Goal: Communication & Community: Answer question/provide support

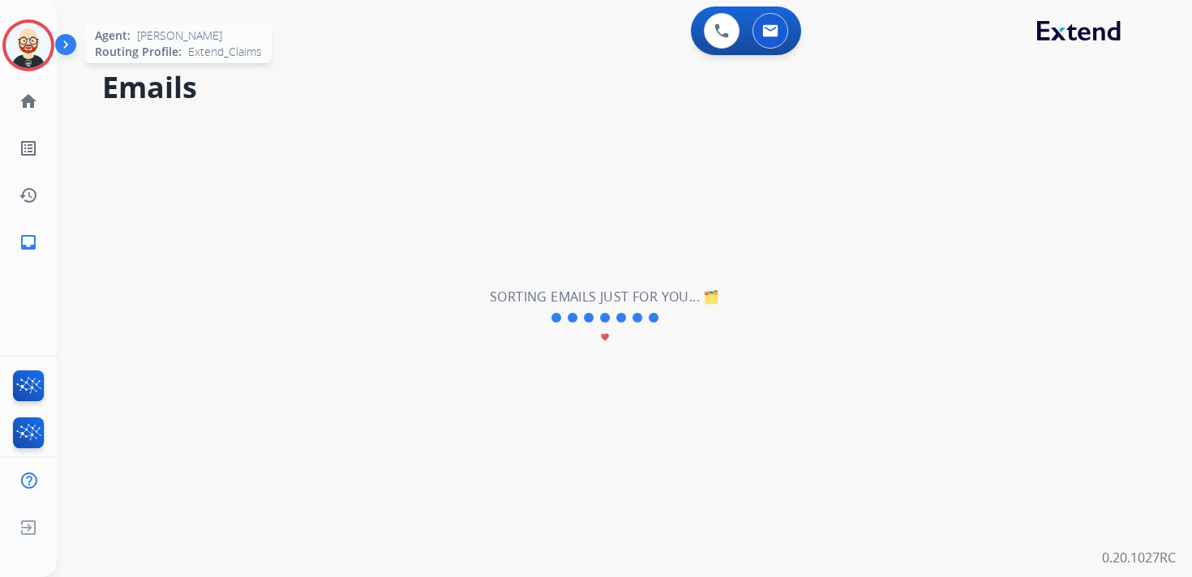
click at [28, 37] on img at bounding box center [28, 45] width 45 height 45
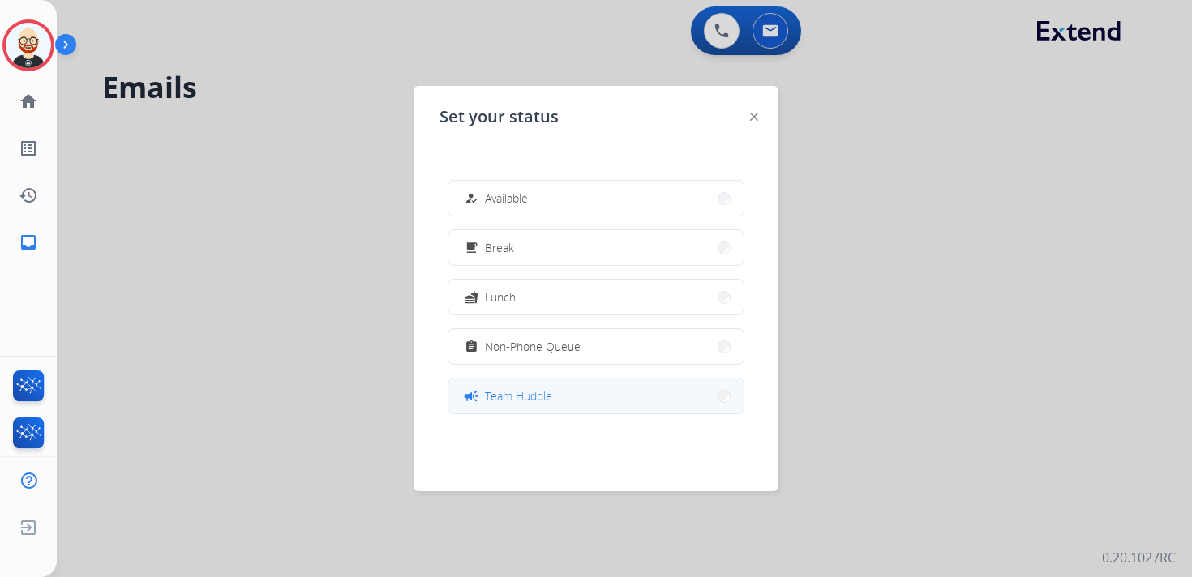
click at [581, 392] on button "campaign Team Huddle" at bounding box center [595, 396] width 295 height 35
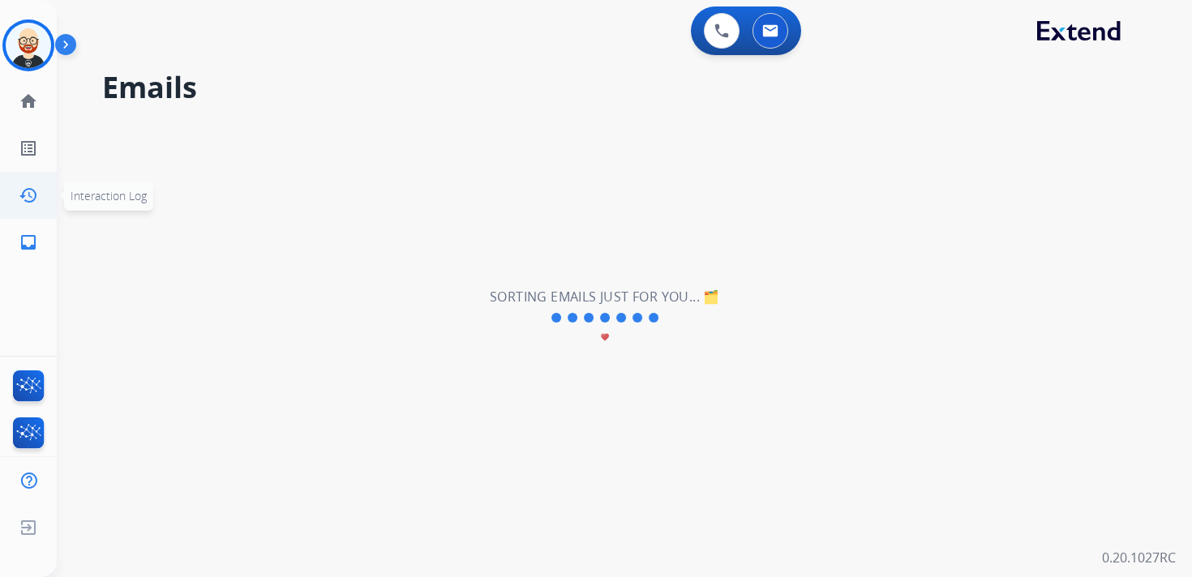
click at [34, 204] on link "history Interaction Log" at bounding box center [28, 195] width 45 height 45
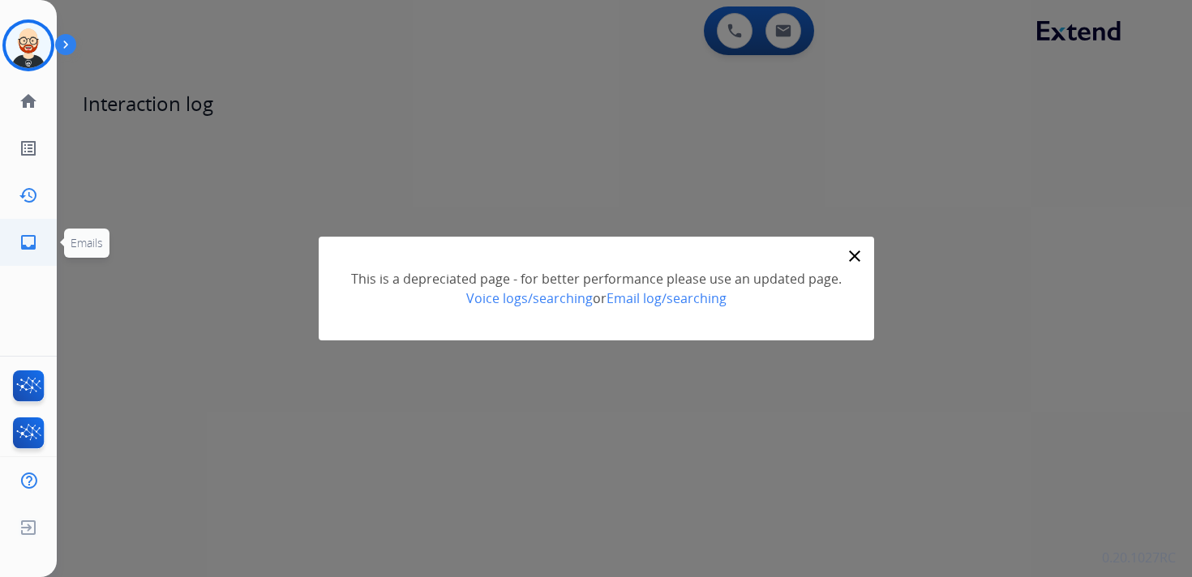
click at [26, 243] on mat-icon "inbox" at bounding box center [28, 242] width 19 height 19
select select "**********"
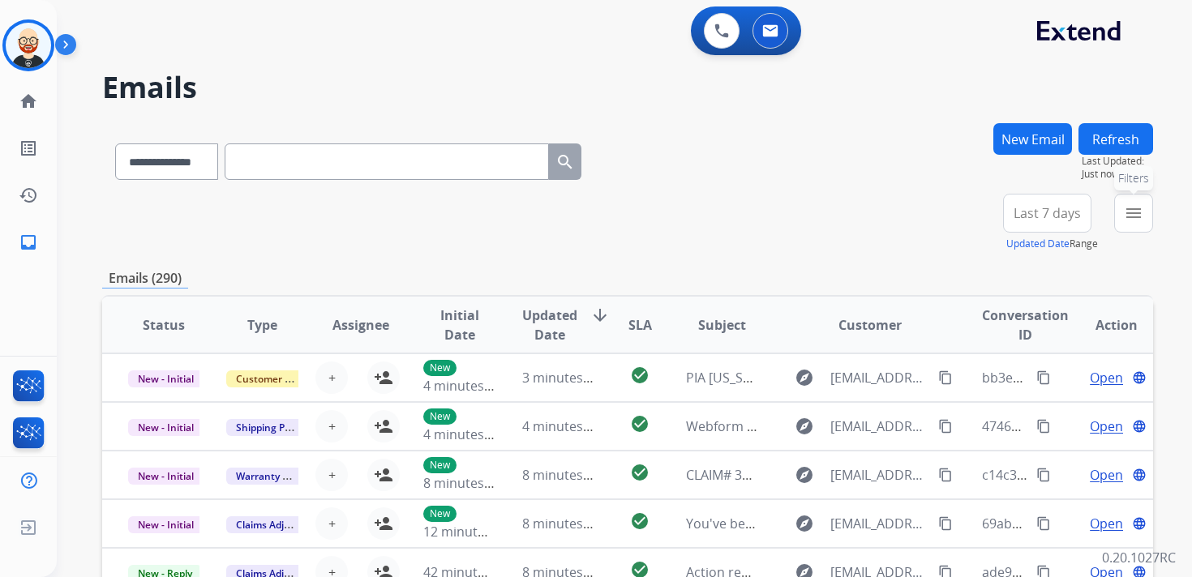
click at [1137, 213] on mat-icon "menu" at bounding box center [1133, 213] width 19 height 19
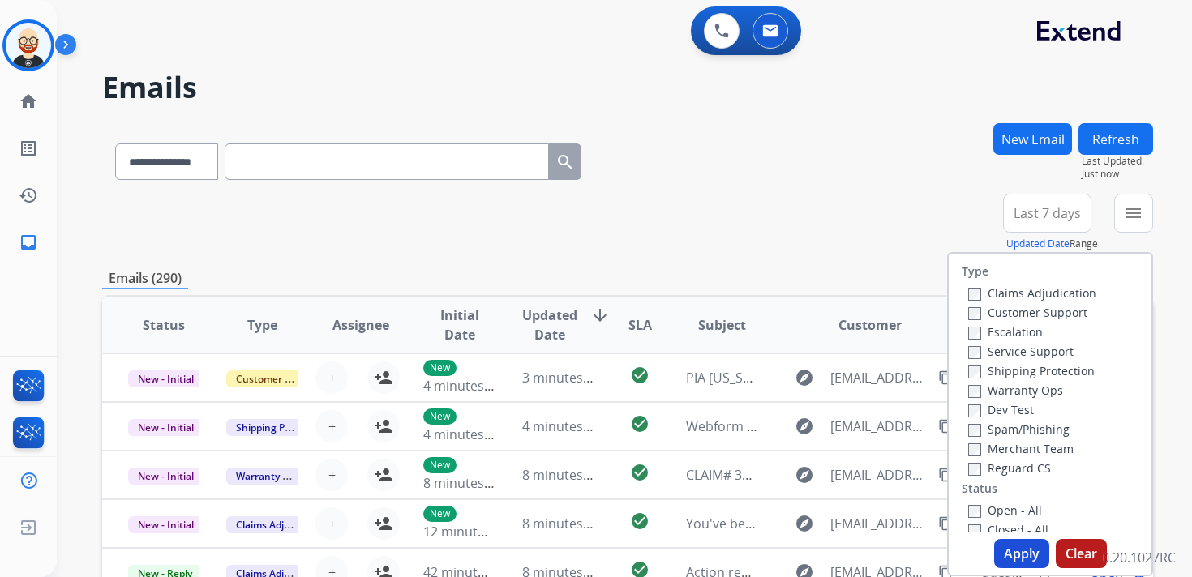
click at [1016, 354] on label "Service Support" at bounding box center [1020, 351] width 105 height 15
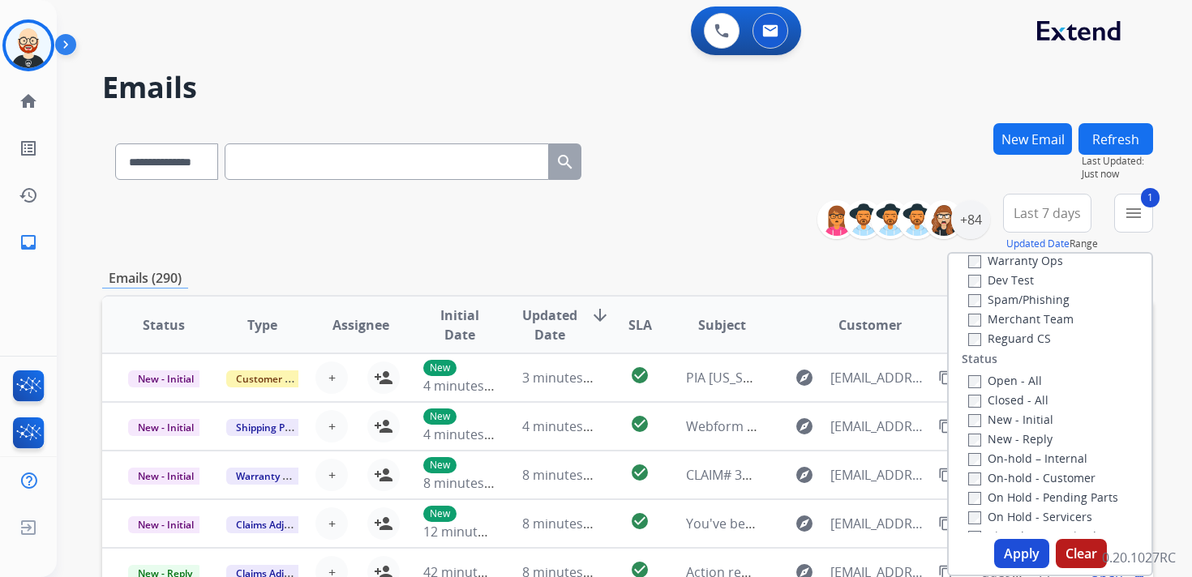
scroll to position [152, 0]
click at [997, 397] on label "New - Initial" at bounding box center [1010, 396] width 85 height 15
click at [997, 412] on label "New - Reply" at bounding box center [1010, 416] width 84 height 15
click at [1001, 547] on button "Apply" at bounding box center [1021, 553] width 55 height 29
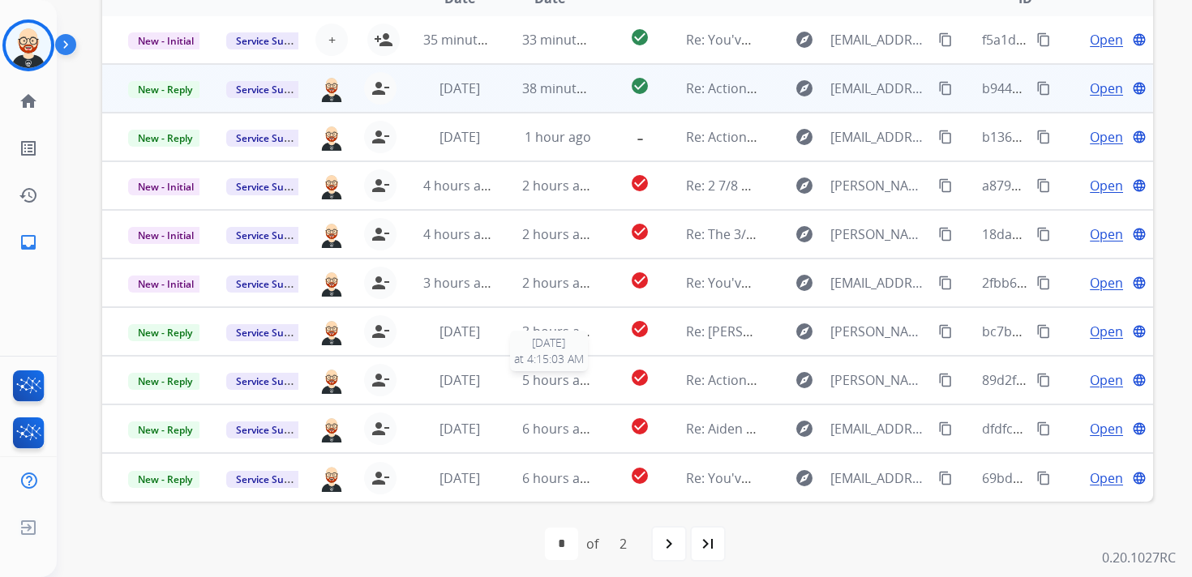
scroll to position [377, 0]
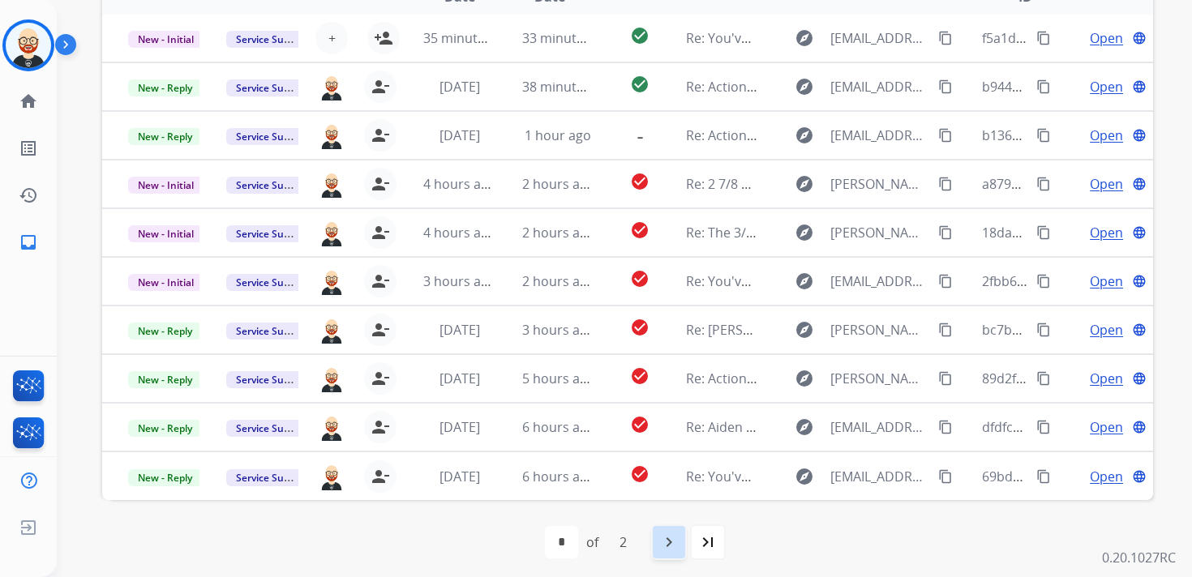
click at [672, 540] on mat-icon "navigate_next" at bounding box center [668, 542] width 19 height 19
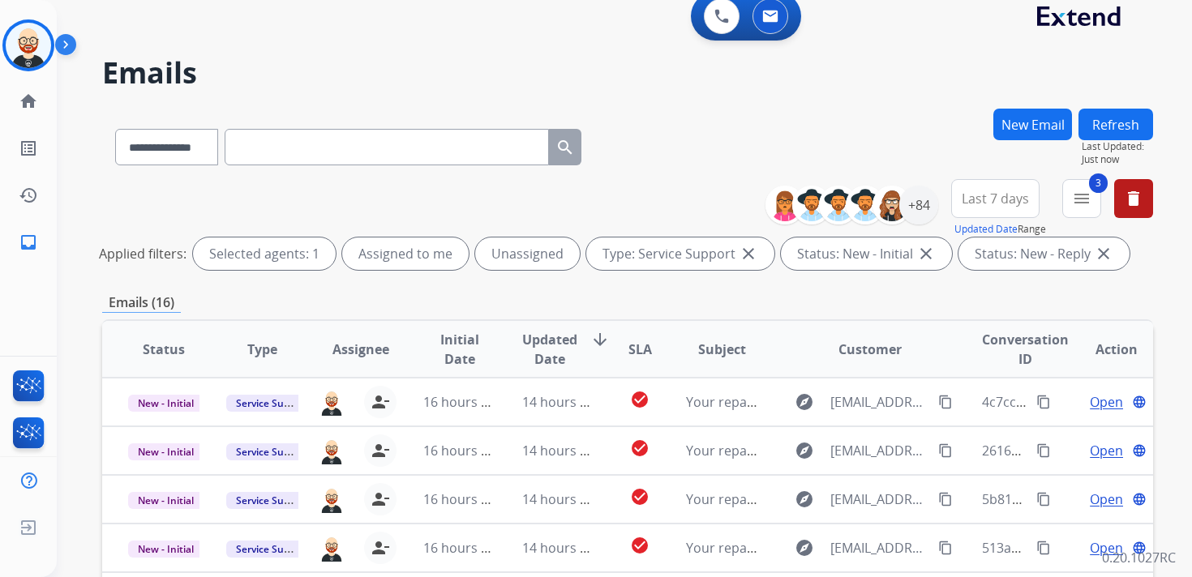
scroll to position [0, 0]
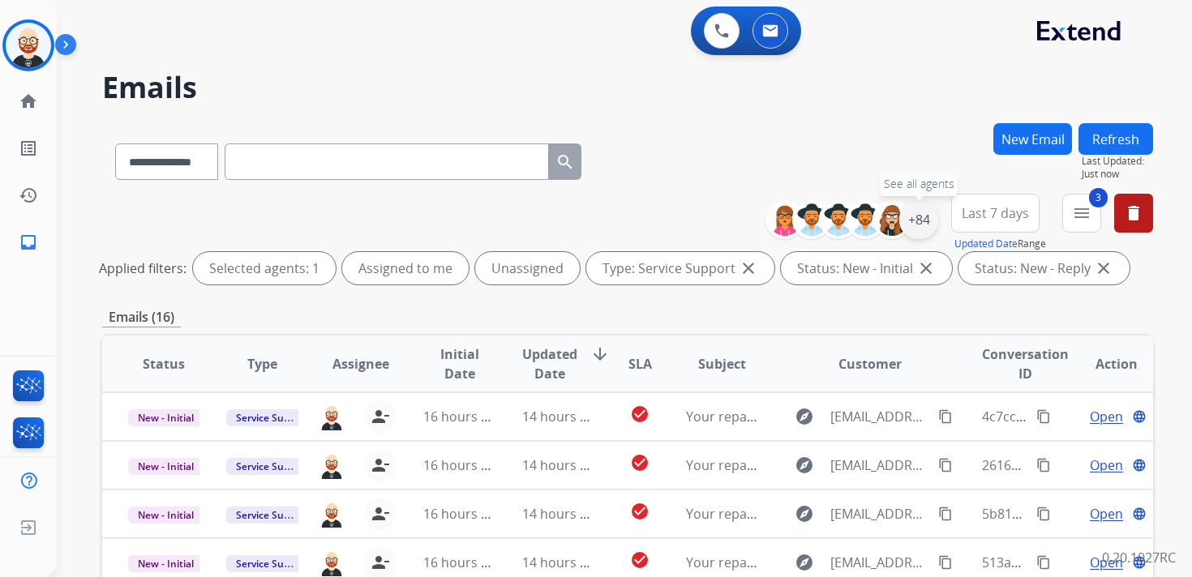
click at [924, 221] on div "+84" at bounding box center [918, 219] width 39 height 39
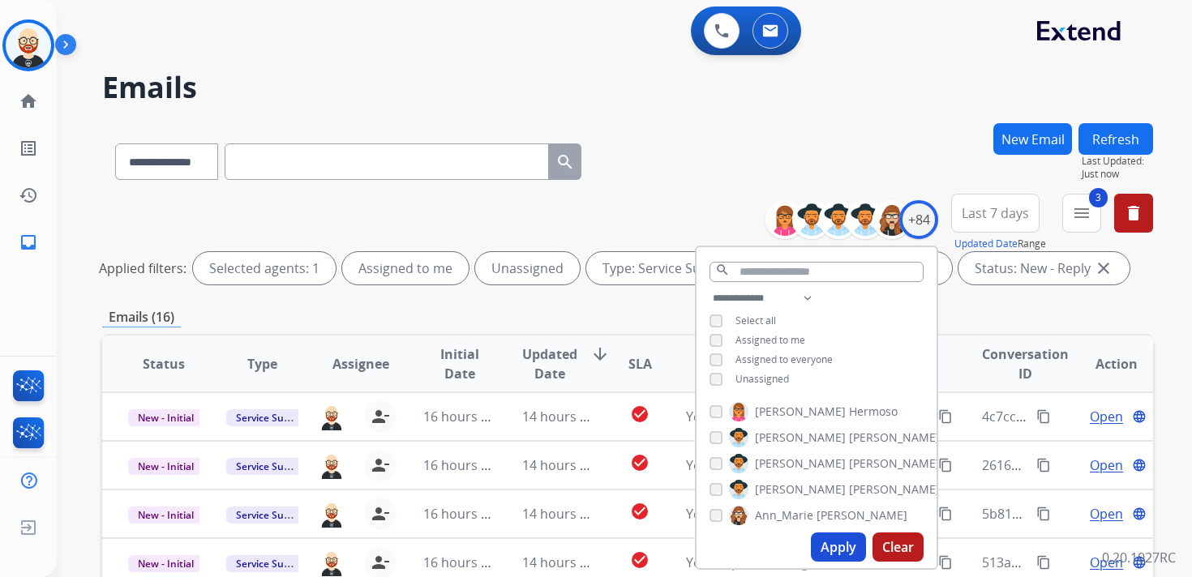
click at [766, 386] on div "**********" at bounding box center [817, 341] width 240 height 104
click at [761, 378] on span "Unassigned" at bounding box center [762, 379] width 54 height 14
click at [820, 551] on button "Apply" at bounding box center [838, 547] width 55 height 29
click at [1061, 217] on div "**********" at bounding box center [965, 223] width 375 height 58
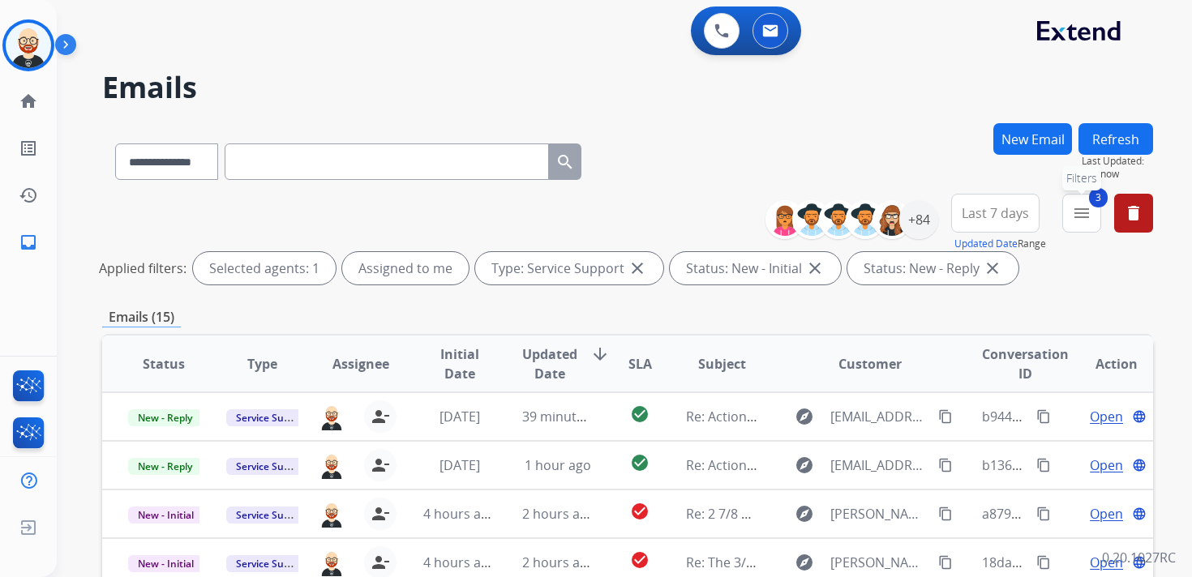
click at [1072, 217] on mat-icon "menu" at bounding box center [1081, 213] width 19 height 19
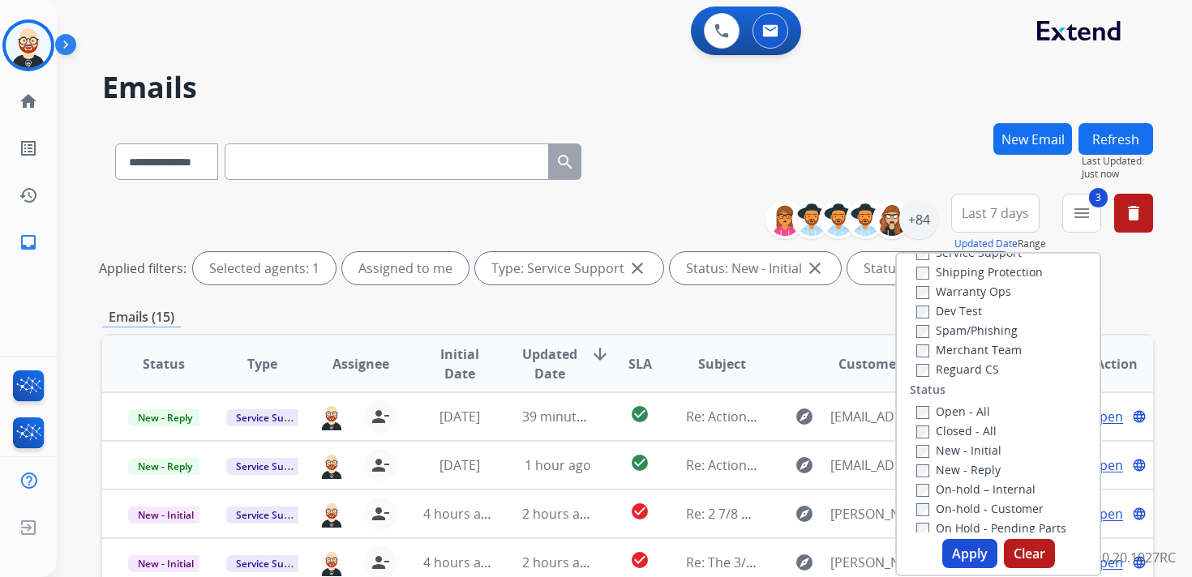
scroll to position [87, 0]
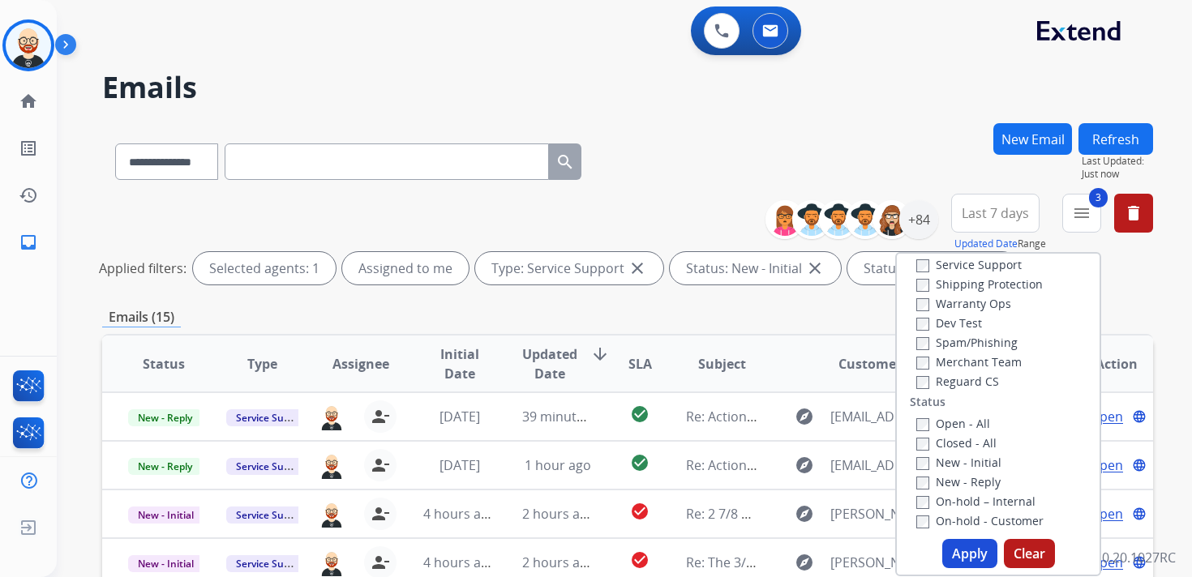
click at [933, 273] on div "Service Support" at bounding box center [980, 264] width 128 height 19
click at [930, 266] on label "Service Support" at bounding box center [968, 264] width 105 height 15
click at [947, 553] on button "Apply" at bounding box center [969, 553] width 55 height 29
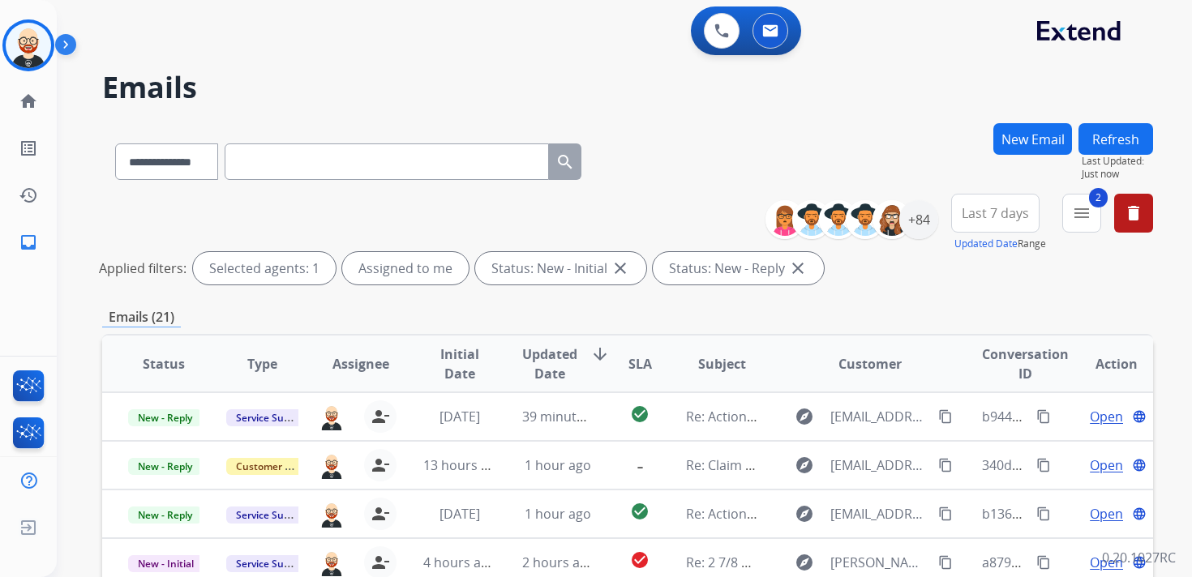
click at [976, 215] on span "Last 7 days" at bounding box center [995, 213] width 67 height 6
click at [963, 401] on div "Last 90 days" at bounding box center [990, 410] width 89 height 24
click at [542, 357] on span "Updated Date" at bounding box center [549, 364] width 55 height 39
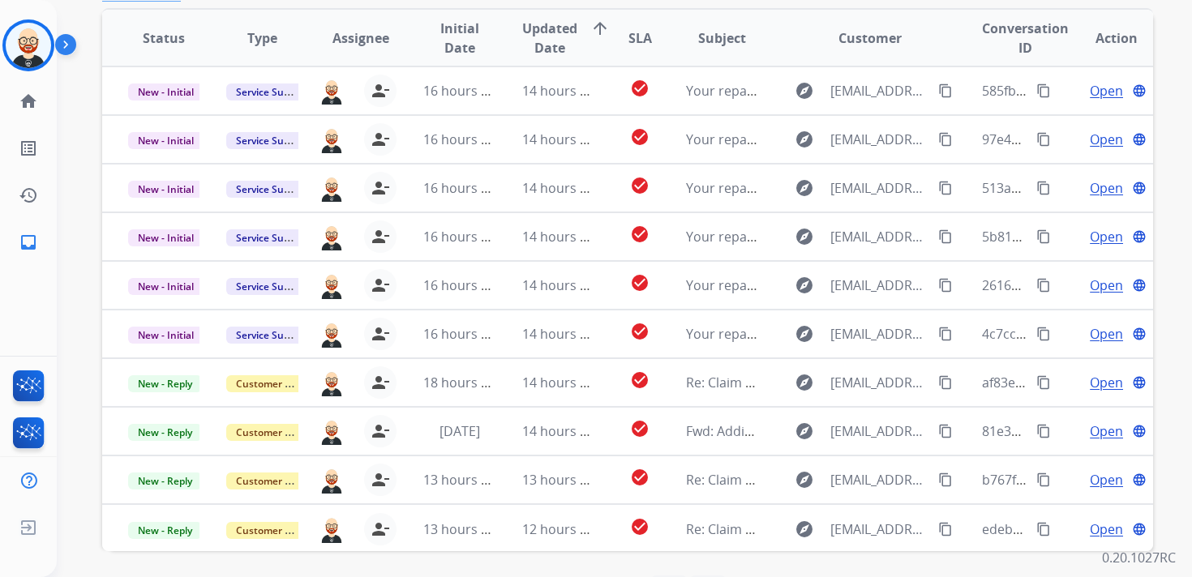
scroll to position [2, 0]
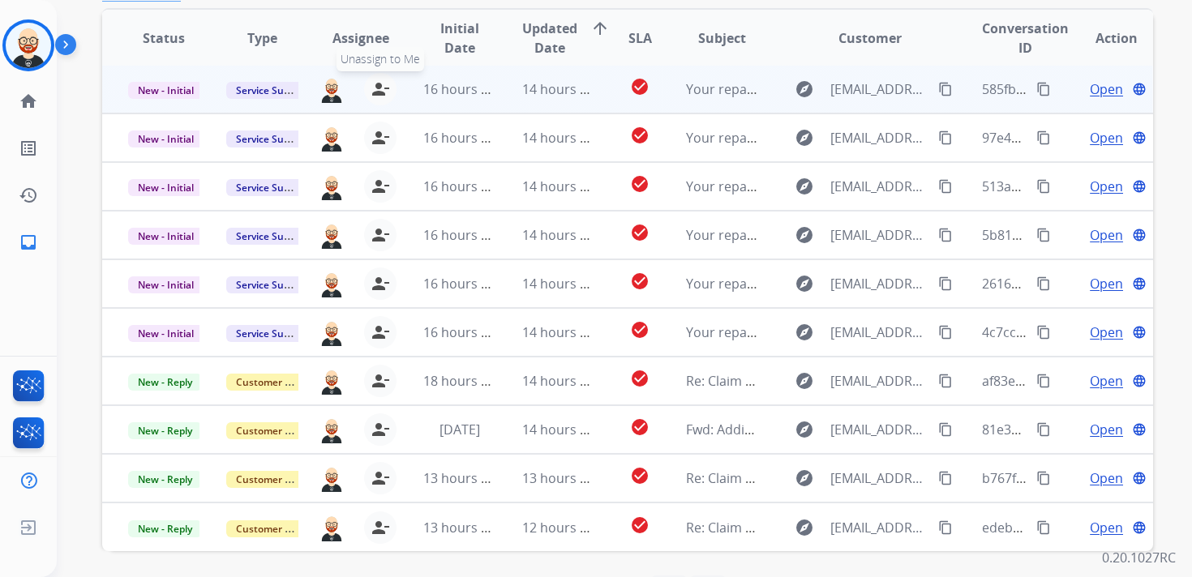
click at [380, 94] on mat-icon "person_remove" at bounding box center [380, 88] width 19 height 19
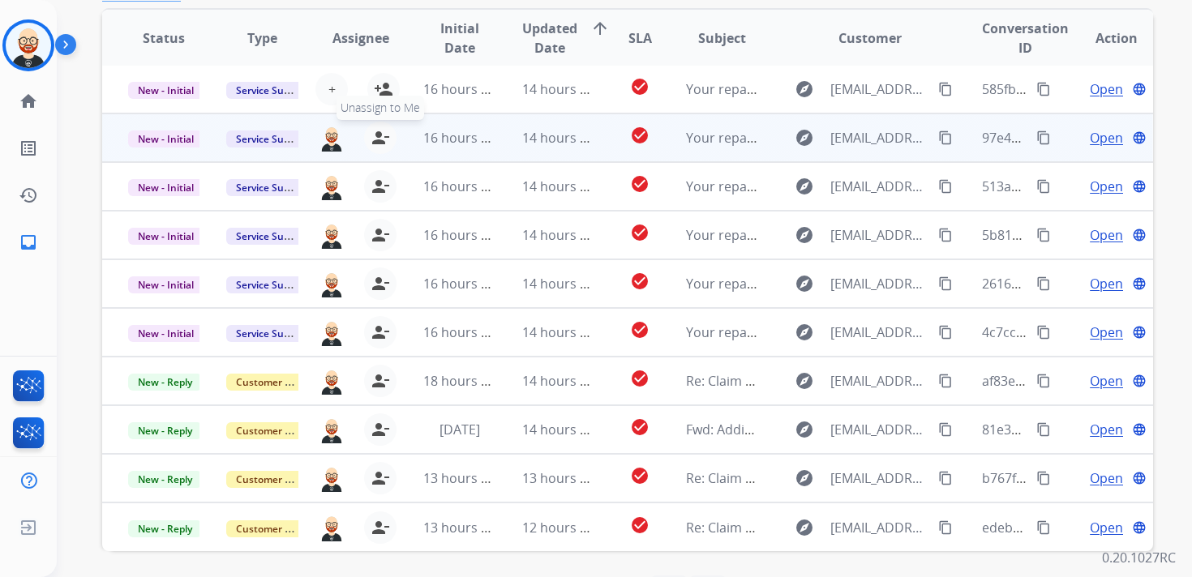
click at [379, 131] on mat-icon "person_remove" at bounding box center [380, 137] width 19 height 19
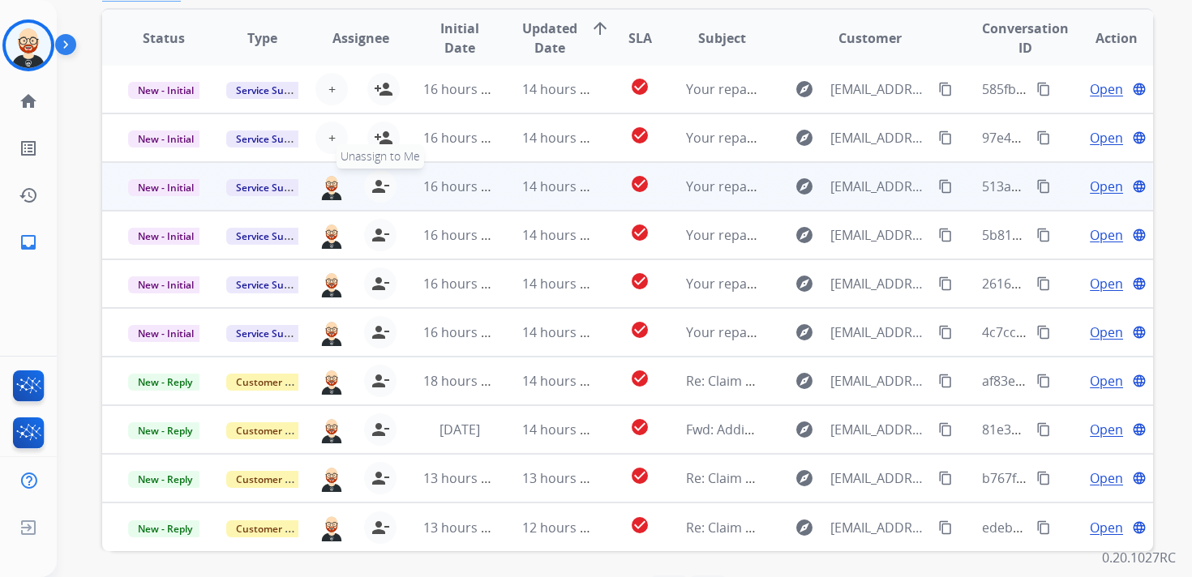
click at [375, 185] on mat-icon "person_remove" at bounding box center [380, 186] width 19 height 19
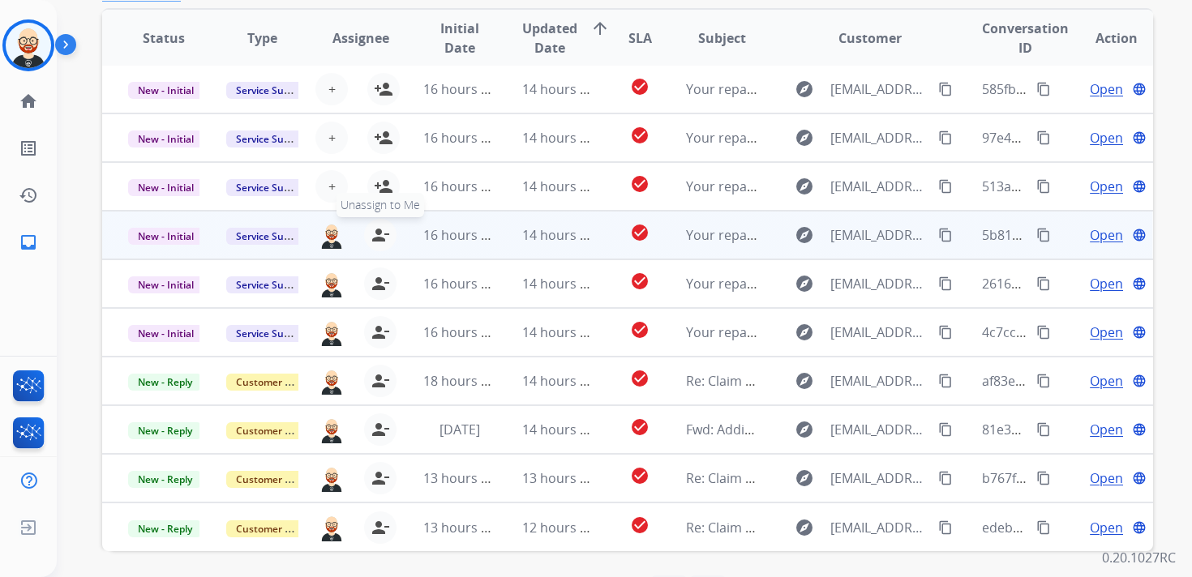
click at [375, 225] on button "person_remove [PERSON_NAME] to Me" at bounding box center [380, 235] width 32 height 32
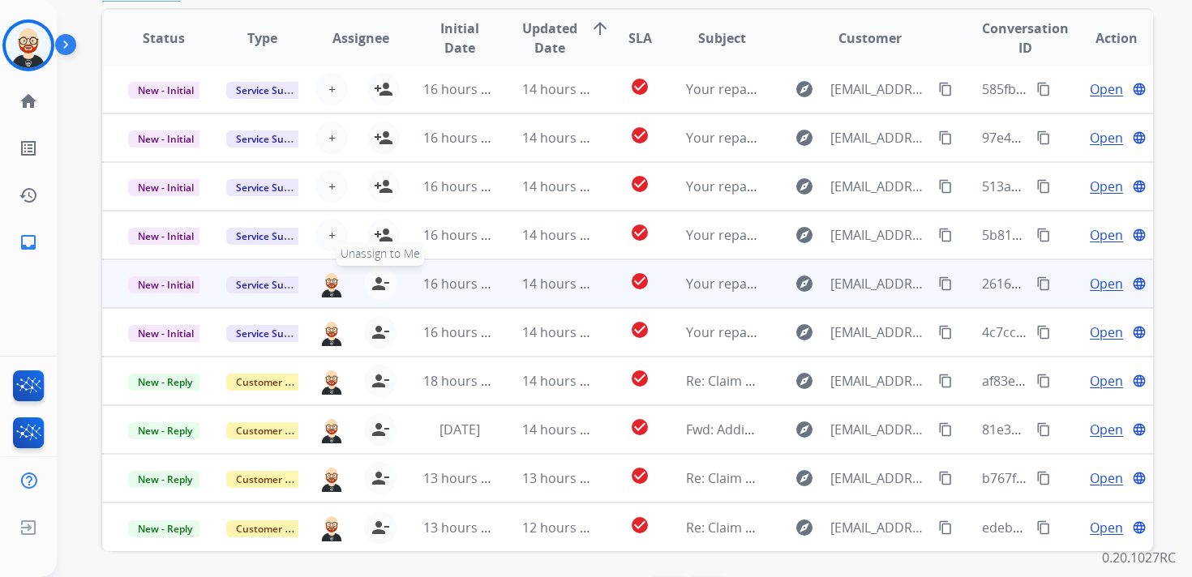
click at [376, 291] on mat-icon "person_remove" at bounding box center [380, 283] width 19 height 19
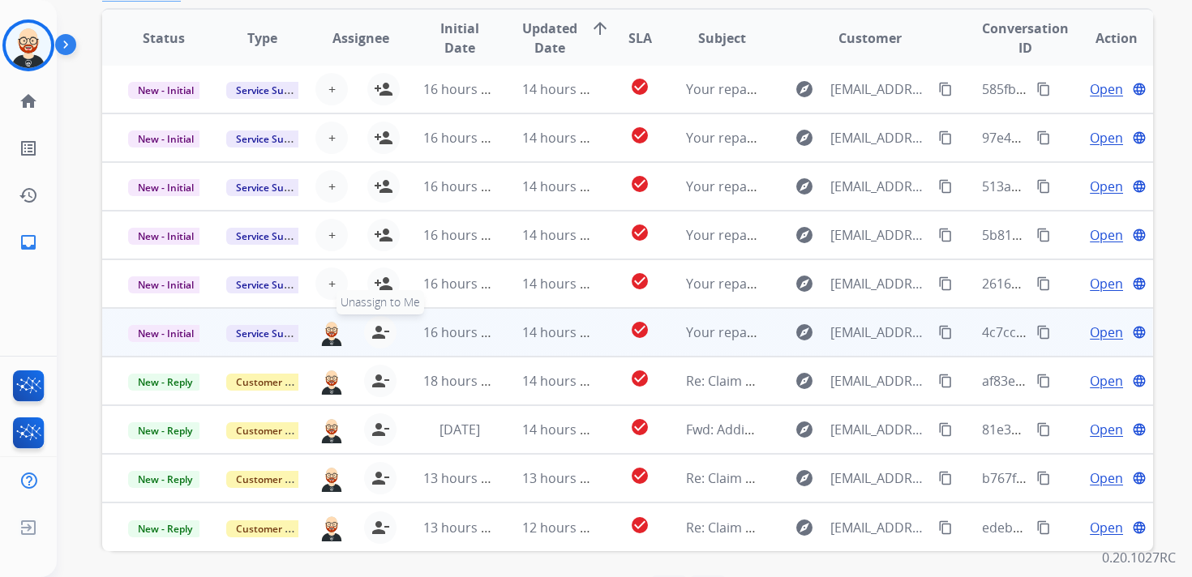
click at [376, 331] on mat-icon "person_remove" at bounding box center [380, 332] width 19 height 19
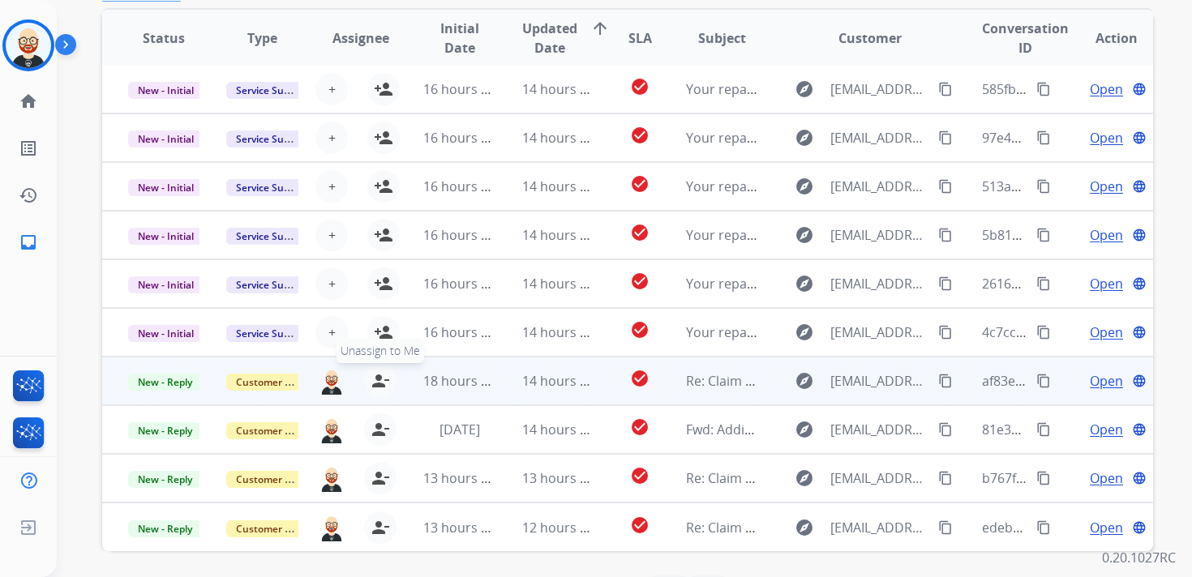
click at [377, 380] on mat-icon "person_remove" at bounding box center [380, 380] width 19 height 19
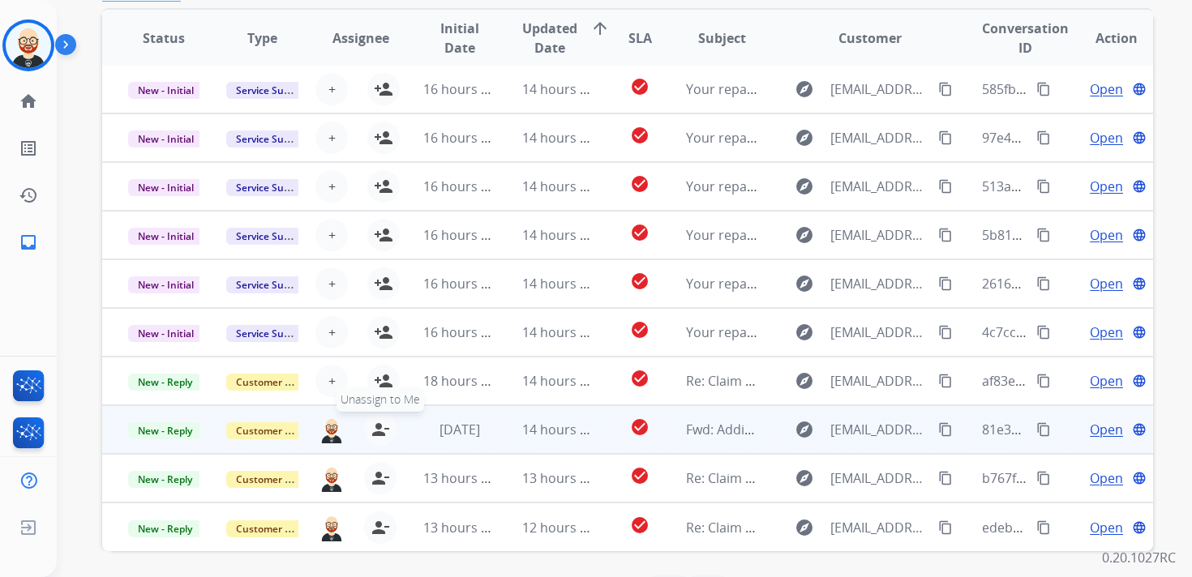
click at [377, 430] on mat-icon "person_remove" at bounding box center [380, 429] width 19 height 19
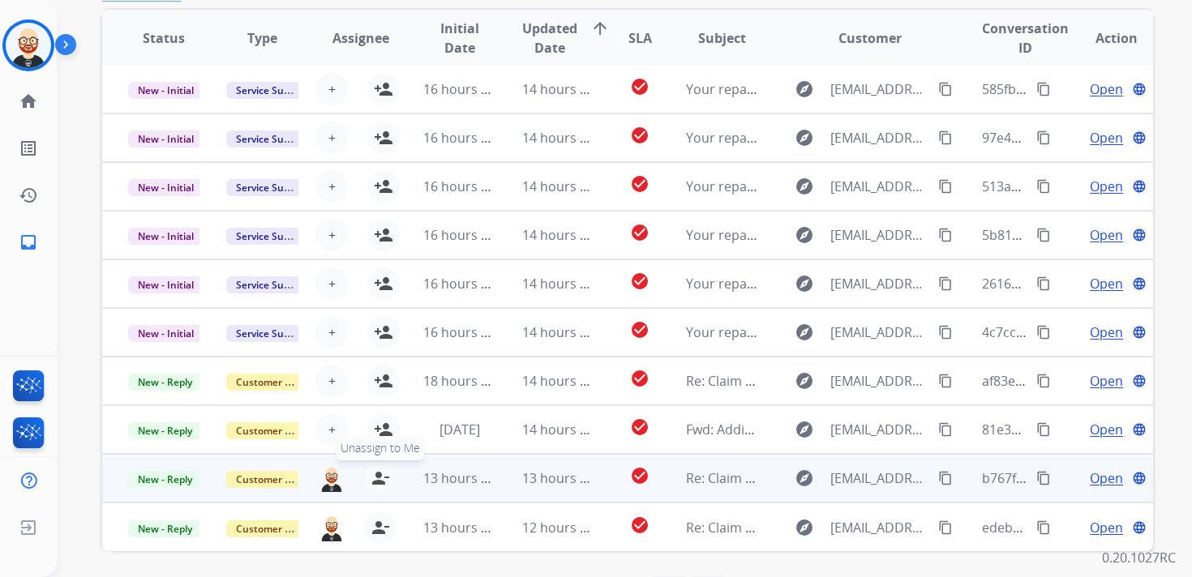
click at [377, 491] on button "person_remove [PERSON_NAME] to Me" at bounding box center [380, 478] width 32 height 32
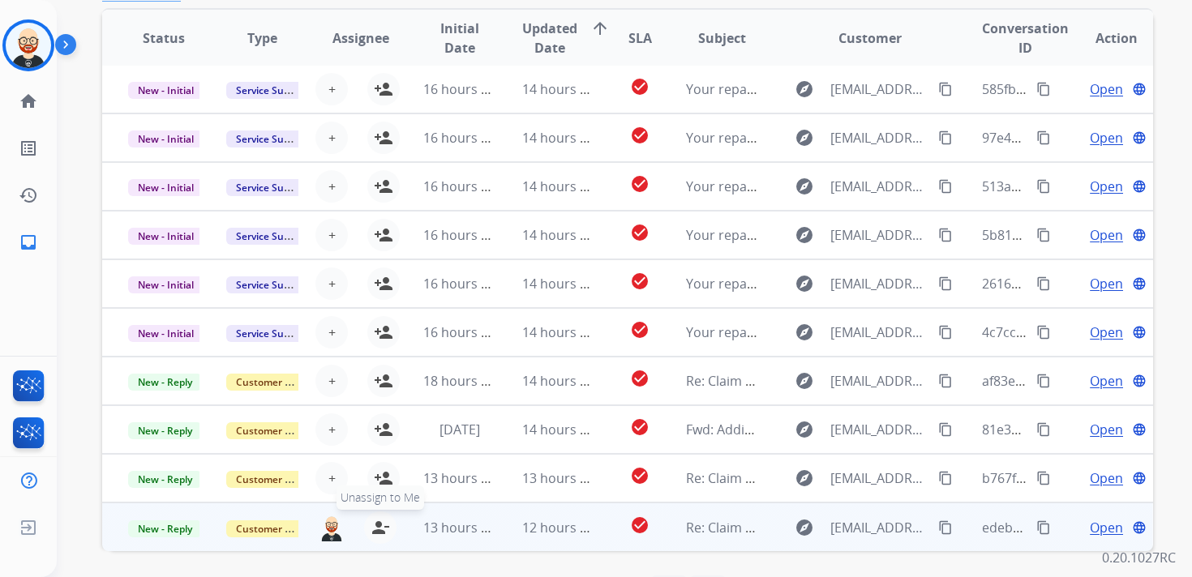
click at [373, 526] on mat-icon "person_remove" at bounding box center [380, 527] width 19 height 19
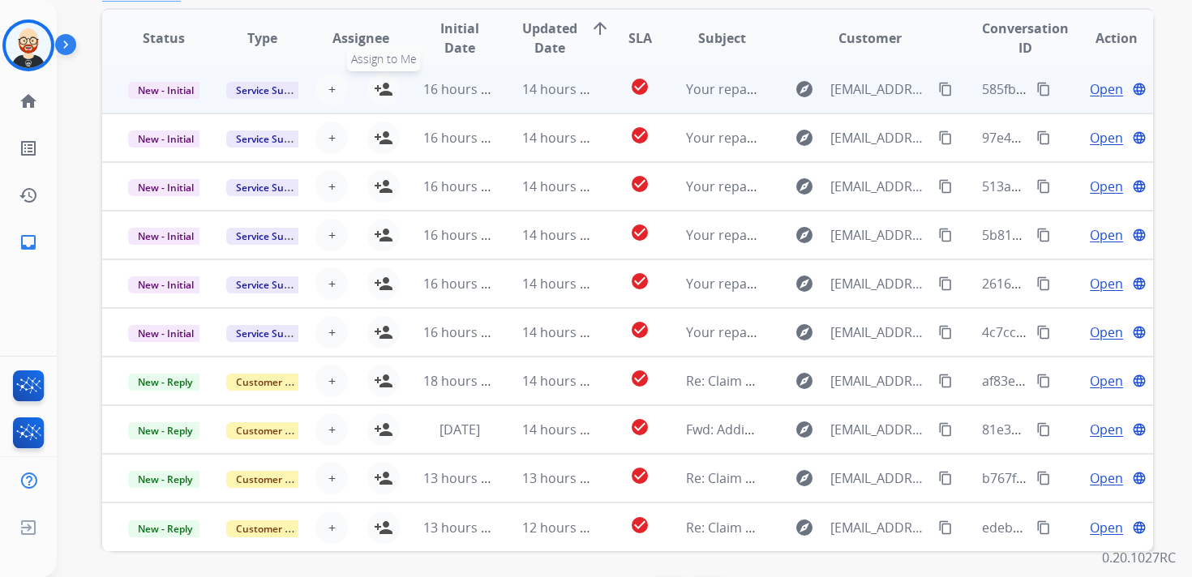
click at [386, 94] on mat-icon "person_add" at bounding box center [383, 88] width 19 height 19
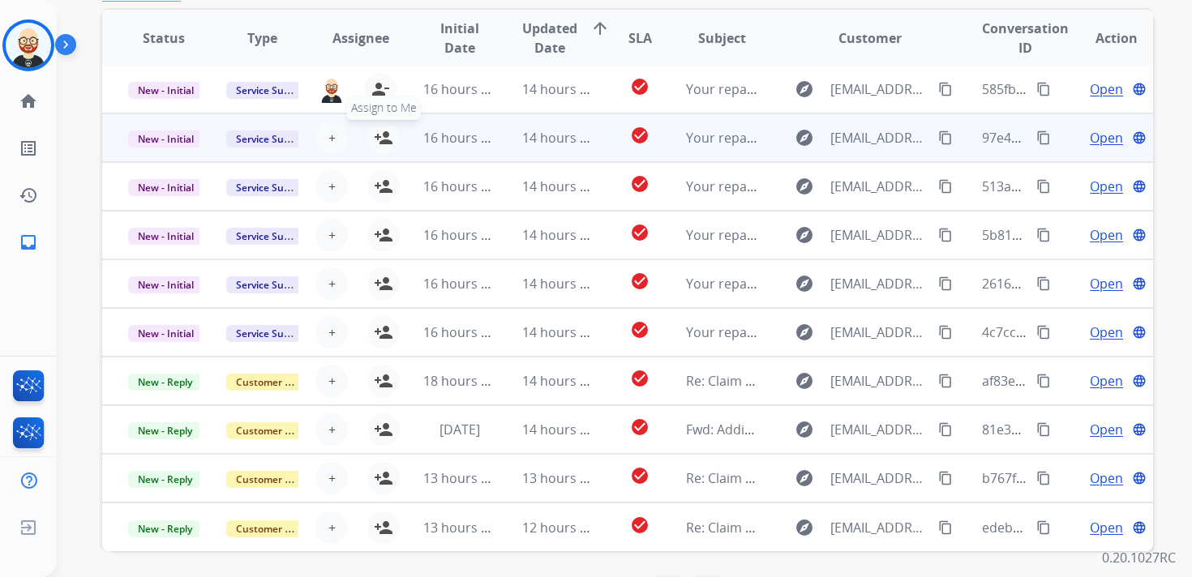
click at [383, 139] on mat-icon "person_add" at bounding box center [383, 137] width 19 height 19
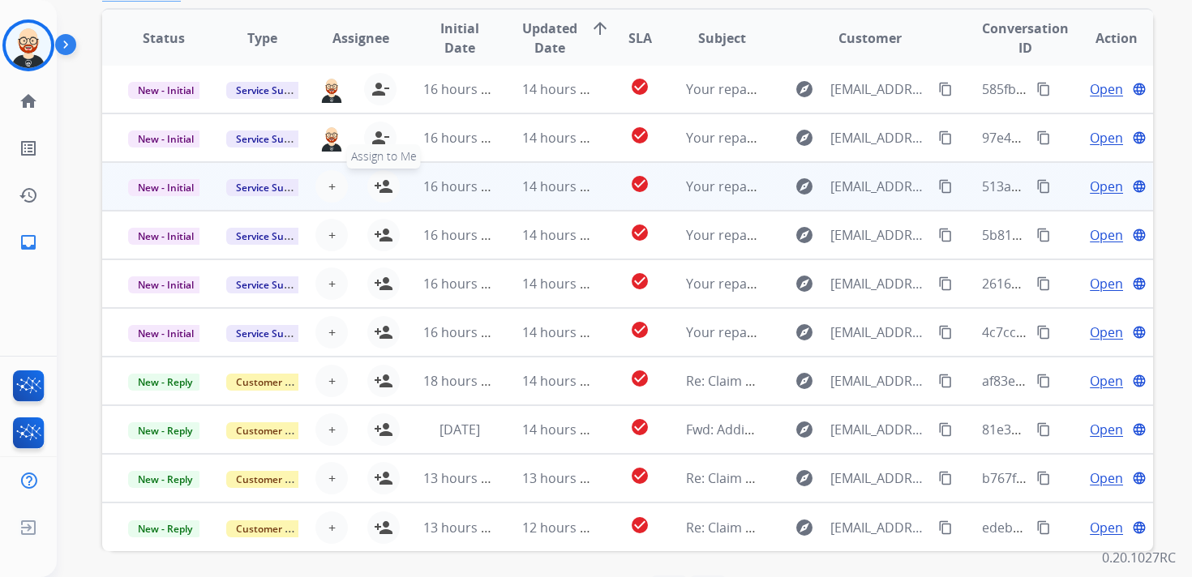
click at [383, 190] on mat-icon "person_add" at bounding box center [383, 186] width 19 height 19
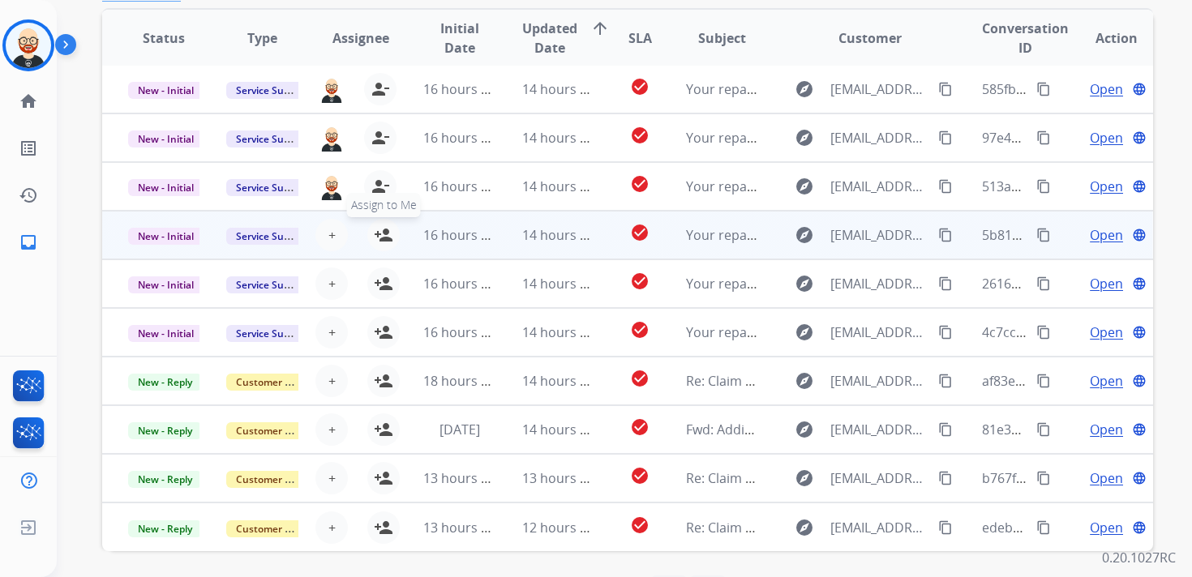
click at [379, 234] on mat-icon "person_add" at bounding box center [383, 234] width 19 height 19
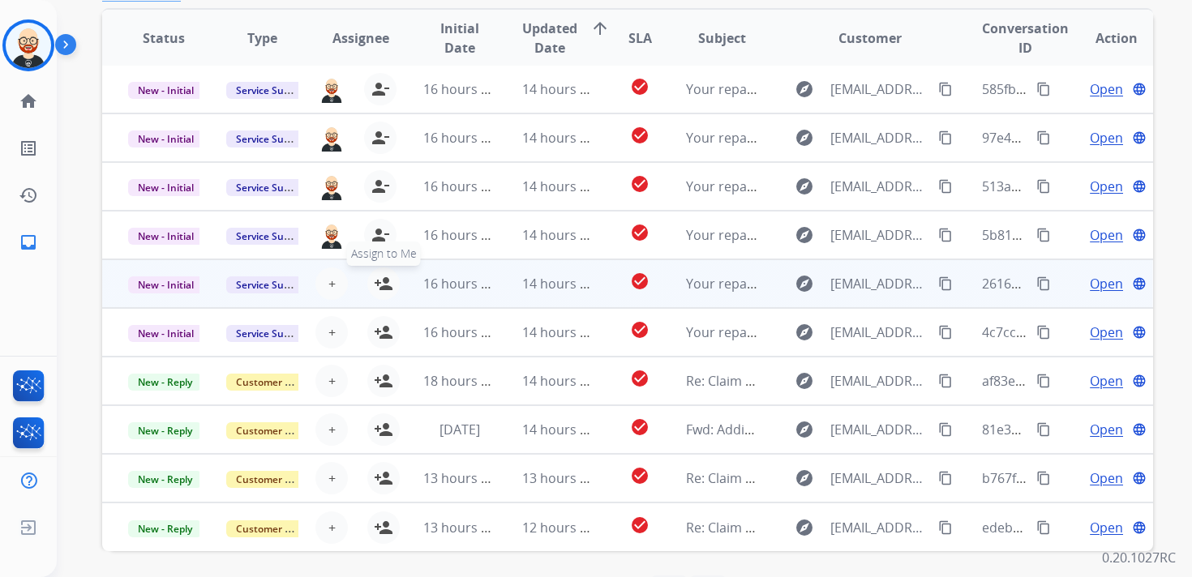
click at [378, 272] on button "person_add Assign to Me" at bounding box center [383, 284] width 32 height 32
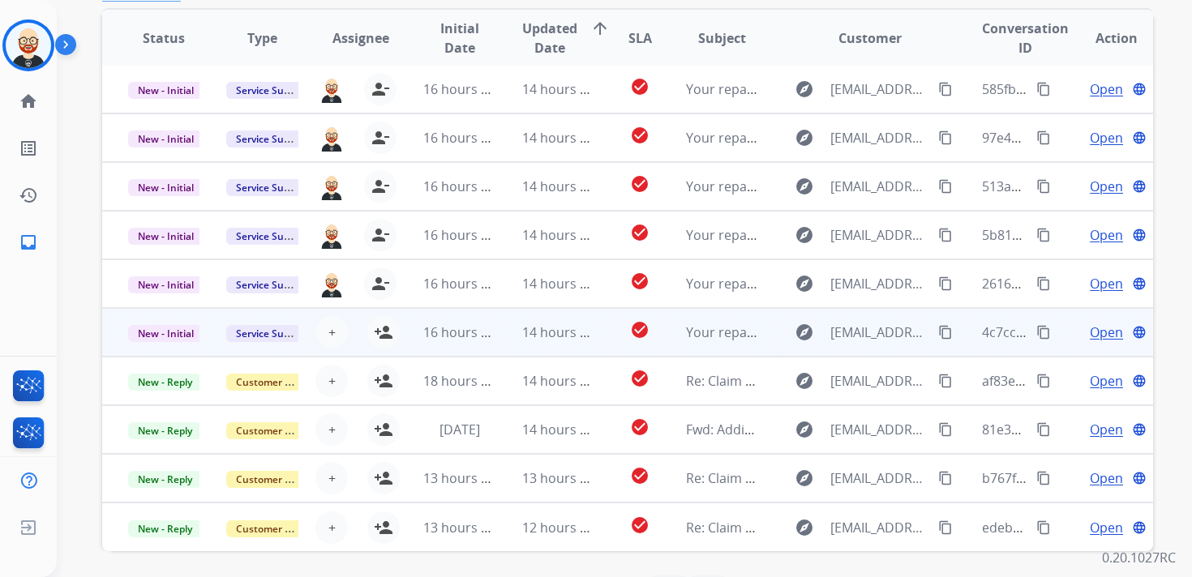
click at [380, 352] on div "+ Select agent person_add Assign to Me" at bounding box center [347, 332] width 97 height 45
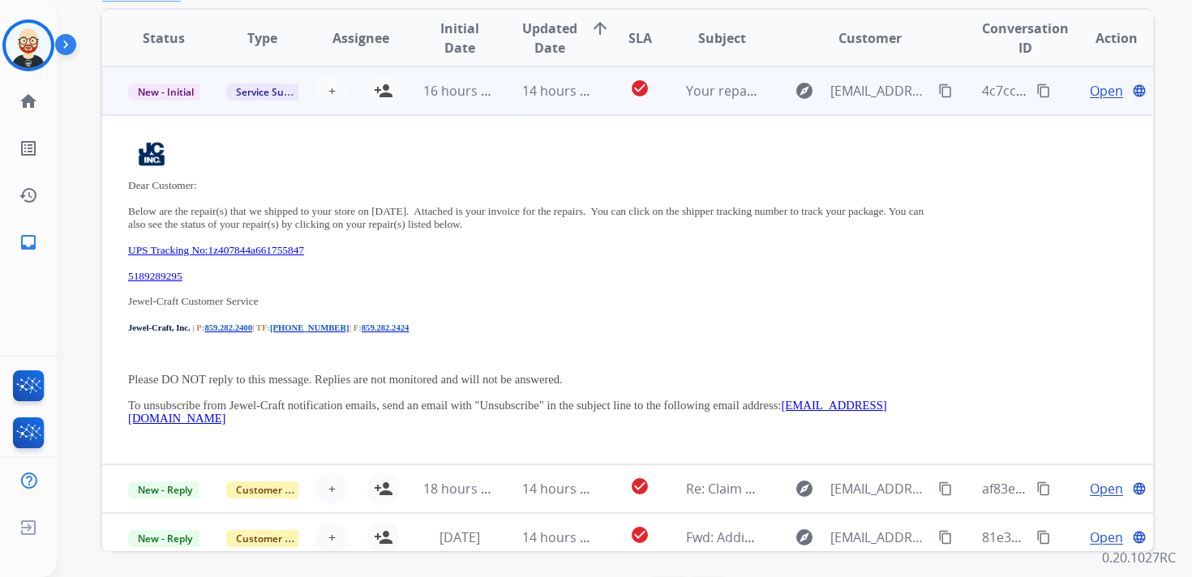
click at [417, 101] on td "16 hours ago" at bounding box center [446, 90] width 98 height 49
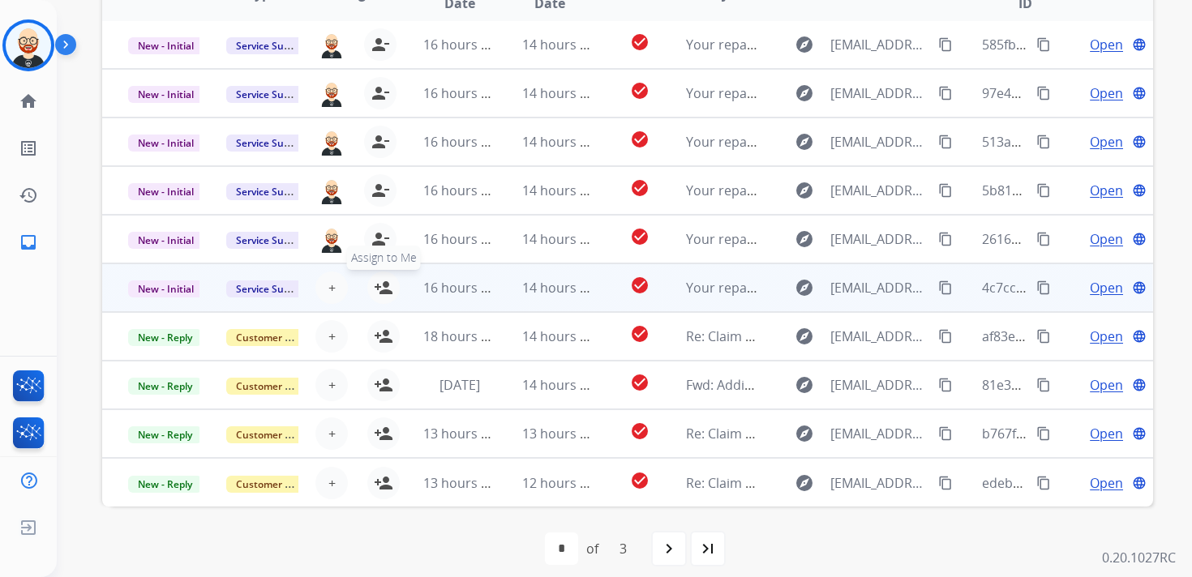
scroll to position [373, 0]
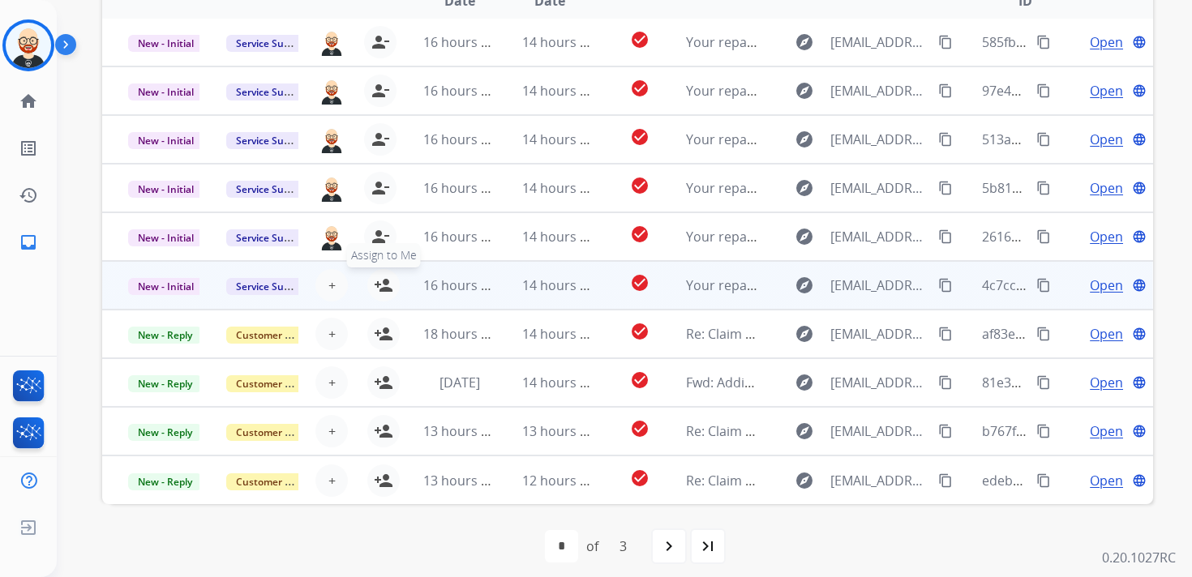
click at [384, 290] on mat-icon "person_add" at bounding box center [383, 285] width 19 height 19
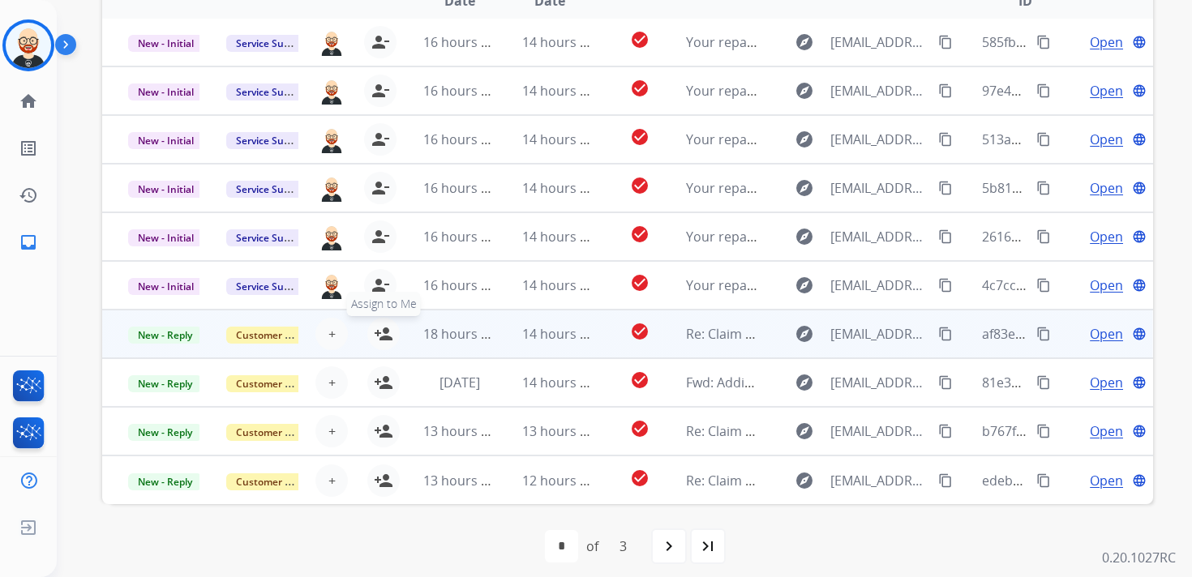
click at [384, 327] on mat-icon "person_add" at bounding box center [383, 333] width 19 height 19
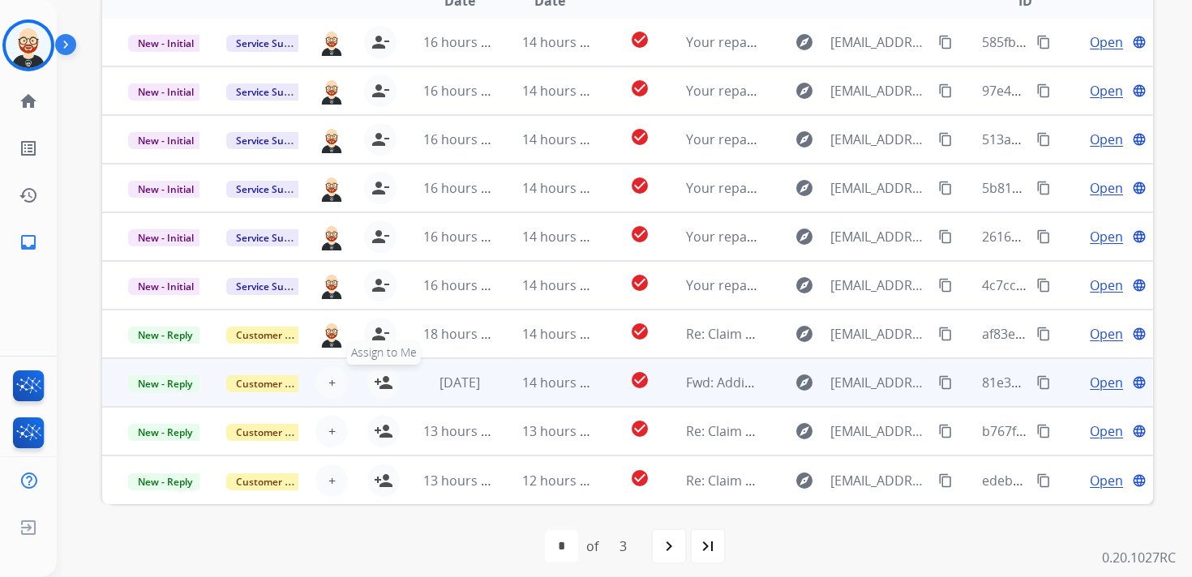
click at [384, 387] on mat-icon "person_add" at bounding box center [383, 382] width 19 height 19
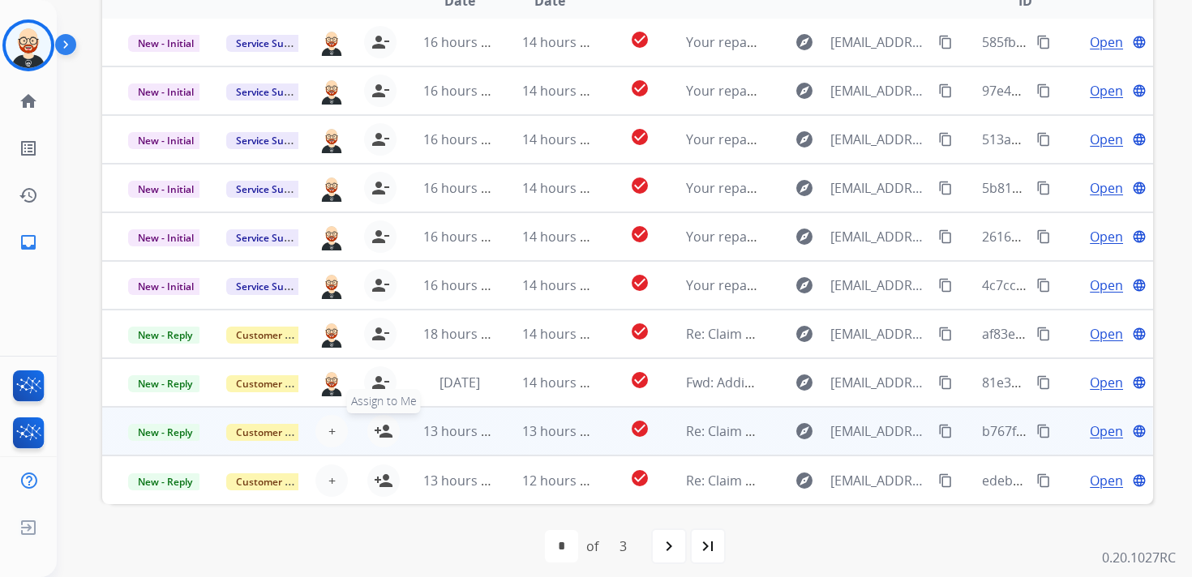
click at [384, 423] on mat-icon "person_add" at bounding box center [383, 431] width 19 height 19
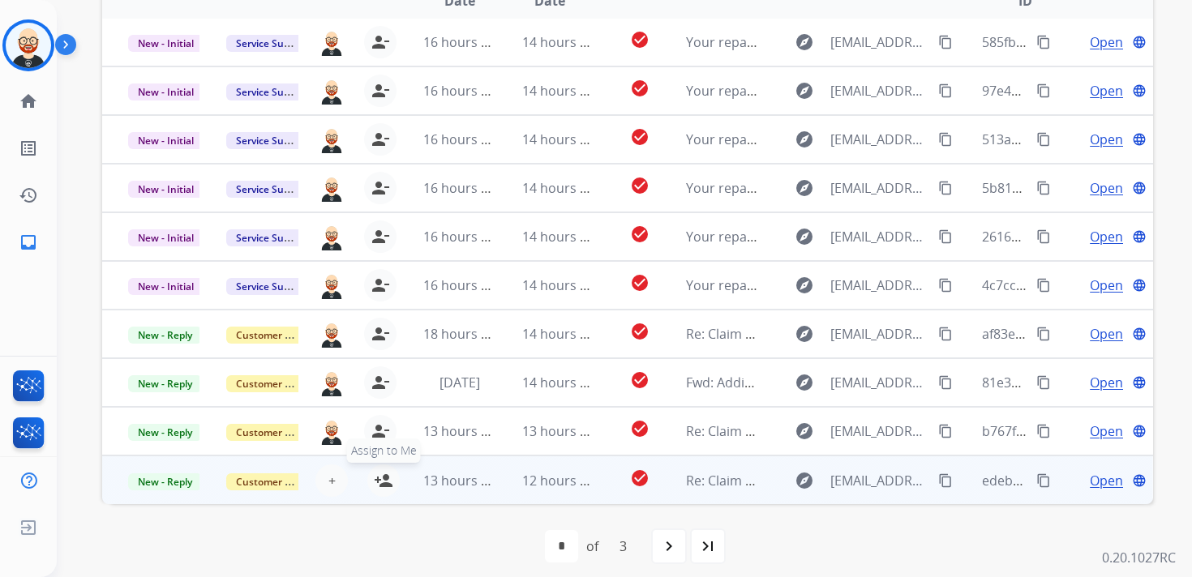
click at [382, 472] on mat-icon "person_add" at bounding box center [383, 480] width 19 height 19
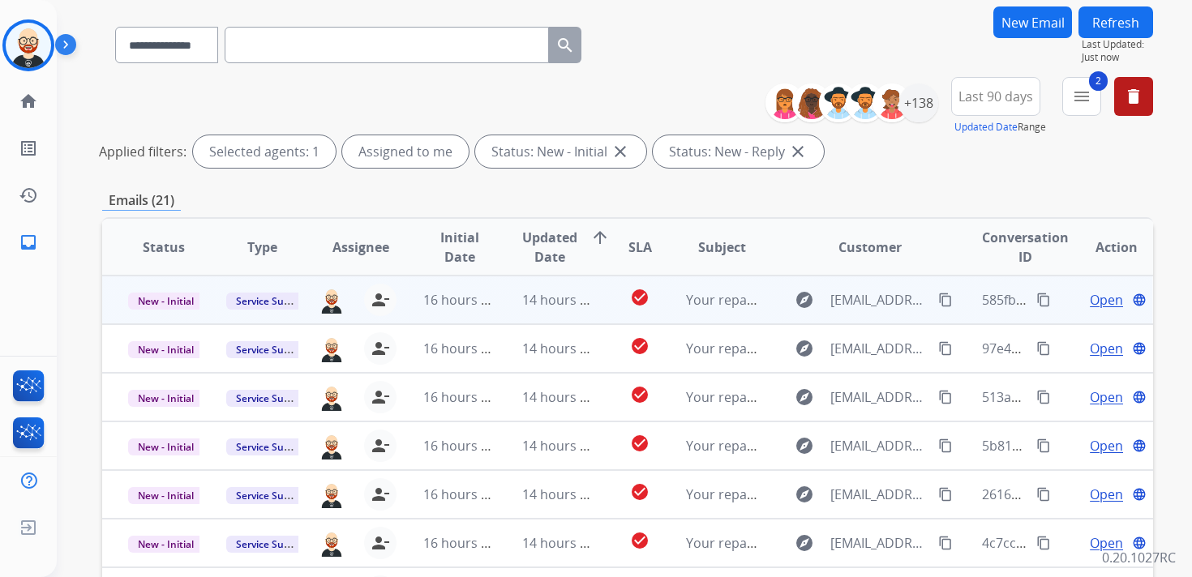
scroll to position [0, 0]
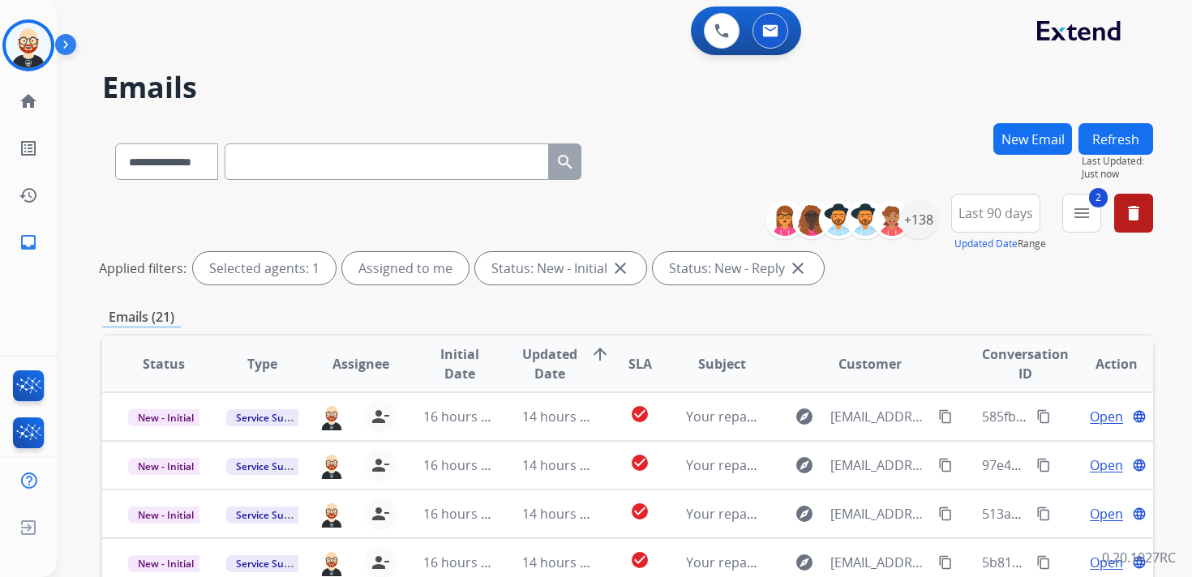
click at [1117, 141] on button "Refresh" at bounding box center [1116, 139] width 75 height 32
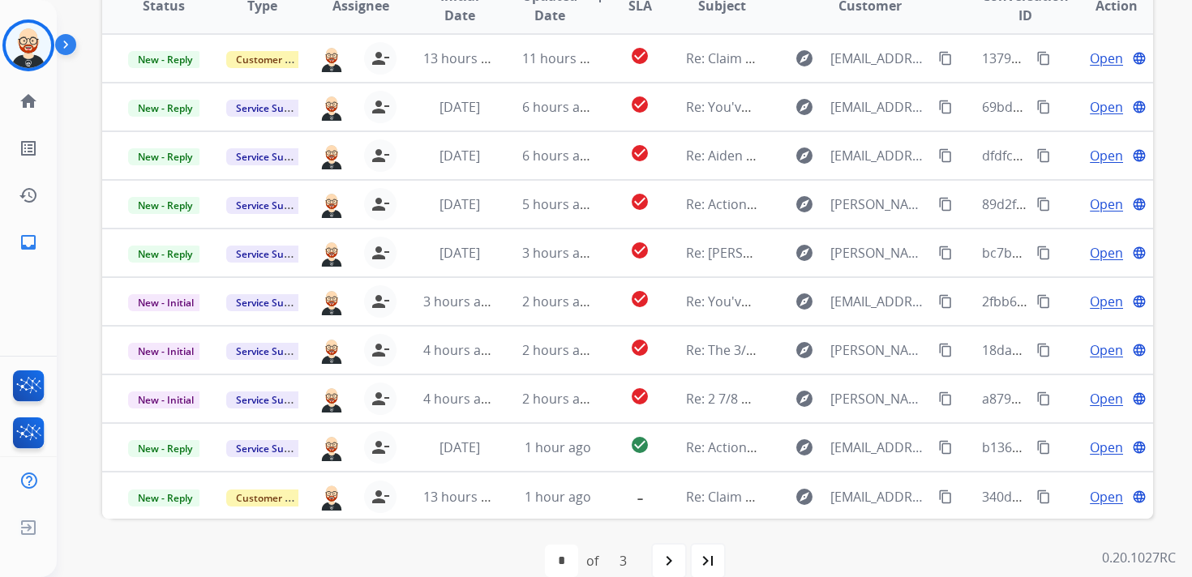
scroll to position [368, 0]
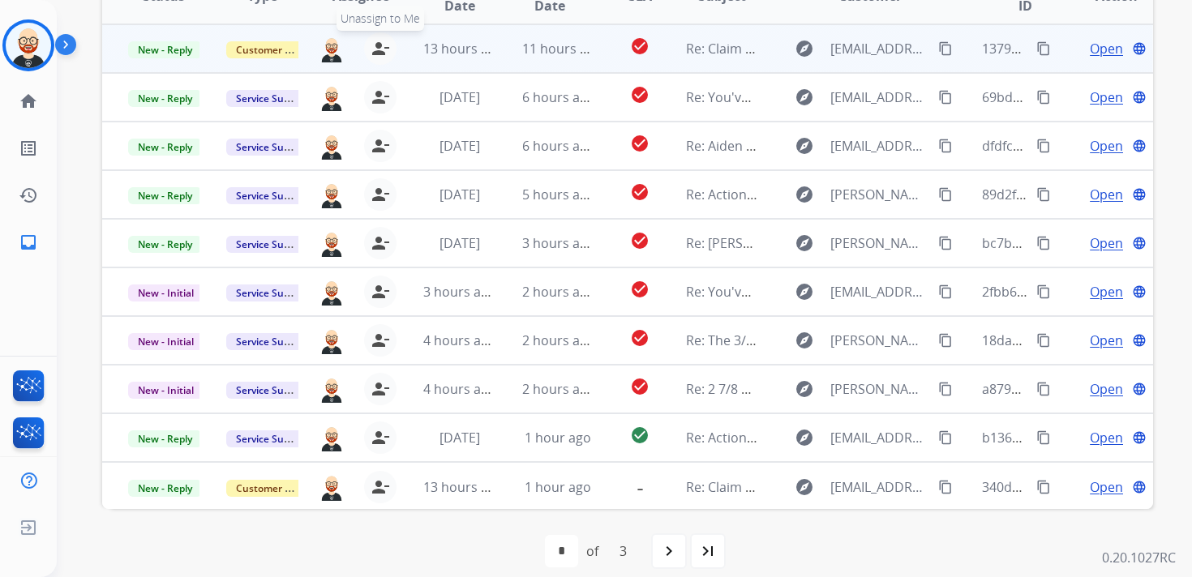
click at [380, 51] on mat-icon "person_remove" at bounding box center [380, 48] width 19 height 19
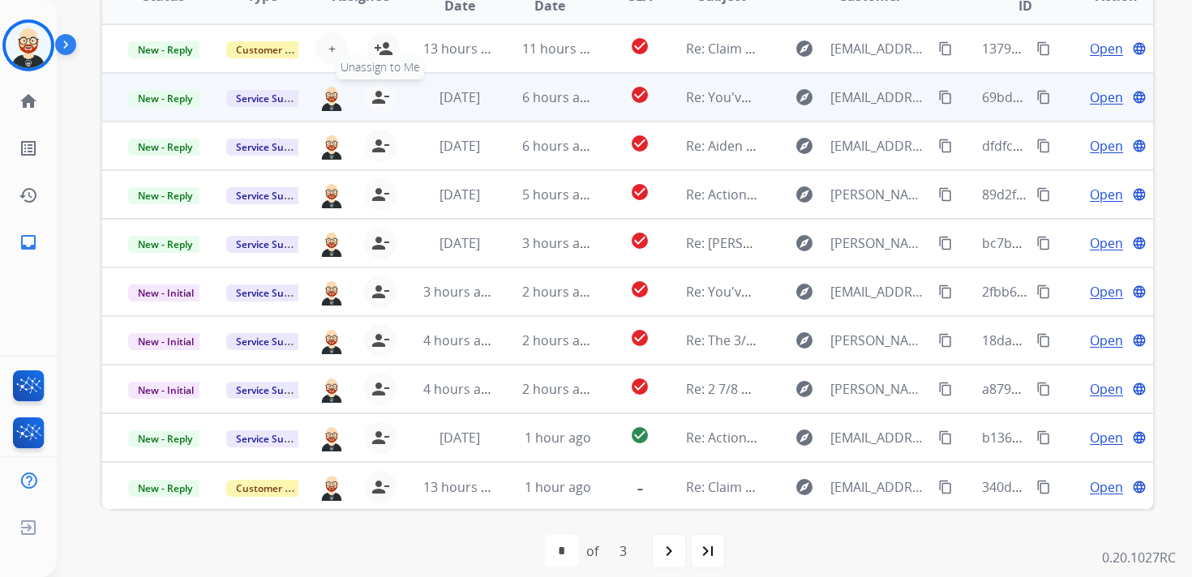
click at [375, 97] on mat-icon "person_remove" at bounding box center [380, 97] width 19 height 19
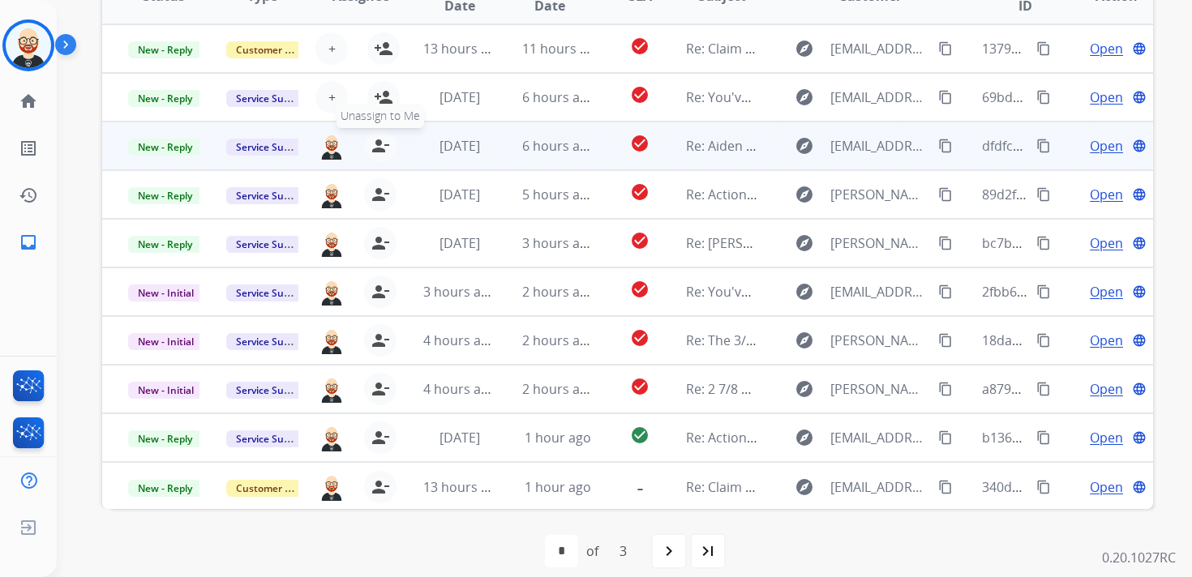
click at [375, 147] on mat-icon "person_remove" at bounding box center [380, 145] width 19 height 19
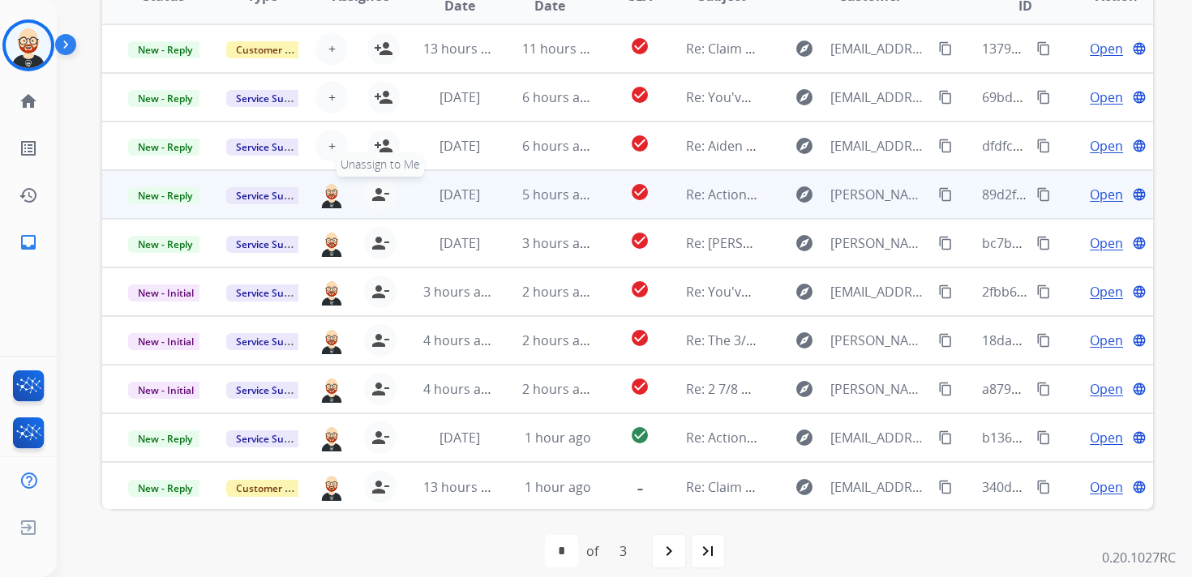
click at [375, 193] on mat-icon "person_remove" at bounding box center [380, 194] width 19 height 19
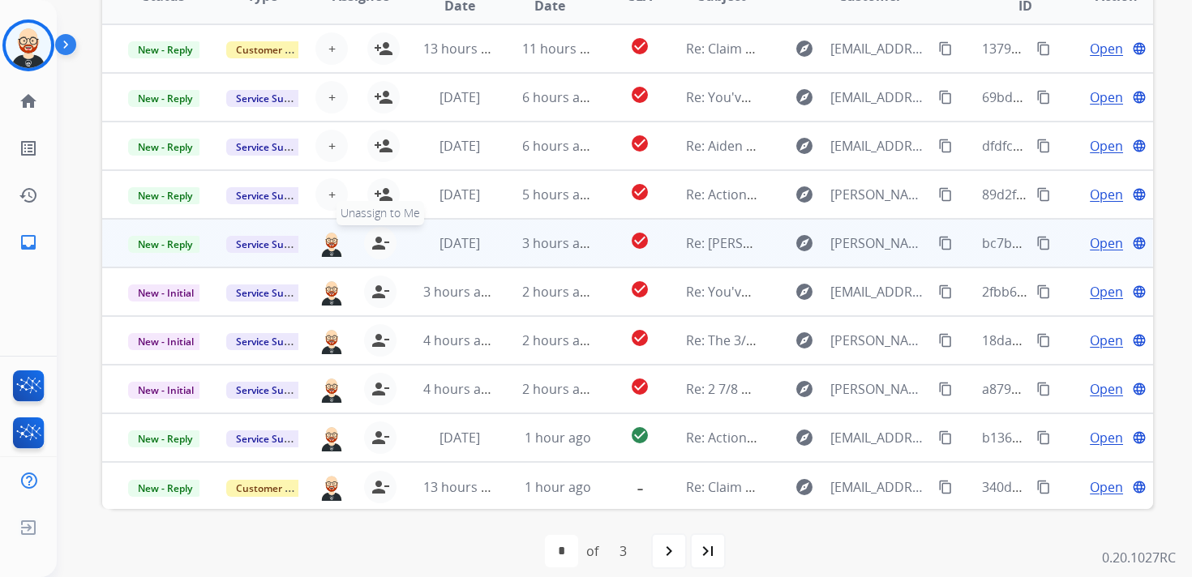
click at [375, 232] on button "person_remove [PERSON_NAME] to Me" at bounding box center [380, 243] width 32 height 32
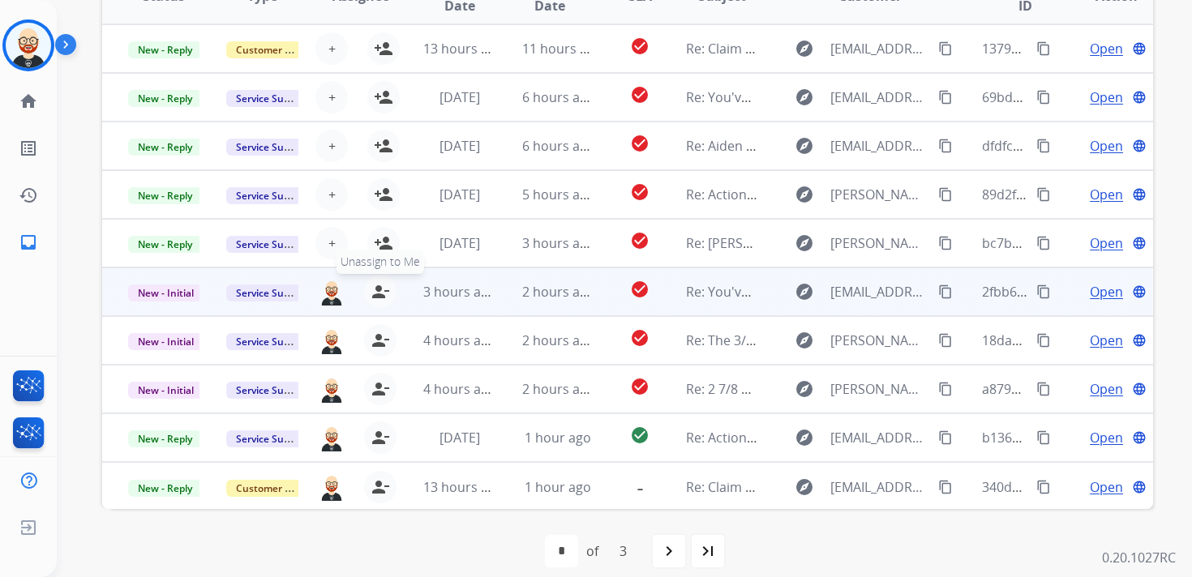
click at [375, 290] on mat-icon "person_remove" at bounding box center [380, 291] width 19 height 19
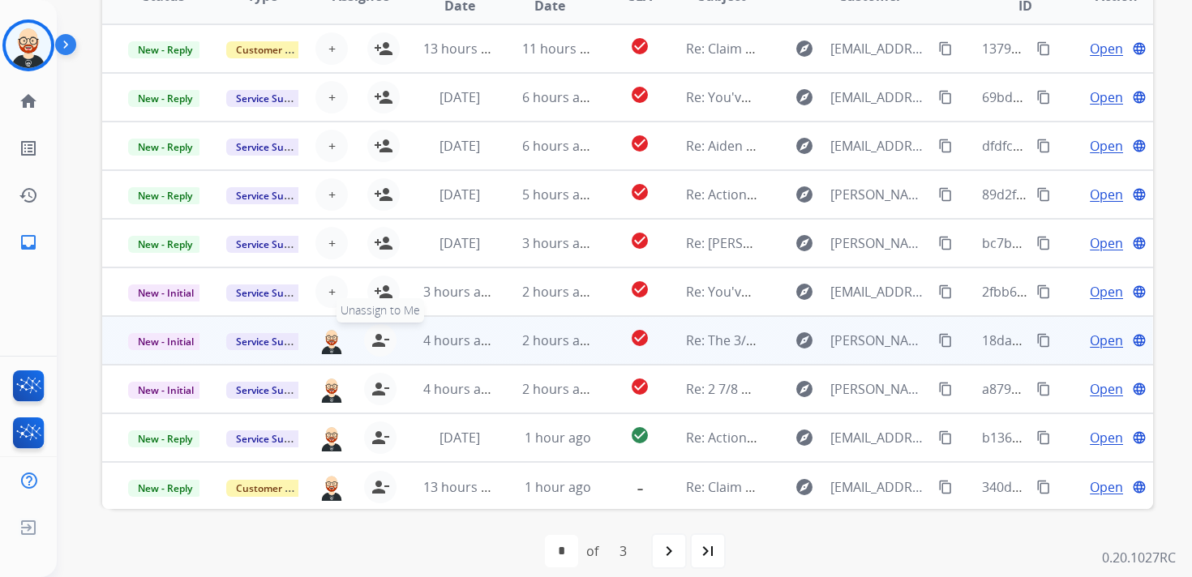
click at [371, 336] on mat-icon "person_remove" at bounding box center [380, 340] width 19 height 19
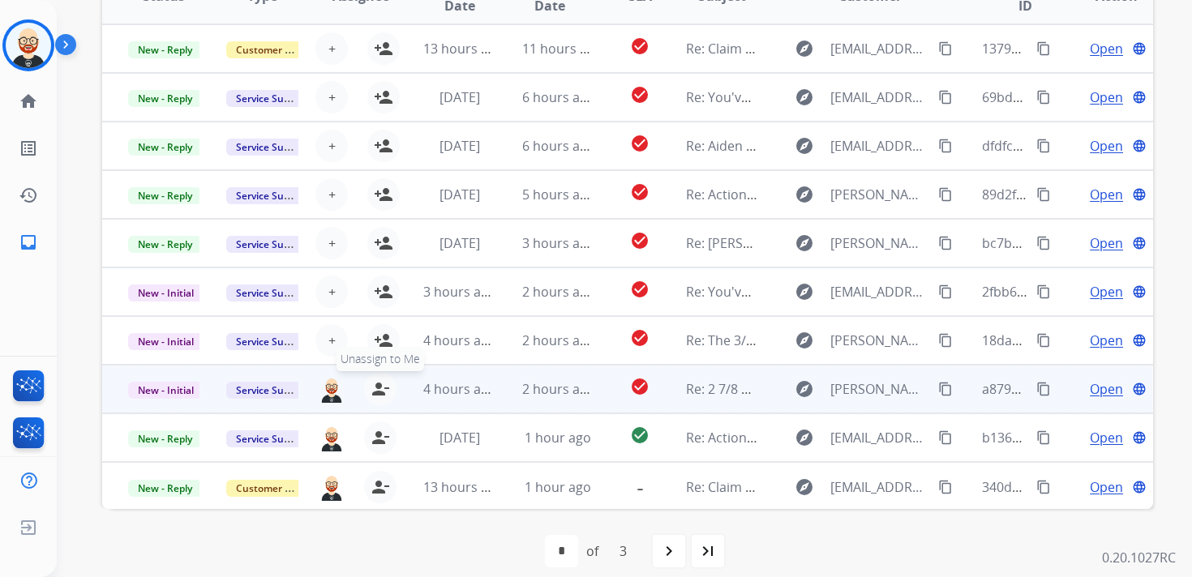
click at [373, 388] on mat-icon "person_remove" at bounding box center [380, 389] width 19 height 19
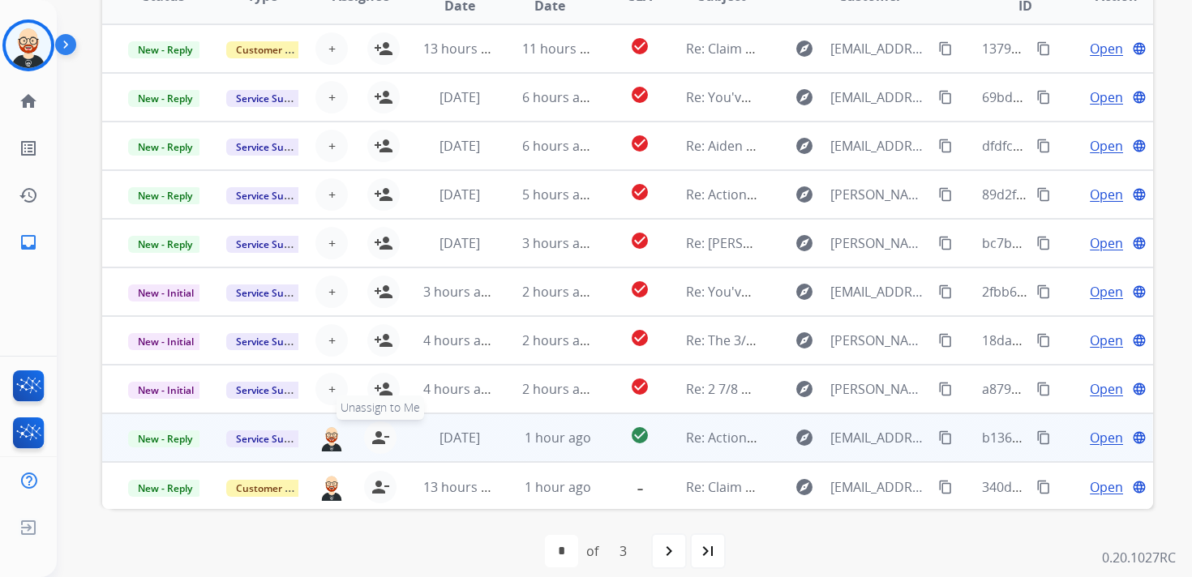
click at [374, 440] on mat-icon "person_remove" at bounding box center [380, 437] width 19 height 19
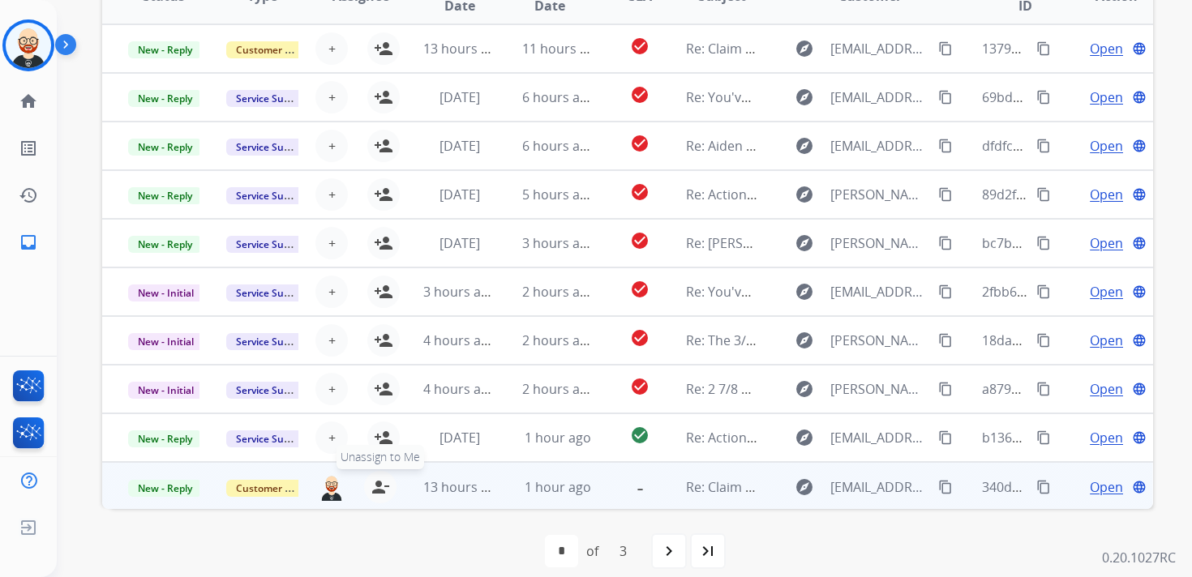
click at [377, 485] on mat-icon "person_remove" at bounding box center [380, 487] width 19 height 19
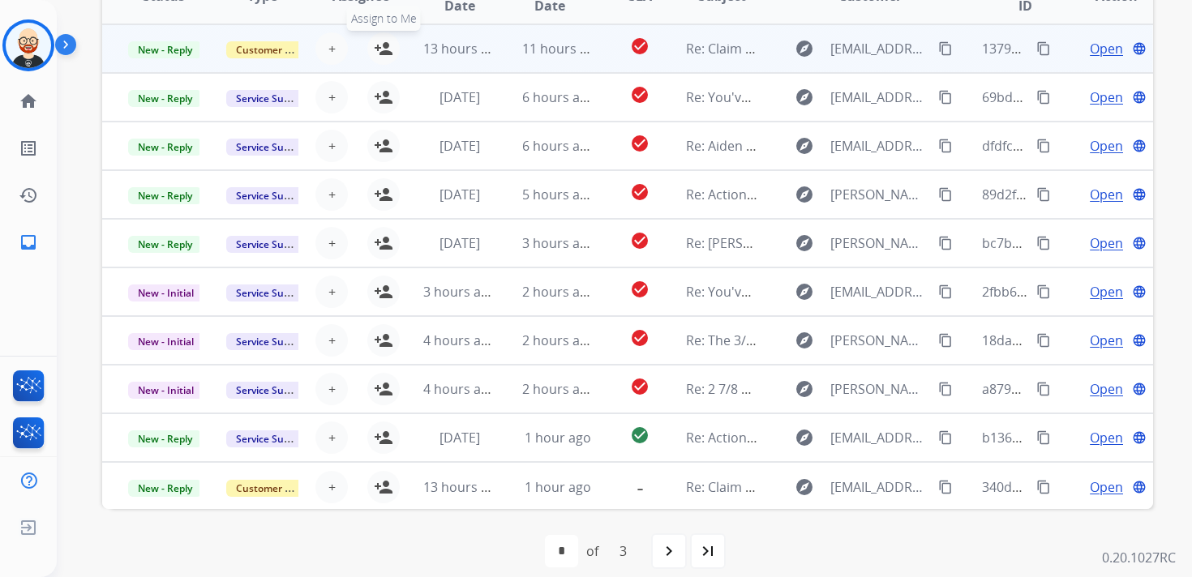
click at [387, 55] on mat-icon "person_add" at bounding box center [383, 48] width 19 height 19
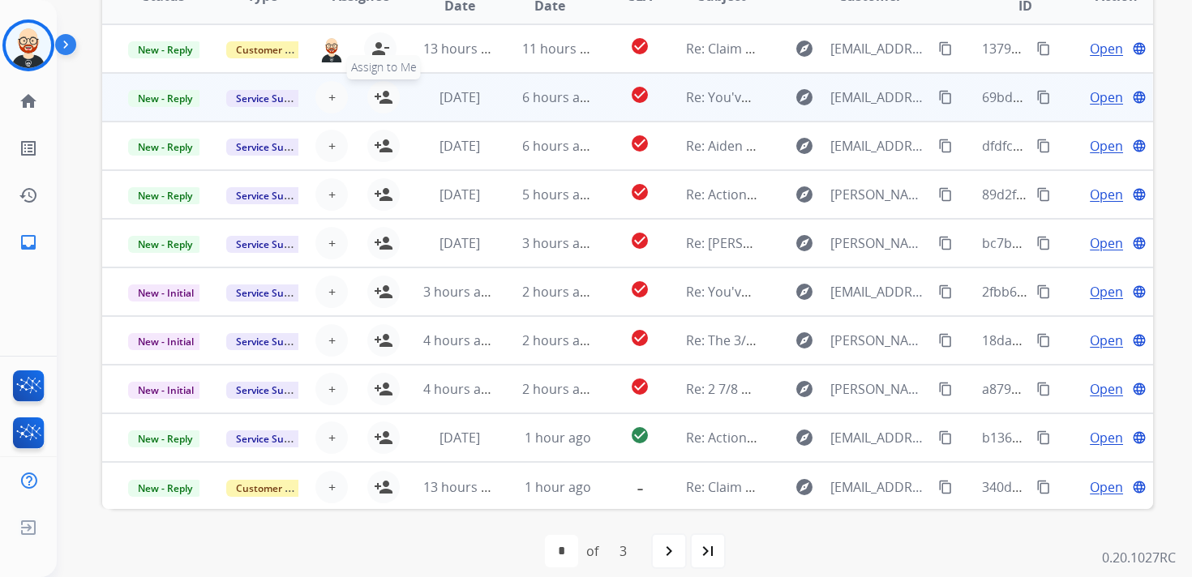
click at [388, 101] on mat-icon "person_add" at bounding box center [383, 97] width 19 height 19
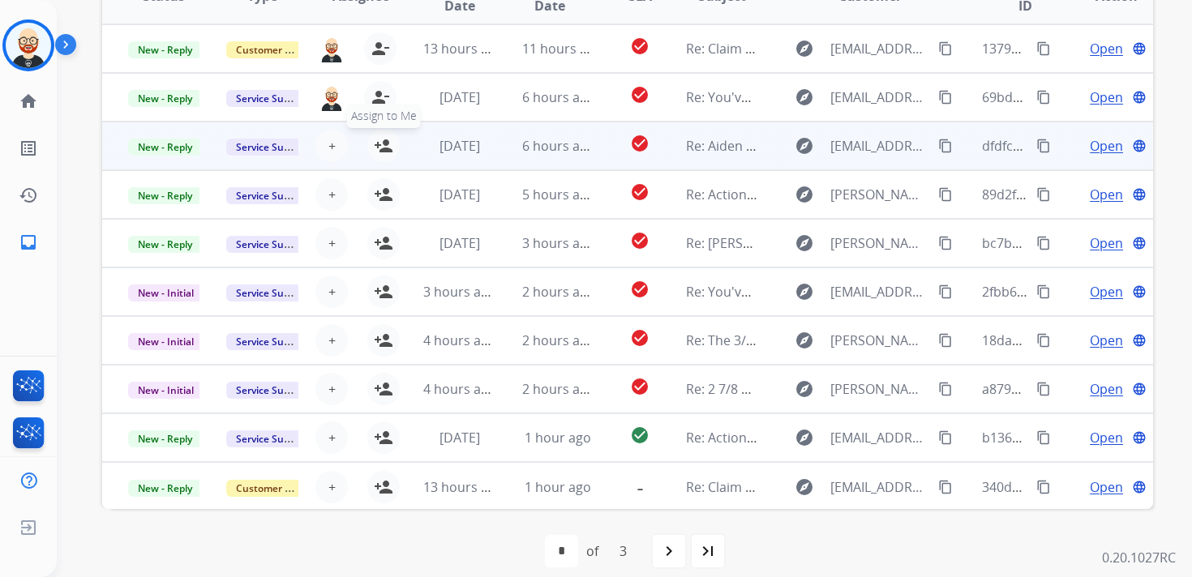
click at [388, 141] on mat-icon "person_add" at bounding box center [383, 145] width 19 height 19
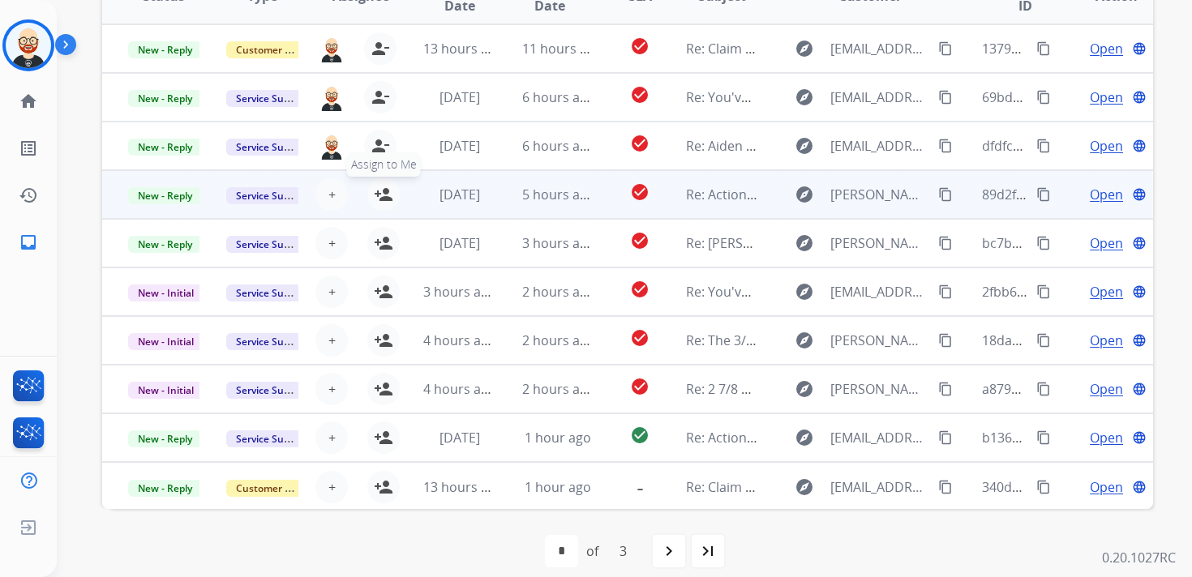
click at [386, 193] on mat-icon "person_add" at bounding box center [383, 194] width 19 height 19
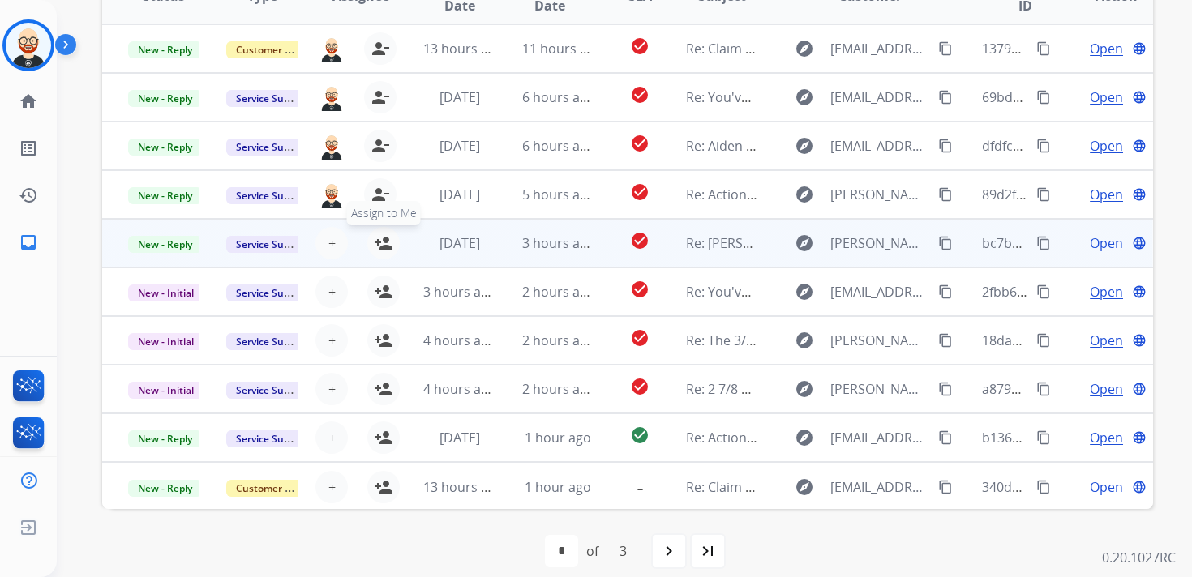
click at [384, 235] on mat-icon "person_add" at bounding box center [383, 243] width 19 height 19
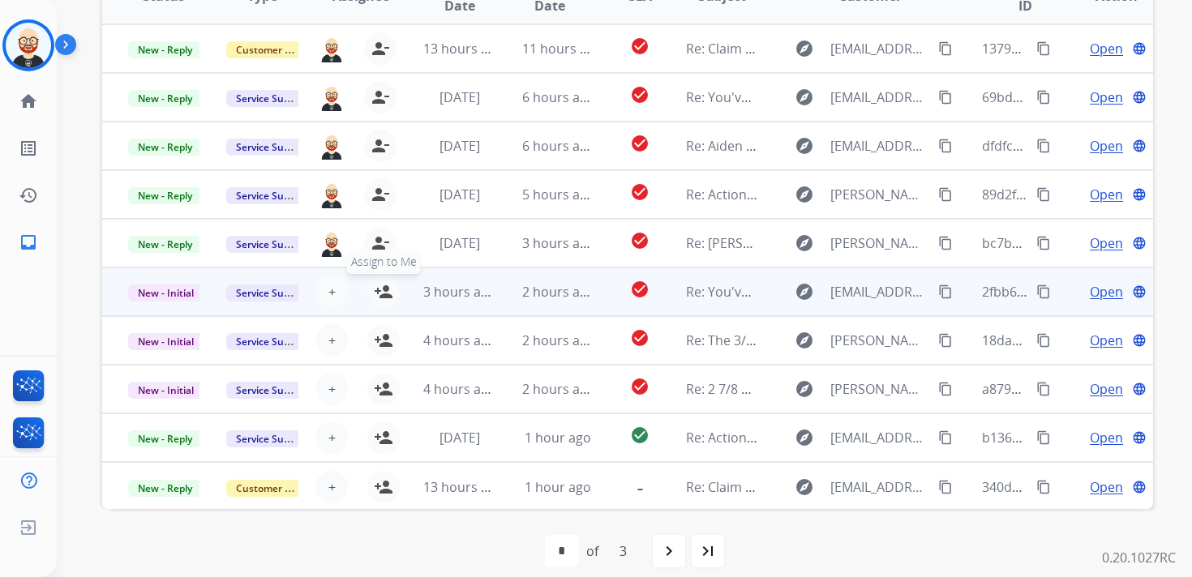
click at [384, 282] on mat-icon "person_add" at bounding box center [383, 291] width 19 height 19
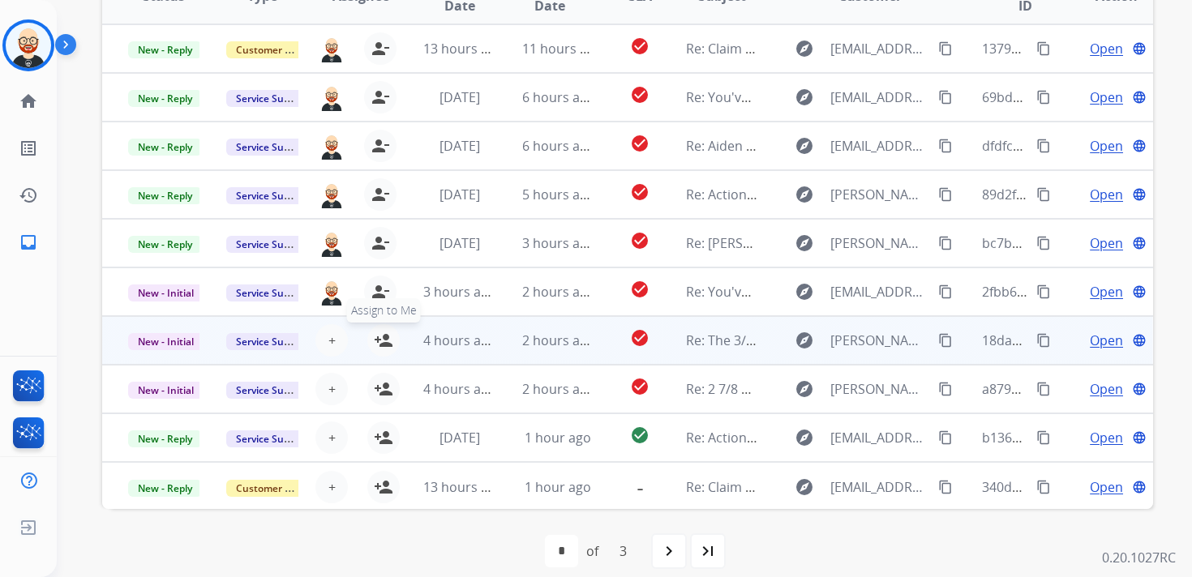
click at [382, 341] on mat-icon "person_add" at bounding box center [383, 340] width 19 height 19
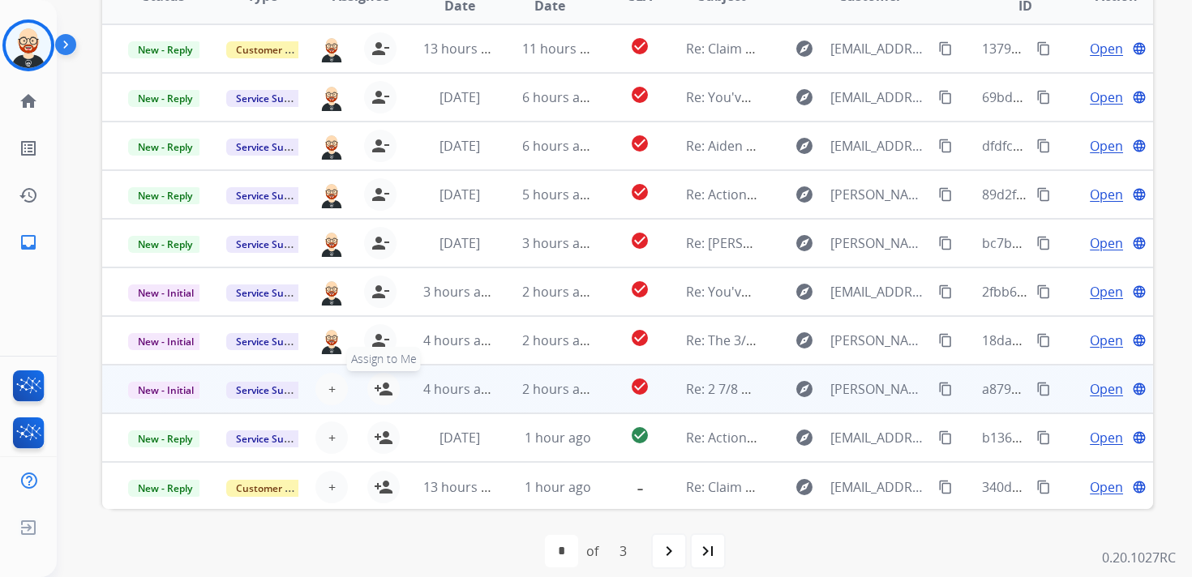
click at [376, 382] on mat-icon "person_add" at bounding box center [383, 389] width 19 height 19
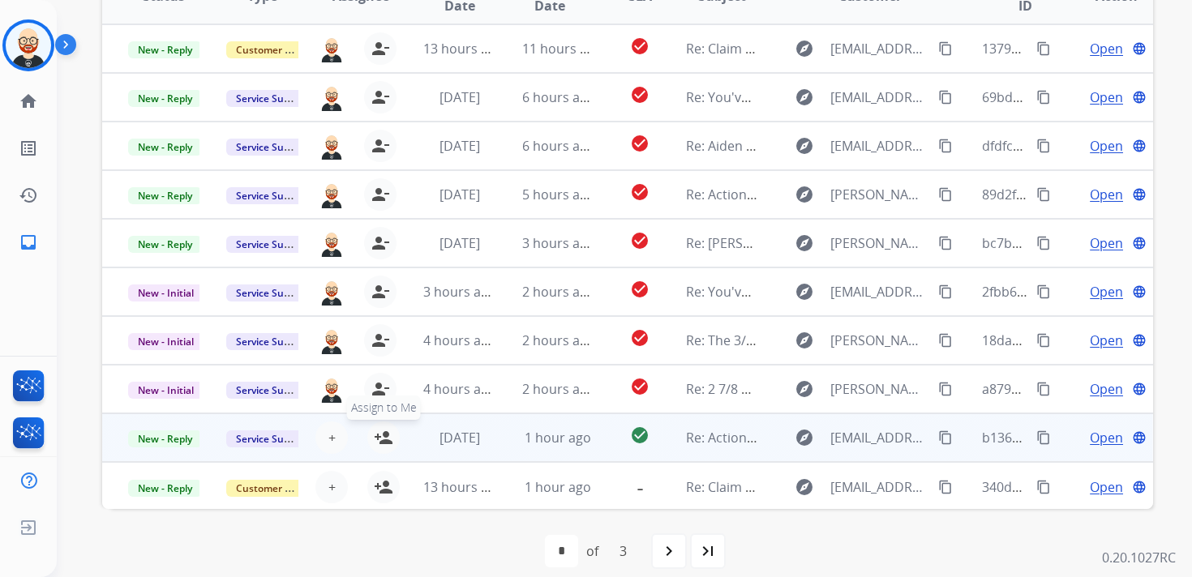
click at [379, 437] on mat-icon "person_add" at bounding box center [383, 437] width 19 height 19
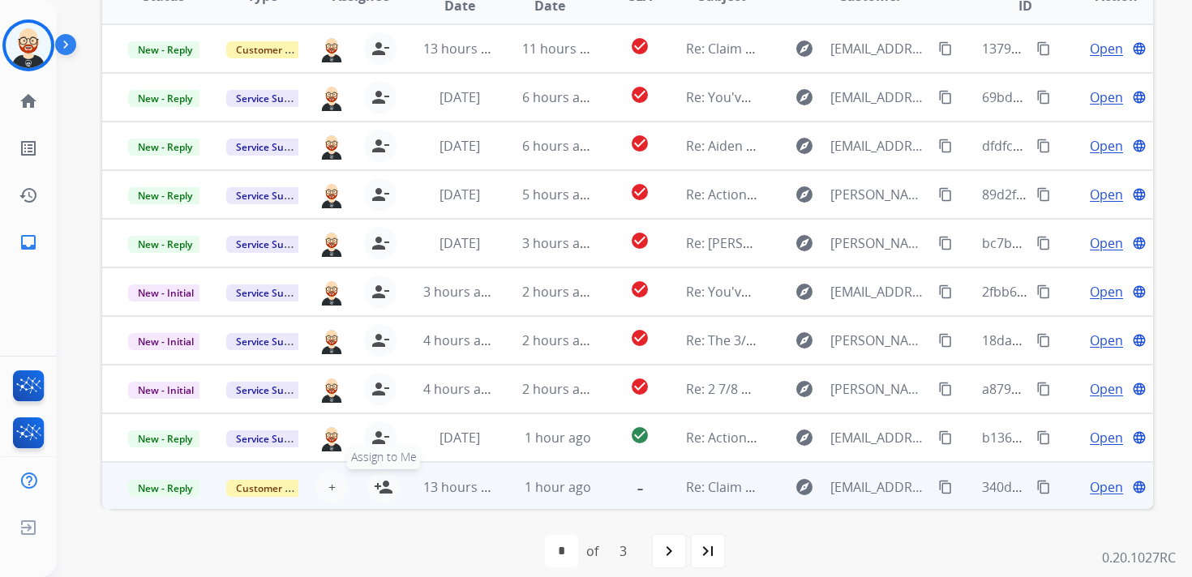
click at [379, 479] on mat-icon "person_add" at bounding box center [383, 487] width 19 height 19
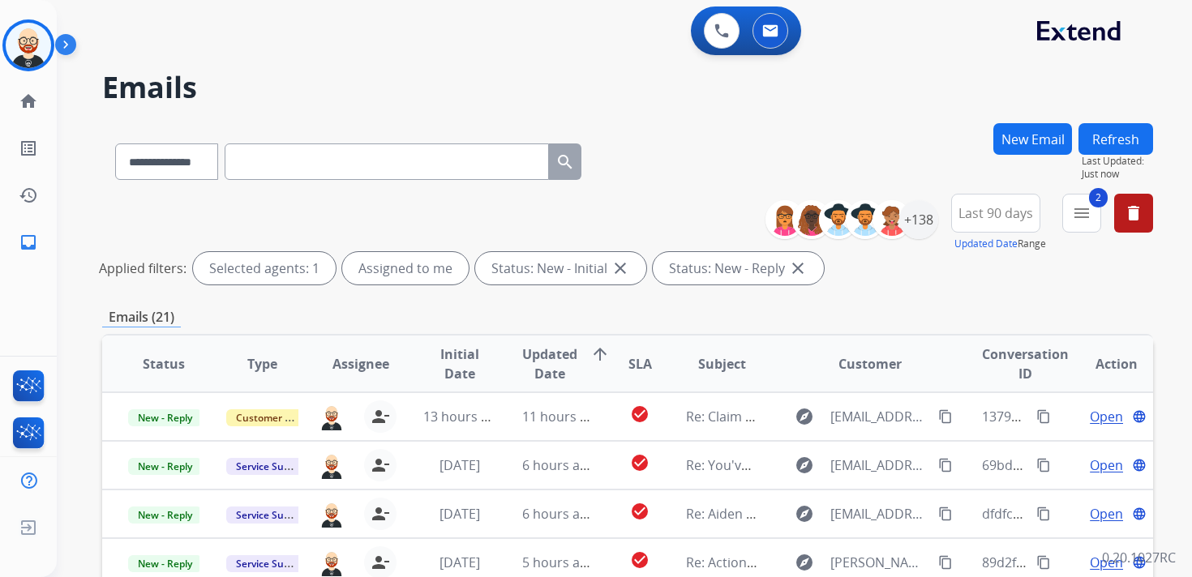
click at [1117, 134] on button "Refresh" at bounding box center [1116, 139] width 75 height 32
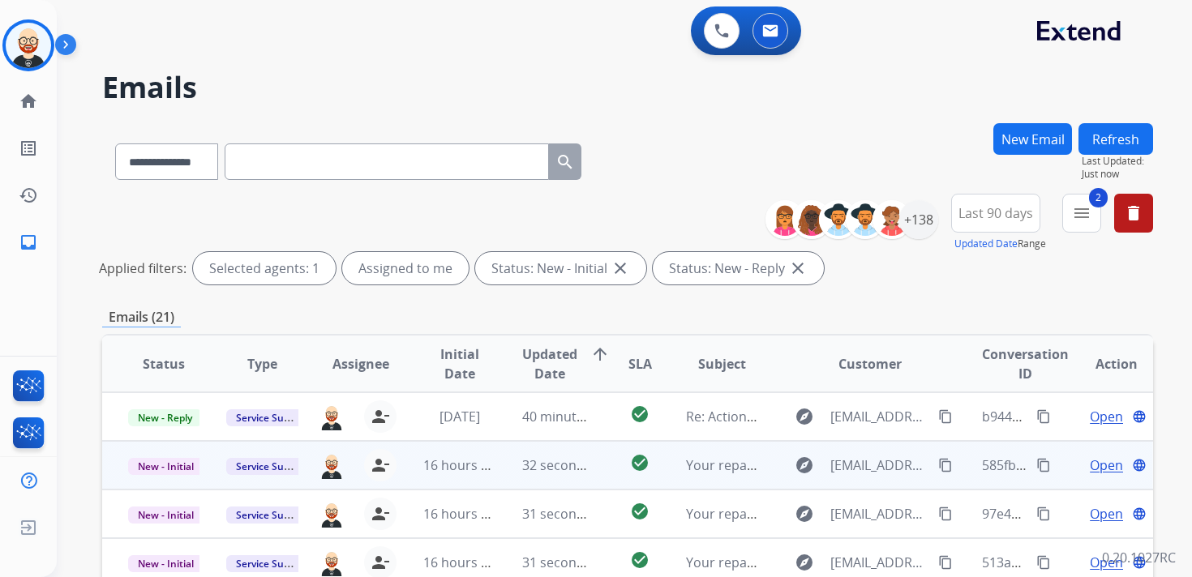
scroll to position [2, 0]
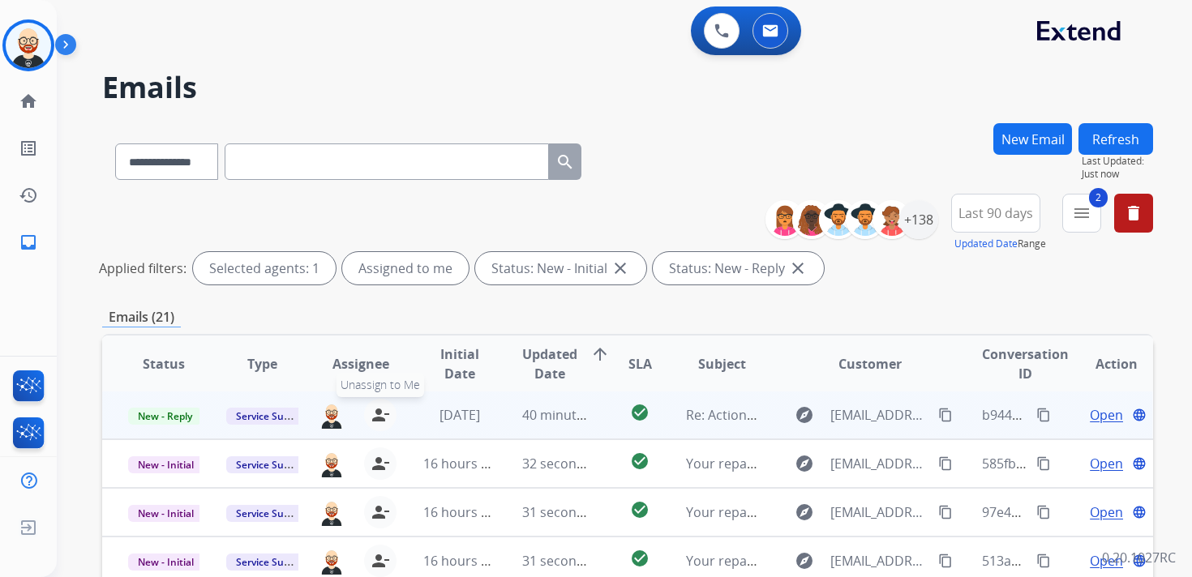
click at [380, 414] on mat-icon "person_remove" at bounding box center [380, 414] width 19 height 19
click at [380, 414] on mat-icon "person_add" at bounding box center [383, 414] width 19 height 19
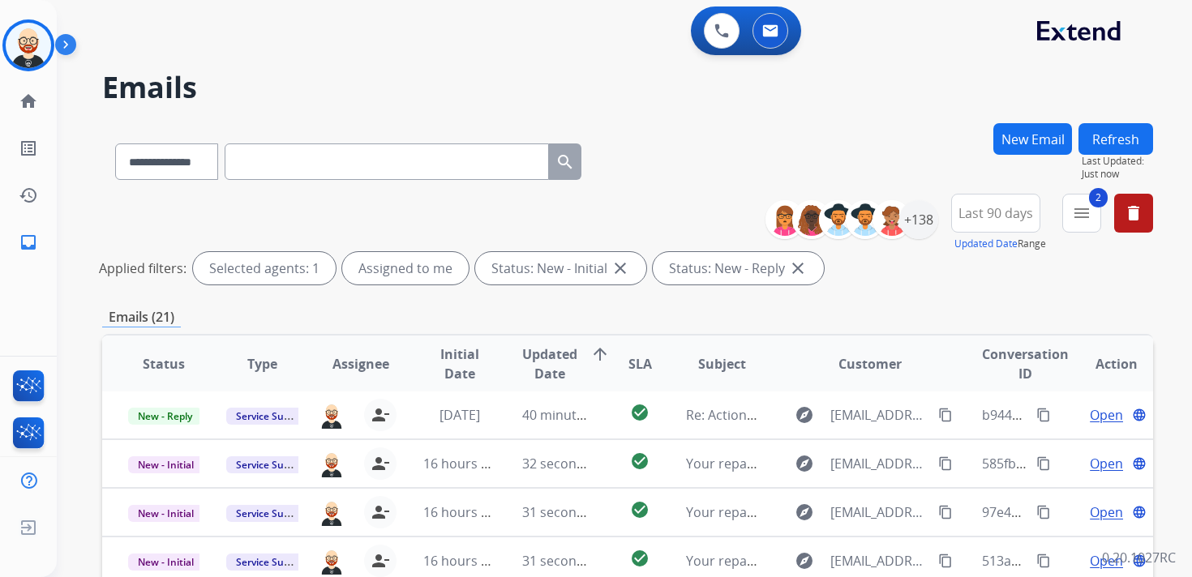
click at [1109, 132] on button "Refresh" at bounding box center [1116, 139] width 75 height 32
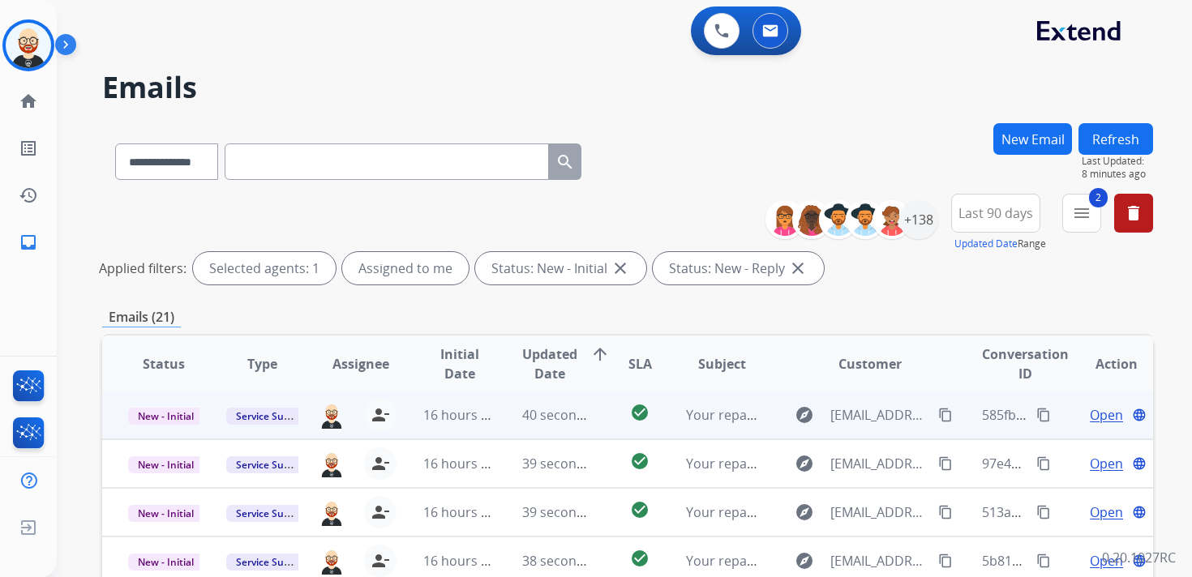
click at [1091, 414] on span "Open" at bounding box center [1106, 414] width 33 height 19
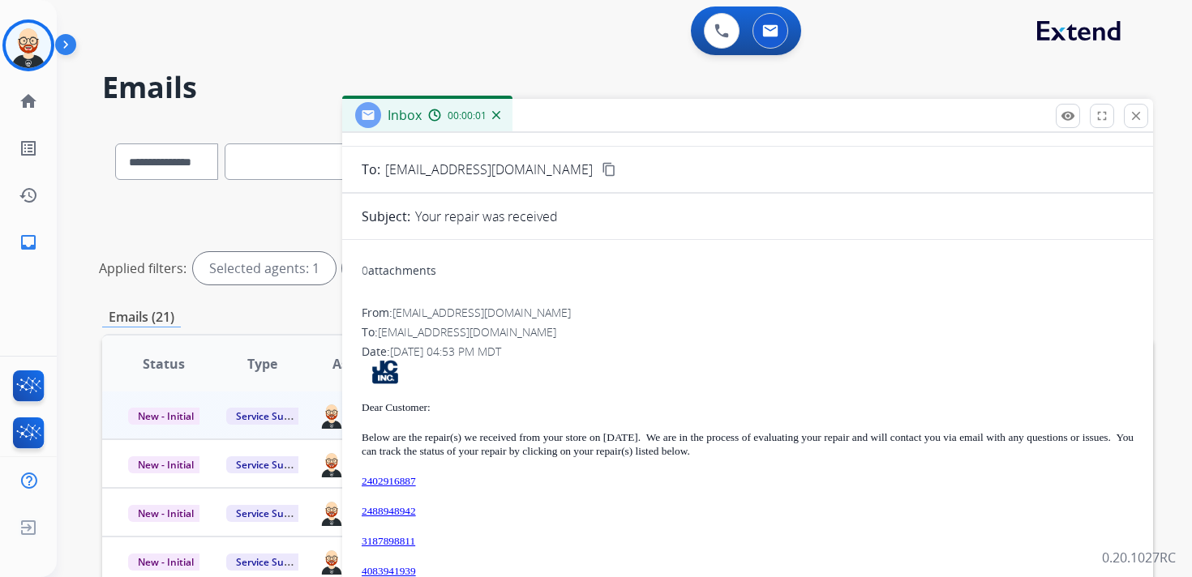
scroll to position [107, 0]
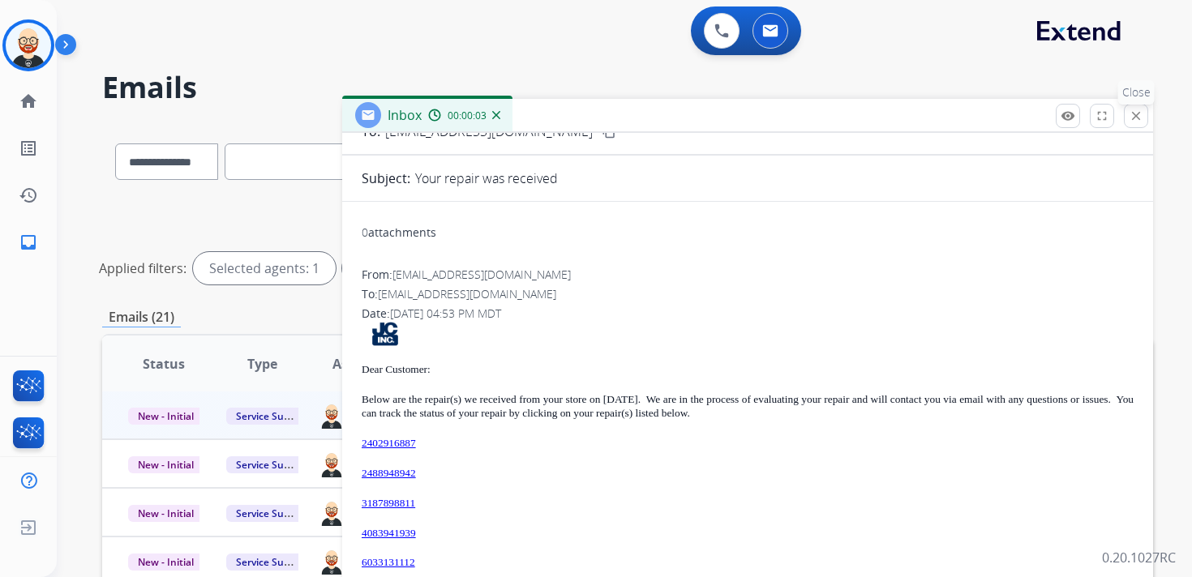
click at [1132, 122] on button "close Close" at bounding box center [1136, 116] width 24 height 24
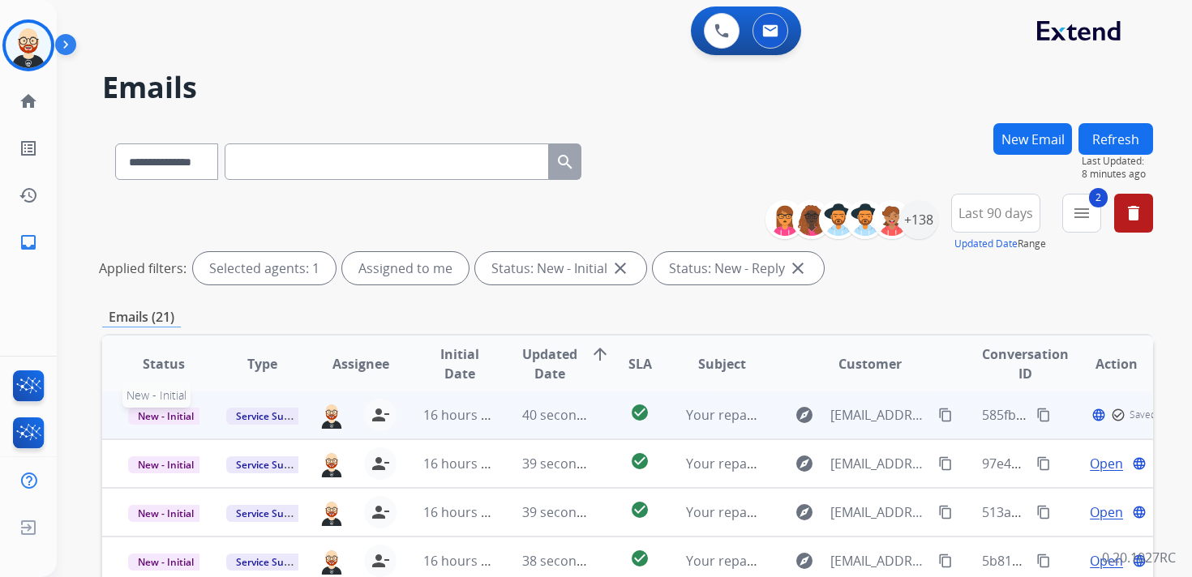
click at [179, 416] on span "New - Initial" at bounding box center [165, 416] width 75 height 17
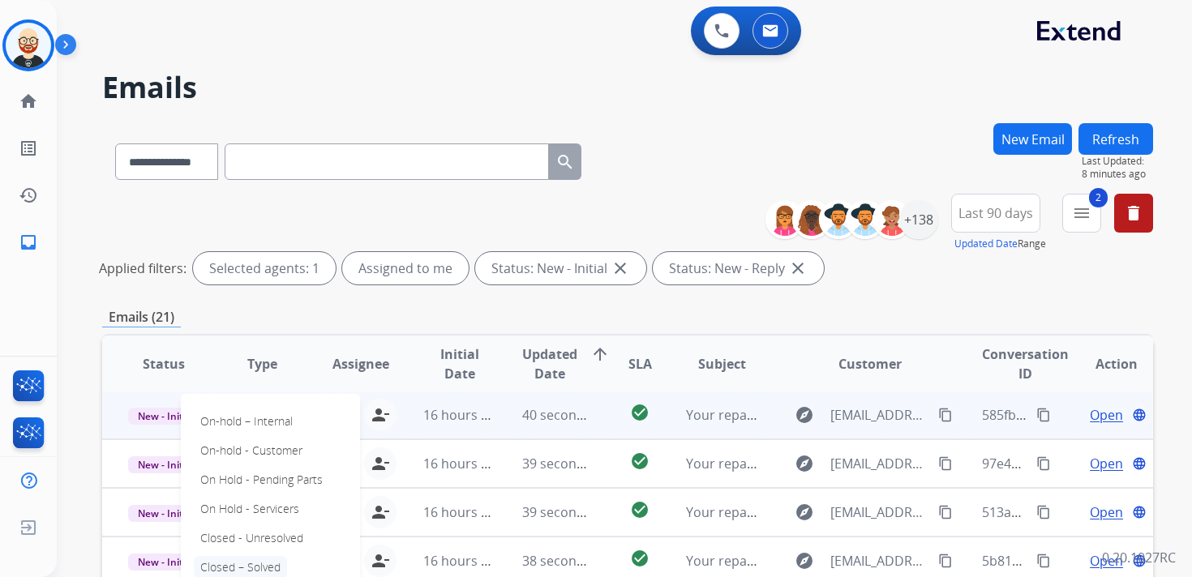
click at [236, 564] on p "Closed – Solved" at bounding box center [240, 567] width 93 height 23
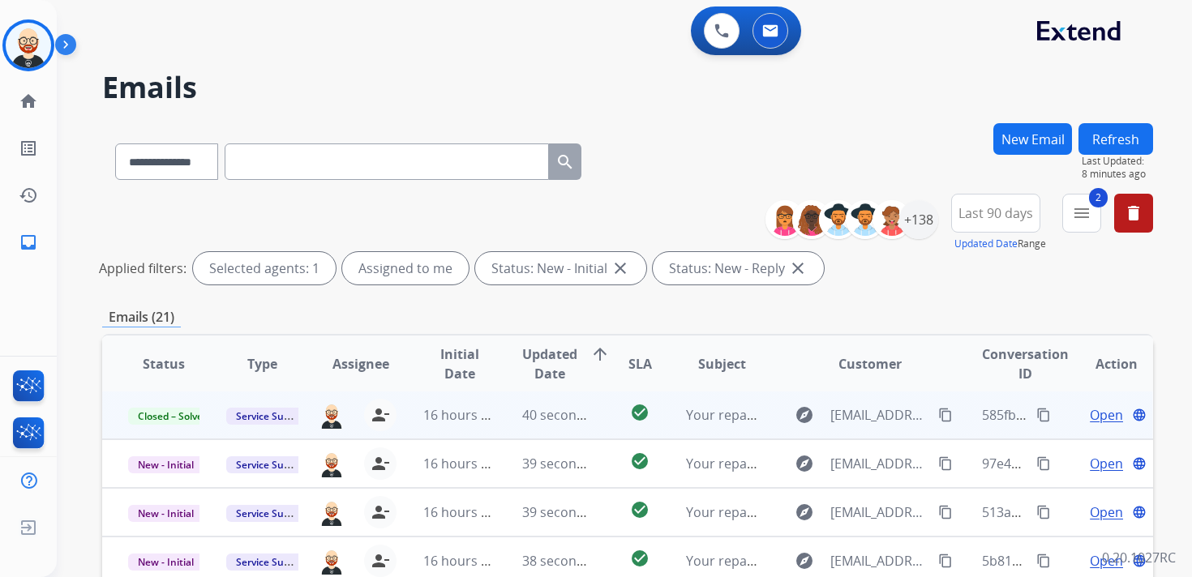
click at [1126, 130] on button "Refresh" at bounding box center [1116, 139] width 75 height 32
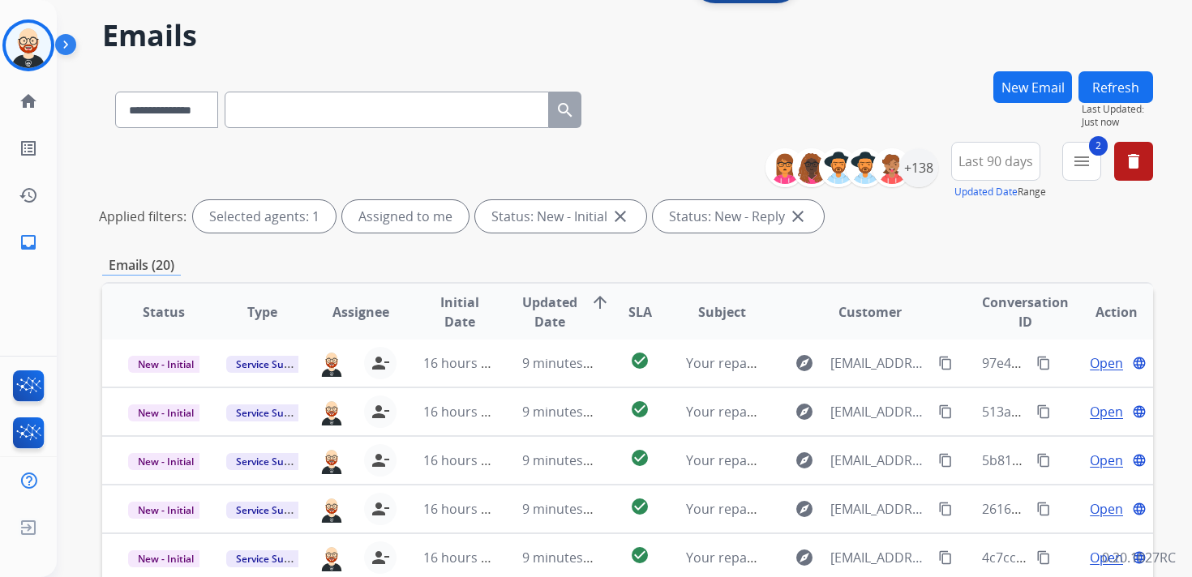
scroll to position [65, 0]
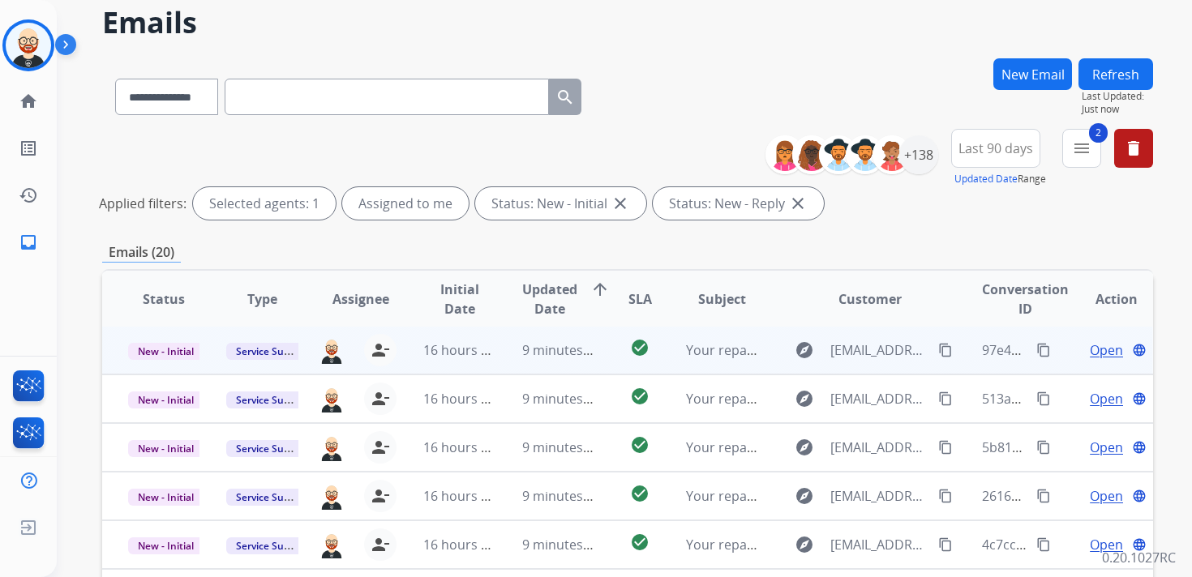
click at [1090, 354] on span "Open" at bounding box center [1106, 350] width 33 height 19
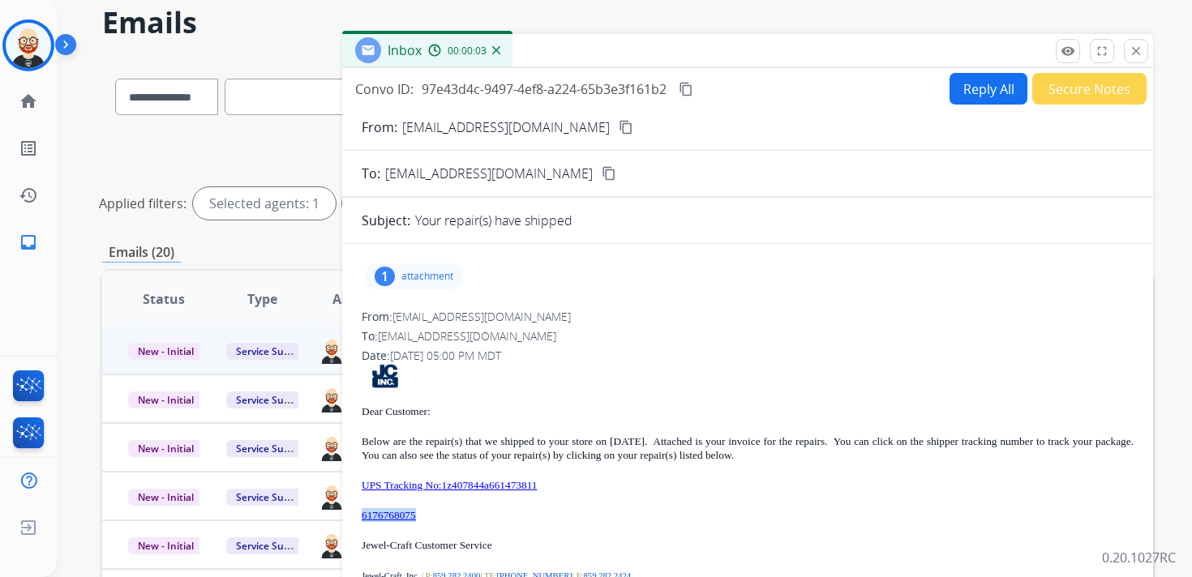
drag, startPoint x: 456, startPoint y: 517, endPoint x: 358, endPoint y: 520, distance: 97.3
click at [358, 520] on div "1 attachment From: [EMAIL_ADDRESS][DOMAIN_NAME] To: [EMAIL_ADDRESS][DOMAIN_NAME…" at bounding box center [747, 478] width 811 height 442
copy link "6176768075"
click at [693, 88] on mat-icon "content_copy" at bounding box center [686, 89] width 15 height 15
click at [435, 281] on p "attachment" at bounding box center [427, 276] width 52 height 13
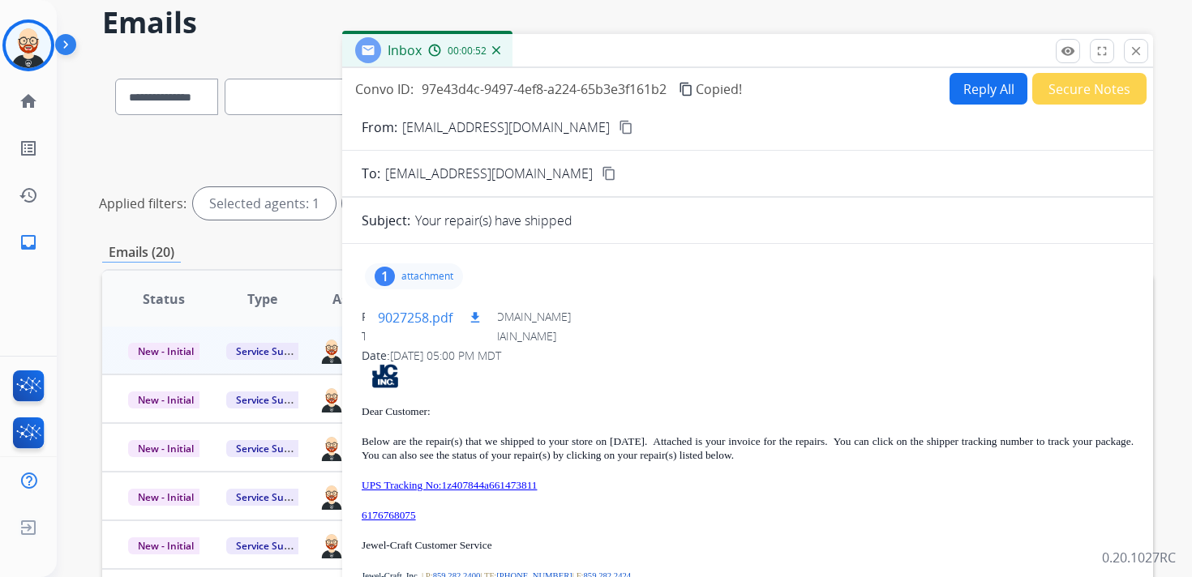
click at [475, 313] on mat-icon "download" at bounding box center [475, 318] width 15 height 15
click at [599, 482] on p "UPS Tracking No:1z407844a661473811" at bounding box center [748, 485] width 772 height 14
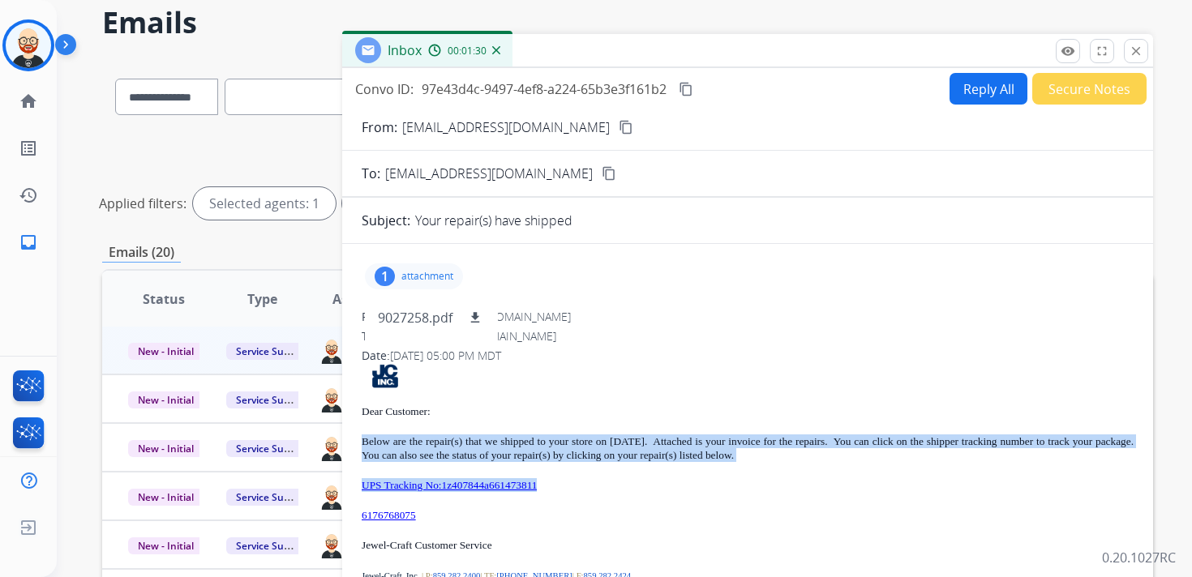
drag, startPoint x: 594, startPoint y: 481, endPoint x: 364, endPoint y: 434, distance: 234.3
click at [364, 434] on div "Dear Customer: Below are the repair(s) that we shipped to your store on [DATE].…" at bounding box center [748, 523] width 772 height 319
copy div "Below are the repair(s) that we shipped to your store on [DATE]. Attached is yo…"
click at [1138, 50] on mat-icon "close" at bounding box center [1136, 51] width 15 height 15
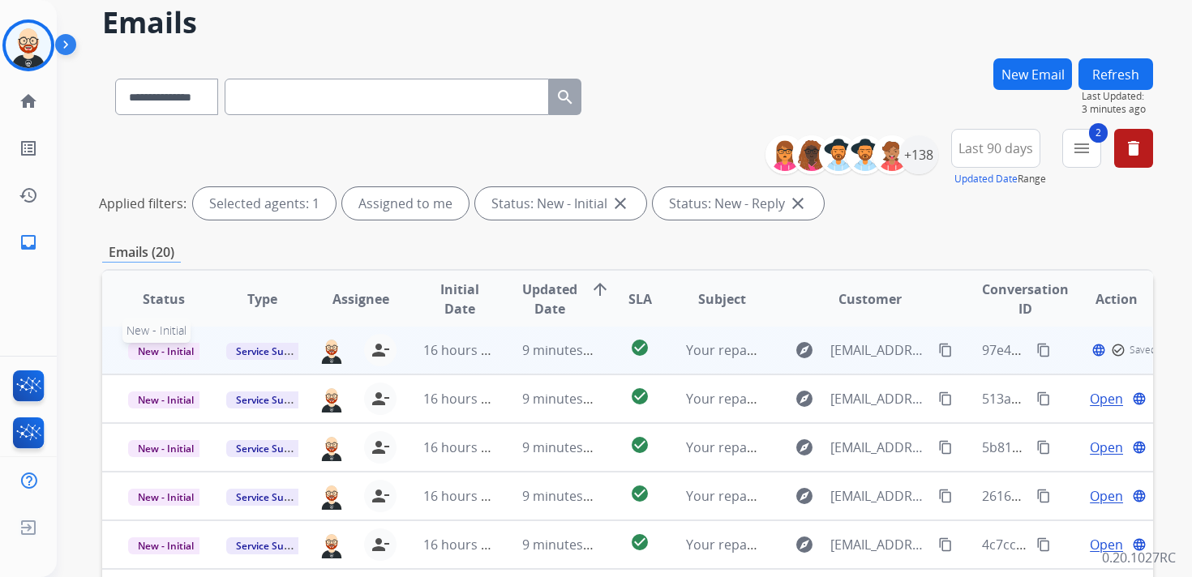
click at [186, 353] on span "New - Initial" at bounding box center [165, 351] width 75 height 17
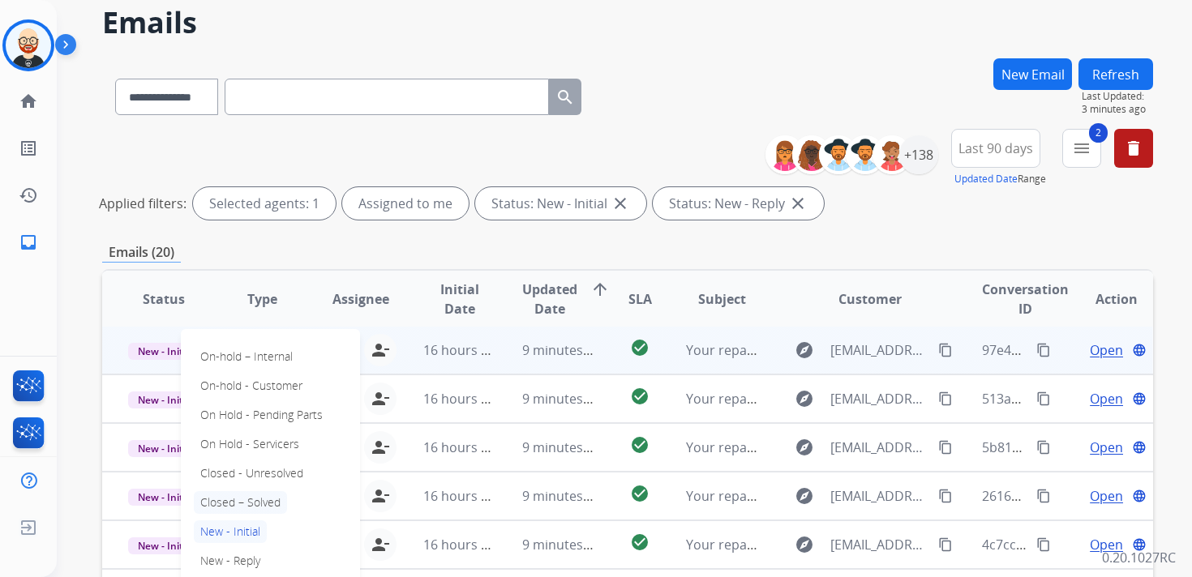
click at [231, 494] on p "Closed – Solved" at bounding box center [240, 502] width 93 height 23
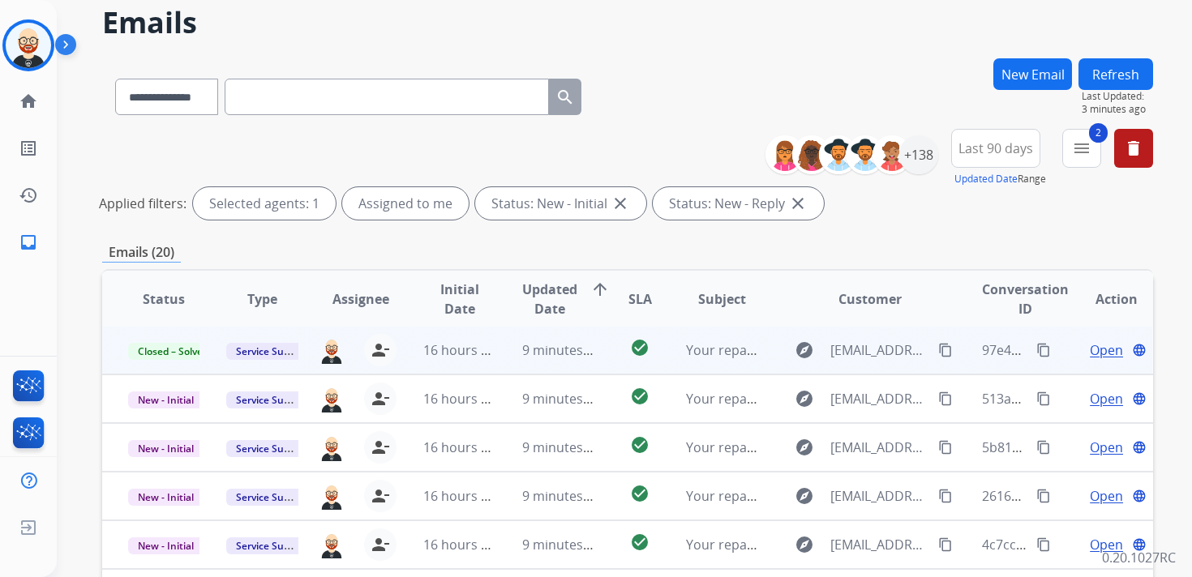
click at [1132, 76] on button "Refresh" at bounding box center [1116, 74] width 75 height 32
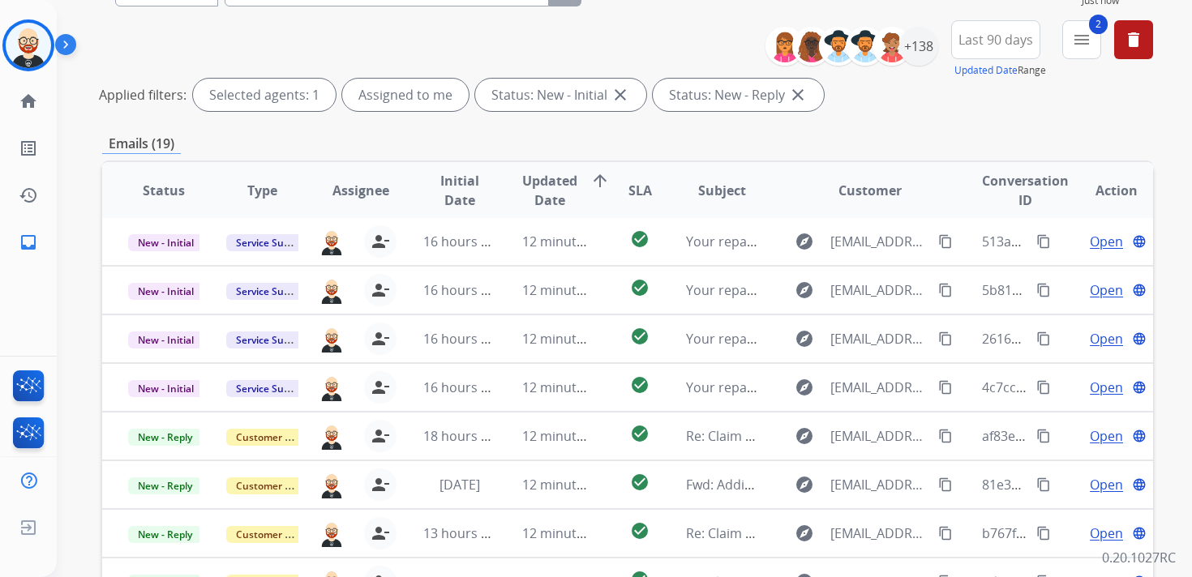
scroll to position [177, 0]
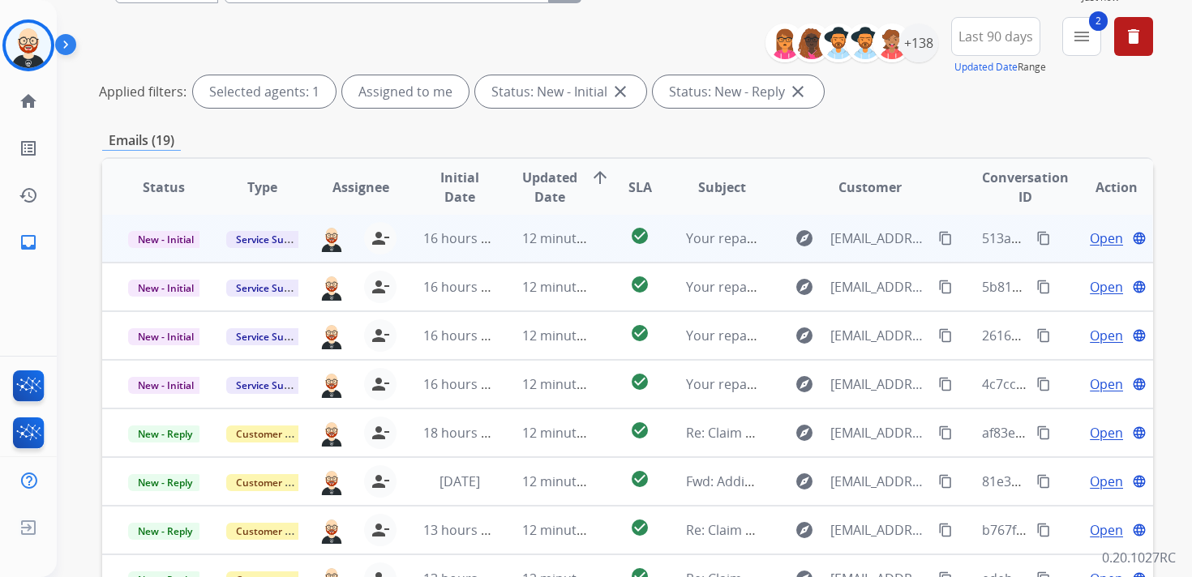
click at [1090, 246] on span "Open" at bounding box center [1106, 238] width 33 height 19
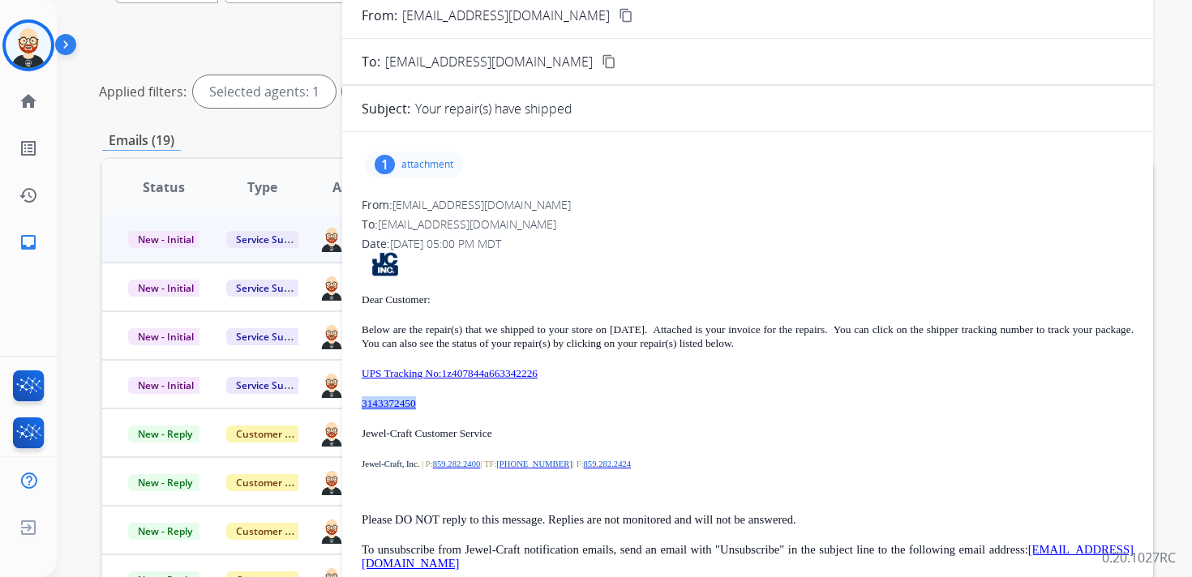
drag, startPoint x: 447, startPoint y: 405, endPoint x: 348, endPoint y: 408, distance: 99.0
click at [348, 408] on div "1 attachment From: [EMAIL_ADDRESS][DOMAIN_NAME] To: [EMAIL_ADDRESS][DOMAIN_NAME…" at bounding box center [747, 366] width 811 height 442
copy link "3143372450"
click at [444, 167] on p "attachment" at bounding box center [427, 164] width 52 height 13
click at [474, 216] on div "9027262.pdf download" at bounding box center [431, 206] width 133 height 57
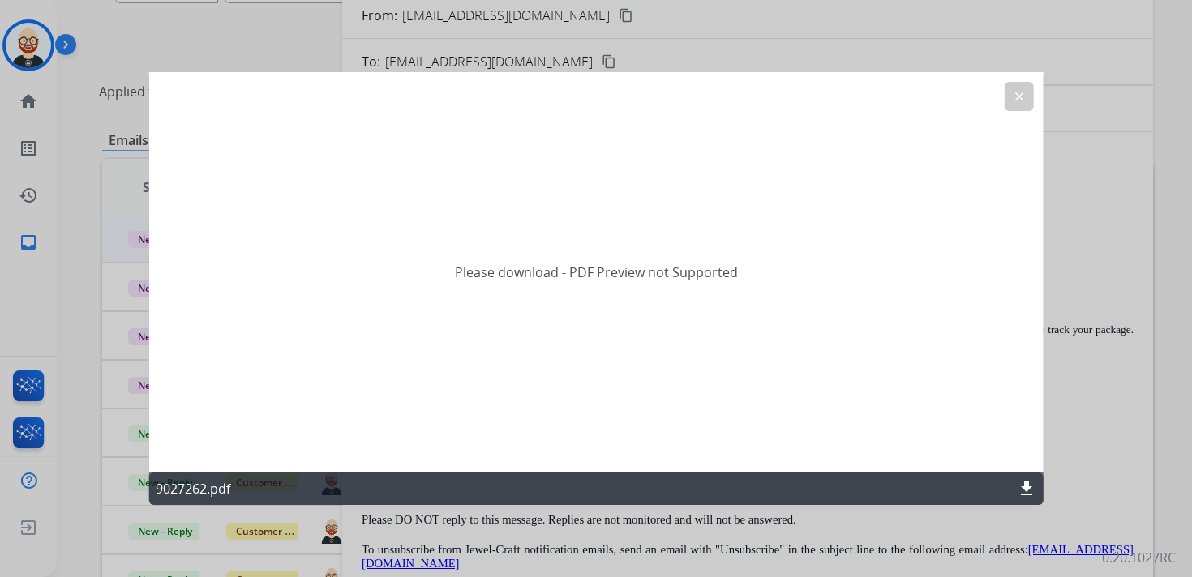
click at [1014, 104] on button "clear" at bounding box center [1018, 96] width 29 height 29
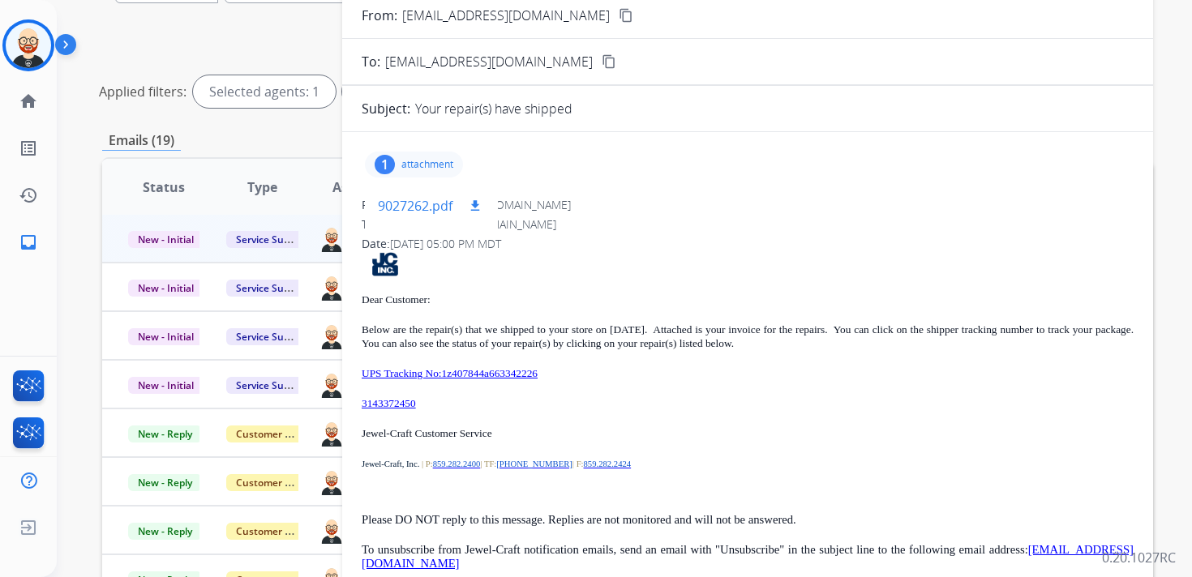
click at [475, 208] on mat-icon "download" at bounding box center [475, 206] width 15 height 15
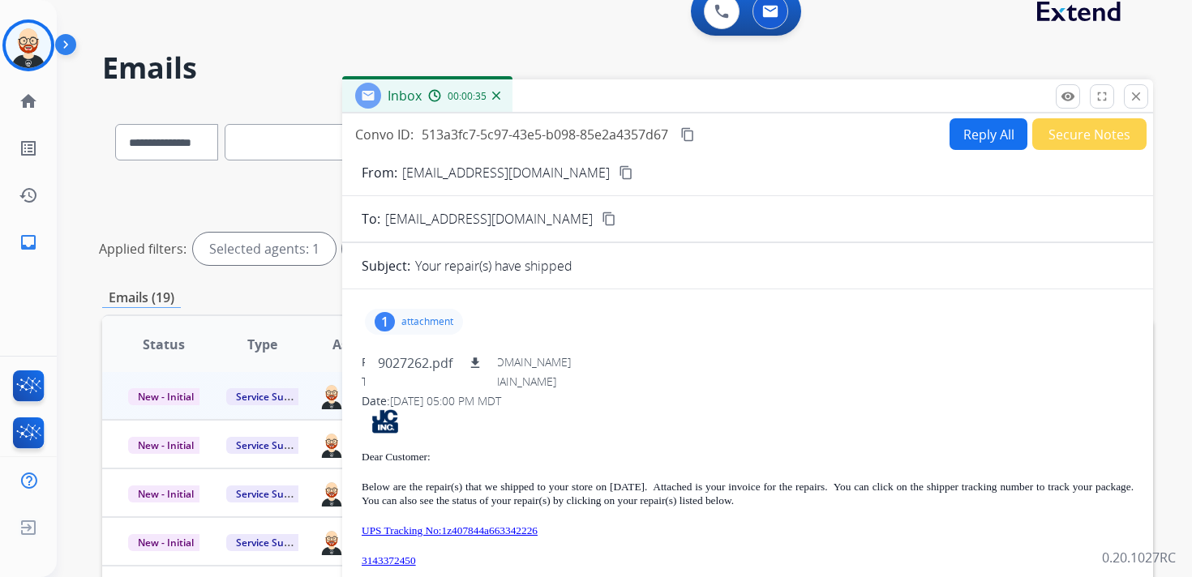
scroll to position [0, 0]
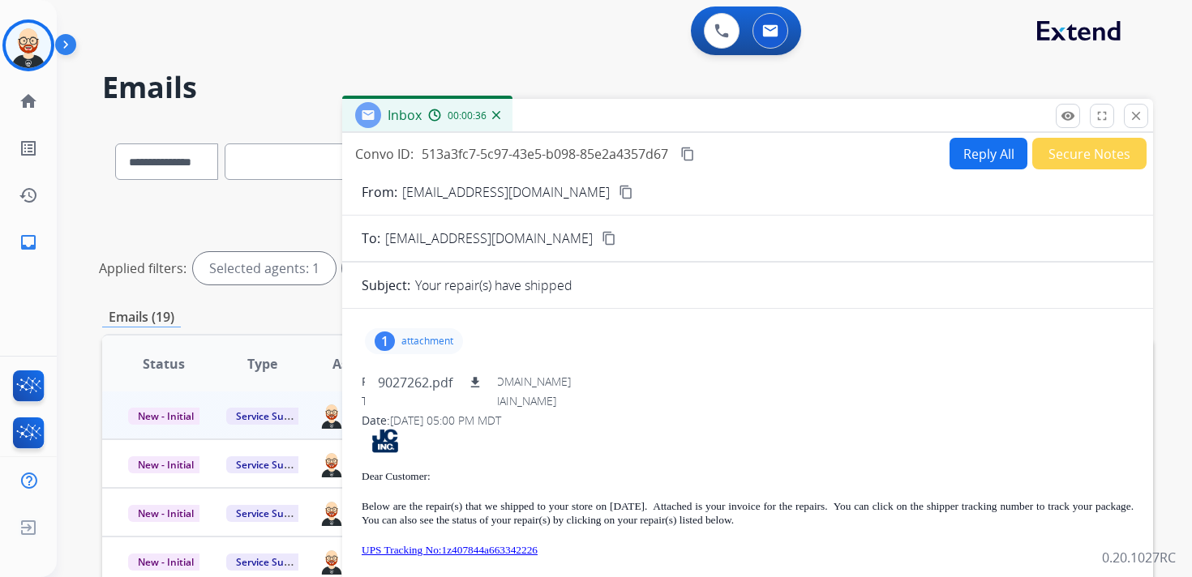
click at [695, 152] on mat-icon "content_copy" at bounding box center [687, 154] width 15 height 15
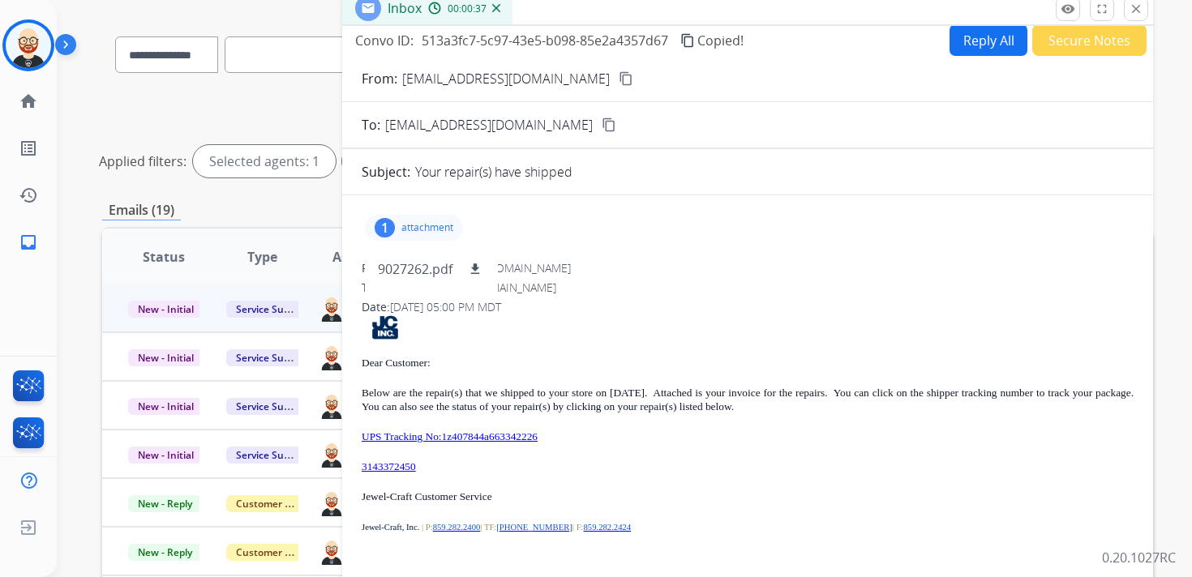
scroll to position [152, 0]
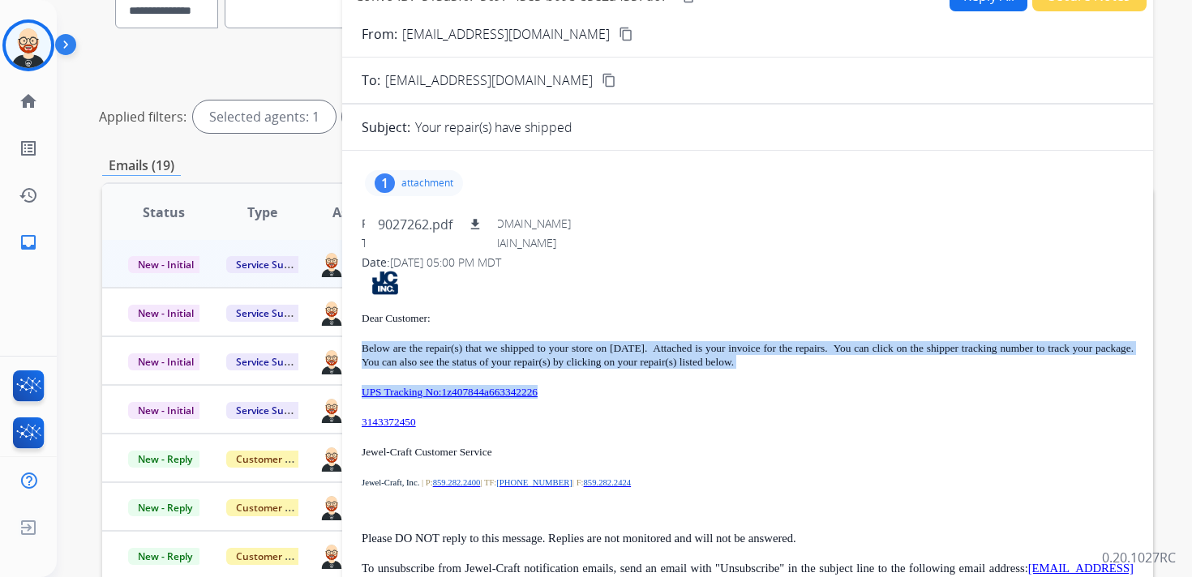
drag, startPoint x: 579, startPoint y: 391, endPoint x: 356, endPoint y: 353, distance: 226.2
click at [356, 353] on div "1 attachment 9027262.pdf download From: [EMAIL_ADDRESS][DOMAIN_NAME] To: [EMAIL…" at bounding box center [747, 385] width 811 height 442
copy div "Below are the repair(s) that we shipped to your store on [DATE]. Attached is yo…"
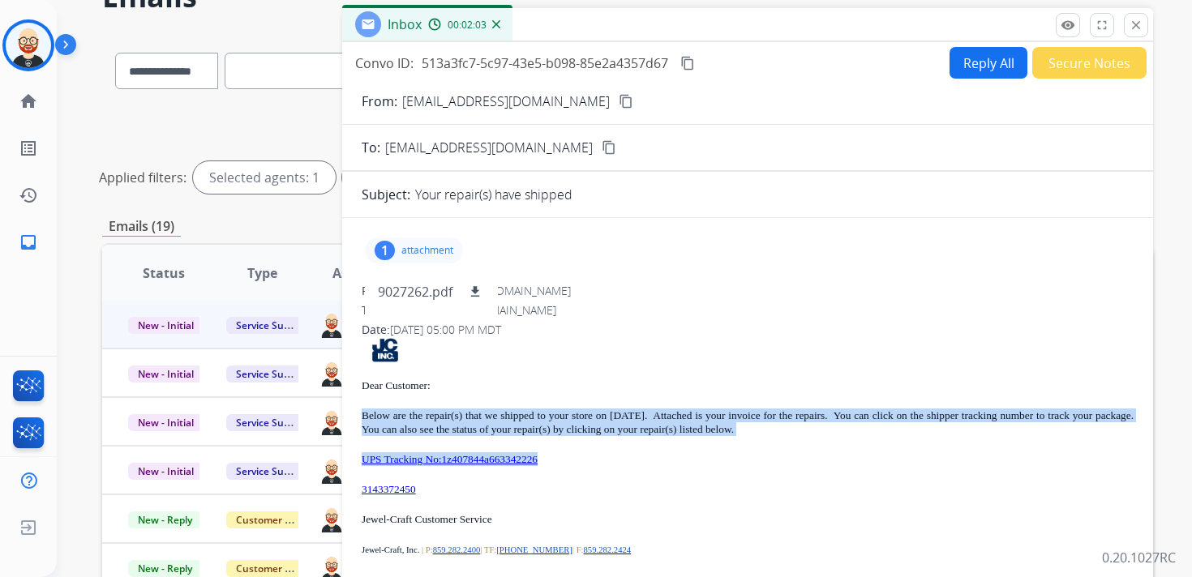
scroll to position [0, 0]
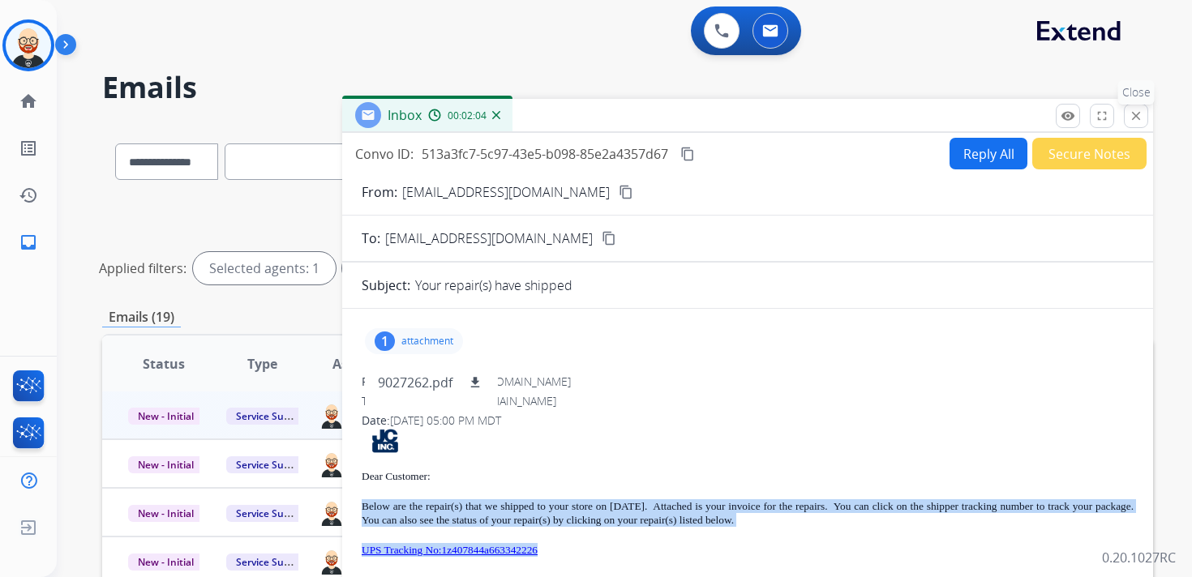
click at [1134, 118] on mat-icon "close" at bounding box center [1136, 116] width 15 height 15
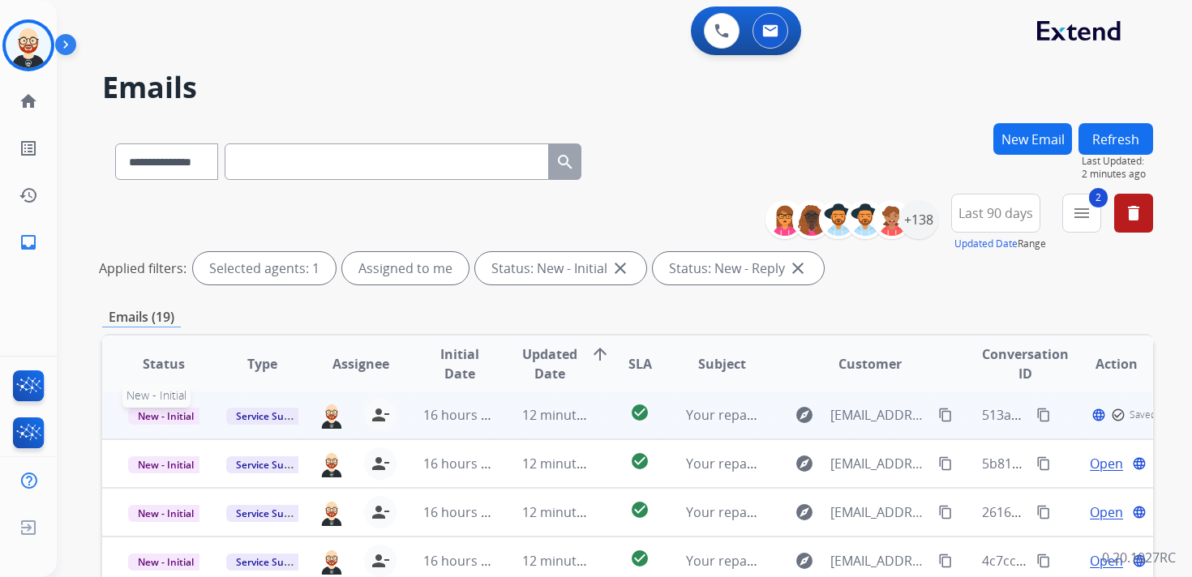
click at [181, 414] on span "New - Initial" at bounding box center [165, 416] width 75 height 17
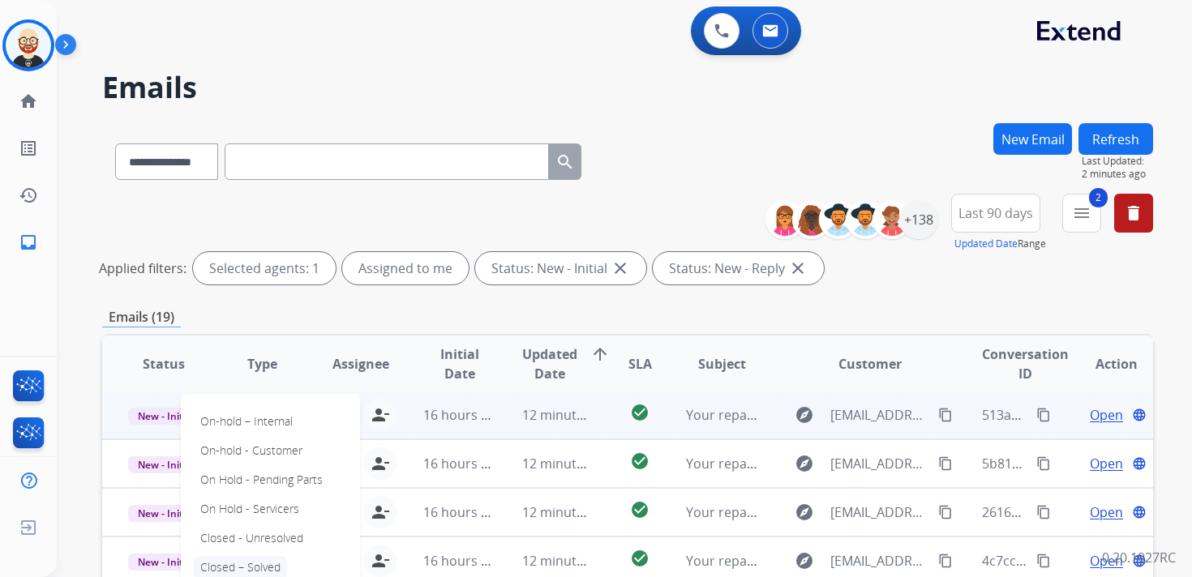
click at [227, 568] on p "Closed – Solved" at bounding box center [240, 567] width 93 height 23
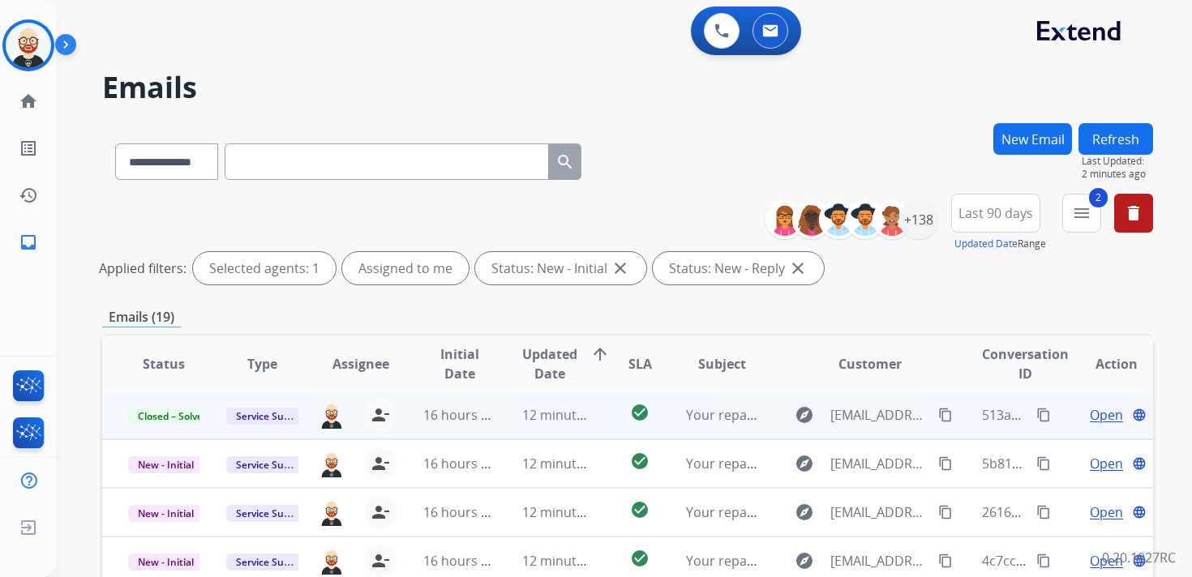
click at [1109, 139] on button "Refresh" at bounding box center [1116, 139] width 75 height 32
click at [1090, 414] on span "Open" at bounding box center [1106, 414] width 33 height 19
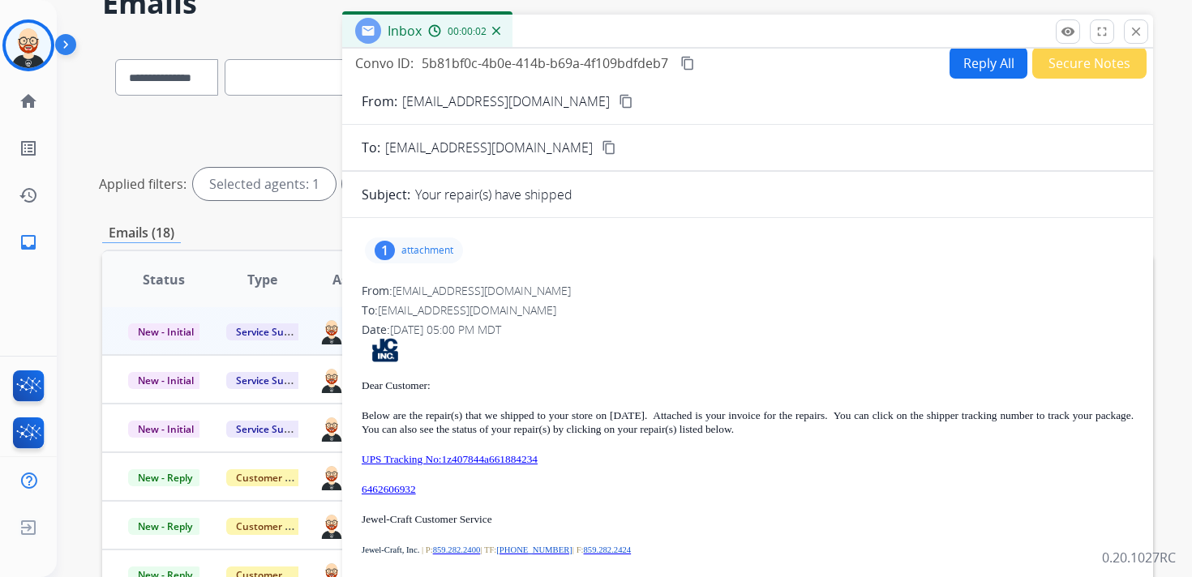
scroll to position [88, 0]
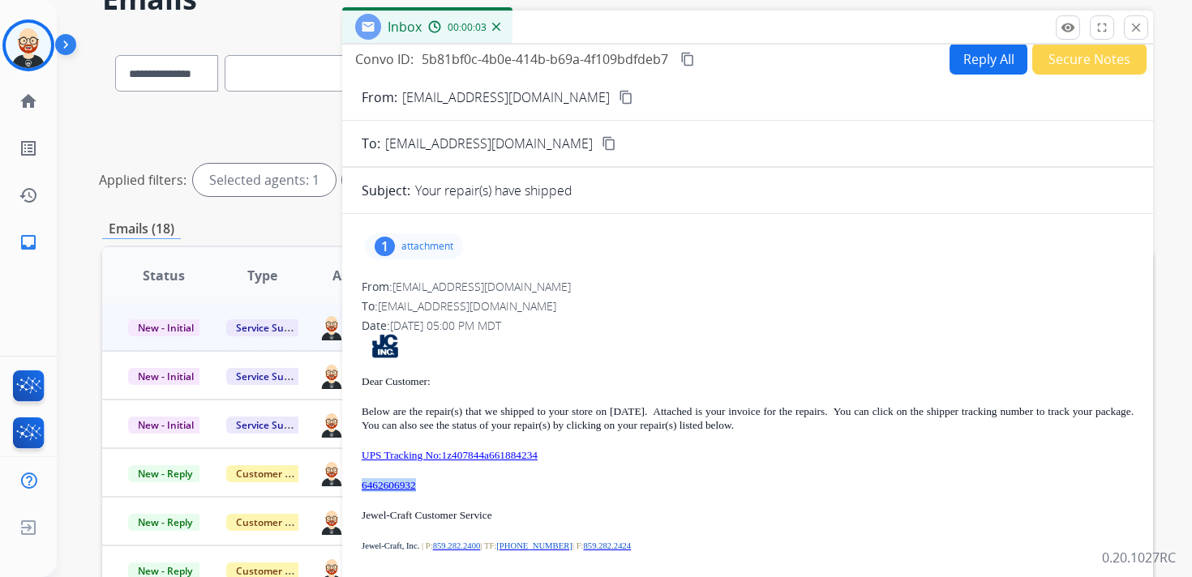
drag, startPoint x: 440, startPoint y: 481, endPoint x: 357, endPoint y: 479, distance: 83.5
click at [357, 479] on div "1 attachment From: [EMAIL_ADDRESS][DOMAIN_NAME] To: [EMAIL_ADDRESS][DOMAIN_NAME…" at bounding box center [747, 448] width 811 height 442
copy link "6462606932"
click at [443, 237] on div "1 attachment" at bounding box center [414, 247] width 98 height 26
click at [477, 284] on mat-icon "download" at bounding box center [475, 288] width 15 height 15
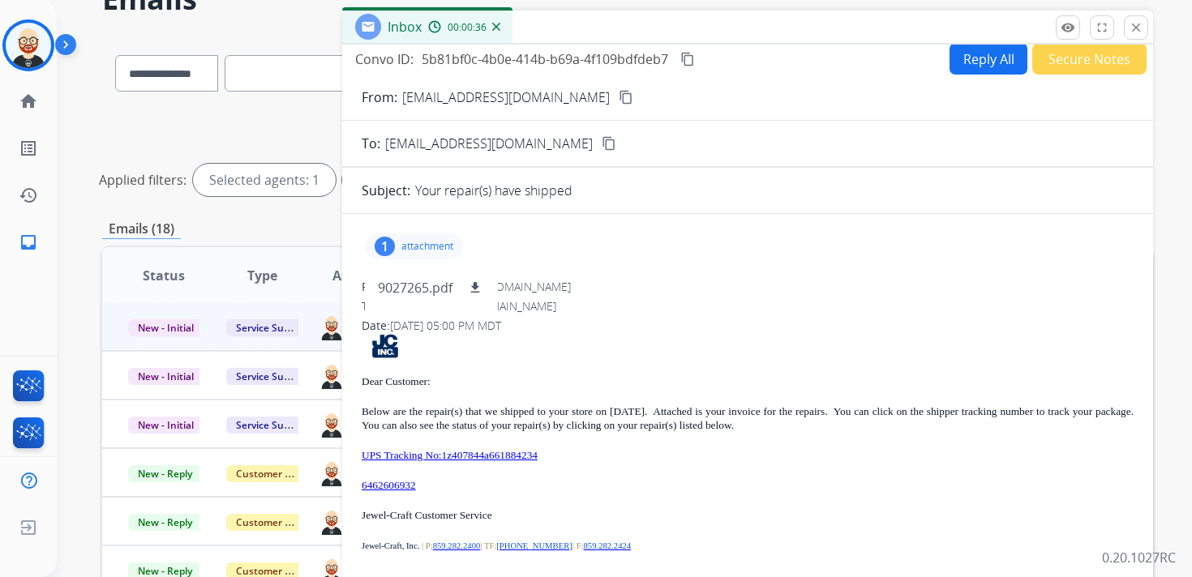
click at [690, 52] on mat-icon "content_copy" at bounding box center [687, 59] width 15 height 15
click at [591, 457] on p "UPS Tracking No:1z407844a661884234" at bounding box center [748, 455] width 772 height 14
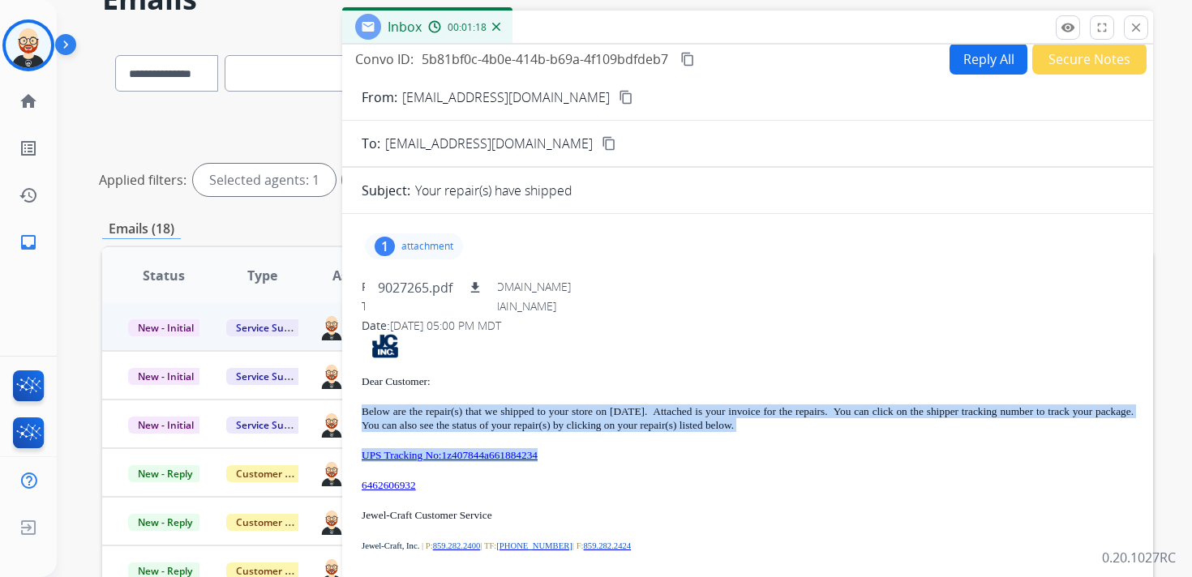
drag, startPoint x: 591, startPoint y: 456, endPoint x: 364, endPoint y: 412, distance: 231.2
click at [364, 412] on div "Dear Customer: Below are the repair(s) that we shipped to your store on [DATE].…" at bounding box center [748, 493] width 772 height 319
copy div "Below are the repair(s) that we shipped to your store on [DATE]. Attached is yo…"
click at [1139, 31] on mat-icon "close" at bounding box center [1136, 27] width 15 height 15
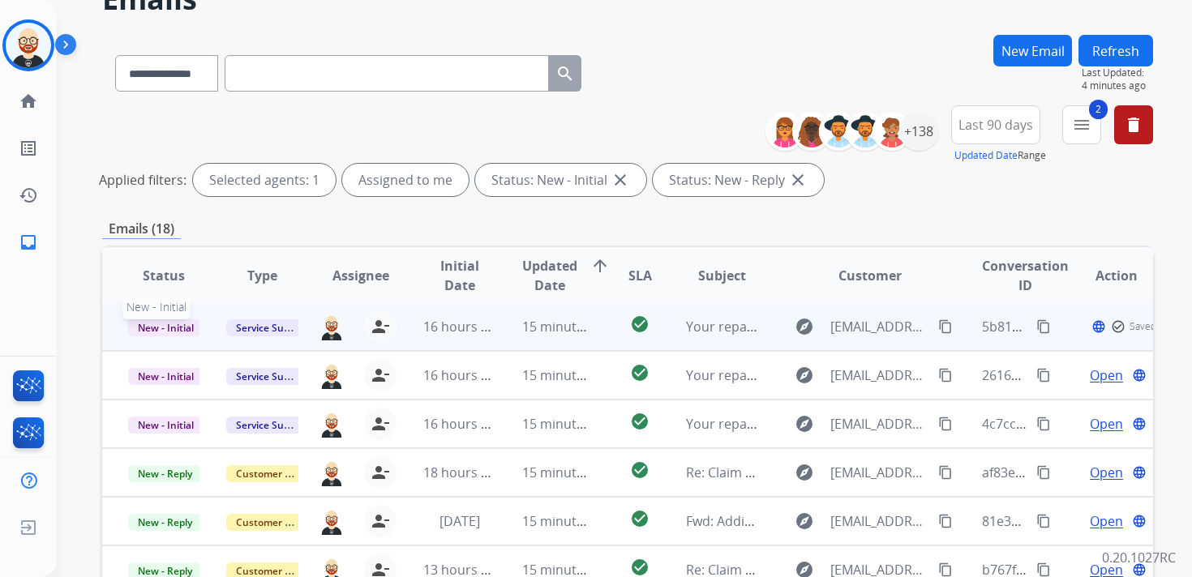
click at [163, 324] on span "New - Initial" at bounding box center [165, 327] width 75 height 17
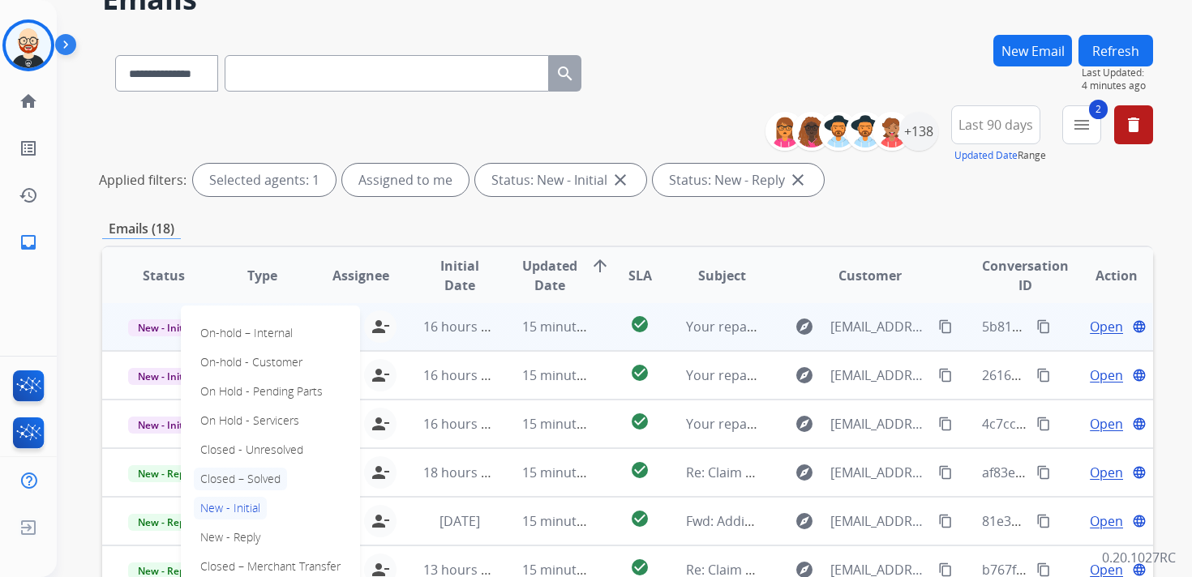
click at [231, 476] on p "Closed – Solved" at bounding box center [240, 479] width 93 height 23
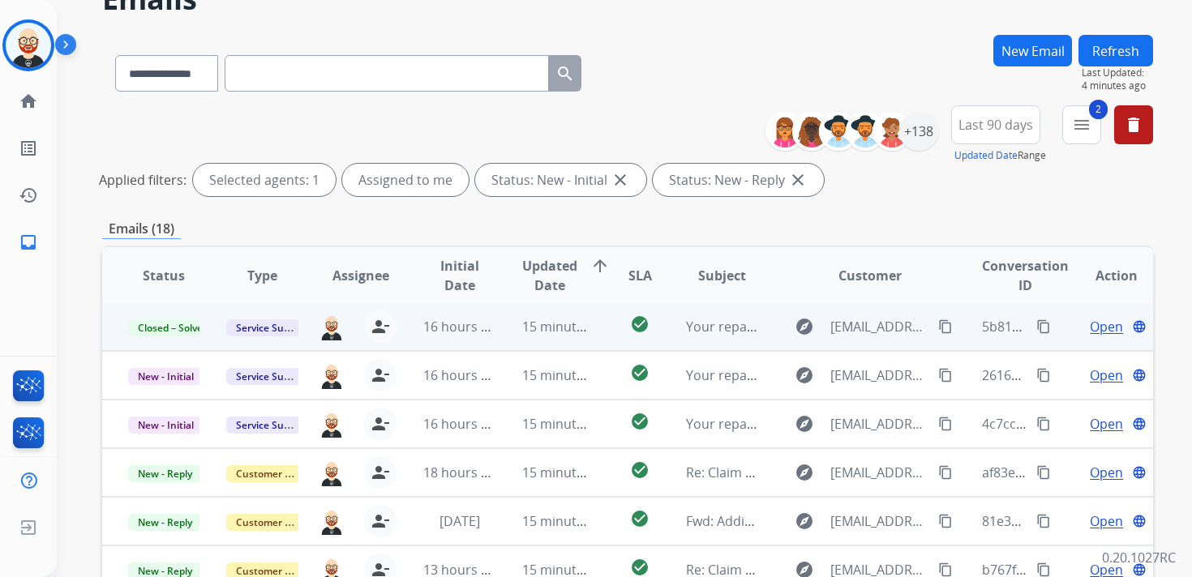
click at [1117, 43] on button "Refresh" at bounding box center [1116, 51] width 75 height 32
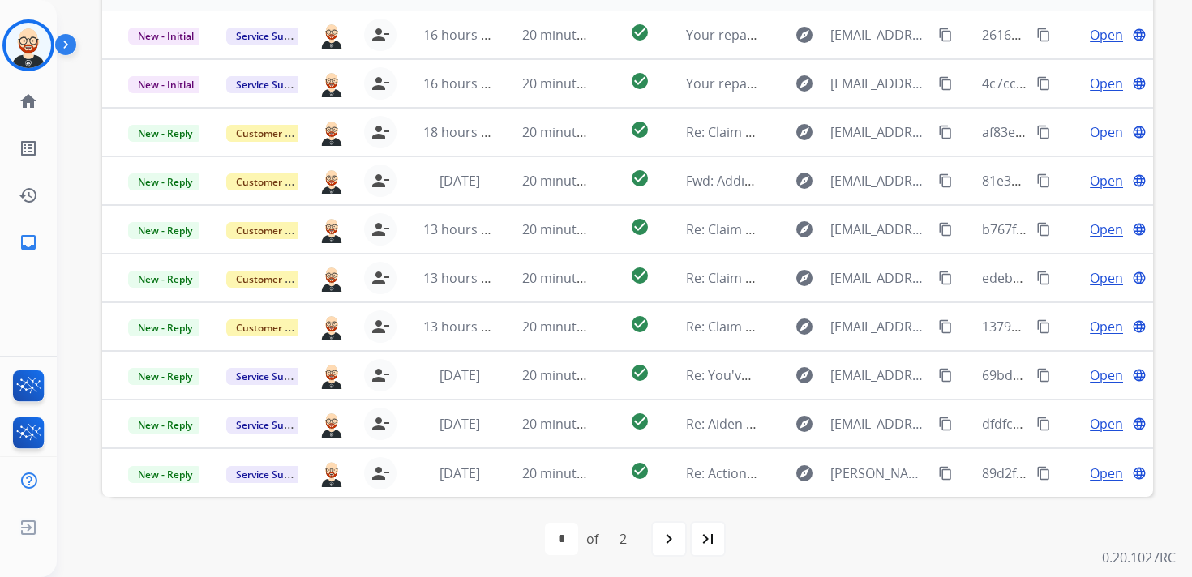
scroll to position [384, 0]
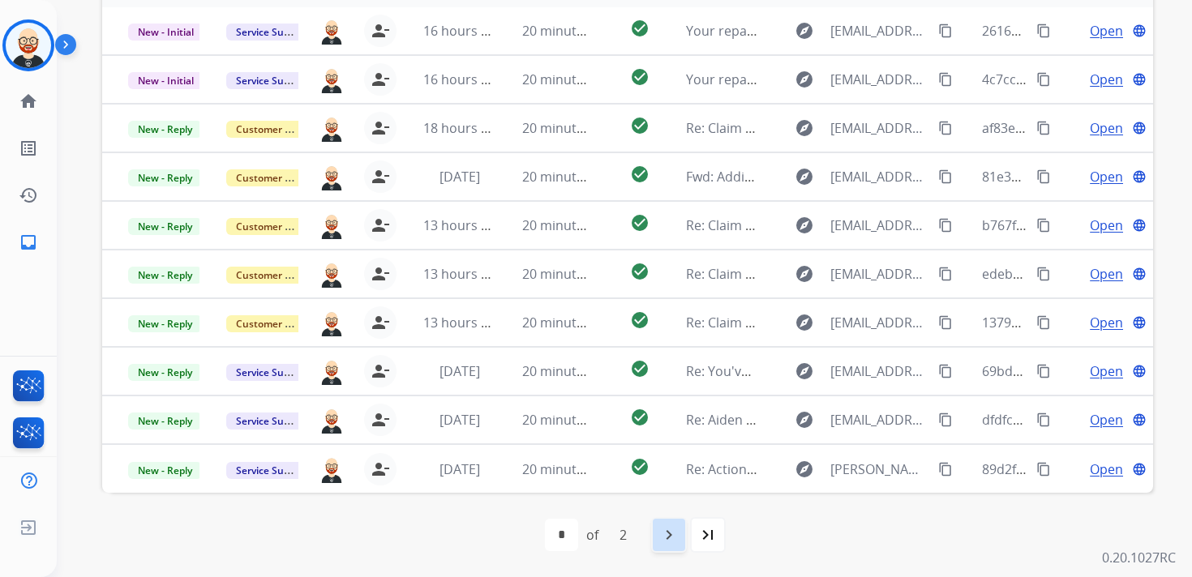
click at [667, 538] on mat-icon "navigate_next" at bounding box center [668, 534] width 19 height 19
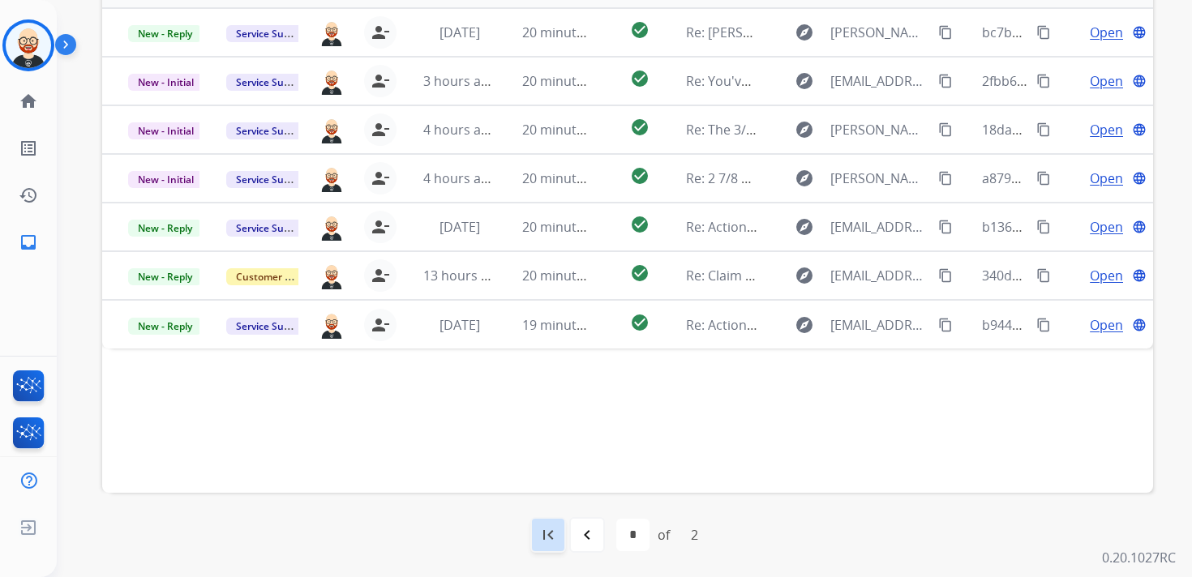
click at [555, 532] on mat-icon "first_page" at bounding box center [547, 534] width 19 height 19
select select "*"
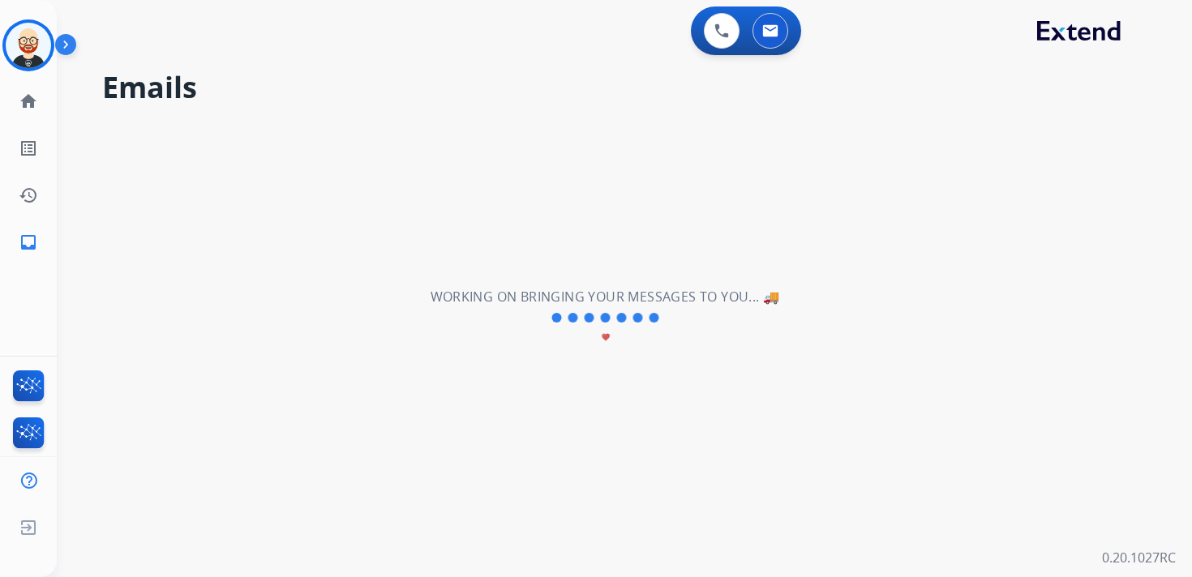
scroll to position [0, 0]
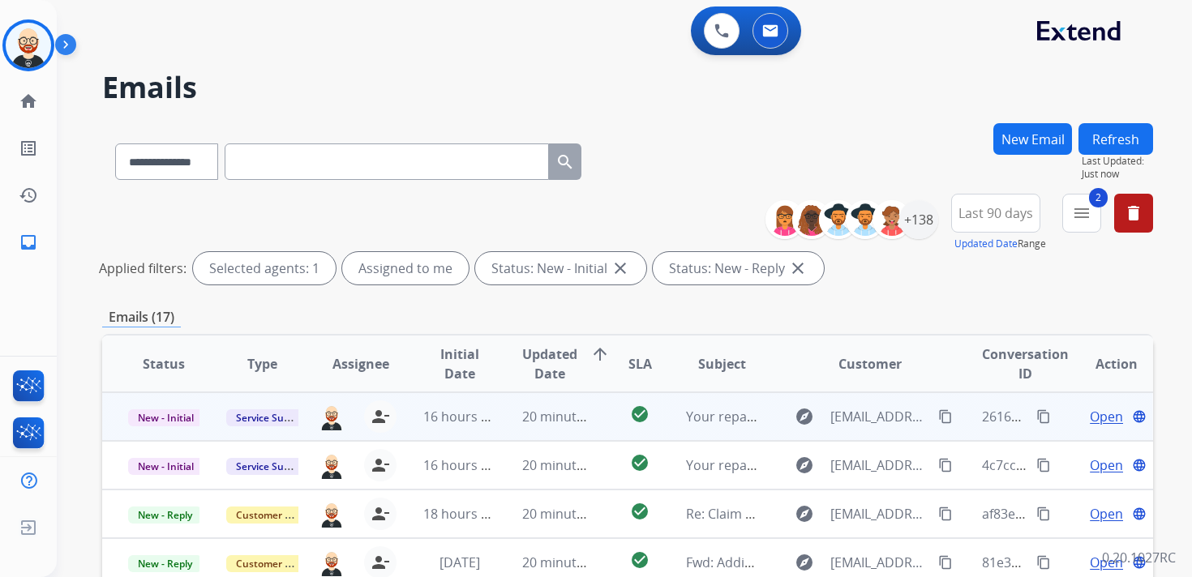
click at [1096, 422] on span "Open" at bounding box center [1106, 416] width 33 height 19
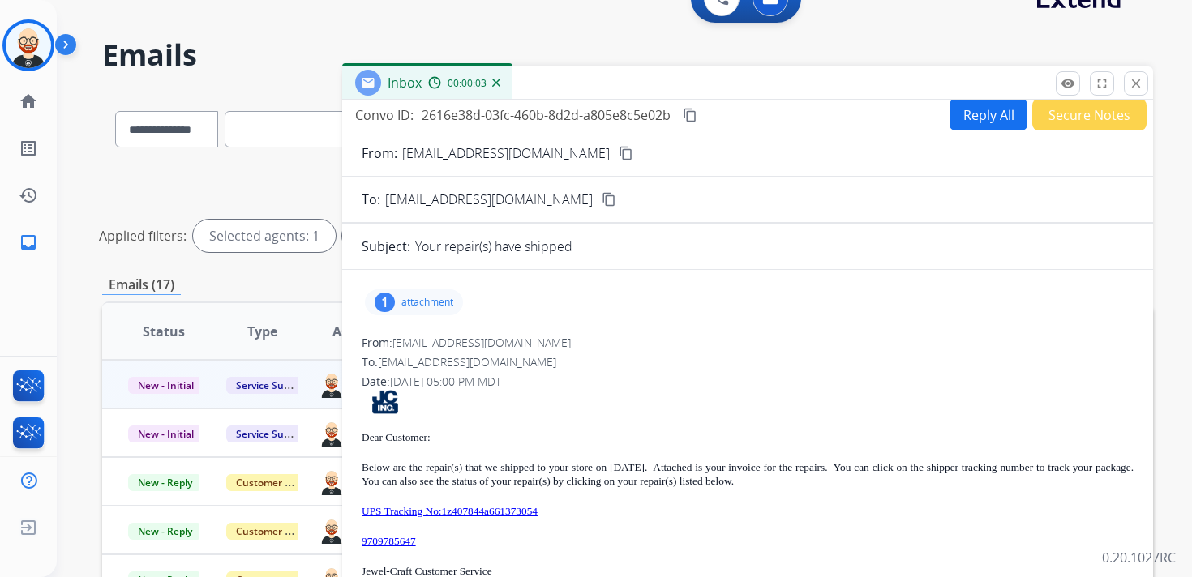
scroll to position [40, 0]
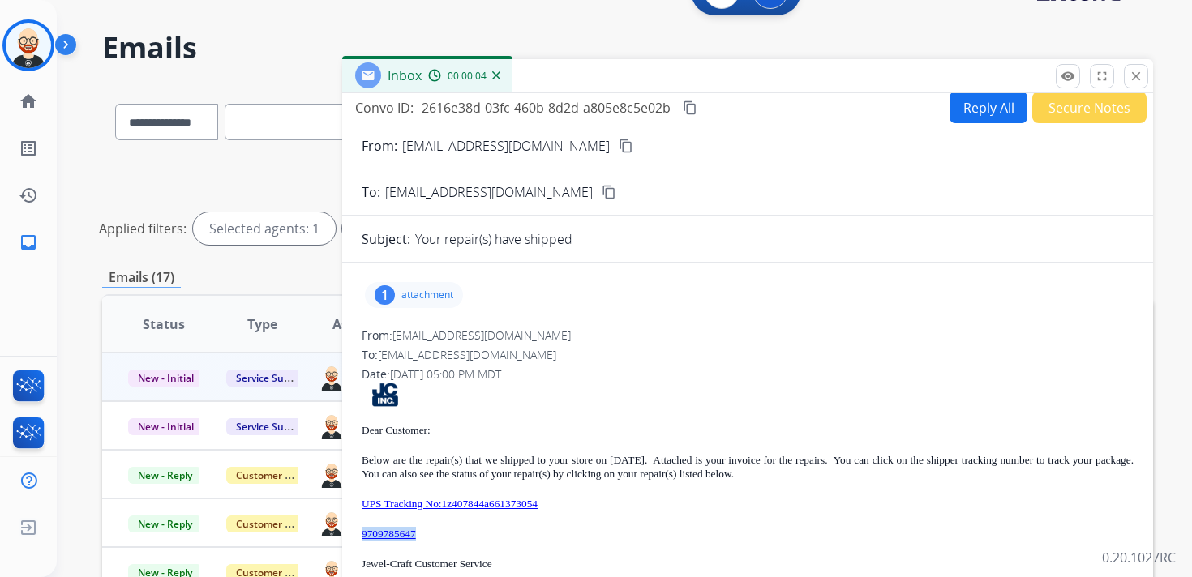
drag, startPoint x: 447, startPoint y: 534, endPoint x: 354, endPoint y: 528, distance: 93.4
click at [354, 528] on div "1 attachment From: [EMAIL_ADDRESS][DOMAIN_NAME] To: [EMAIL_ADDRESS][DOMAIN_NAME…" at bounding box center [747, 497] width 811 height 442
copy link "9709785647"
click at [450, 292] on p "attachment" at bounding box center [427, 295] width 52 height 13
click at [474, 336] on mat-icon "download" at bounding box center [475, 336] width 15 height 15
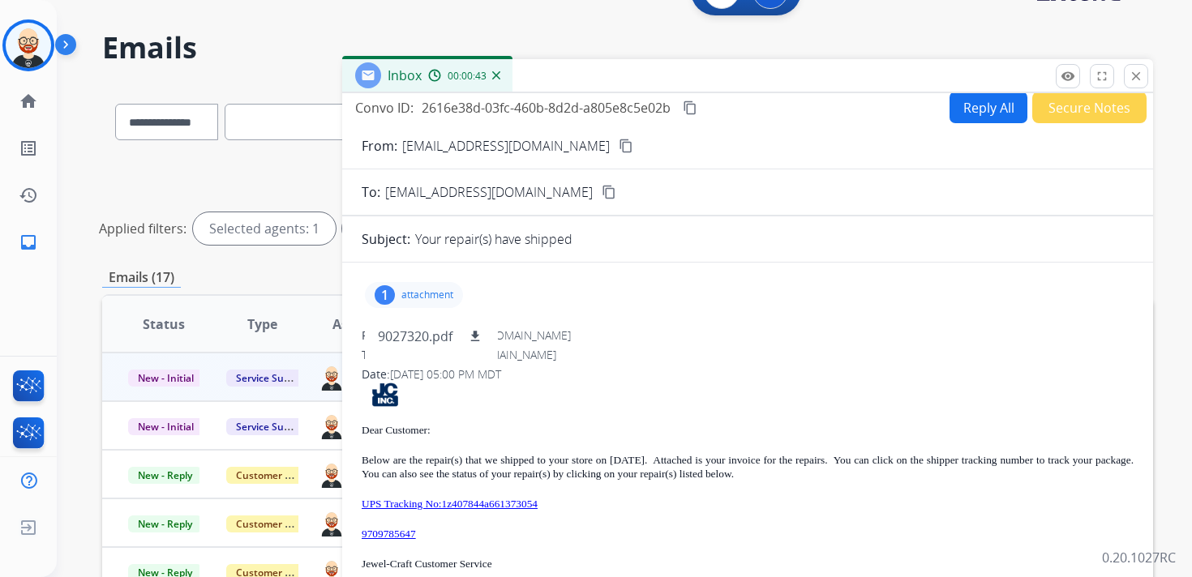
click at [693, 111] on mat-icon "content_copy" at bounding box center [690, 108] width 15 height 15
click at [611, 490] on div "Dear Customer: Below are the repair(s) that we shipped to your store on [DATE].…" at bounding box center [748, 542] width 772 height 319
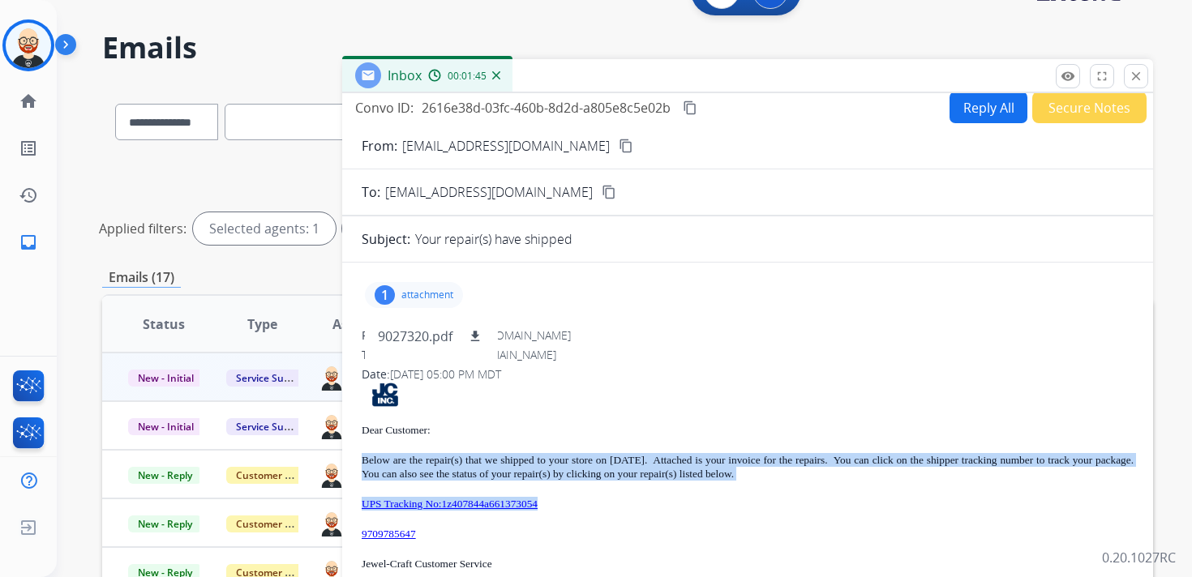
drag, startPoint x: 603, startPoint y: 498, endPoint x: 364, endPoint y: 460, distance: 241.4
click at [364, 460] on div "Dear Customer: Below are the repair(s) that we shipped to your store on [DATE].…" at bounding box center [748, 542] width 772 height 319
copy div "Below are the repair(s) that we shipped to your store on [DATE]. Attached is yo…"
click at [1135, 87] on button "close Close" at bounding box center [1136, 76] width 24 height 24
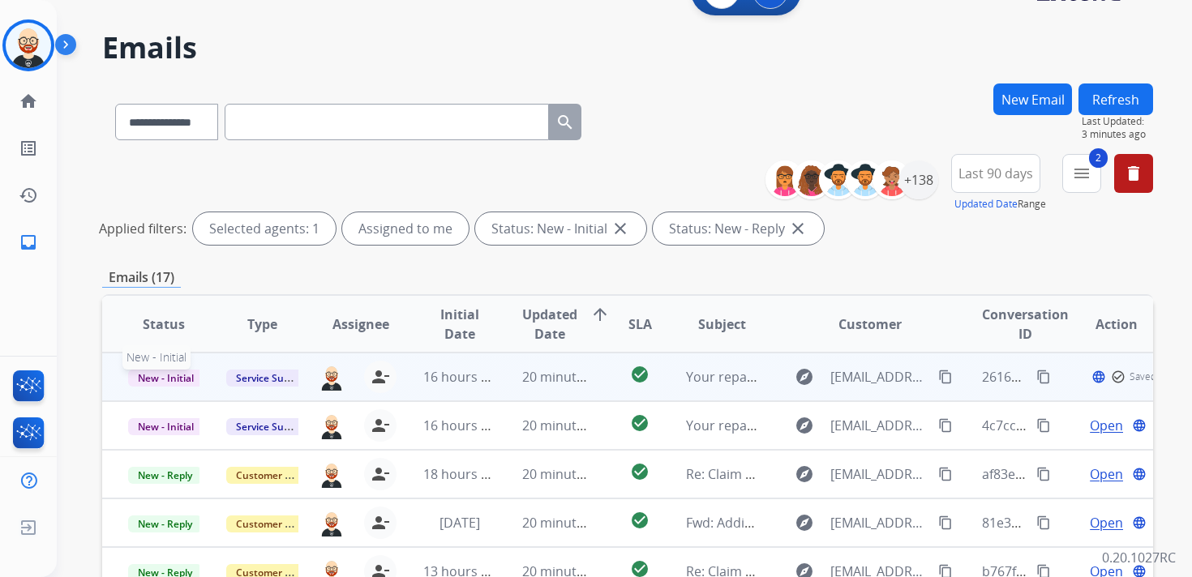
click at [152, 374] on span "New - Initial" at bounding box center [165, 378] width 75 height 17
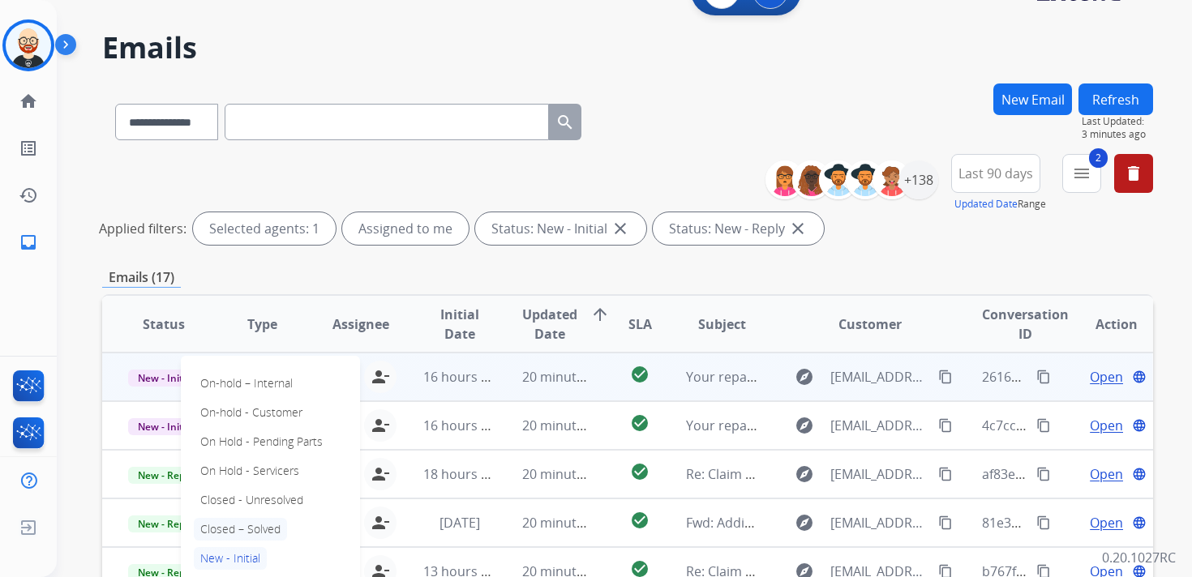
click at [234, 525] on p "Closed – Solved" at bounding box center [240, 529] width 93 height 23
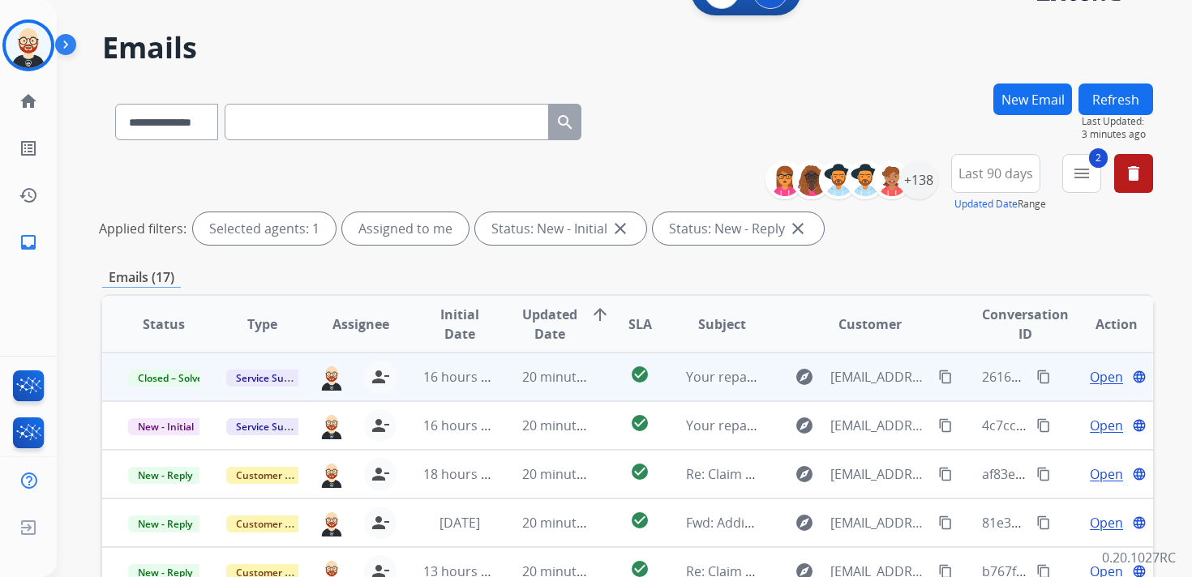
click at [1134, 101] on button "Refresh" at bounding box center [1116, 100] width 75 height 32
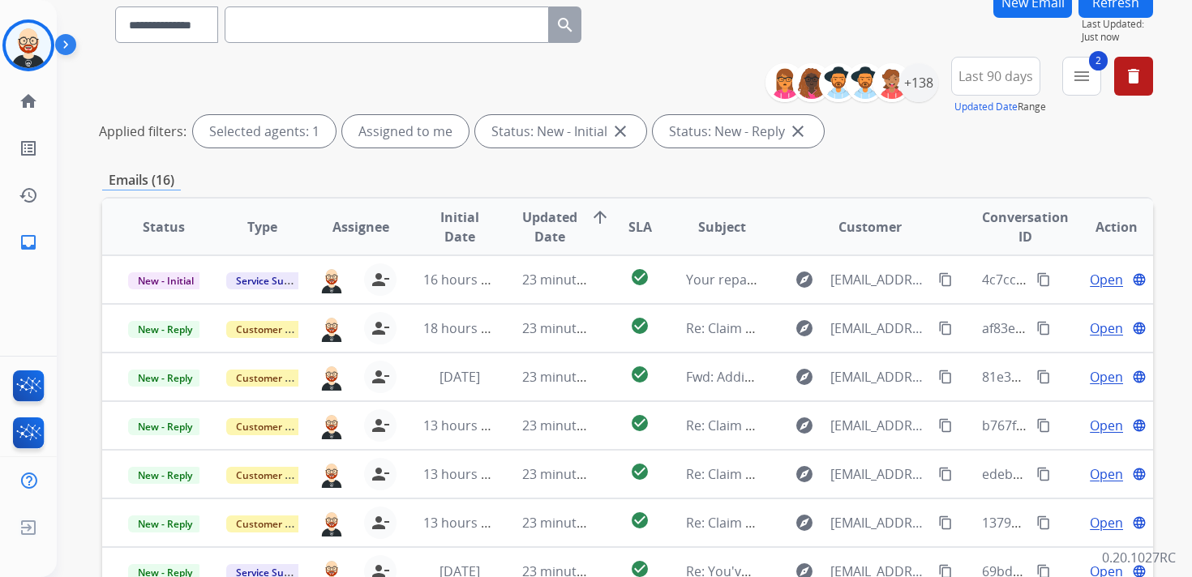
scroll to position [0, 0]
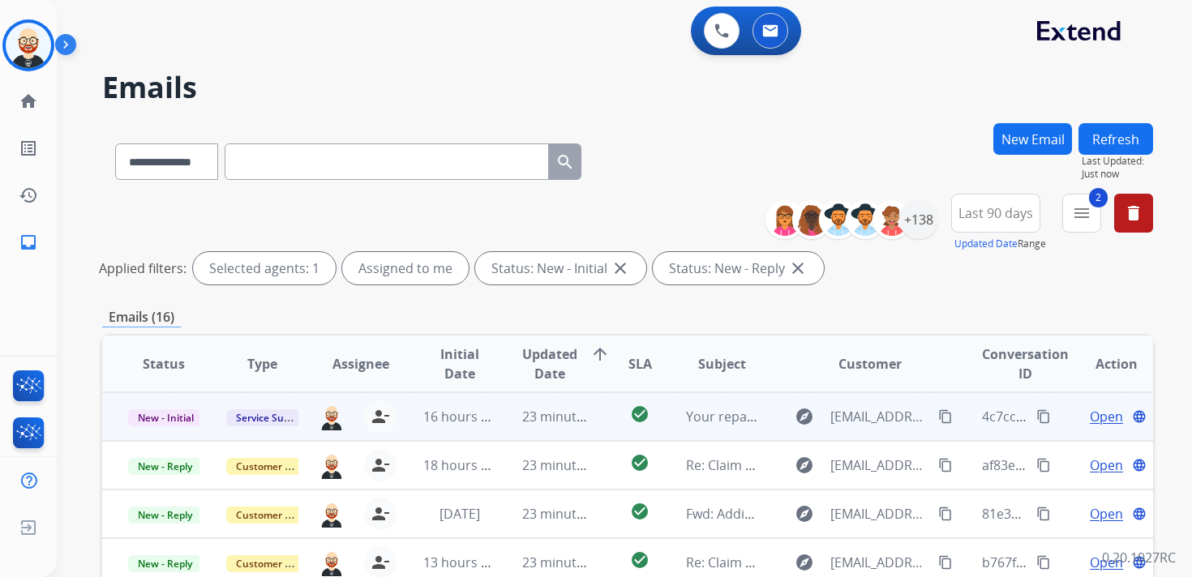
click at [1090, 414] on span "Open" at bounding box center [1106, 416] width 33 height 19
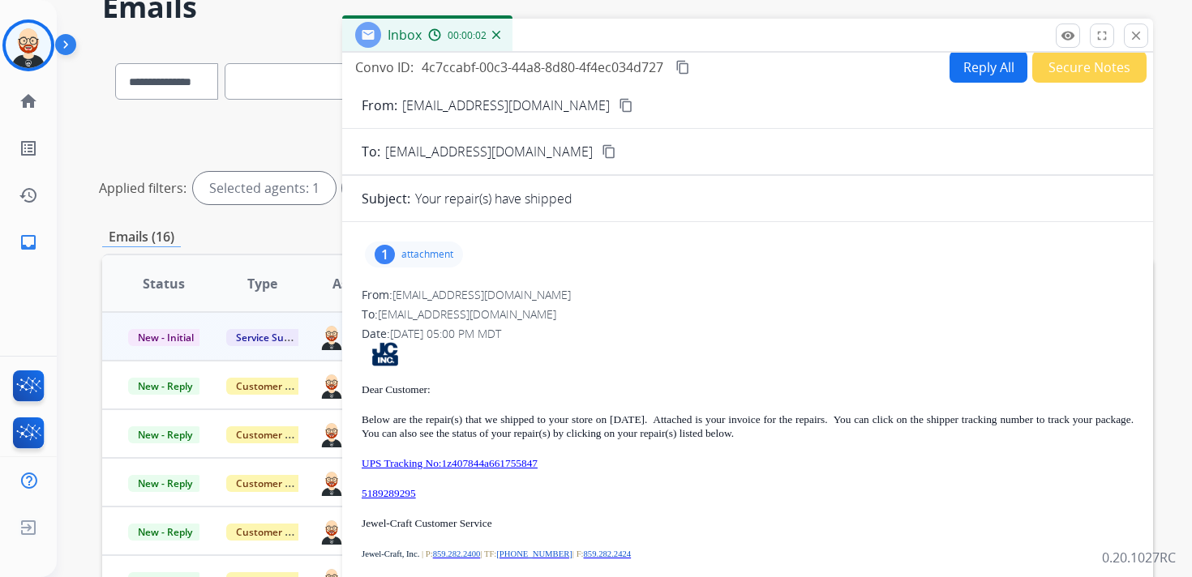
scroll to position [85, 0]
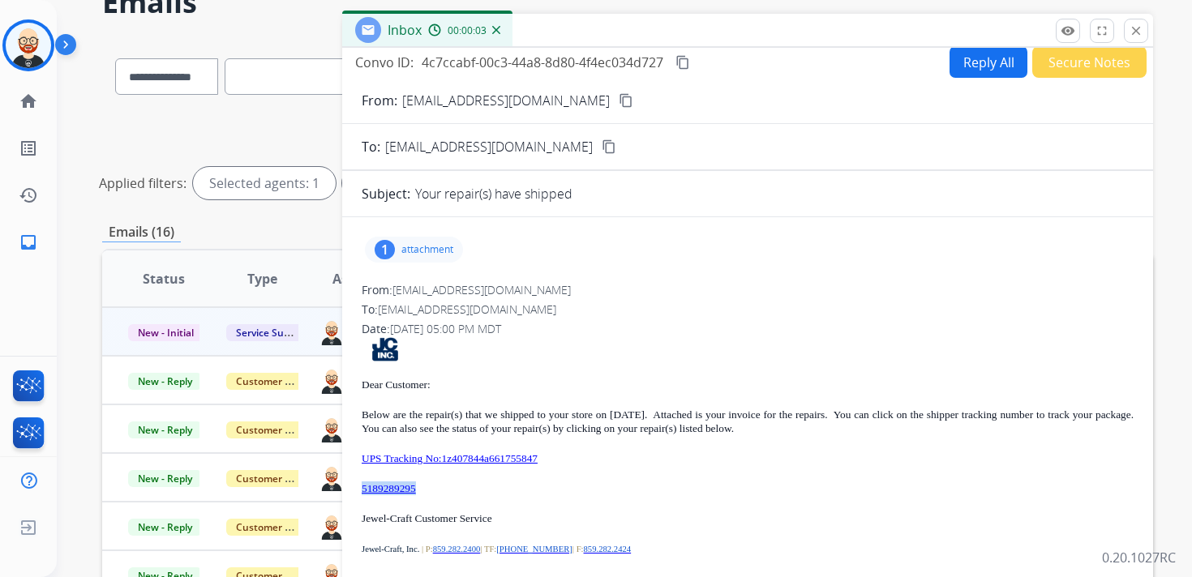
drag, startPoint x: 444, startPoint y: 495, endPoint x: 358, endPoint y: 494, distance: 86.0
click at [358, 493] on div "1 attachment From: [EMAIL_ADDRESS][DOMAIN_NAME] To: [EMAIL_ADDRESS][DOMAIN_NAME…" at bounding box center [747, 451] width 811 height 442
copy link "5189289295"
click at [425, 248] on p "attachment" at bounding box center [427, 249] width 52 height 13
click at [478, 291] on mat-icon "download" at bounding box center [475, 291] width 15 height 15
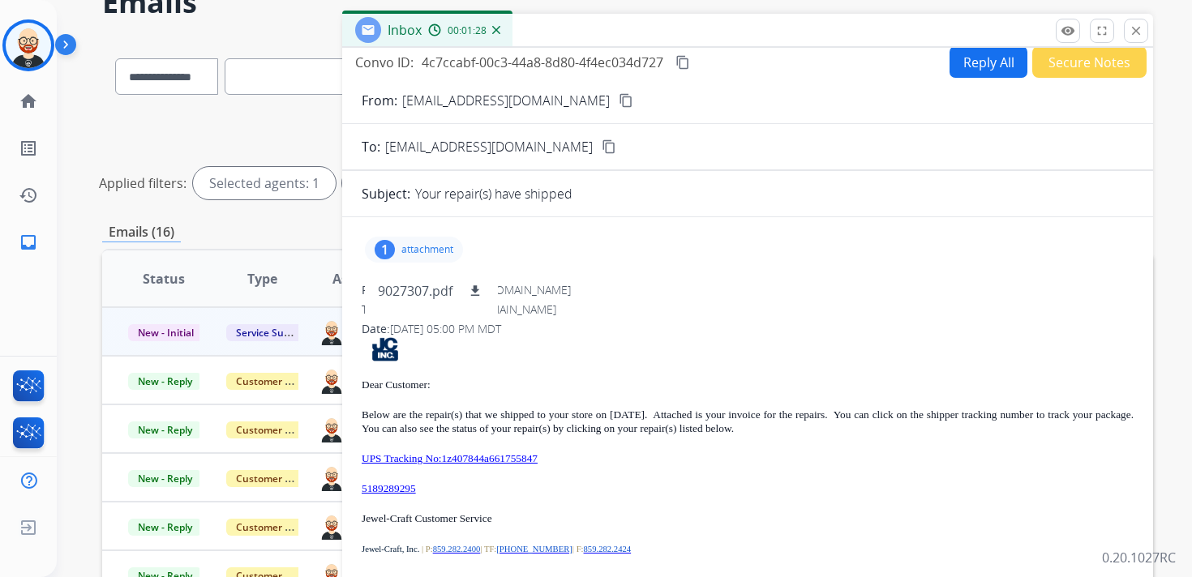
click at [687, 65] on mat-icon "content_copy" at bounding box center [682, 62] width 15 height 15
click at [605, 448] on div "Dear Customer: Below are the repair(s) that we shipped to your store on [DATE].…" at bounding box center [748, 496] width 772 height 319
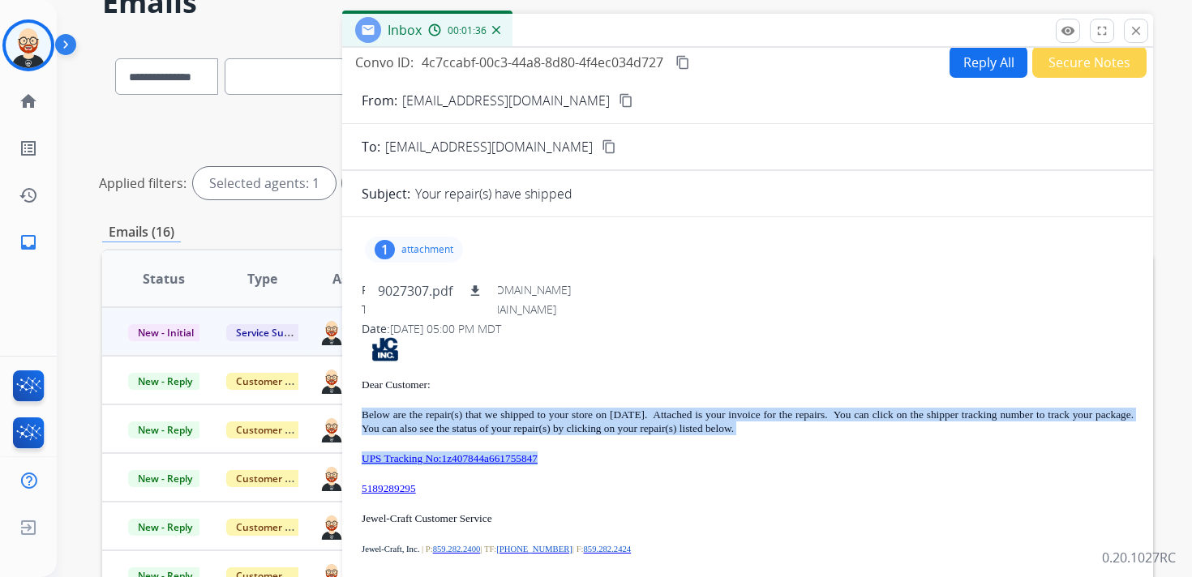
drag, startPoint x: 603, startPoint y: 456, endPoint x: 359, endPoint y: 415, distance: 246.6
click at [359, 415] on div "1 attachment 9027307.pdf download From: [EMAIL_ADDRESS][DOMAIN_NAME] To: [EMAIL…" at bounding box center [747, 451] width 811 height 442
copy div "Below are the repair(s) that we shipped to your store on [DATE]. Attached is yo…"
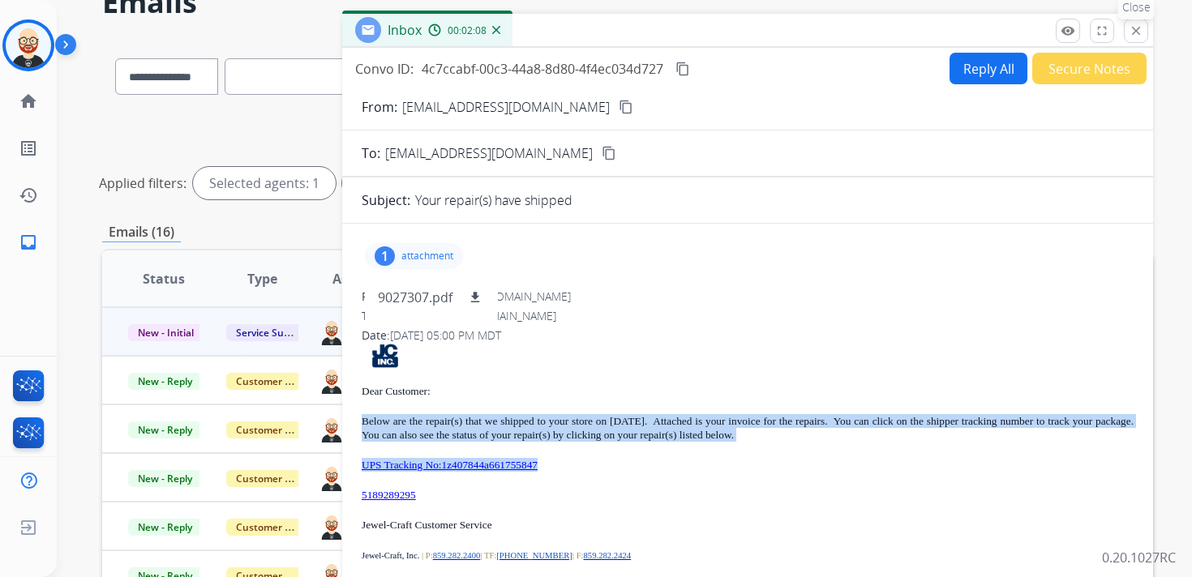
click at [1142, 36] on mat-icon "close" at bounding box center [1136, 31] width 15 height 15
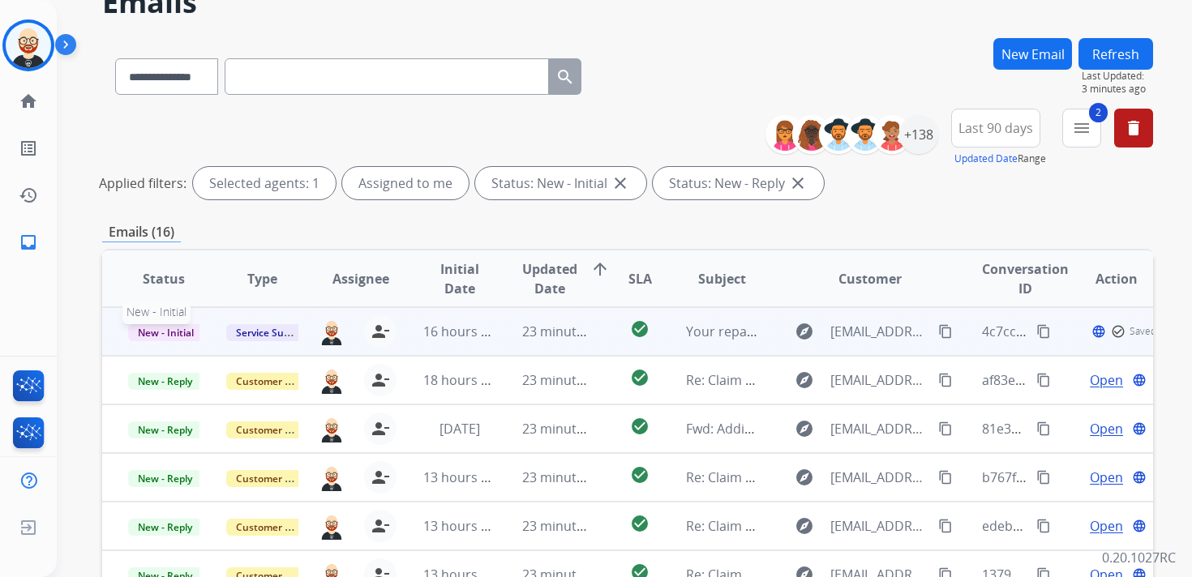
click at [162, 328] on span "New - Initial" at bounding box center [165, 332] width 75 height 17
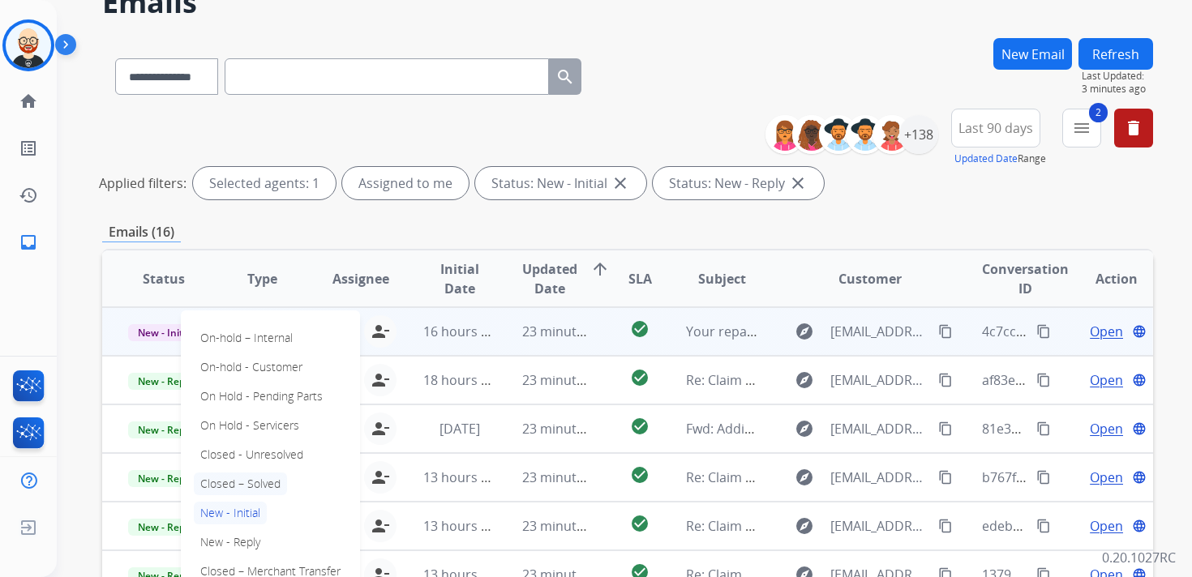
click at [253, 491] on p "Closed – Solved" at bounding box center [240, 484] width 93 height 23
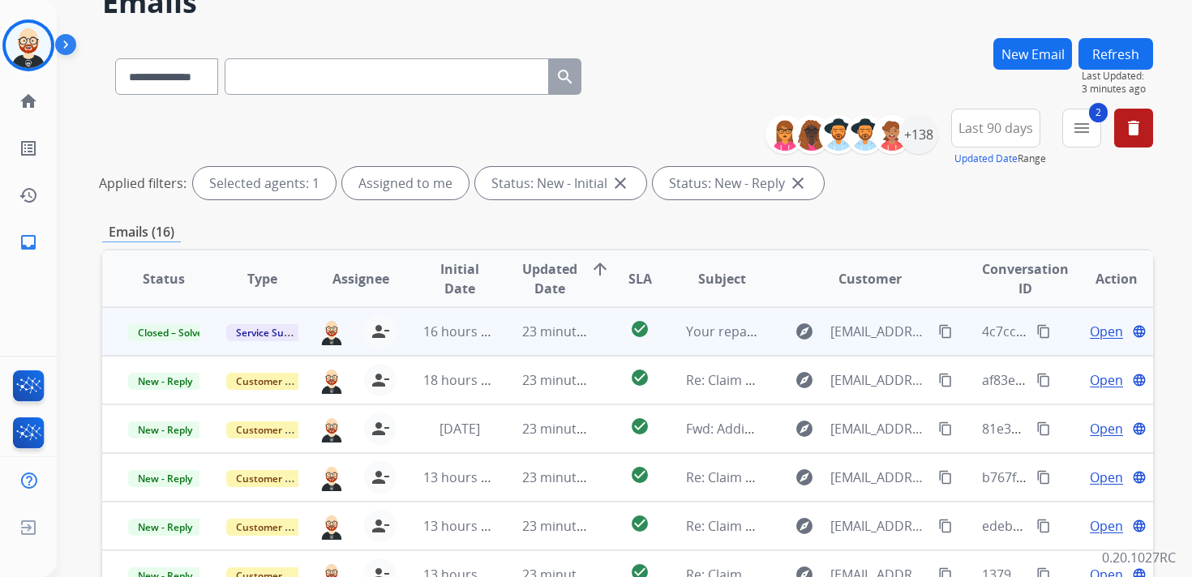
click at [1114, 49] on button "Refresh" at bounding box center [1116, 54] width 75 height 32
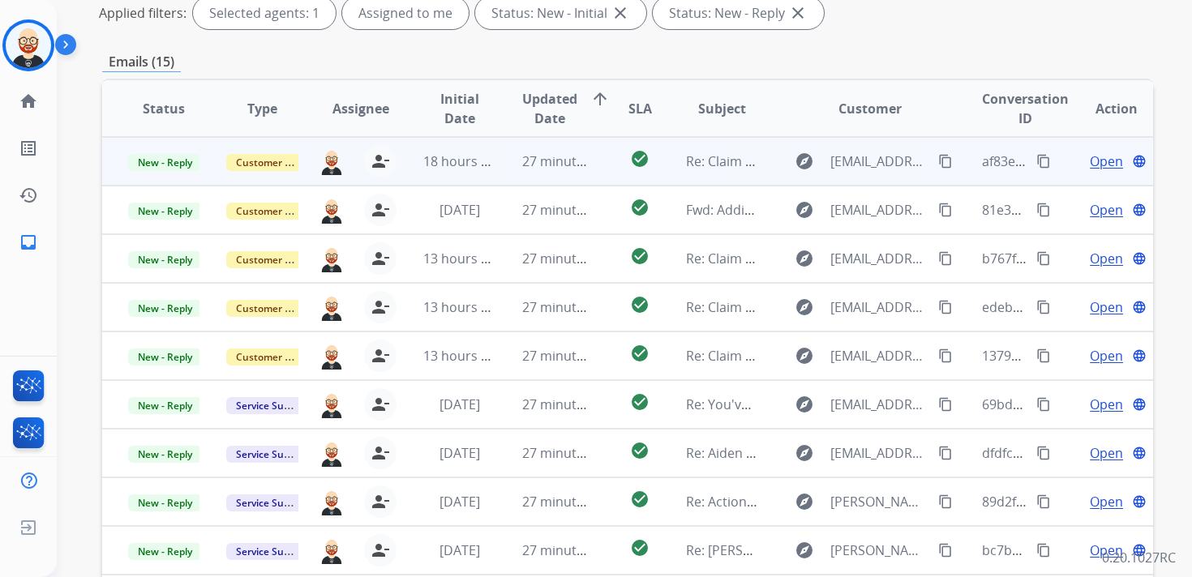
click at [1094, 165] on span "Open" at bounding box center [1106, 161] width 33 height 19
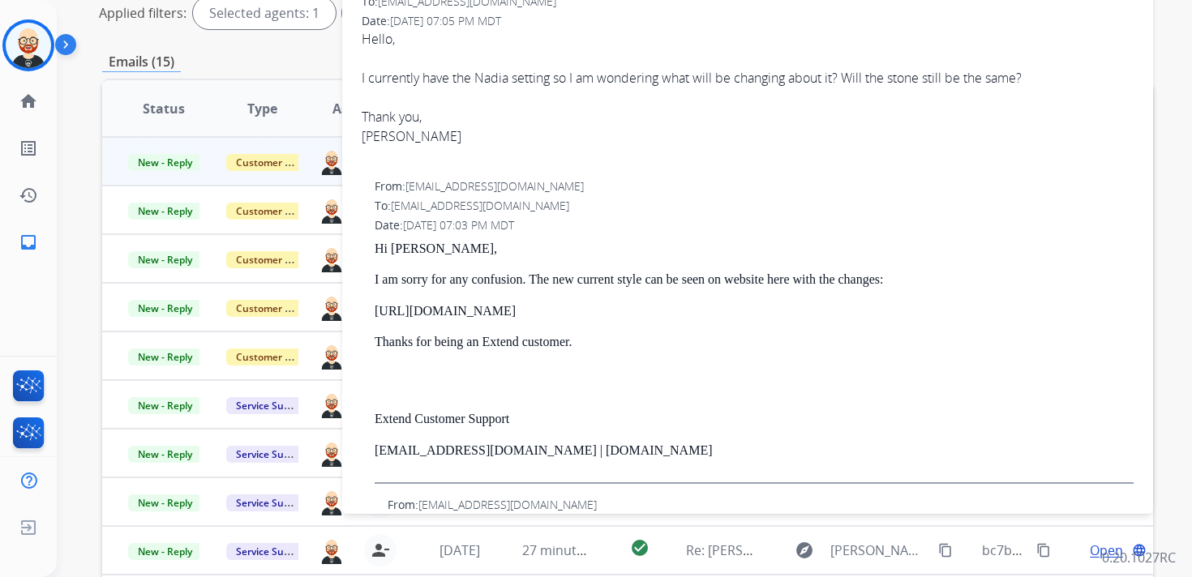
scroll to position [150, 0]
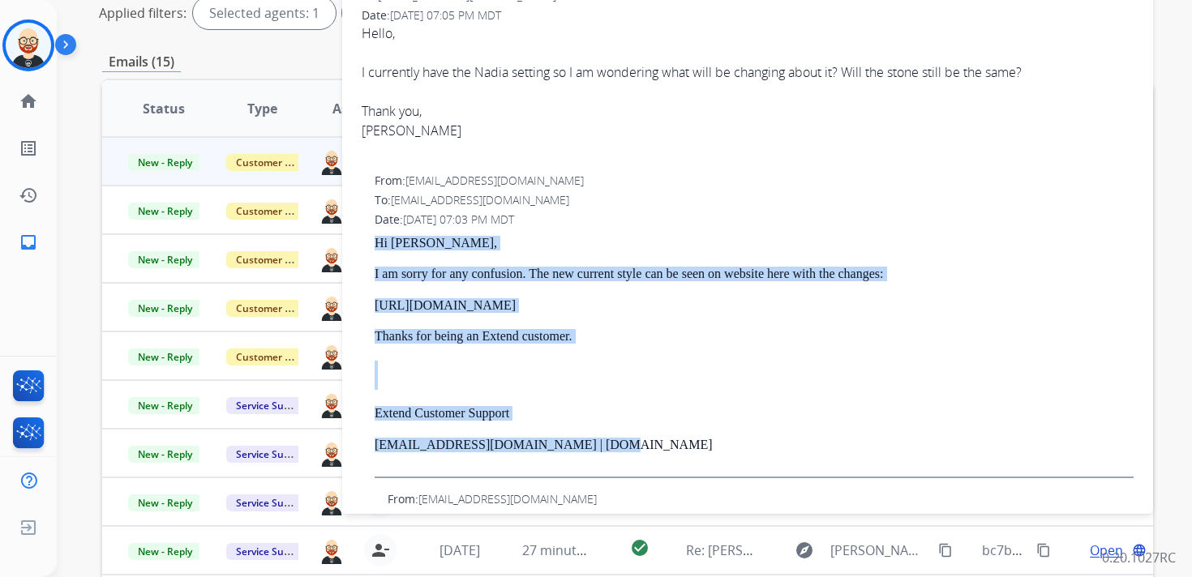
drag, startPoint x: 623, startPoint y: 445, endPoint x: 375, endPoint y: 249, distance: 315.7
click at [375, 249] on div "Hi [PERSON_NAME], I am sorry for any confusion. The new current style can be se…" at bounding box center [754, 357] width 759 height 242
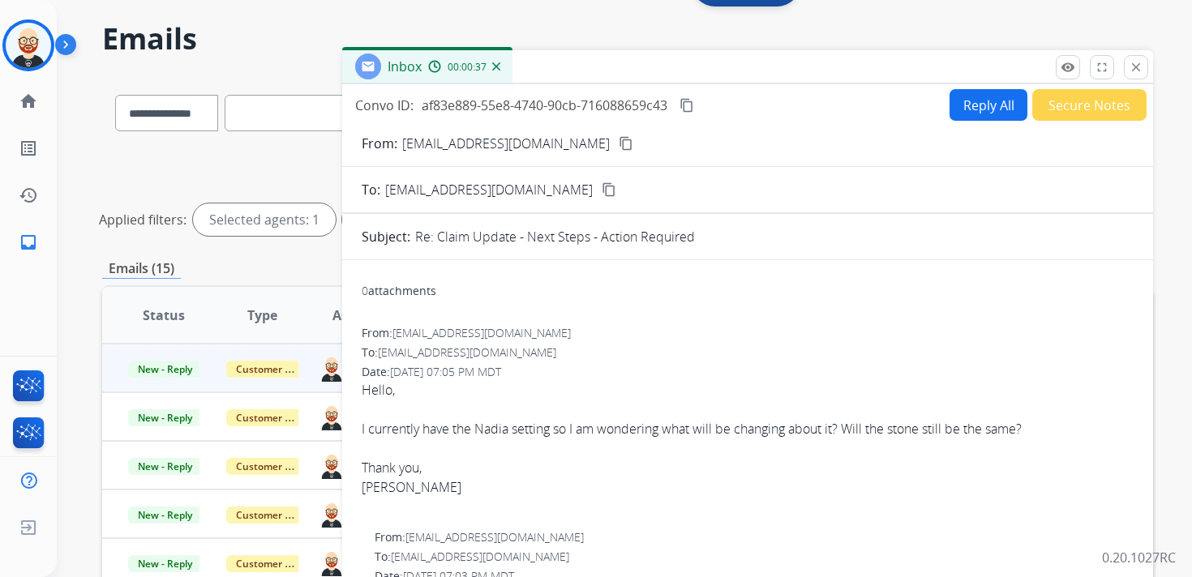
scroll to position [0, 0]
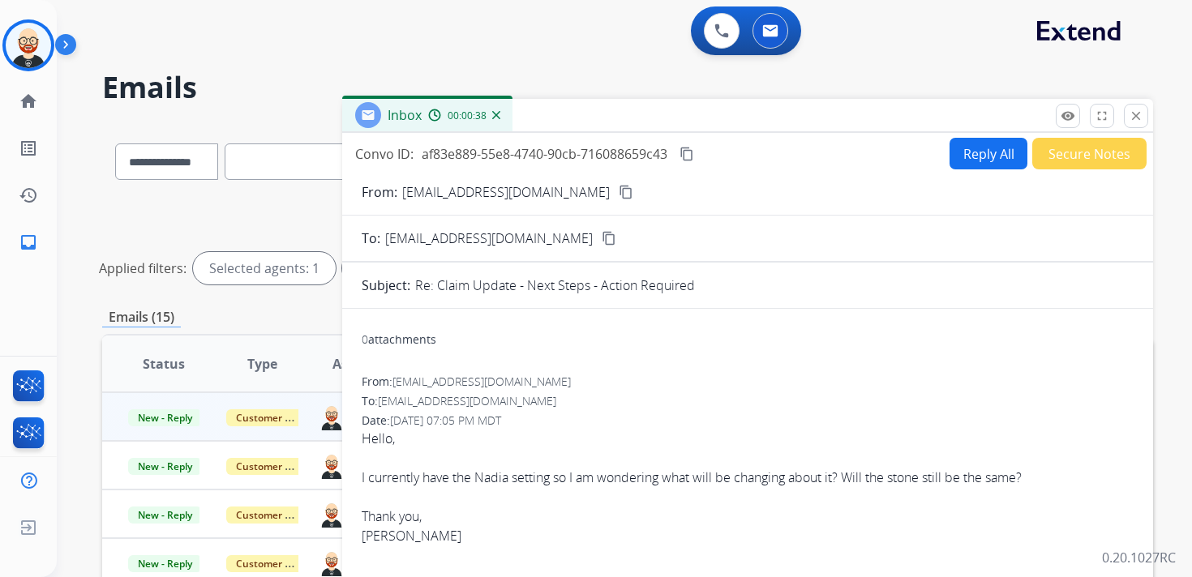
click at [990, 162] on button "Reply All" at bounding box center [989, 154] width 78 height 32
select select "**********"
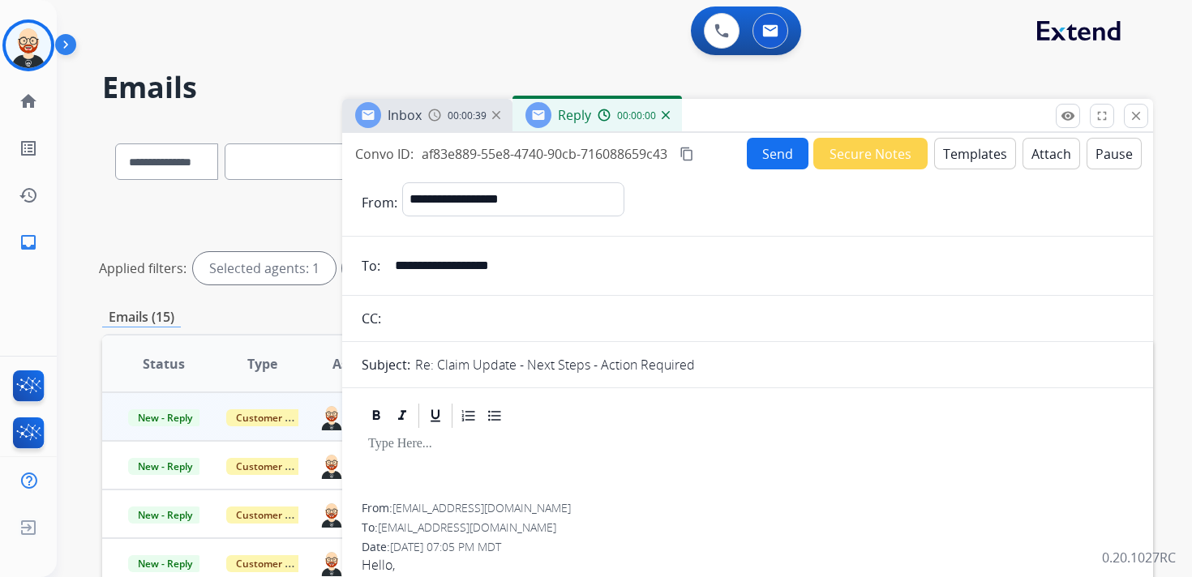
click at [454, 449] on p at bounding box center [747, 444] width 759 height 15
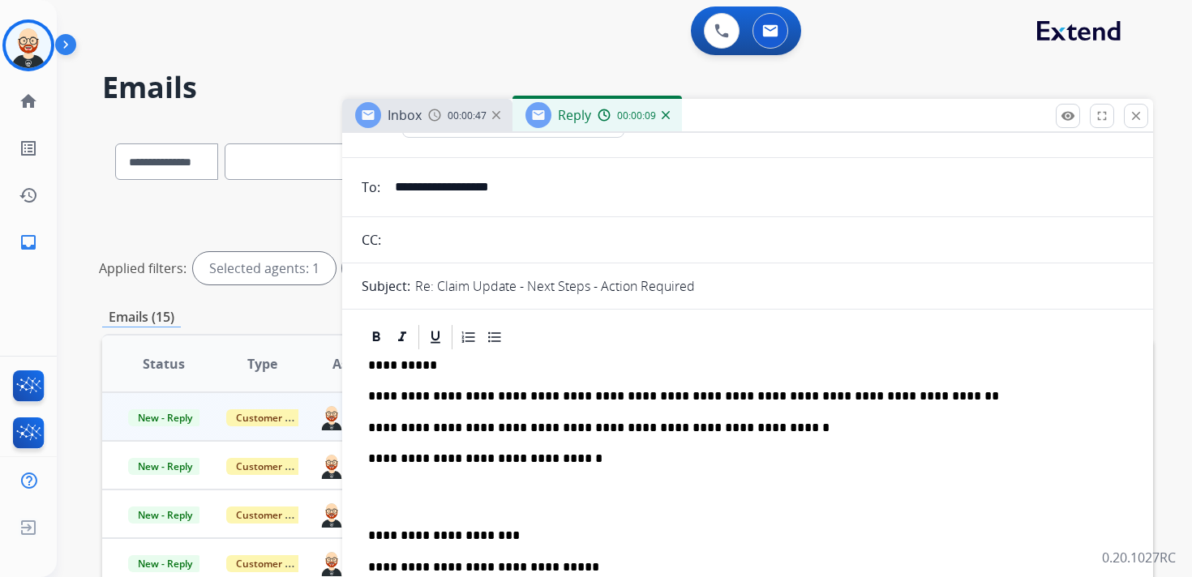
scroll to position [81, 0]
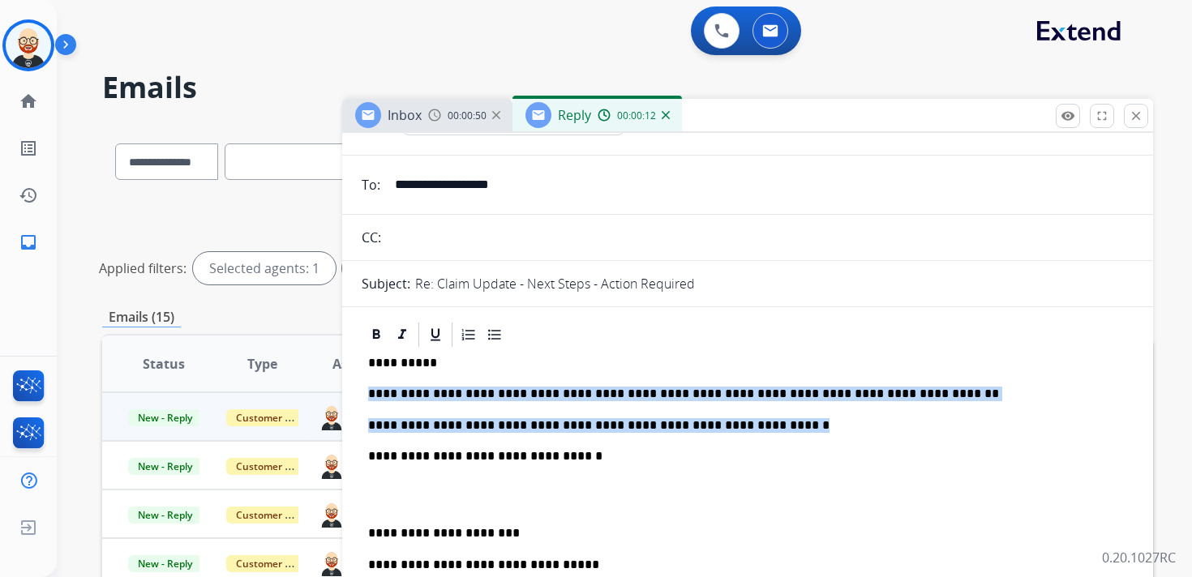
drag, startPoint x: 844, startPoint y: 428, endPoint x: 327, endPoint y: 394, distance: 518.5
click at [327, 394] on div "**********" at bounding box center [627, 542] width 1051 height 838
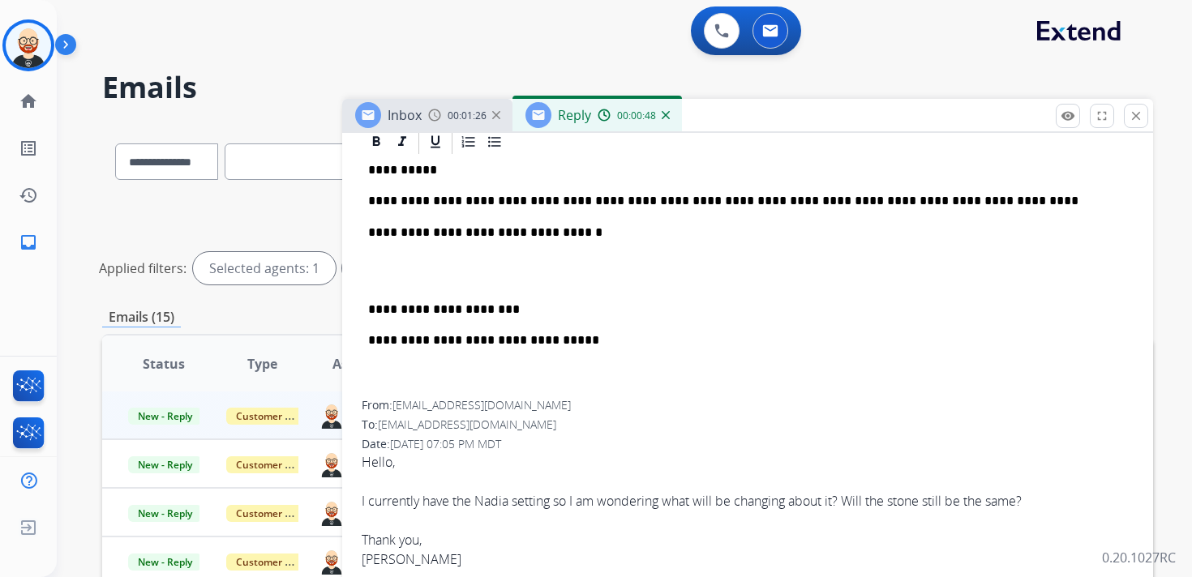
scroll to position [0, 0]
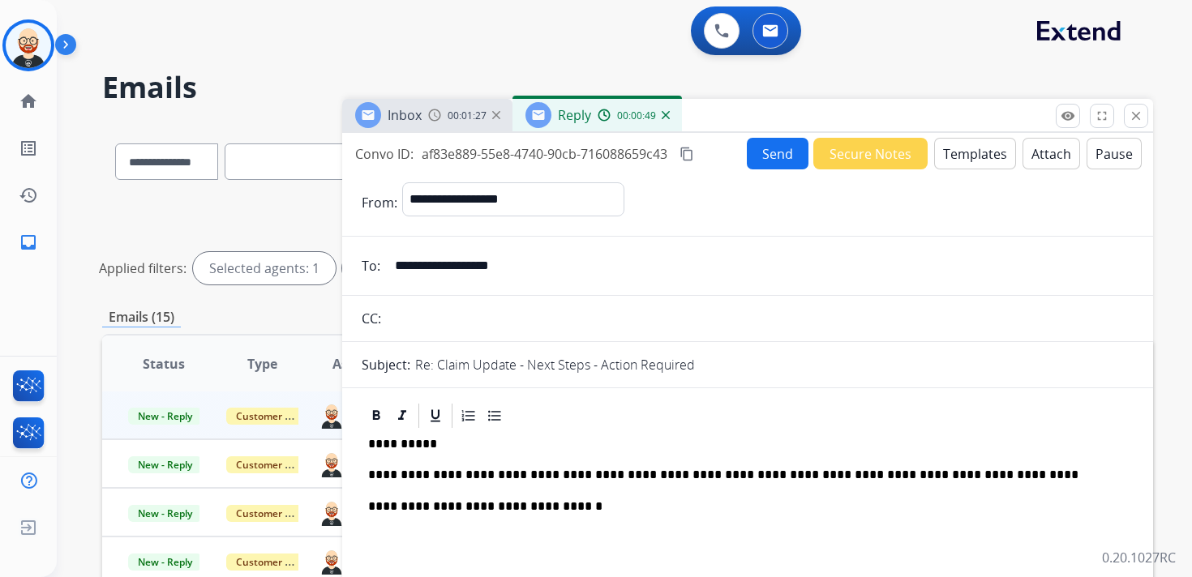
click at [766, 156] on button "Send" at bounding box center [778, 154] width 62 height 32
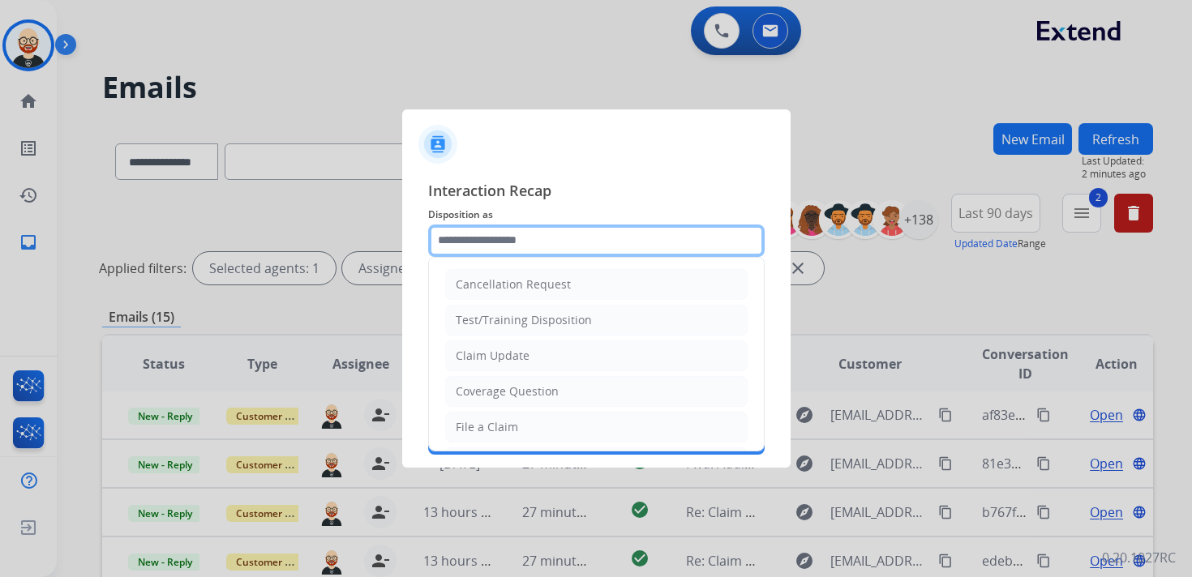
click at [571, 244] on input "text" at bounding box center [596, 241] width 337 height 32
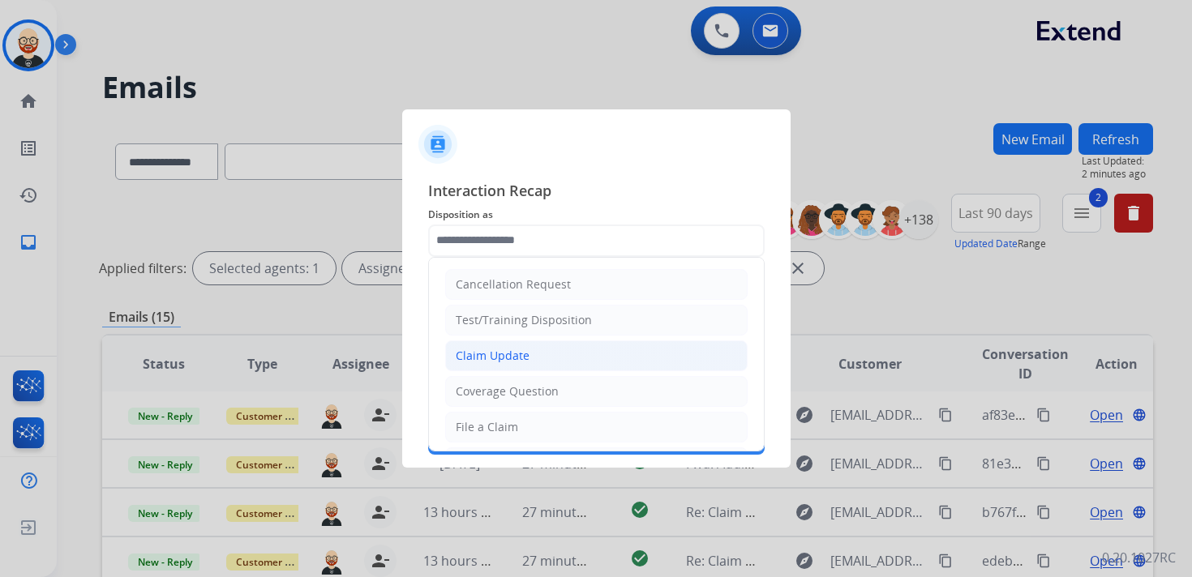
click at [533, 350] on li "Claim Update" at bounding box center [596, 356] width 302 height 31
type input "**********"
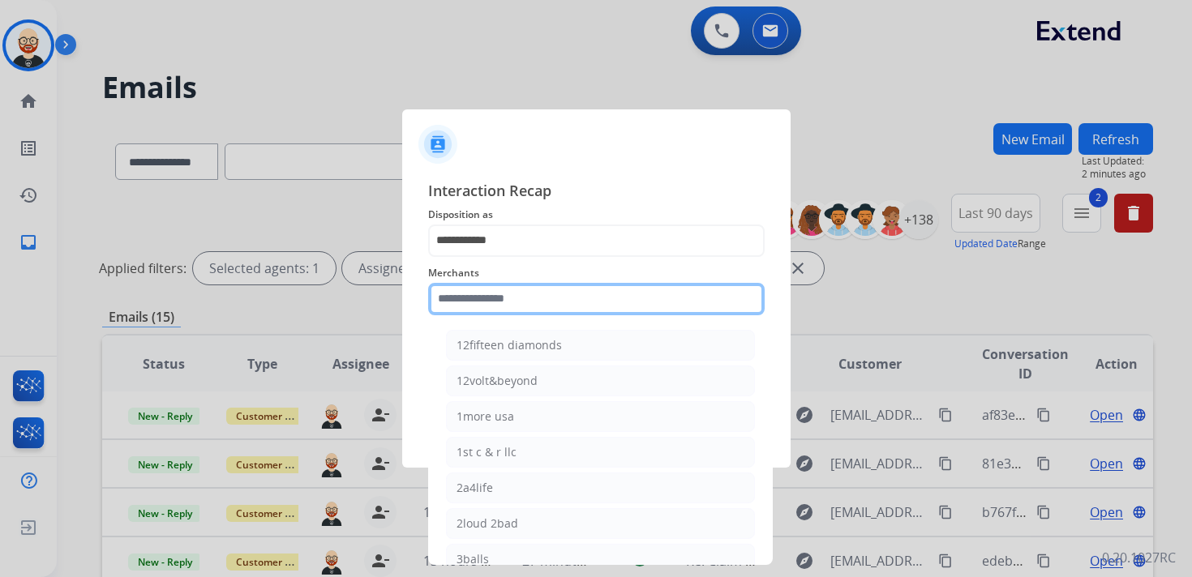
click at [509, 310] on input "text" at bounding box center [596, 299] width 337 height 32
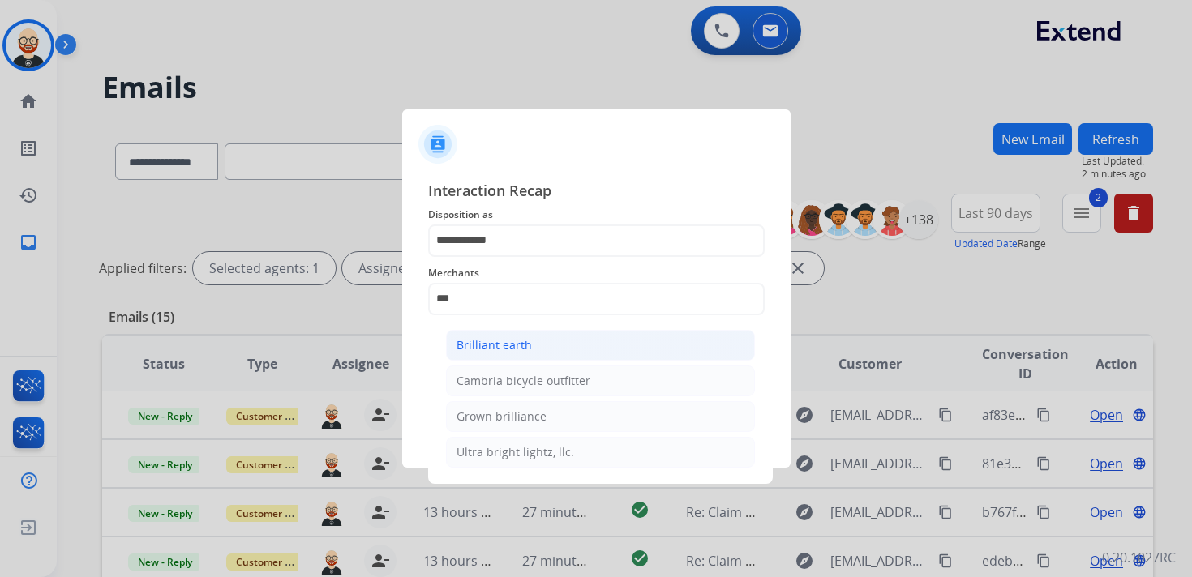
click at [510, 348] on div "Brilliant earth" at bounding box center [494, 345] width 75 height 16
type input "**********"
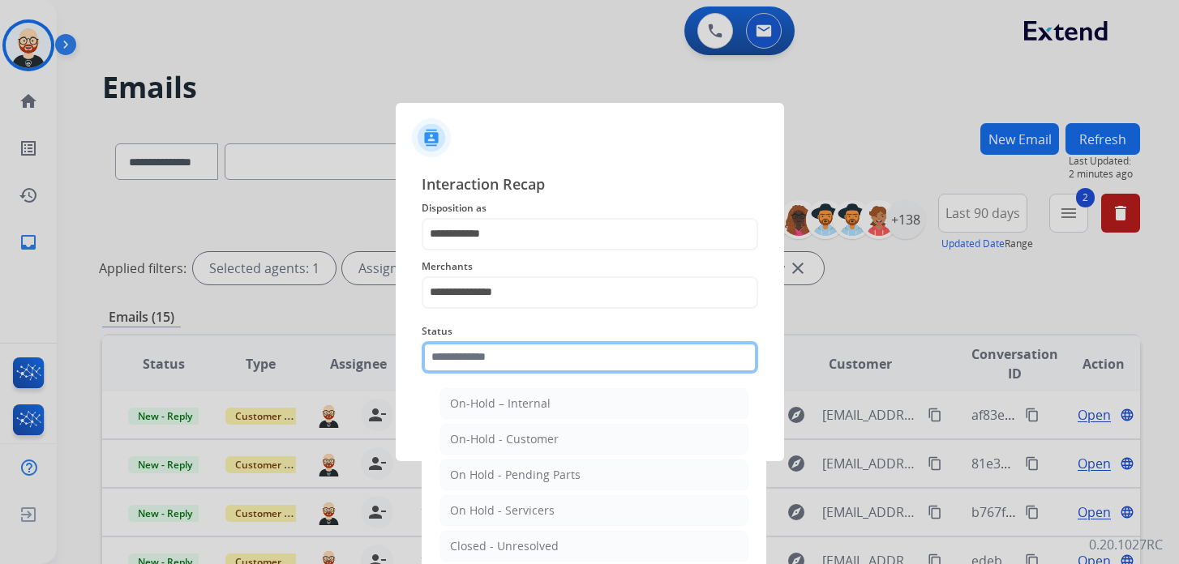
click at [496, 351] on input "text" at bounding box center [590, 357] width 337 height 32
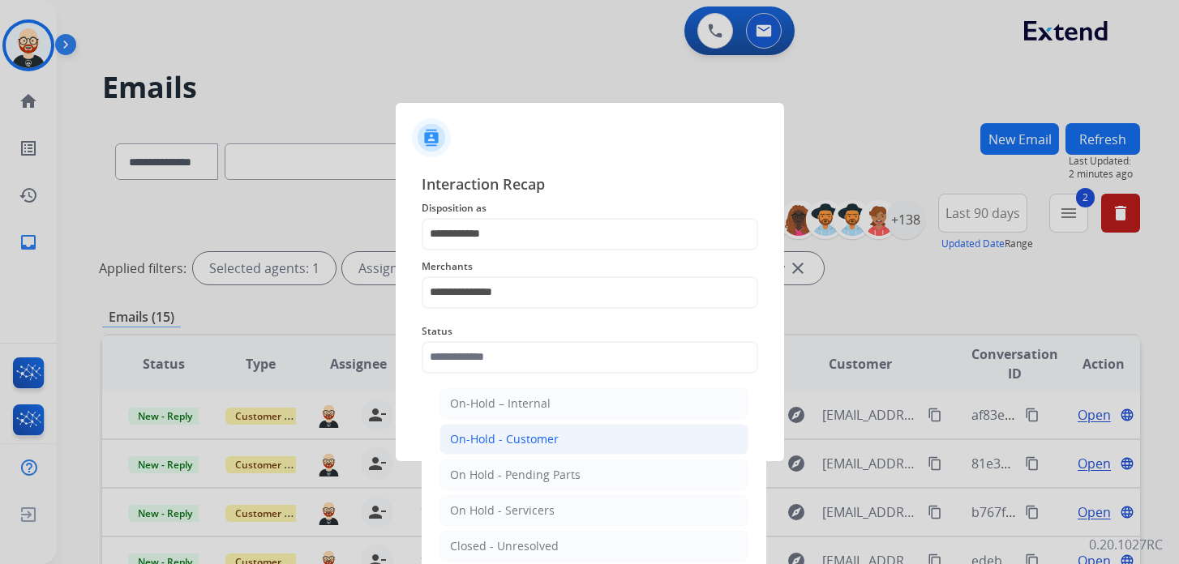
click at [515, 443] on div "On-Hold - Customer" at bounding box center [504, 439] width 109 height 16
type input "**********"
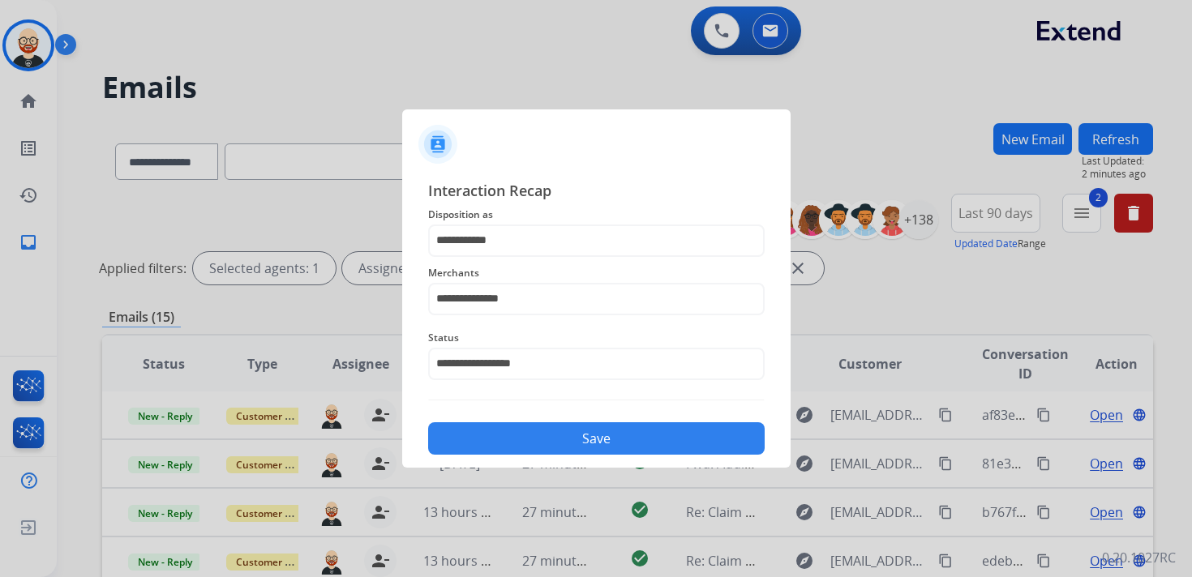
click at [514, 440] on button "Save" at bounding box center [596, 438] width 337 height 32
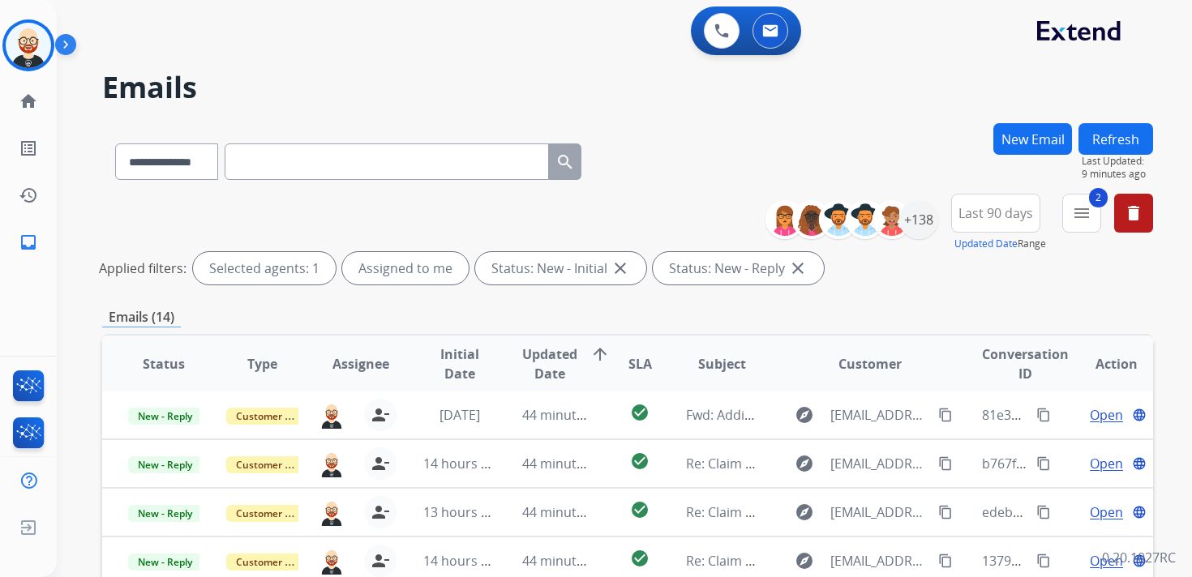
click at [1106, 132] on button "Refresh" at bounding box center [1116, 139] width 75 height 32
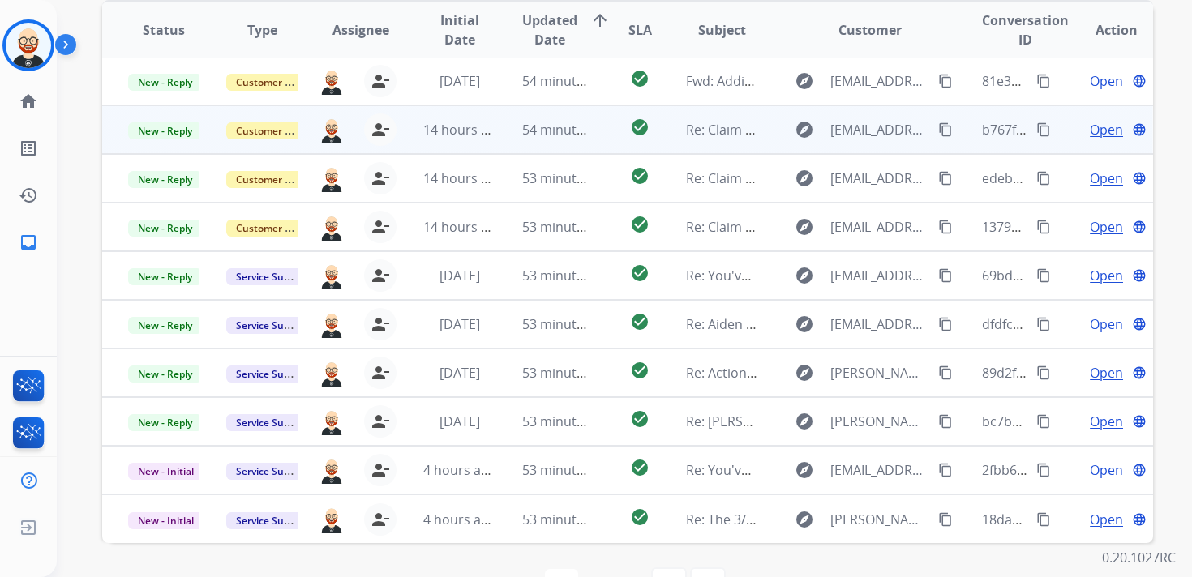
scroll to position [384, 0]
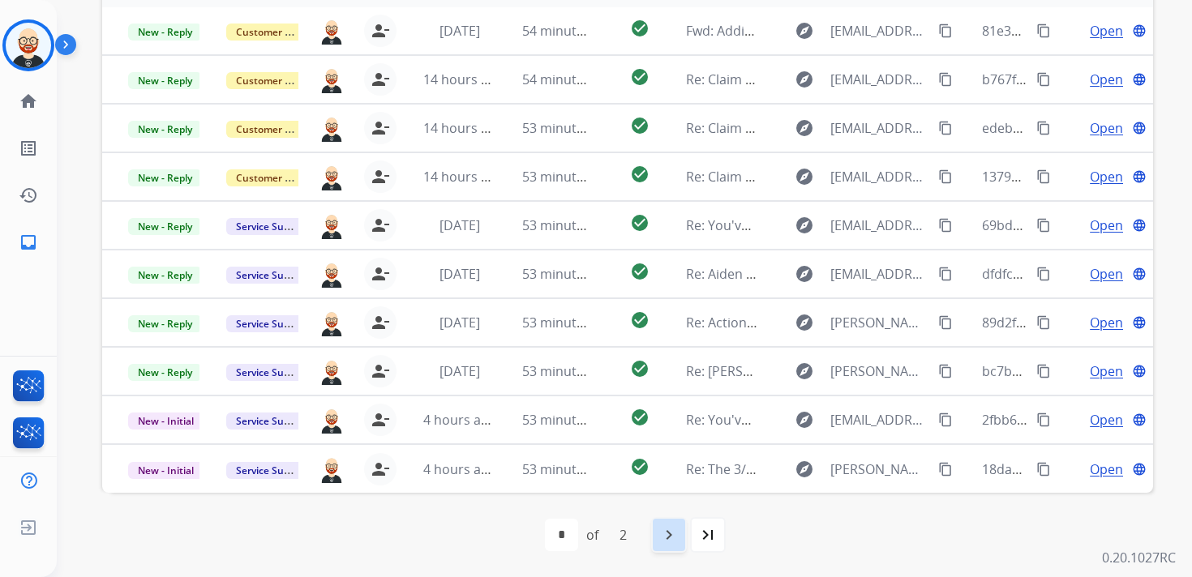
click at [671, 536] on mat-icon "navigate_next" at bounding box center [668, 534] width 19 height 19
select select "*"
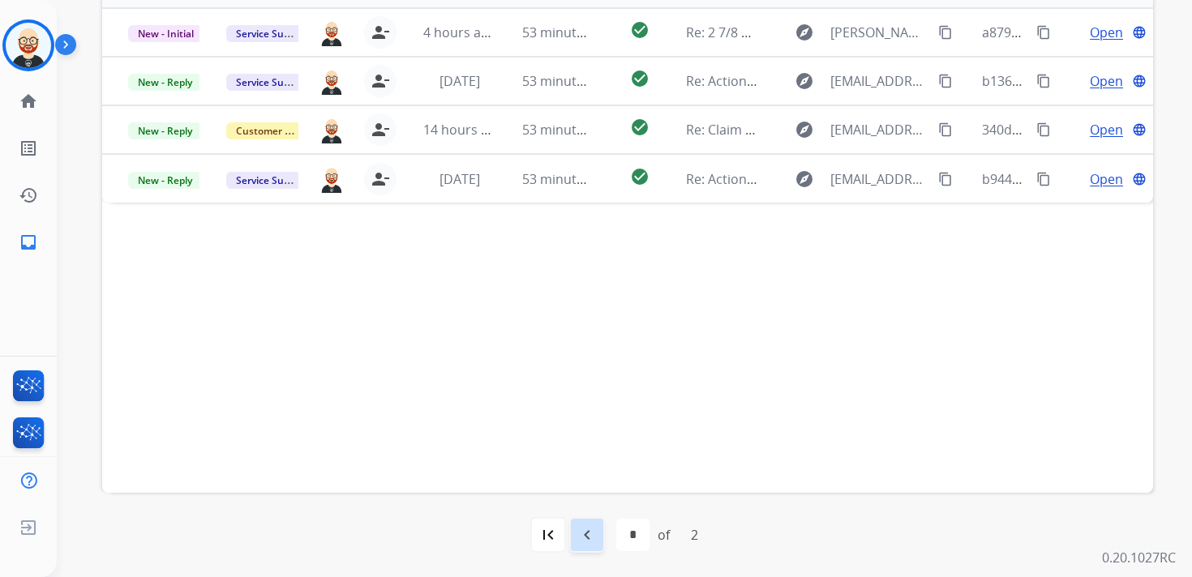
click at [586, 534] on mat-icon "navigate_before" at bounding box center [586, 534] width 19 height 19
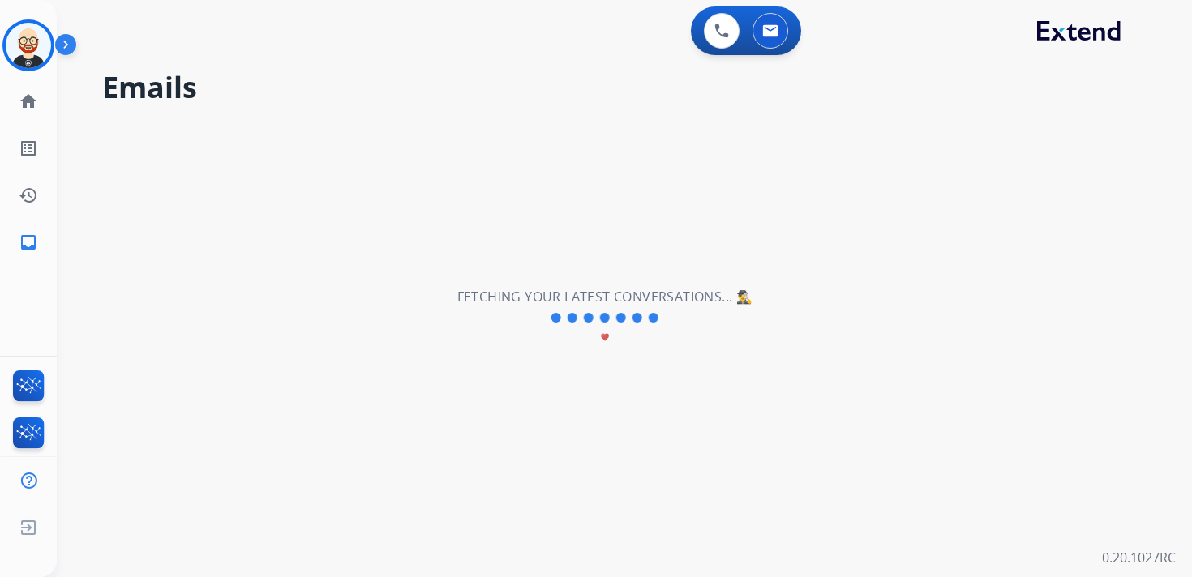
scroll to position [0, 0]
click at [24, 46] on img at bounding box center [28, 45] width 45 height 45
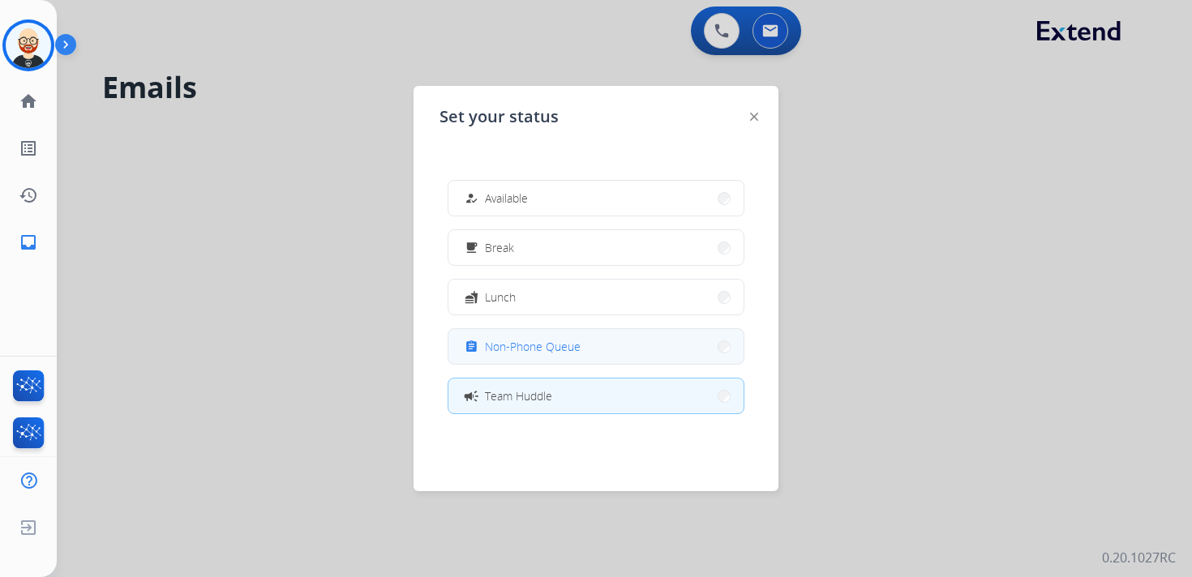
click at [568, 349] on span "Non-Phone Queue" at bounding box center [533, 346] width 96 height 17
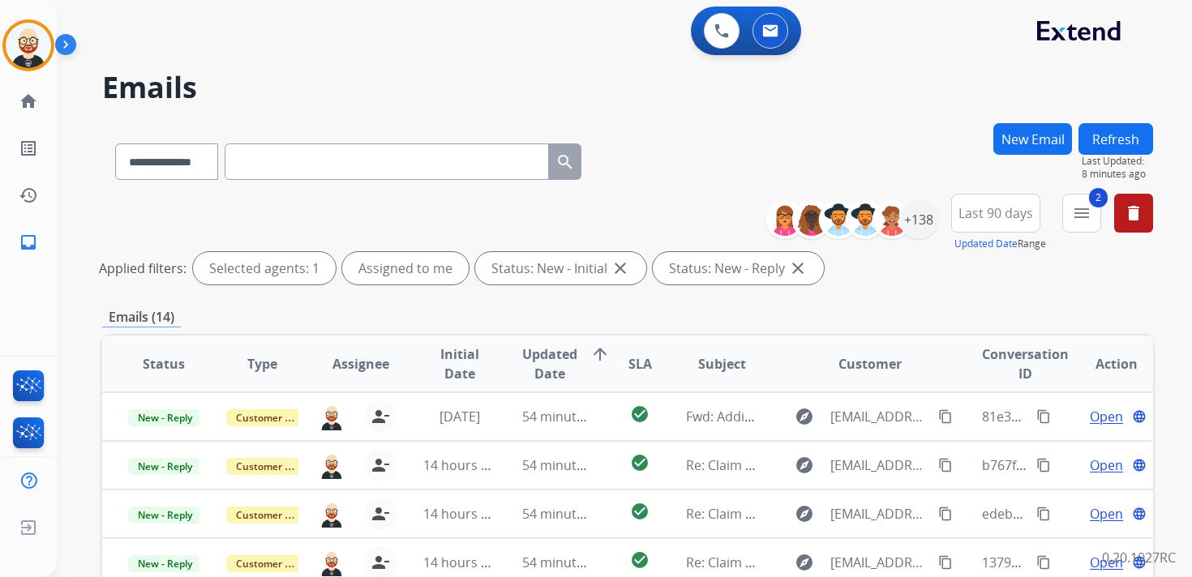
click at [1133, 137] on button "Refresh" at bounding box center [1116, 139] width 75 height 32
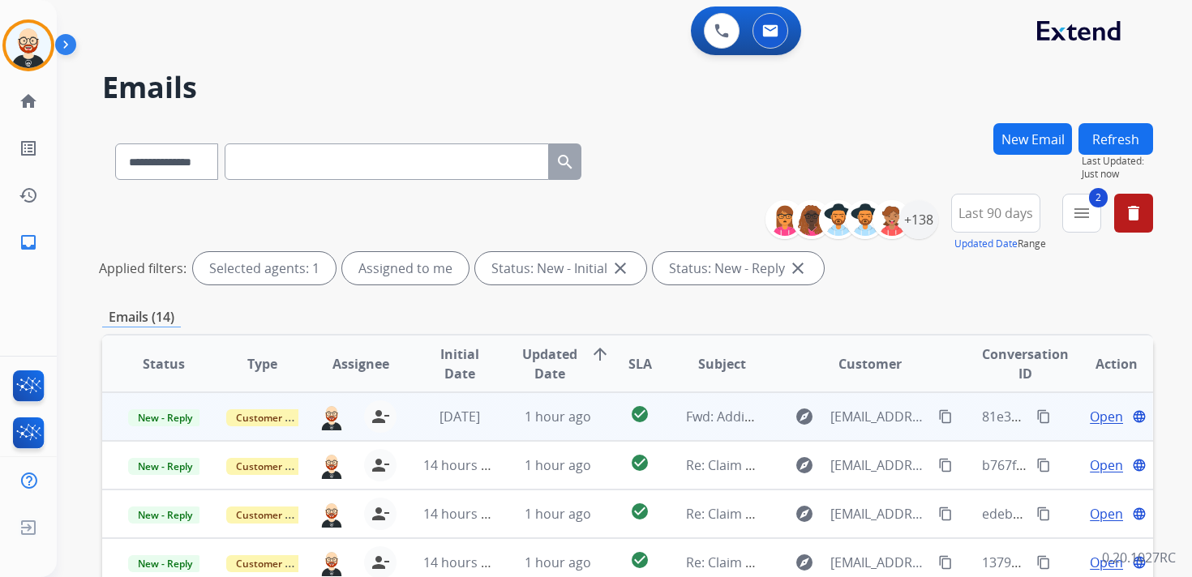
click at [1091, 414] on span "Open" at bounding box center [1106, 416] width 33 height 19
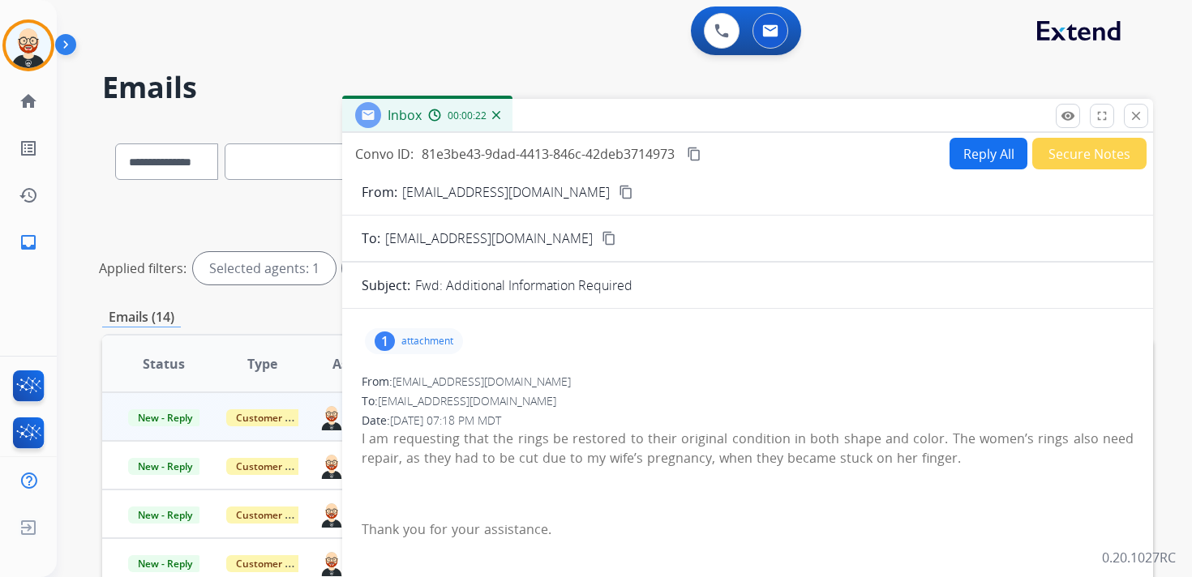
click at [619, 195] on mat-icon "content_copy" at bounding box center [626, 192] width 15 height 15
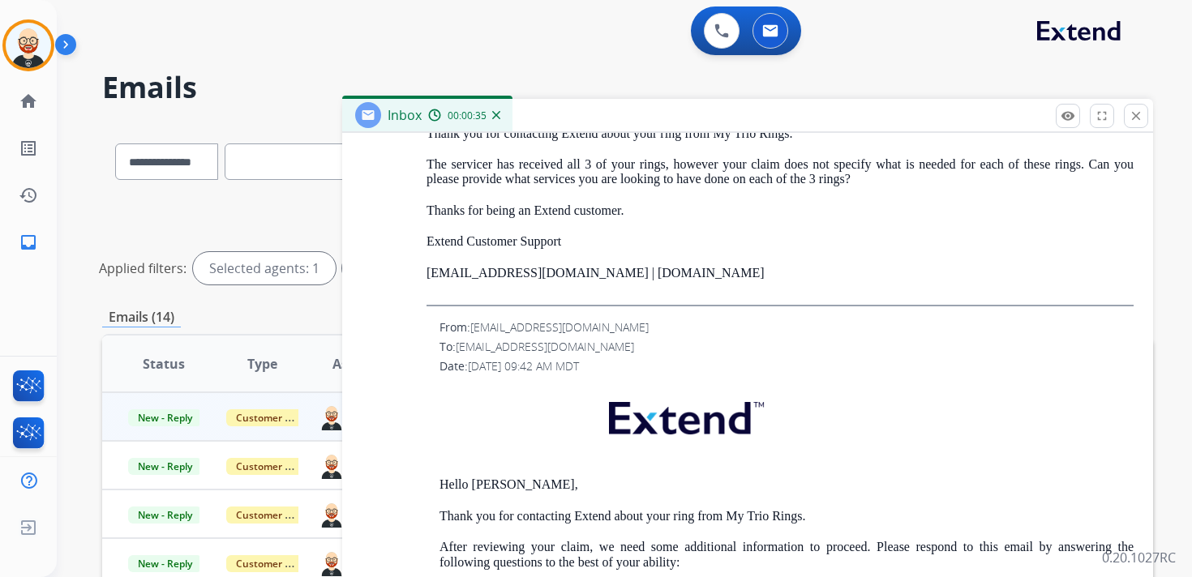
scroll to position [1797, 0]
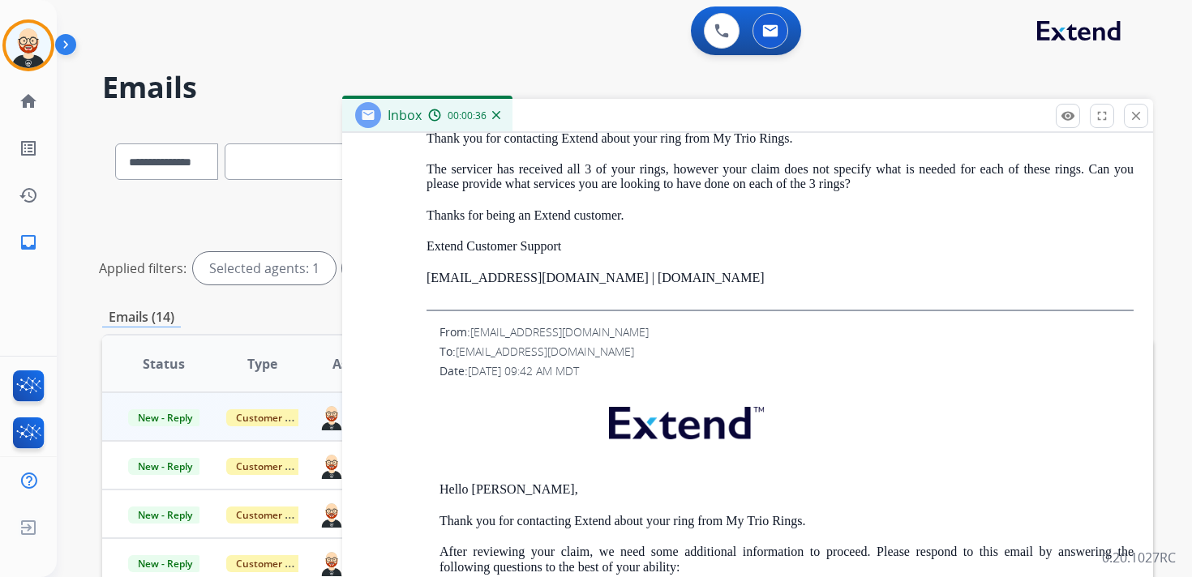
click at [581, 351] on span "[EMAIL_ADDRESS][DOMAIN_NAME]" at bounding box center [545, 351] width 178 height 15
drag, startPoint x: 593, startPoint y: 354, endPoint x: 461, endPoint y: 359, distance: 131.5
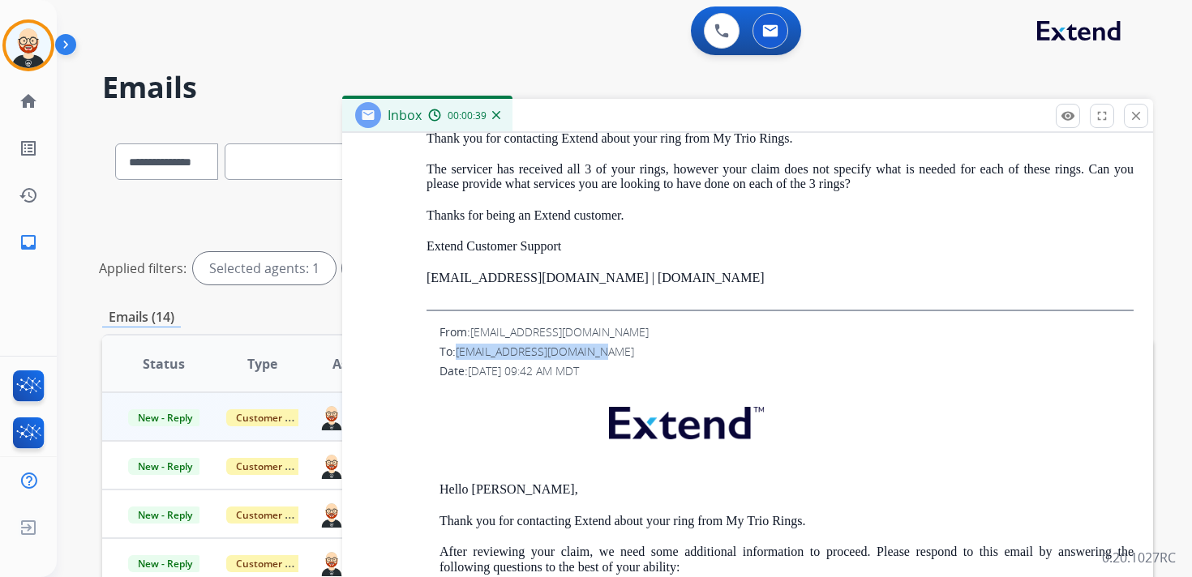
click at [461, 359] on div "To: [EMAIL_ADDRESS][DOMAIN_NAME]" at bounding box center [787, 352] width 694 height 16
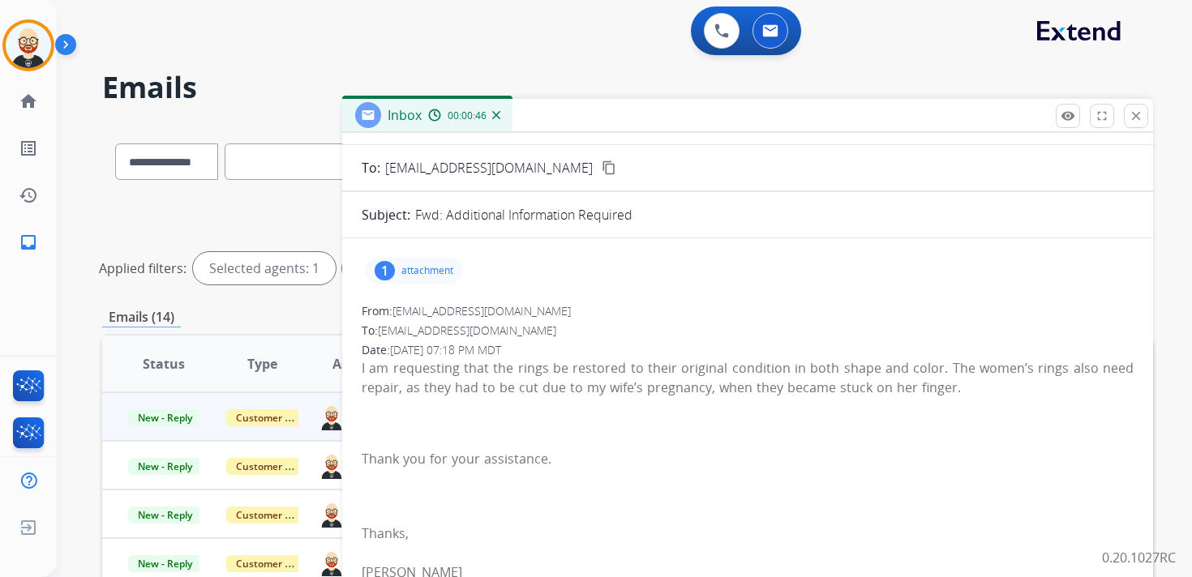
scroll to position [0, 0]
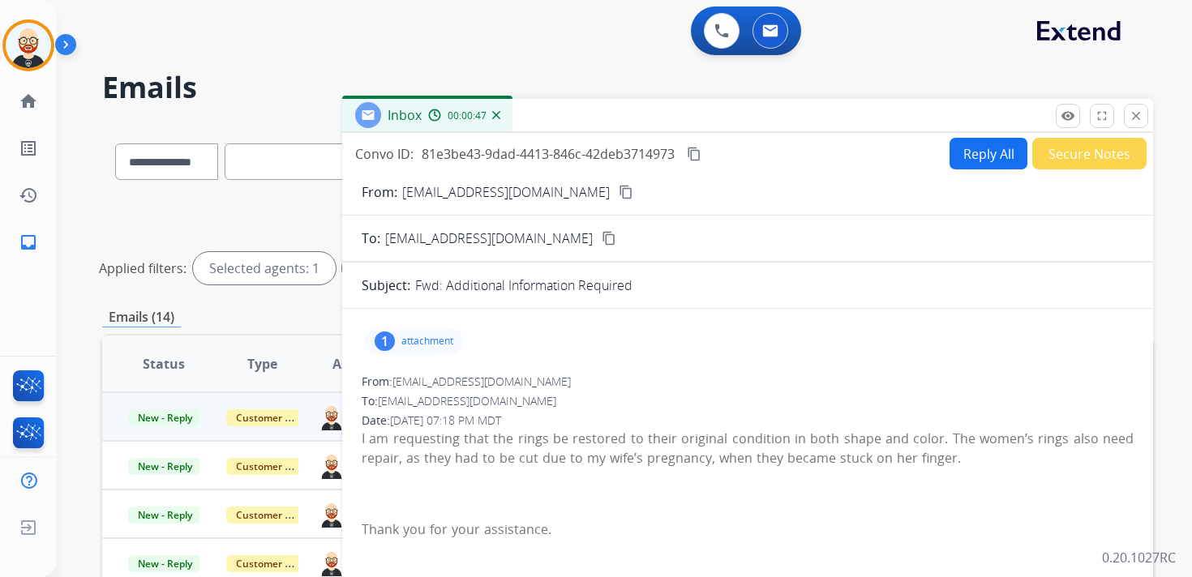
click at [474, 452] on p "I am requesting that the rings be restored to their original condition in both …" at bounding box center [748, 448] width 772 height 39
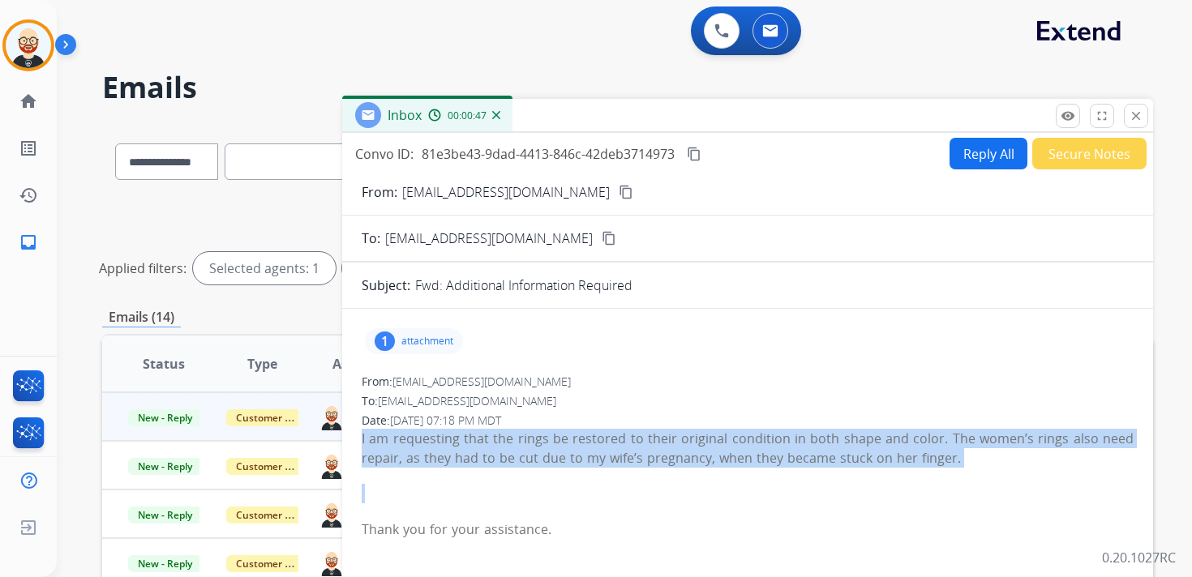
click at [474, 452] on p "I am requesting that the rings be restored to their original condition in both …" at bounding box center [748, 448] width 772 height 39
click at [699, 161] on button "content_copy" at bounding box center [693, 153] width 19 height 19
click at [1136, 119] on mat-icon "close" at bounding box center [1136, 116] width 15 height 15
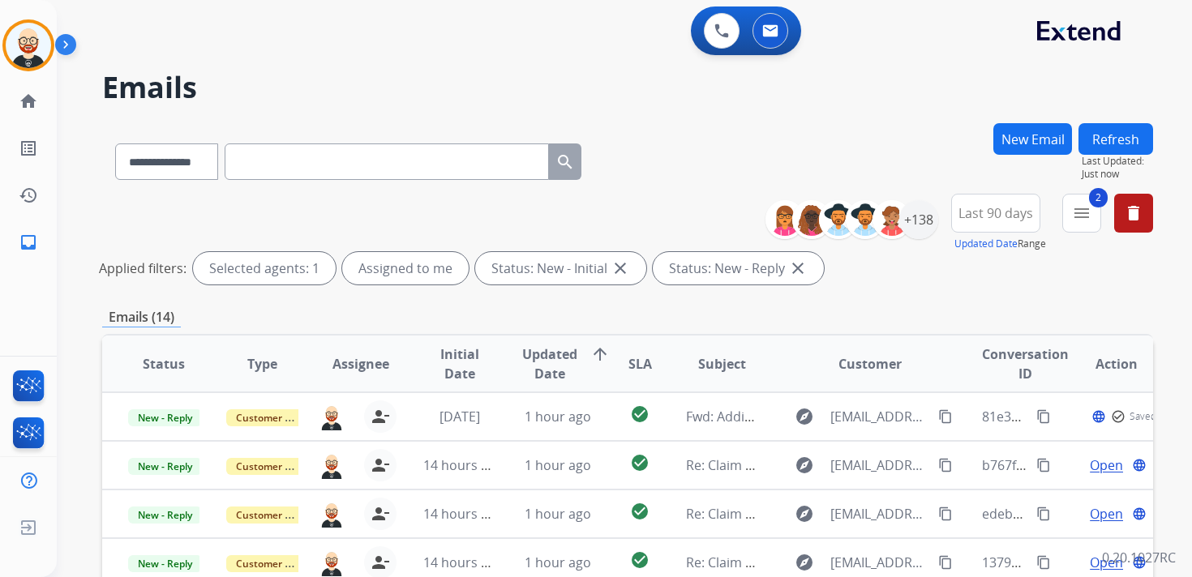
click at [401, 165] on input "text" at bounding box center [387, 162] width 324 height 36
paste input "**********"
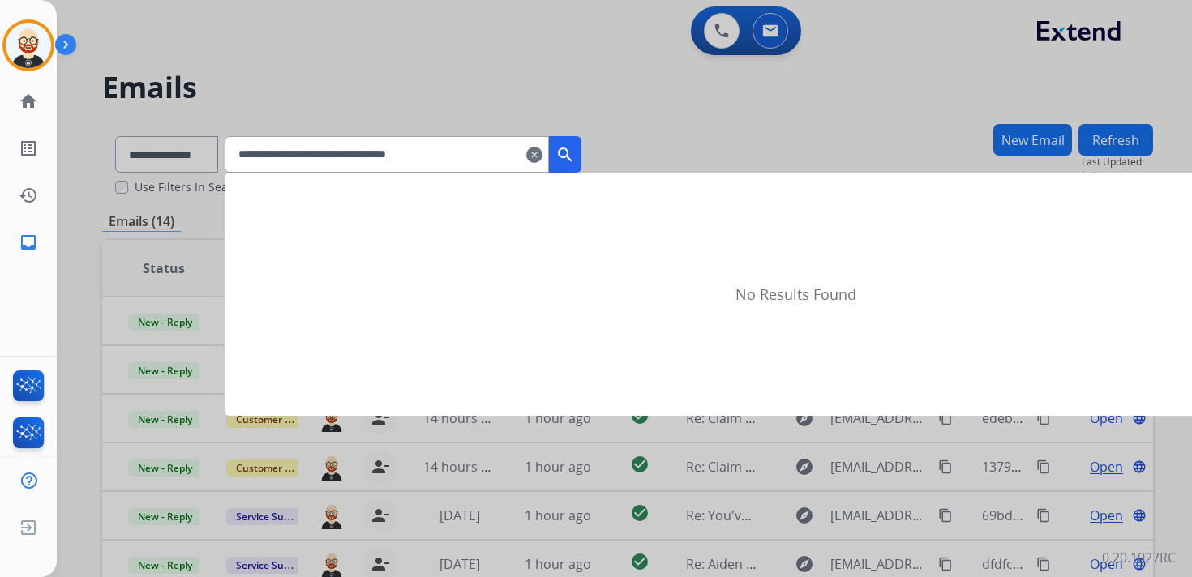
type input "**********"
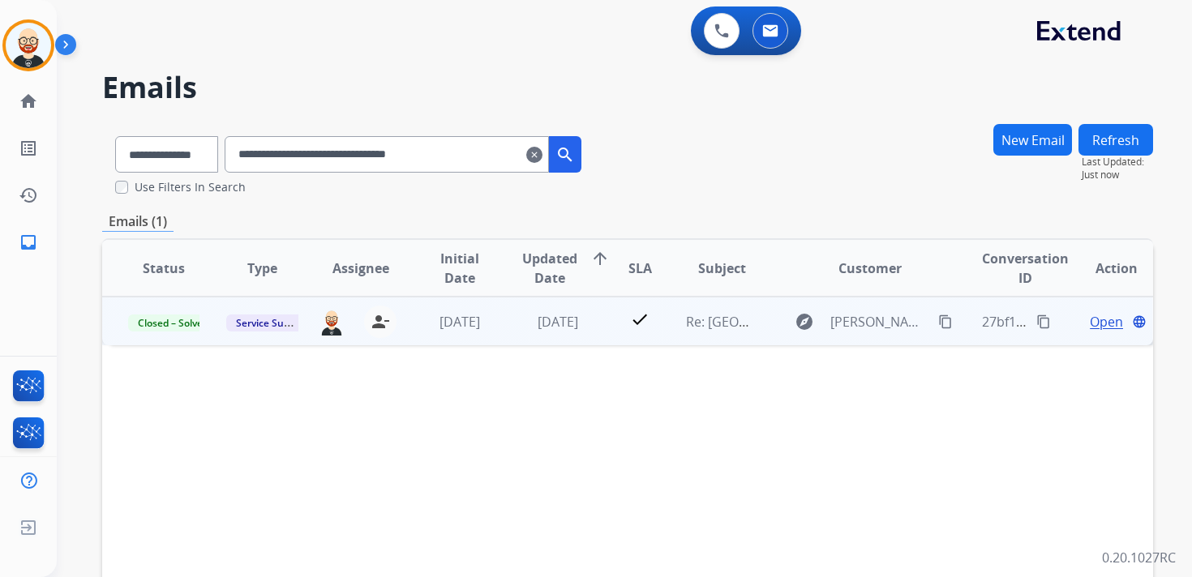
click at [1096, 327] on span "Open" at bounding box center [1106, 321] width 33 height 19
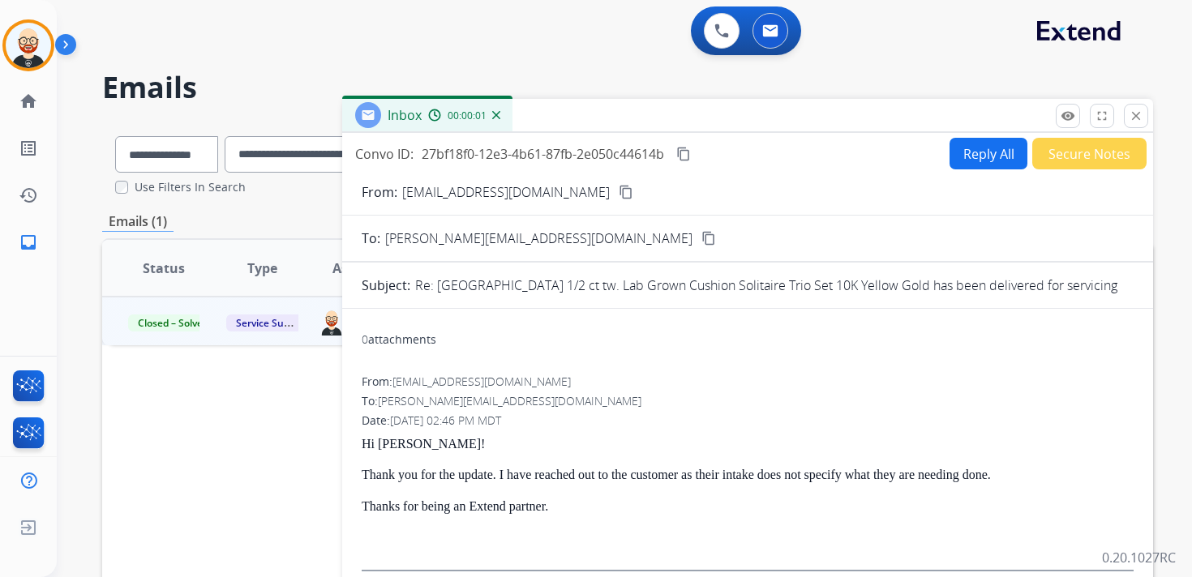
click at [997, 138] on button "Reply All" at bounding box center [989, 154] width 78 height 32
select select "**********"
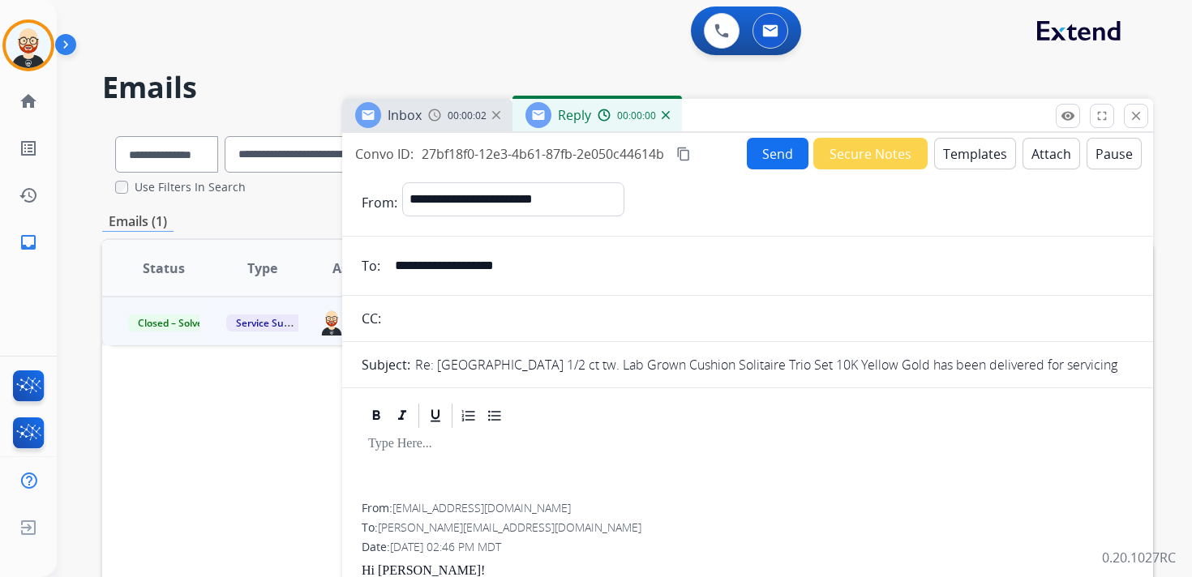
click at [585, 439] on p at bounding box center [747, 444] width 759 height 15
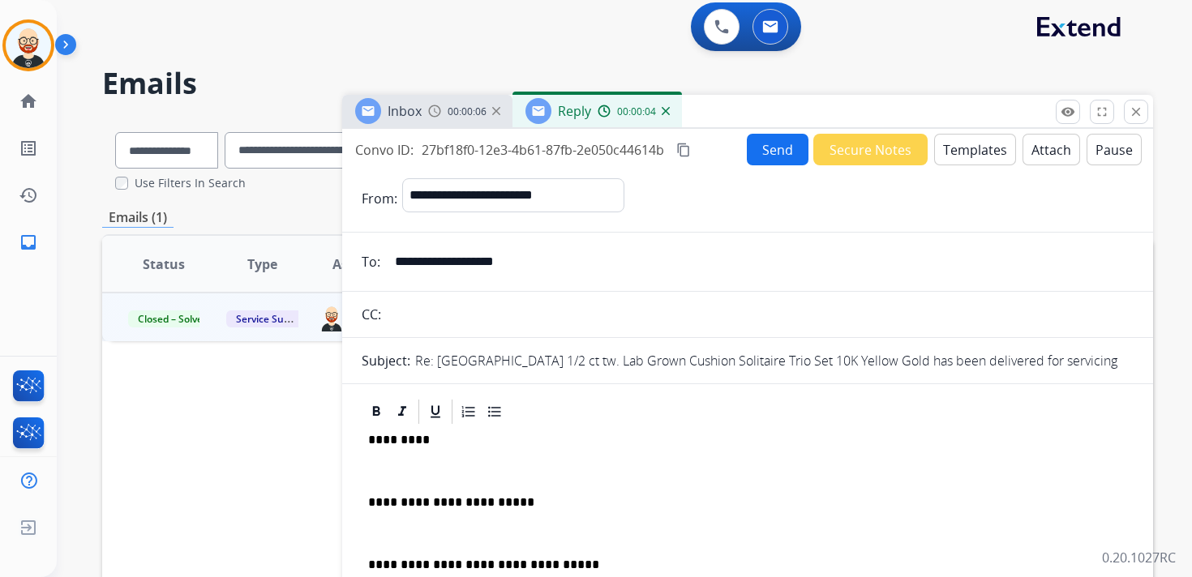
click at [394, 440] on p "*********" at bounding box center [741, 440] width 746 height 15
click at [381, 453] on div "**********" at bounding box center [748, 541] width 772 height 229
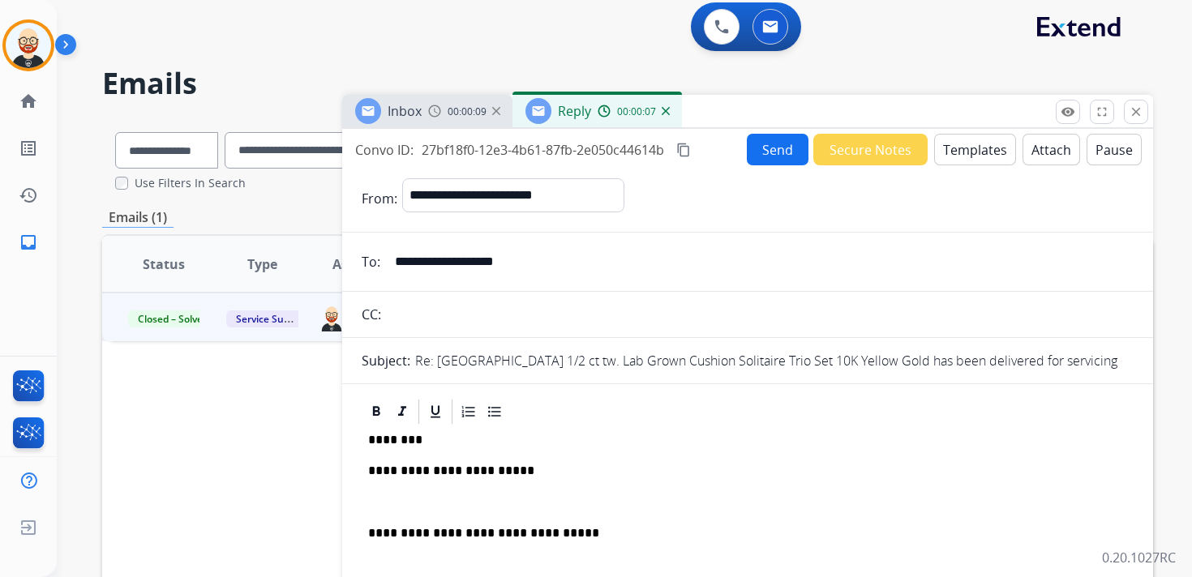
click at [382, 494] on div "**********" at bounding box center [748, 526] width 772 height 198
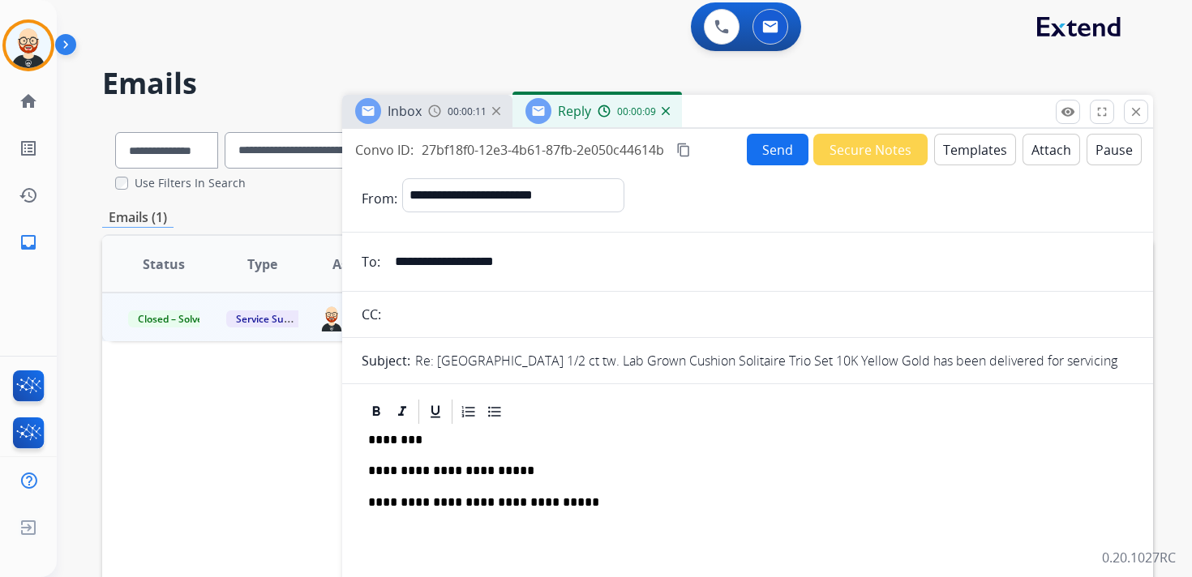
click at [487, 470] on p "**********" at bounding box center [741, 471] width 746 height 15
click at [553, 474] on p "**********" at bounding box center [741, 471] width 746 height 15
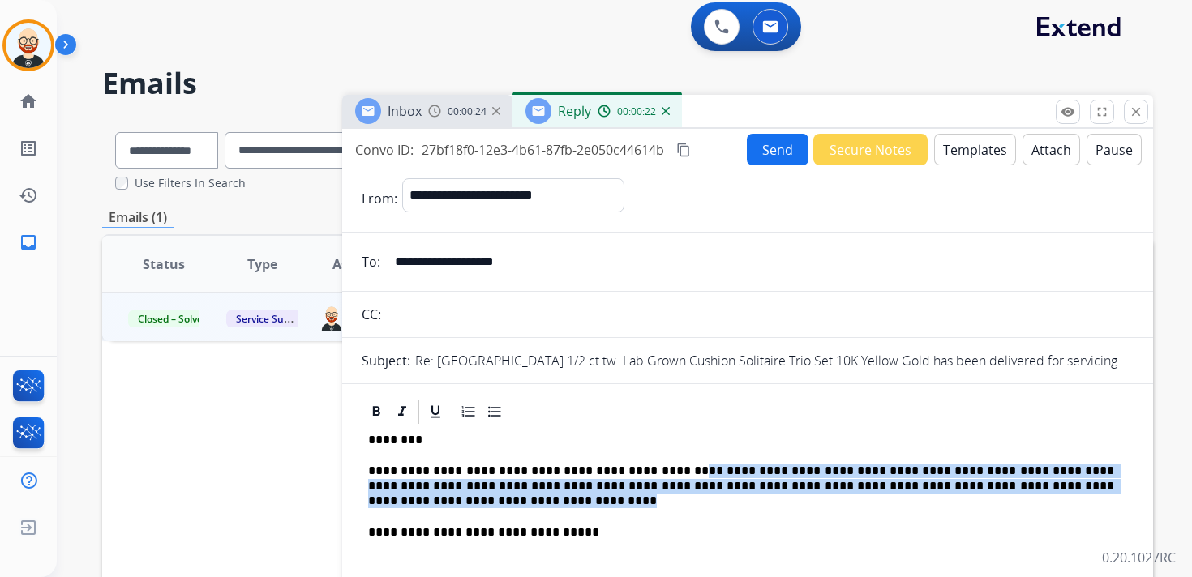
drag, startPoint x: 691, startPoint y: 468, endPoint x: 735, endPoint y: 501, distance: 55.0
click at [735, 501] on p "**********" at bounding box center [741, 486] width 746 height 45
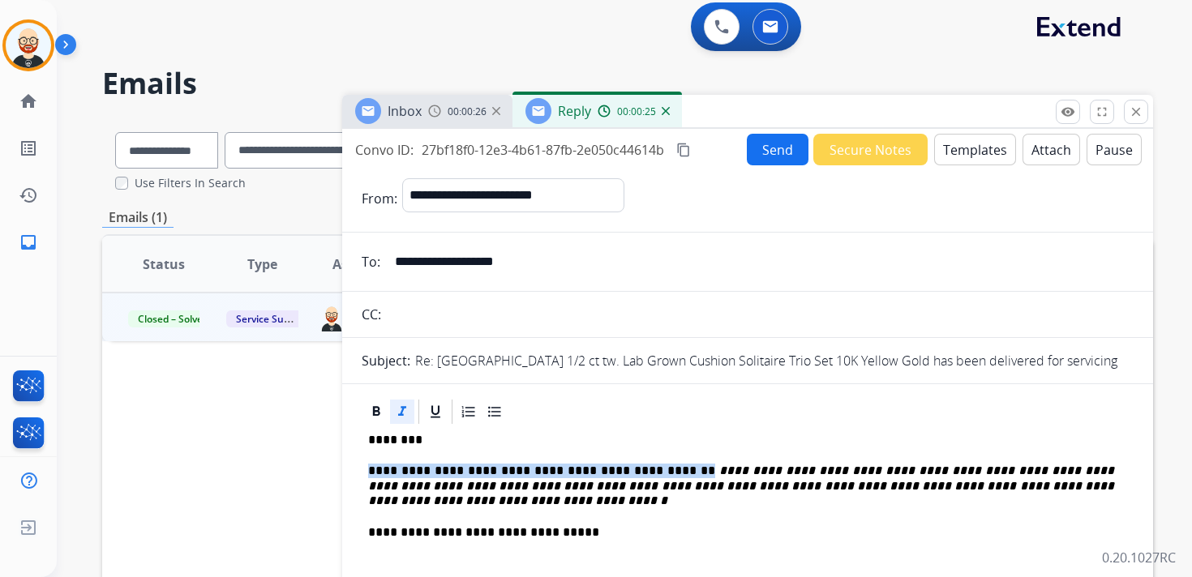
click at [735, 501] on p "**********" at bounding box center [741, 486] width 746 height 45
click at [1139, 119] on button "close Close" at bounding box center [1136, 112] width 24 height 24
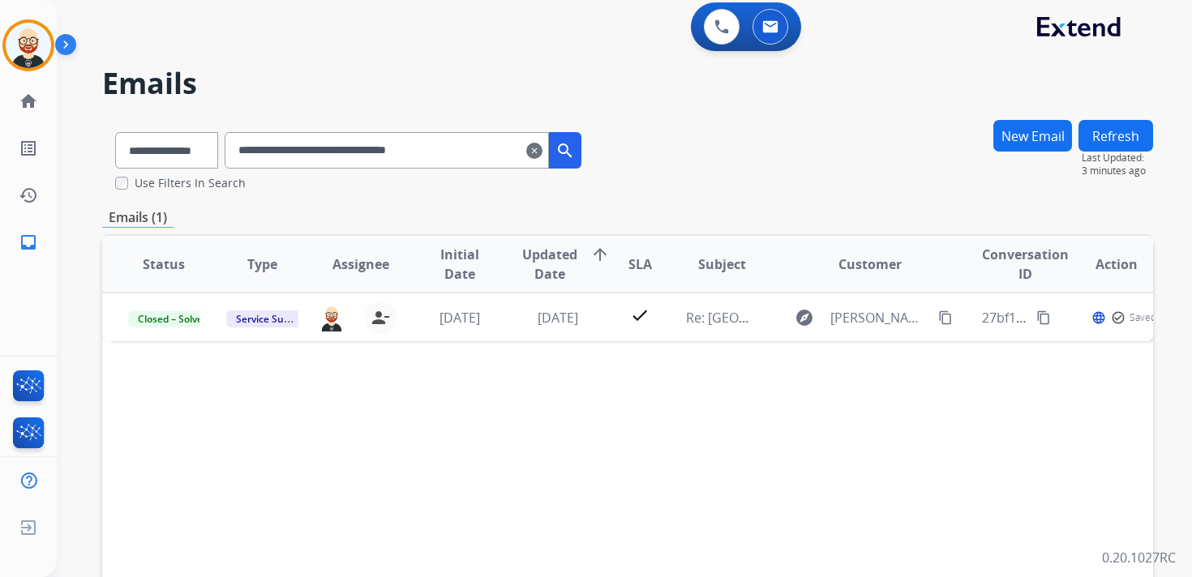
click at [543, 154] on mat-icon "clear" at bounding box center [534, 150] width 16 height 19
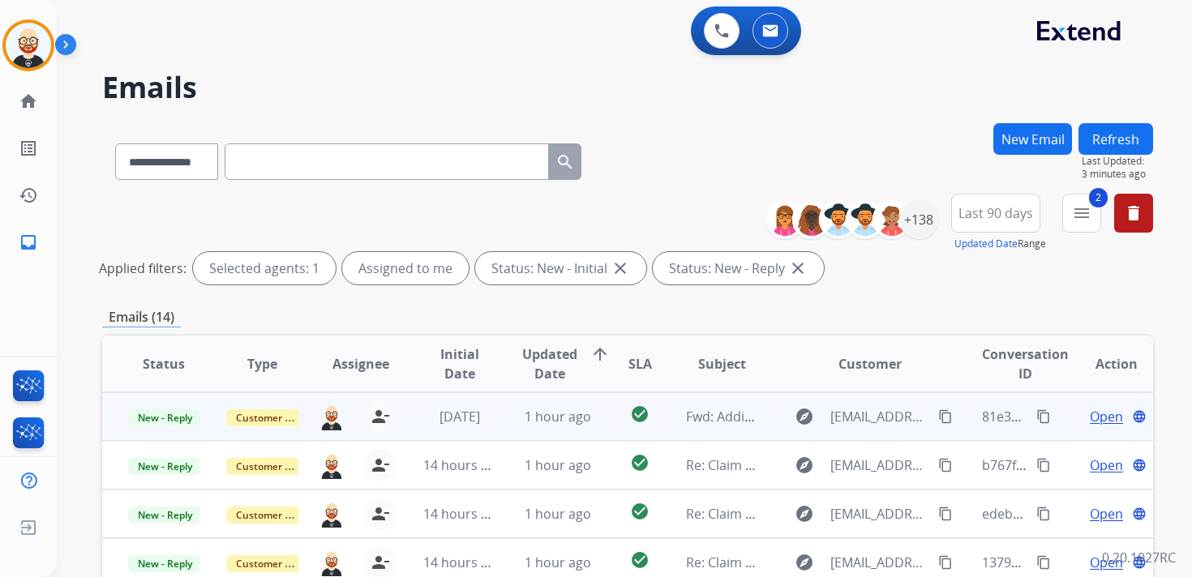
click at [1091, 418] on span "Open" at bounding box center [1106, 416] width 33 height 19
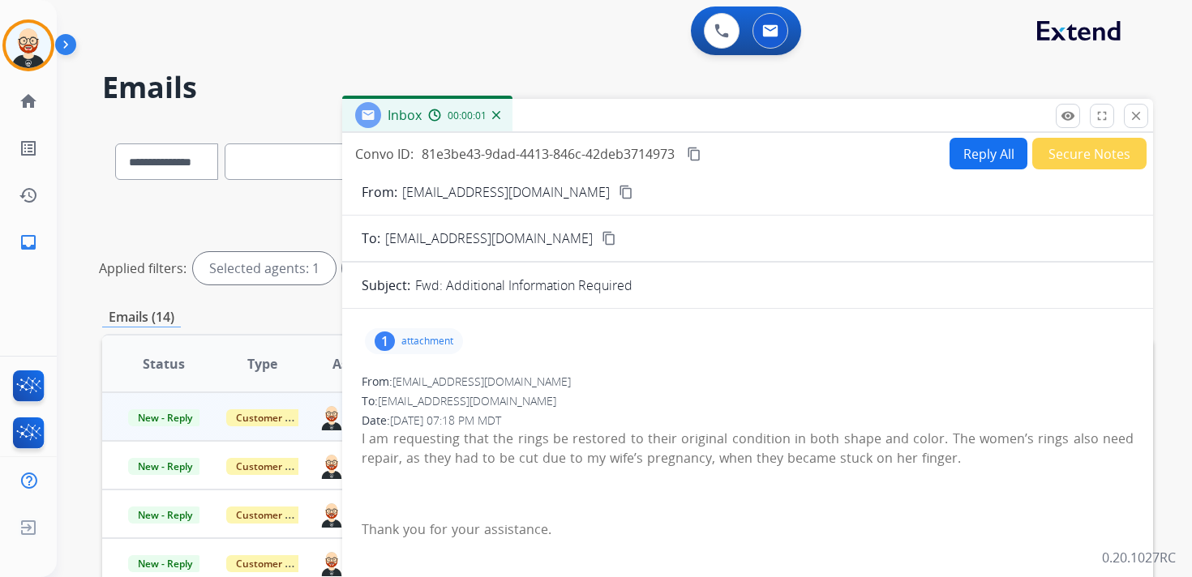
click at [970, 151] on button "Reply All" at bounding box center [989, 154] width 78 height 32
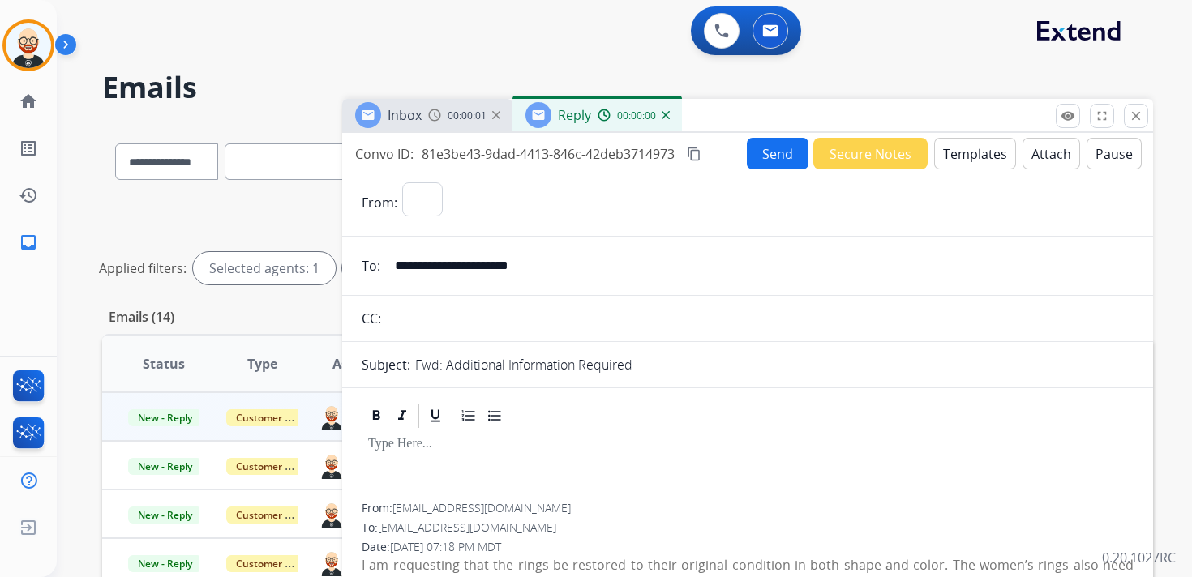
select select "**********"
click at [472, 461] on div at bounding box center [748, 467] width 772 height 73
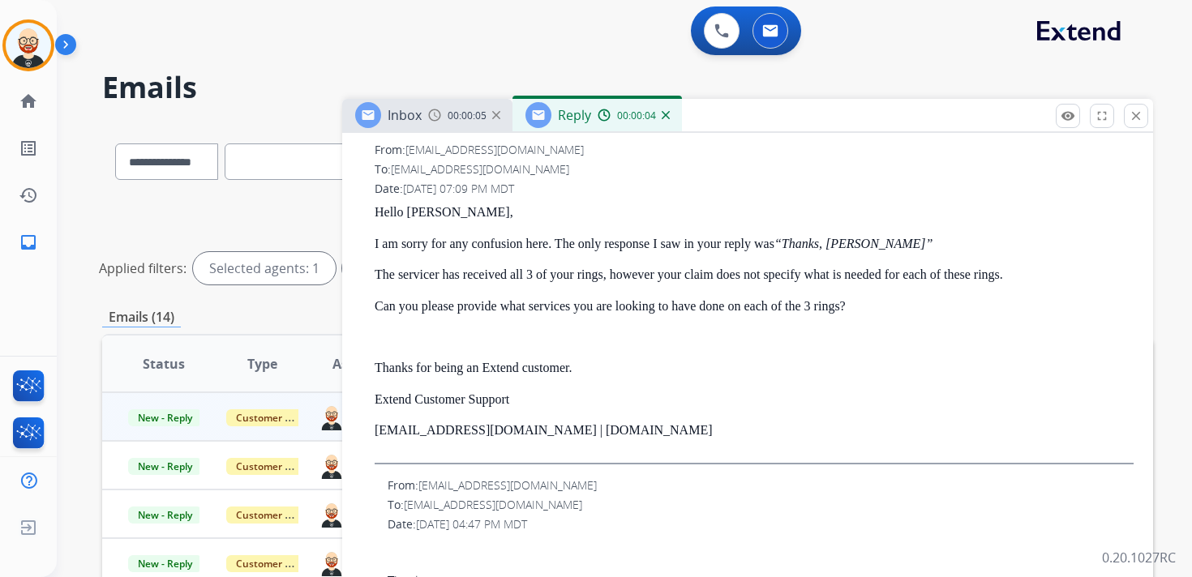
scroll to position [774, 0]
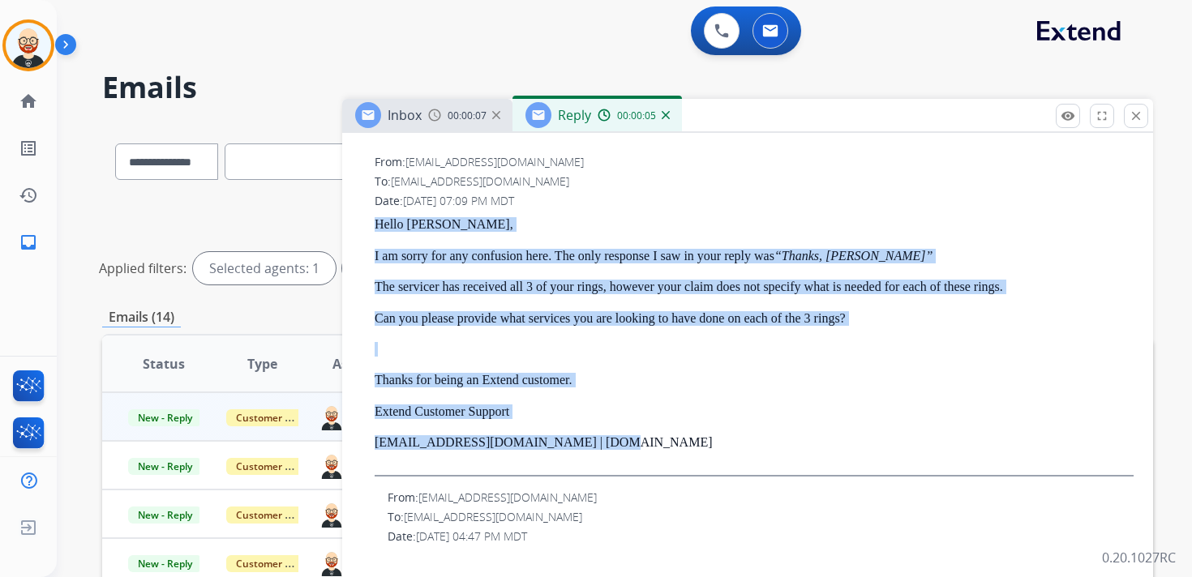
drag, startPoint x: 627, startPoint y: 447, endPoint x: 357, endPoint y: 224, distance: 350.2
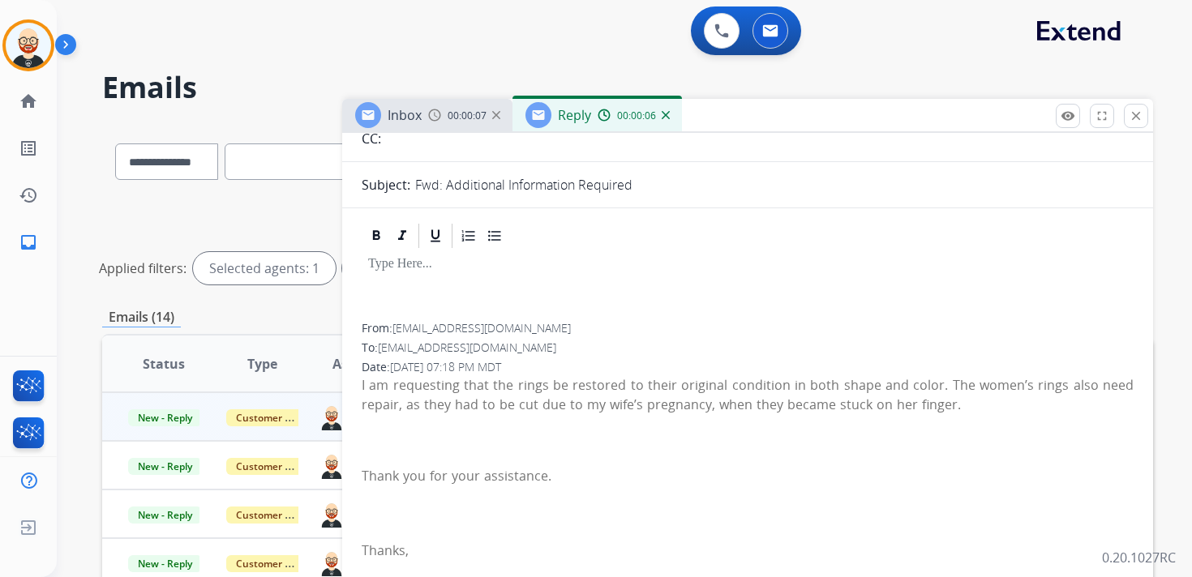
scroll to position [0, 0]
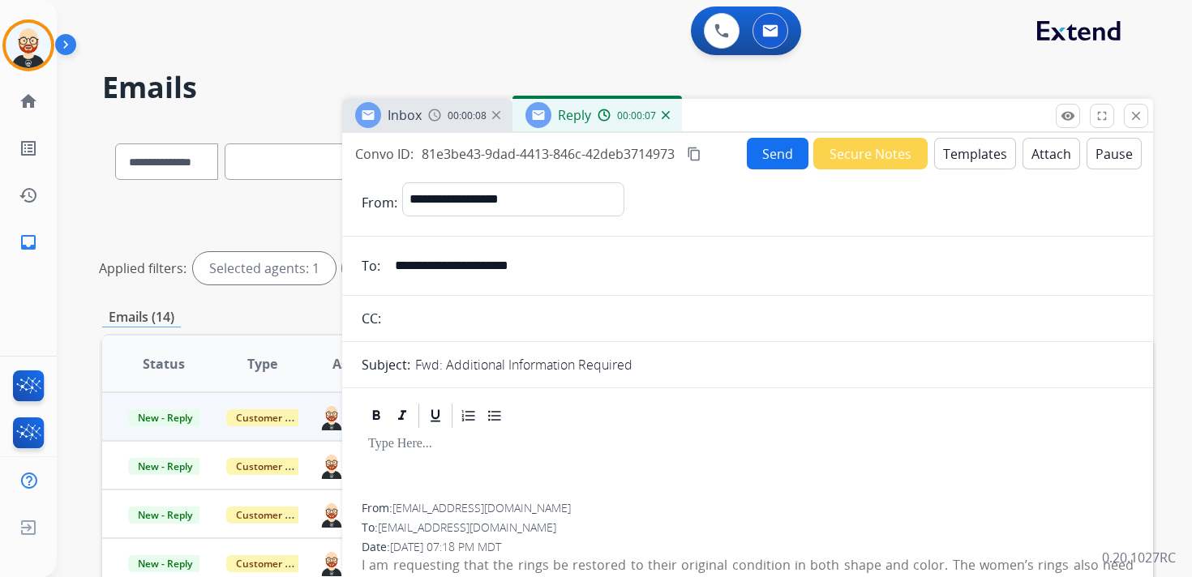
click at [391, 452] on div at bounding box center [748, 467] width 772 height 73
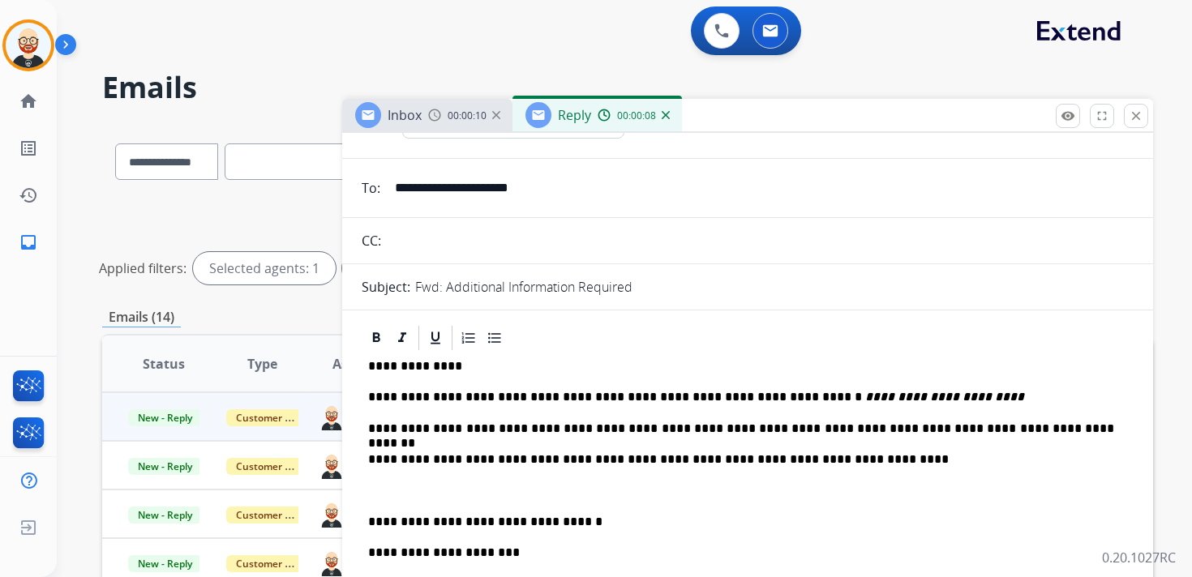
scroll to position [83, 0]
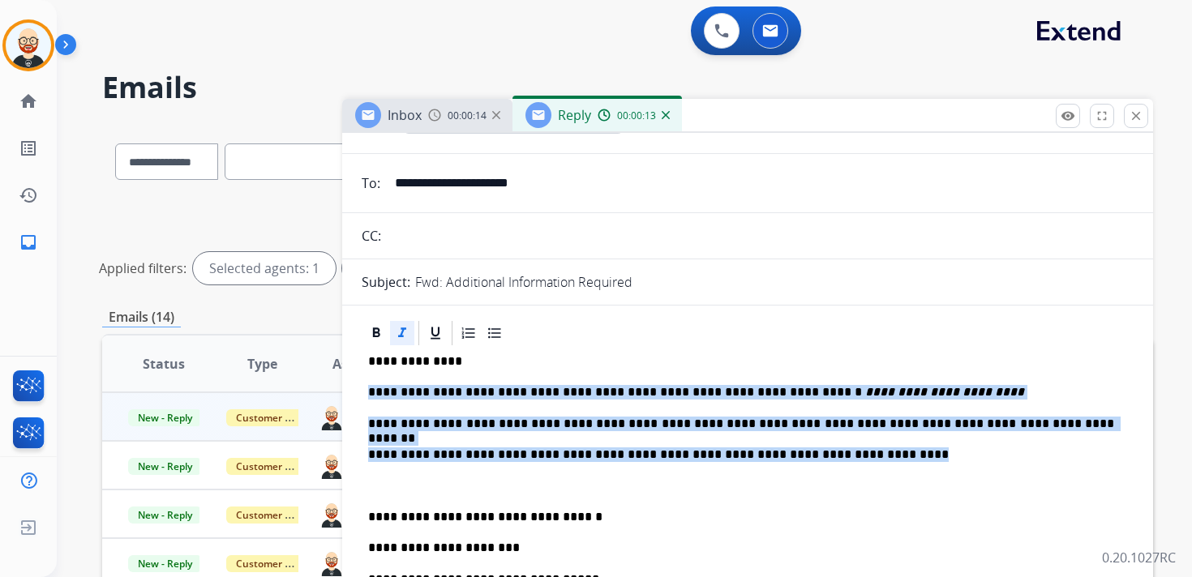
drag, startPoint x: 896, startPoint y: 455, endPoint x: 362, endPoint y: 390, distance: 537.5
click at [362, 390] on div "**********" at bounding box center [748, 493] width 772 height 291
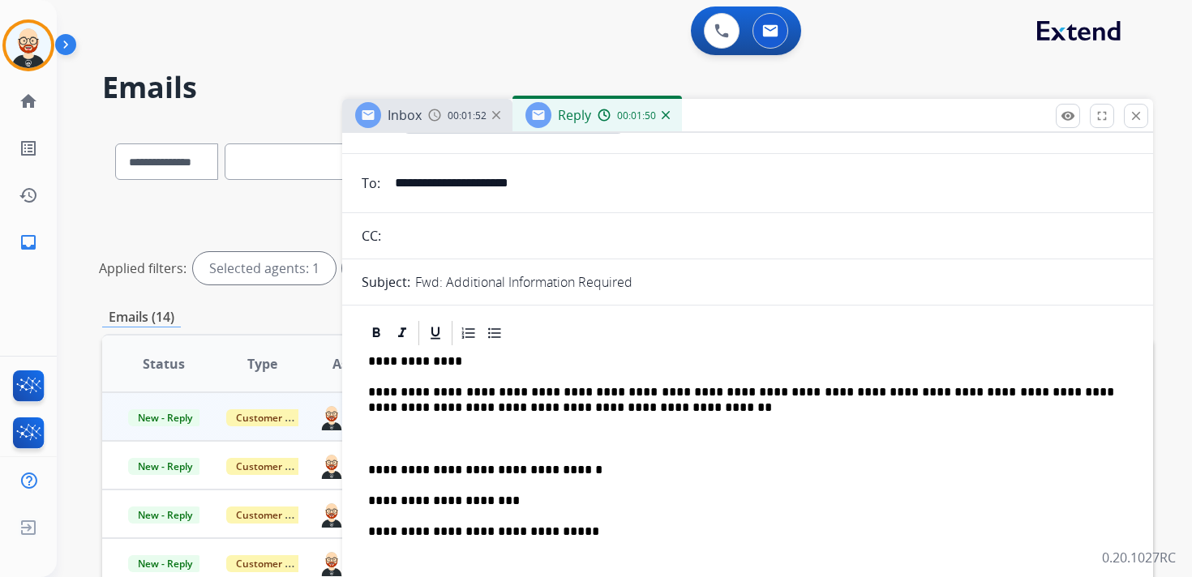
click at [532, 407] on p "**********" at bounding box center [741, 400] width 746 height 30
click at [529, 407] on p "**********" at bounding box center [741, 400] width 746 height 30
click at [734, 412] on p "**********" at bounding box center [741, 400] width 746 height 30
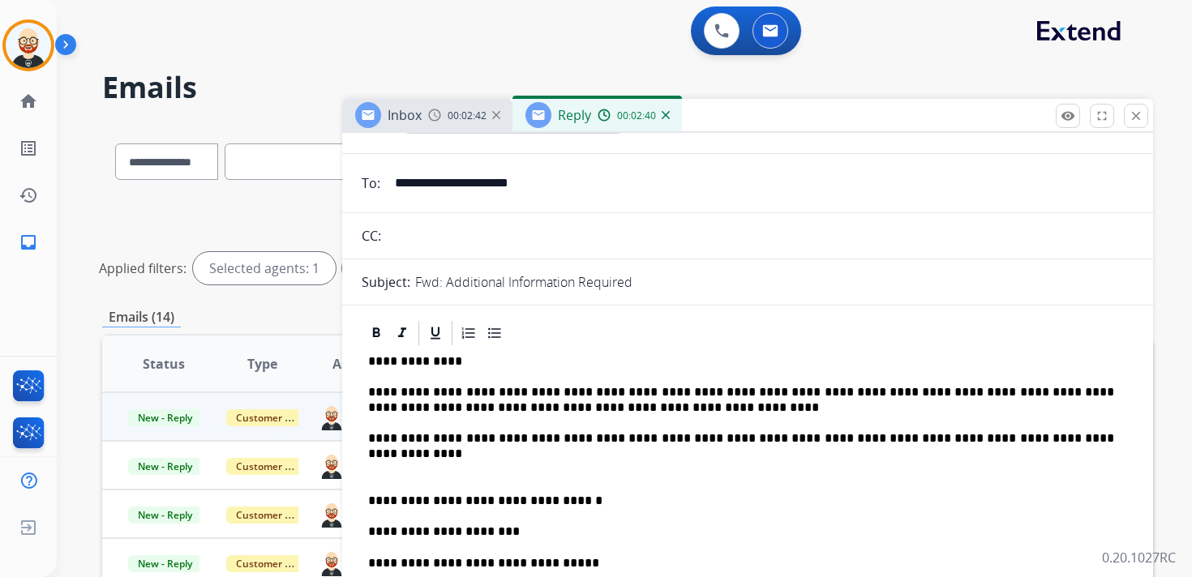
click at [757, 429] on div "**********" at bounding box center [748, 485] width 772 height 275
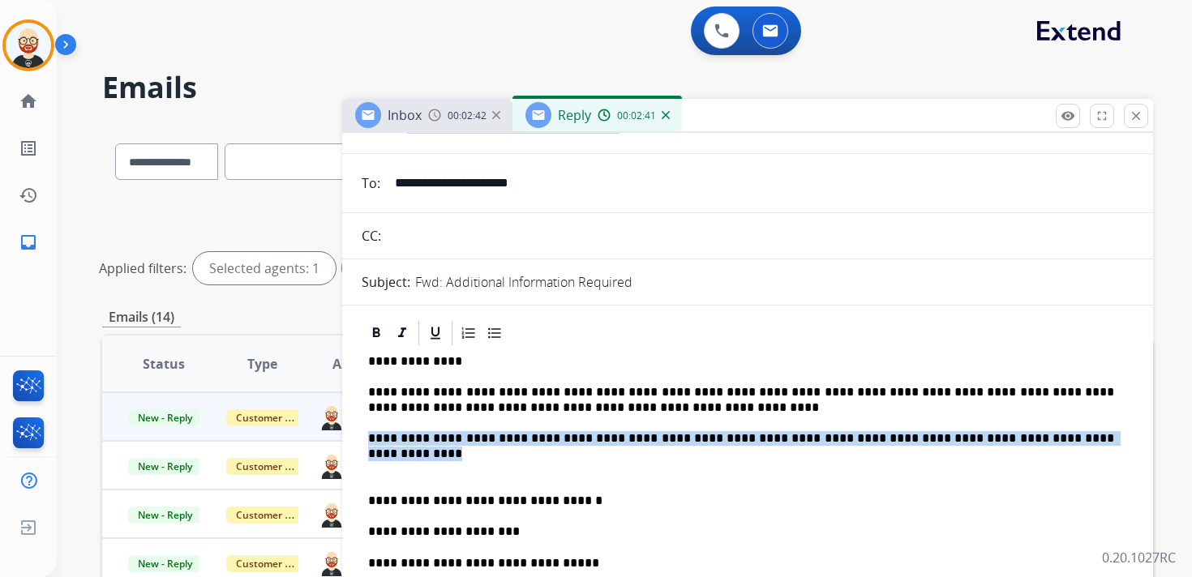
click at [754, 435] on p "**********" at bounding box center [741, 438] width 746 height 15
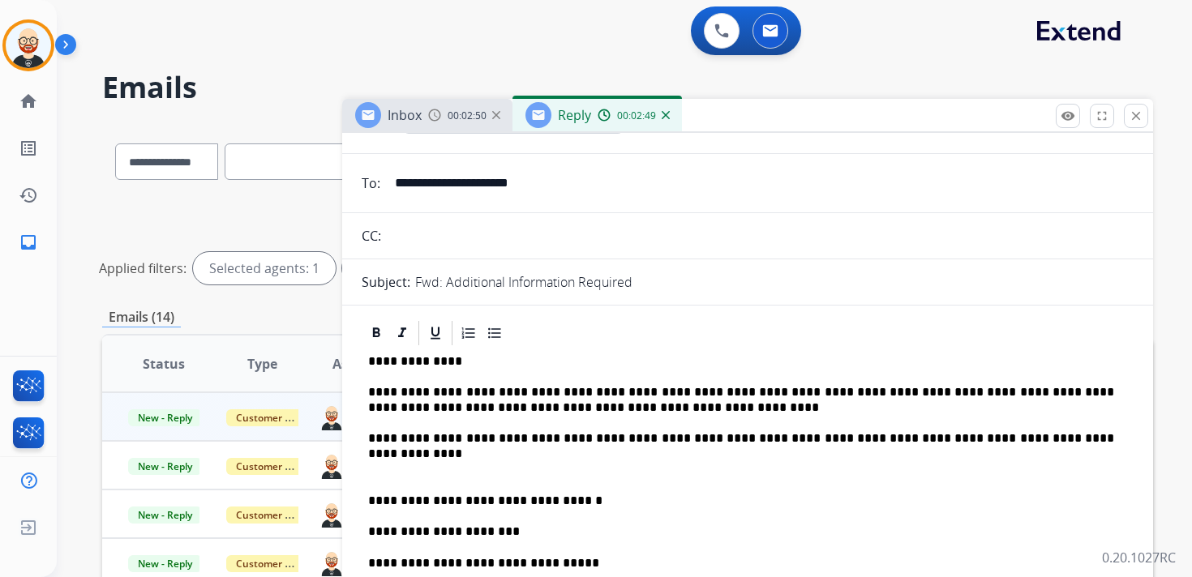
click at [736, 451] on div "**********" at bounding box center [748, 485] width 772 height 275
click at [702, 435] on p "**********" at bounding box center [741, 438] width 746 height 15
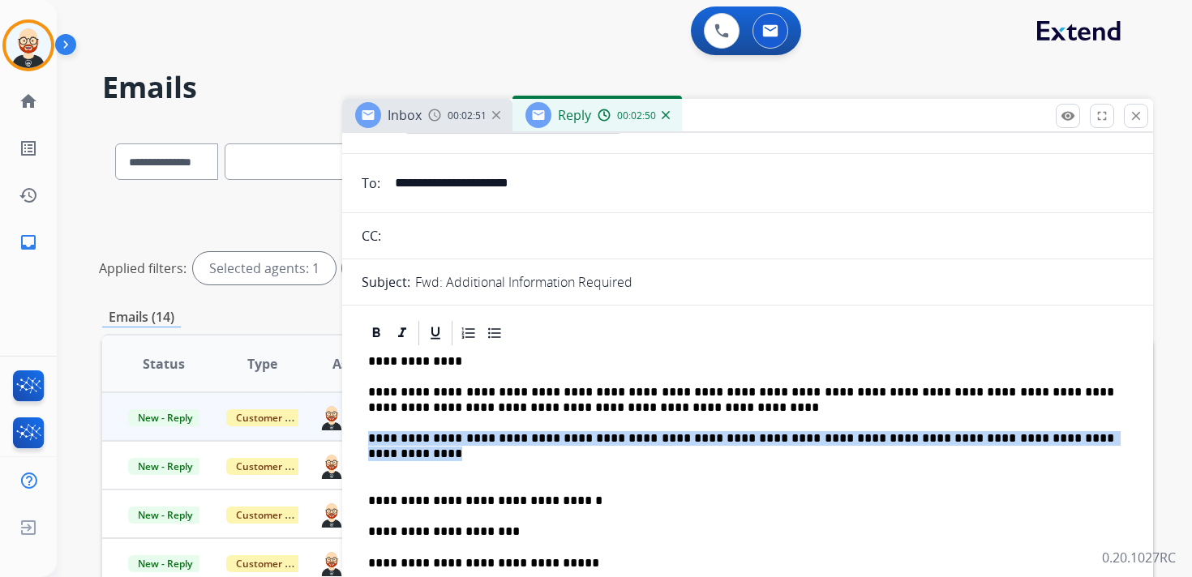
click at [702, 435] on p "**********" at bounding box center [741, 438] width 746 height 15
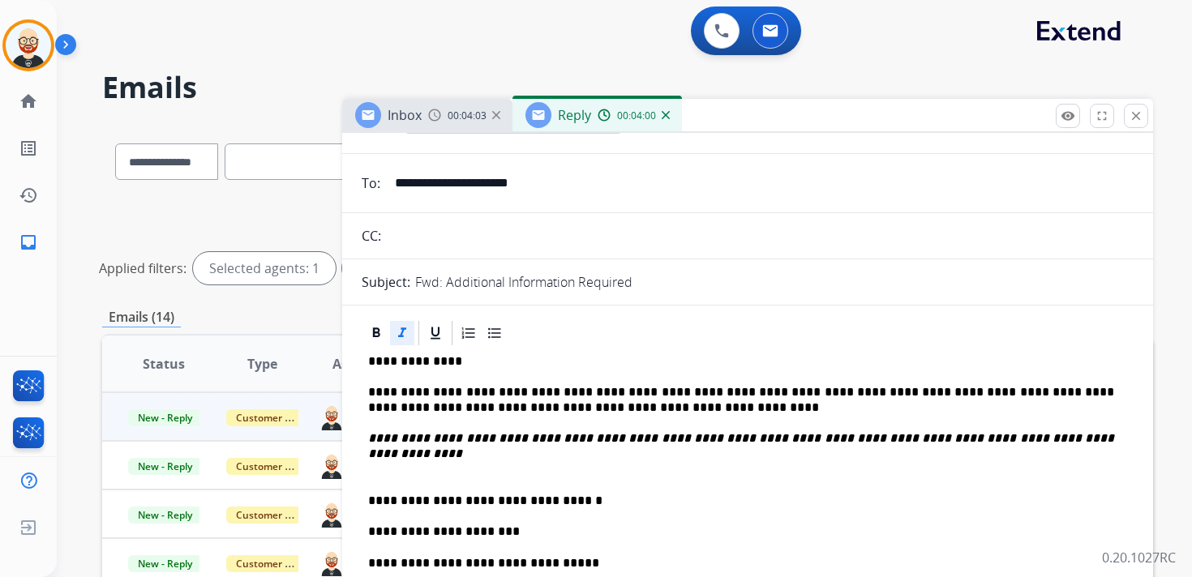
click at [1116, 440] on div "**********" at bounding box center [748, 485] width 772 height 275
click at [440, 474] on p at bounding box center [747, 470] width 759 height 15
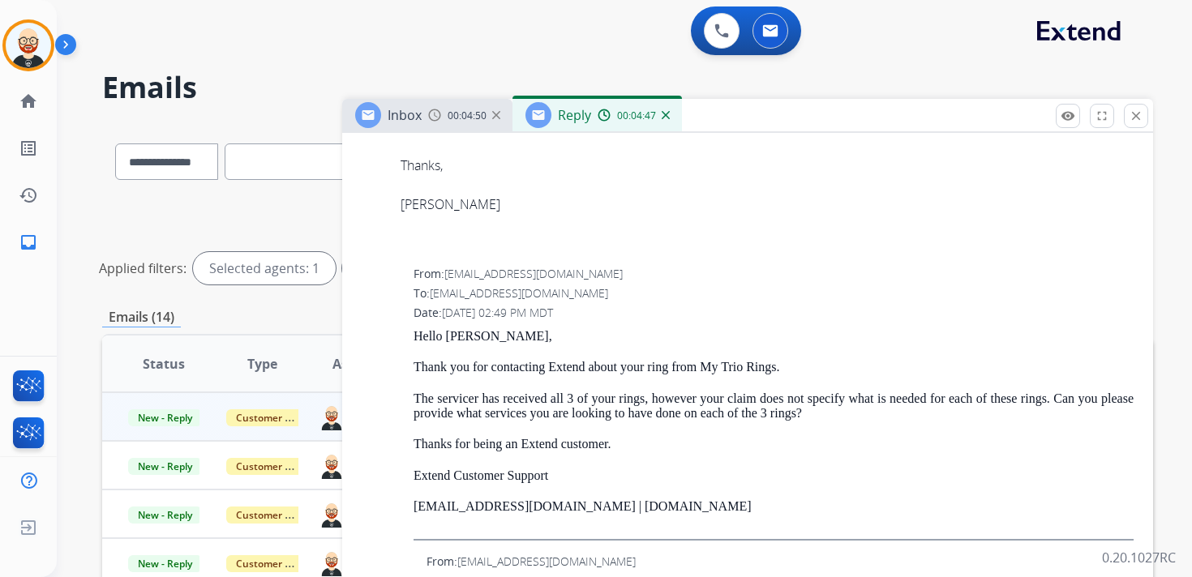
scroll to position [1628, 0]
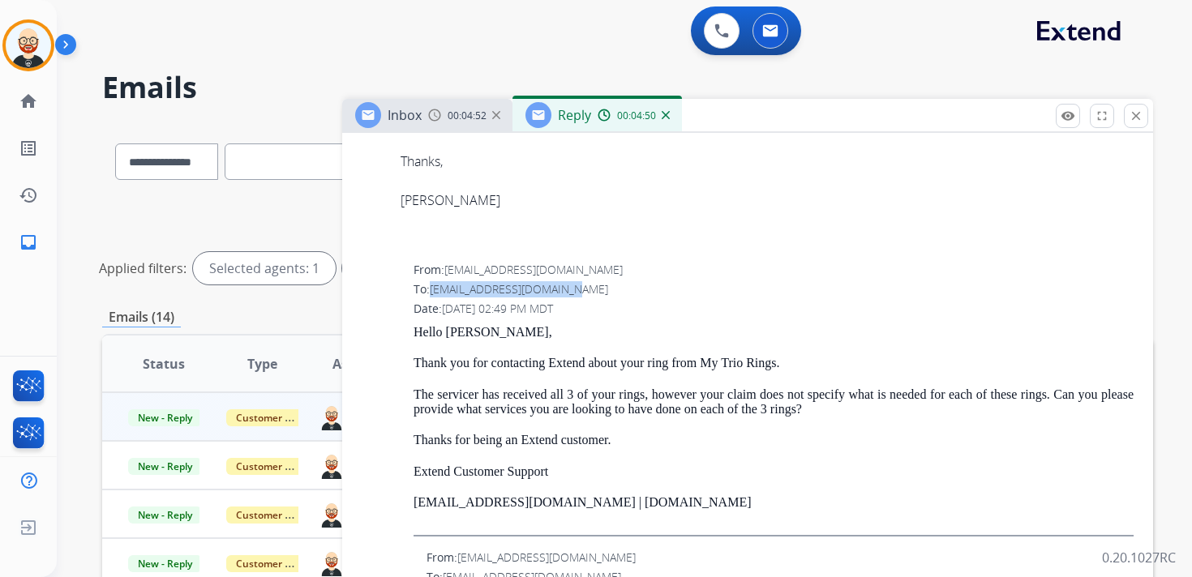
drag, startPoint x: 566, startPoint y: 294, endPoint x: 434, endPoint y: 294, distance: 132.2
click at [434, 294] on div "To: [EMAIL_ADDRESS][DOMAIN_NAME]" at bounding box center [774, 289] width 720 height 16
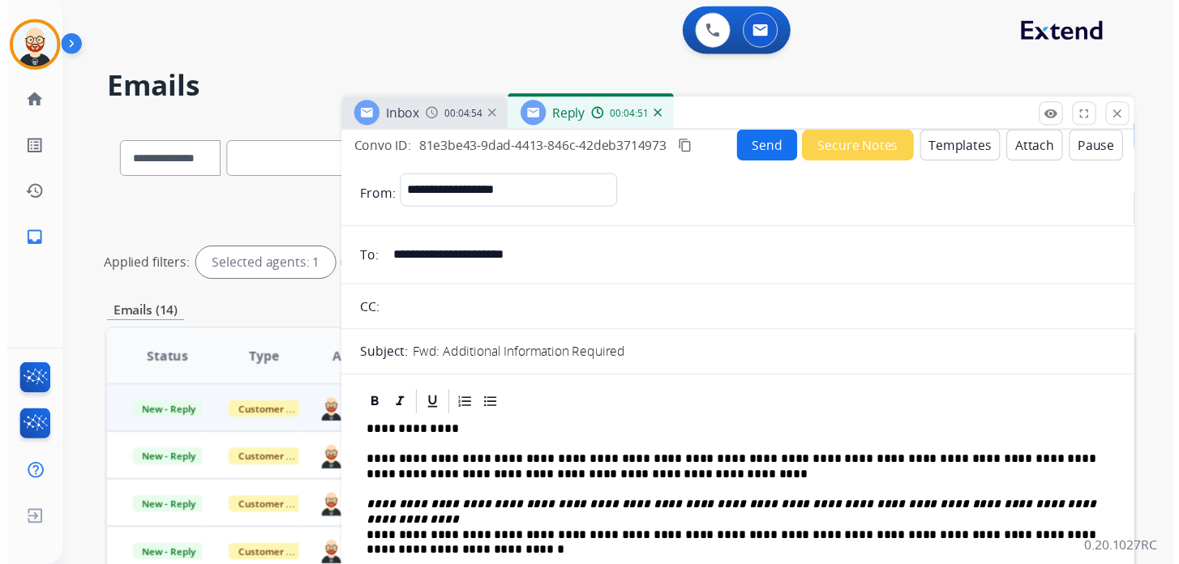
scroll to position [0, 0]
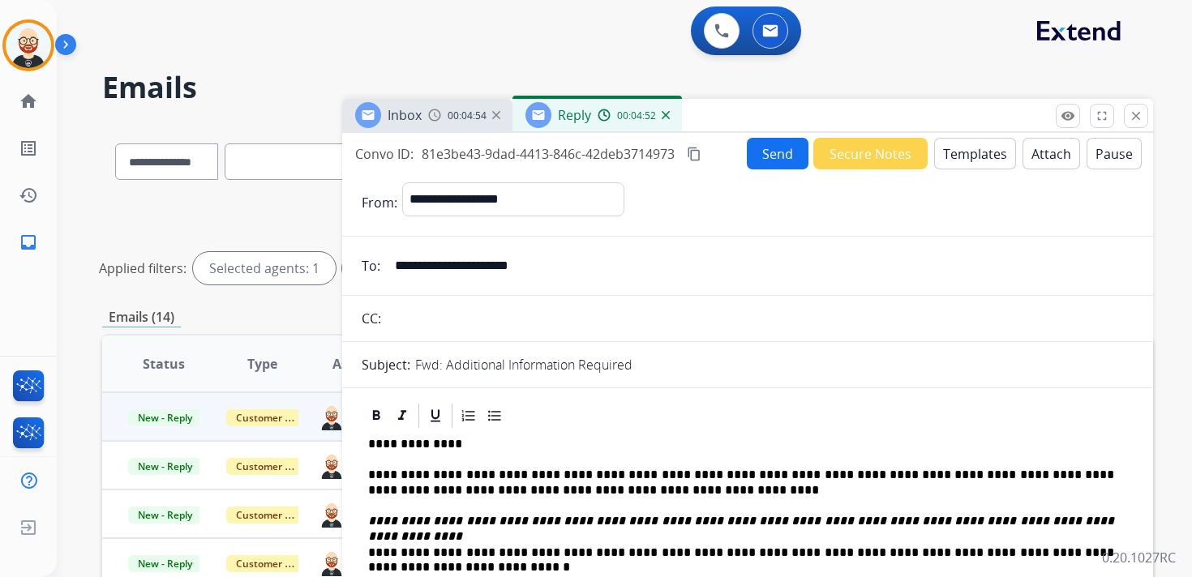
click at [429, 323] on input "text" at bounding box center [760, 318] width 748 height 32
paste input "**********"
type input "**********"
click at [762, 151] on button "Send" at bounding box center [778, 154] width 62 height 32
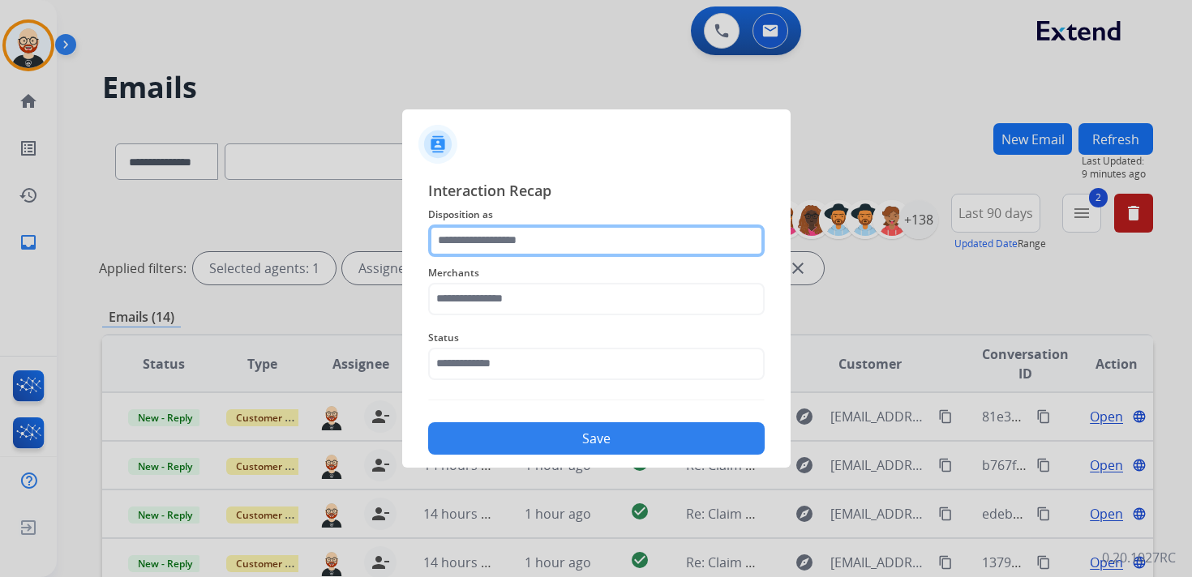
click at [532, 245] on input "text" at bounding box center [596, 241] width 337 height 32
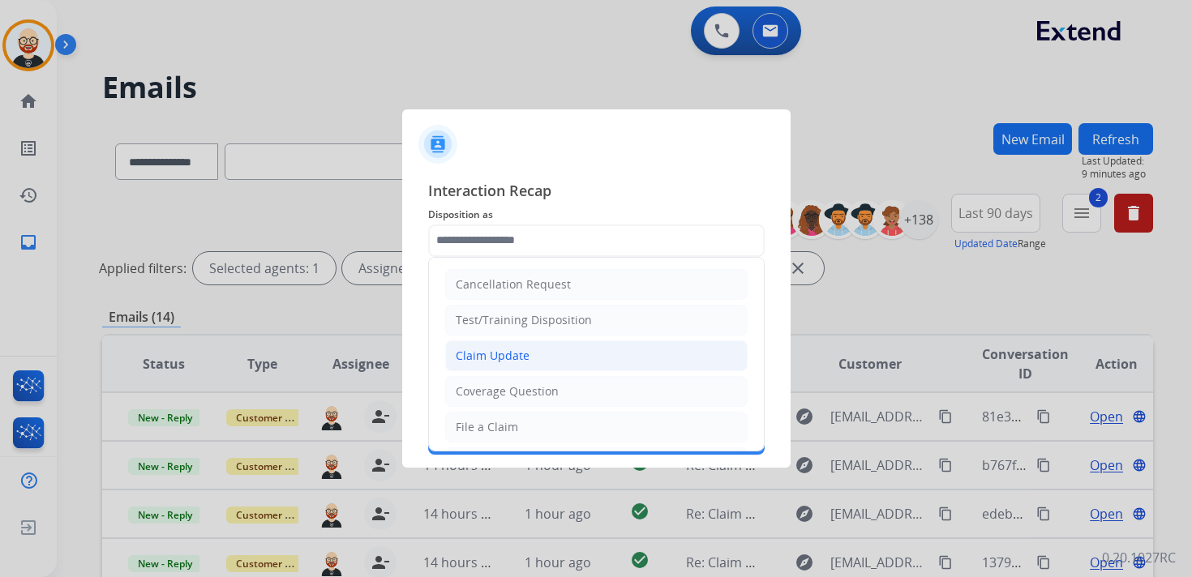
click at [502, 350] on div "Claim Update" at bounding box center [493, 356] width 74 height 16
type input "**********"
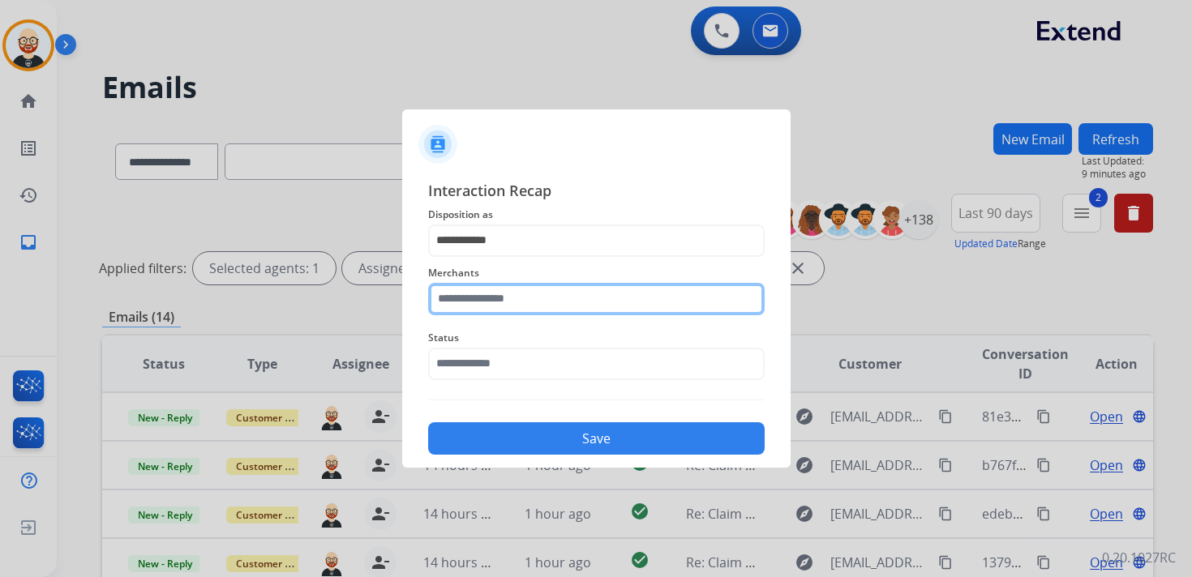
click at [500, 298] on input "text" at bounding box center [596, 299] width 337 height 32
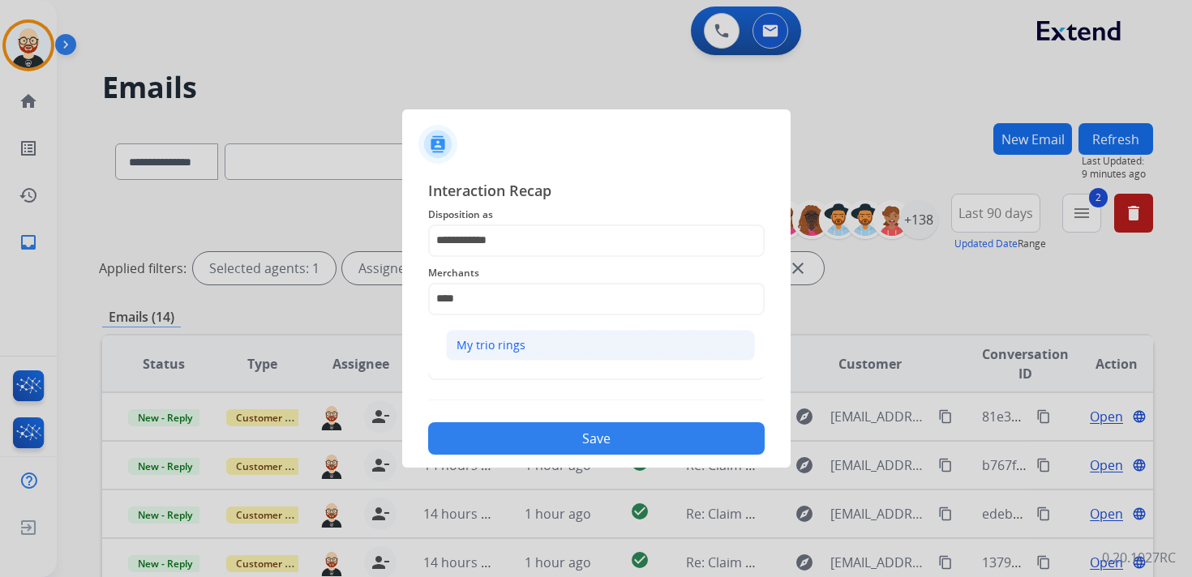
click at [491, 347] on div "My trio rings" at bounding box center [491, 345] width 69 height 16
type input "**********"
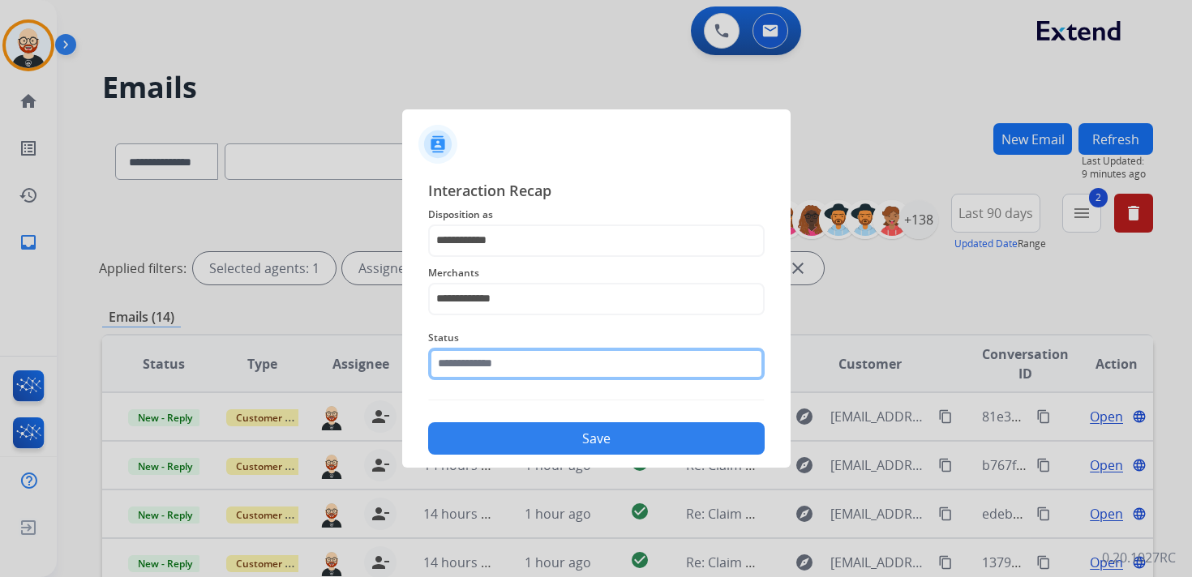
click at [491, 365] on input "text" at bounding box center [596, 364] width 337 height 32
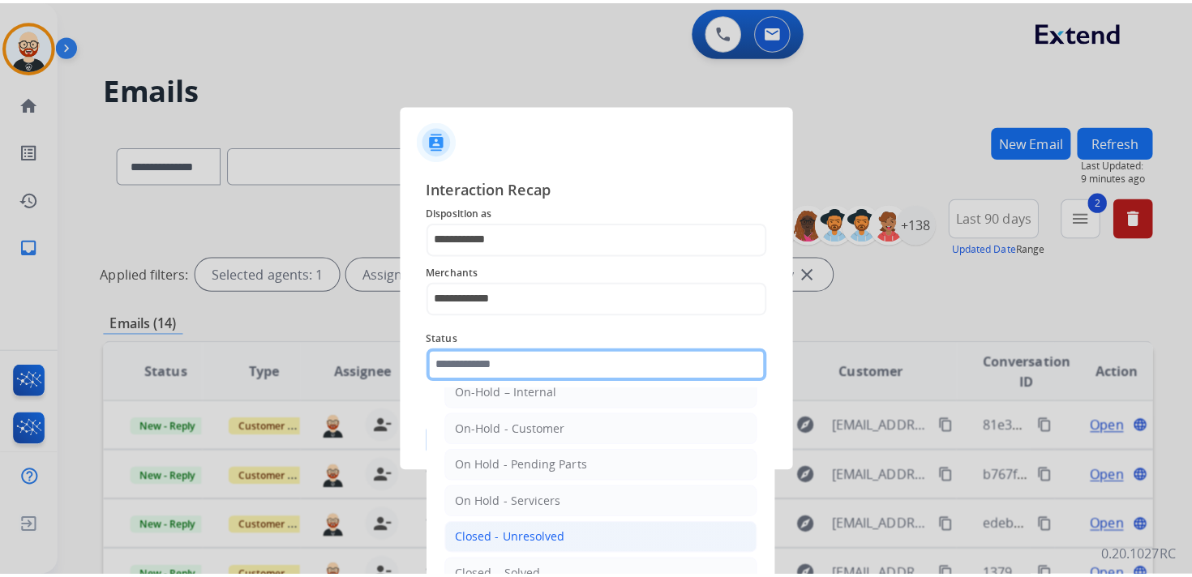
scroll to position [31, 0]
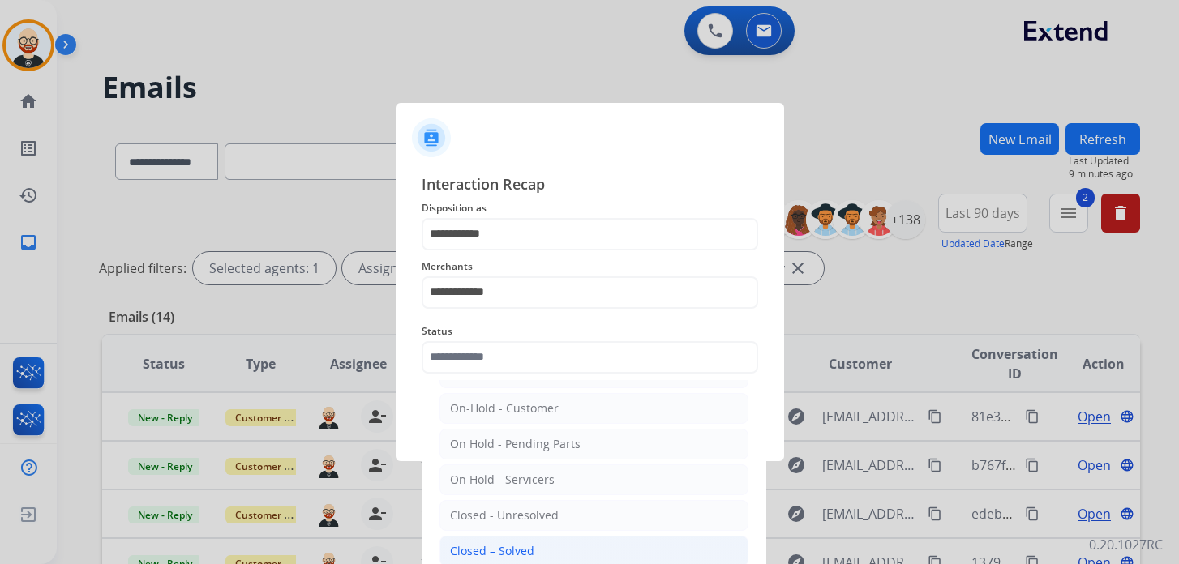
click at [490, 543] on div "Closed – Solved" at bounding box center [492, 551] width 84 height 16
type input "**********"
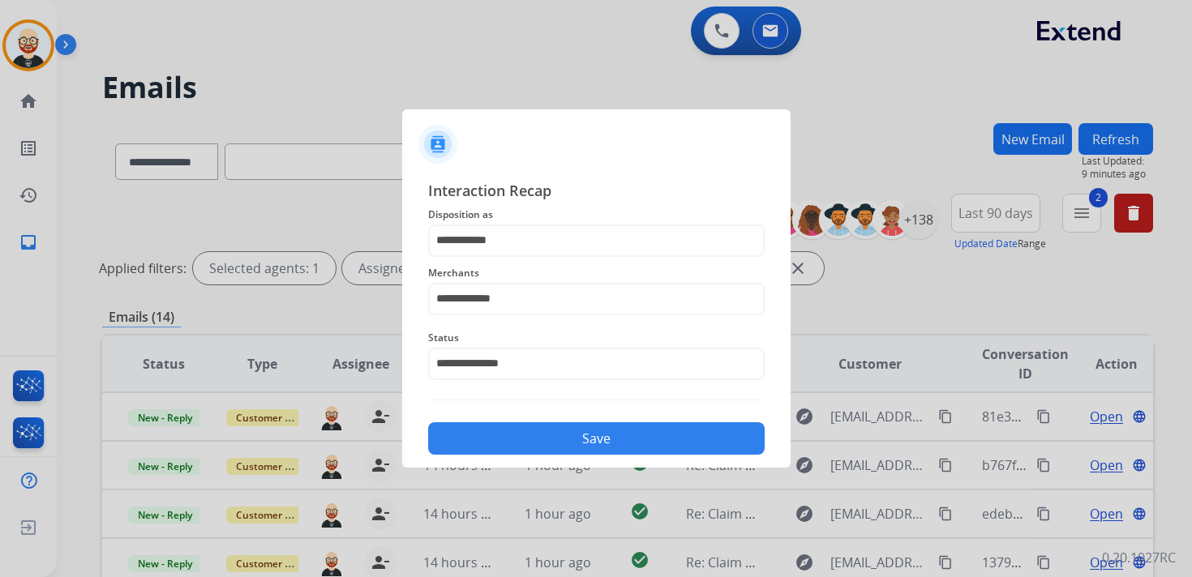
click at [534, 451] on button "Save" at bounding box center [596, 438] width 337 height 32
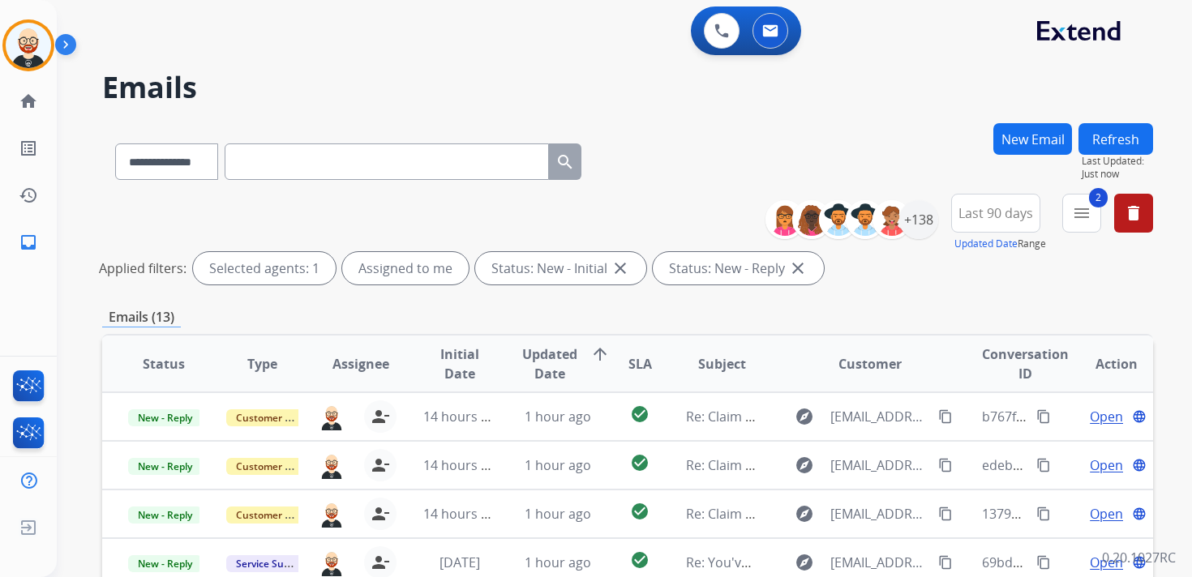
click at [276, 157] on input "text" at bounding box center [387, 162] width 324 height 36
paste input "**********"
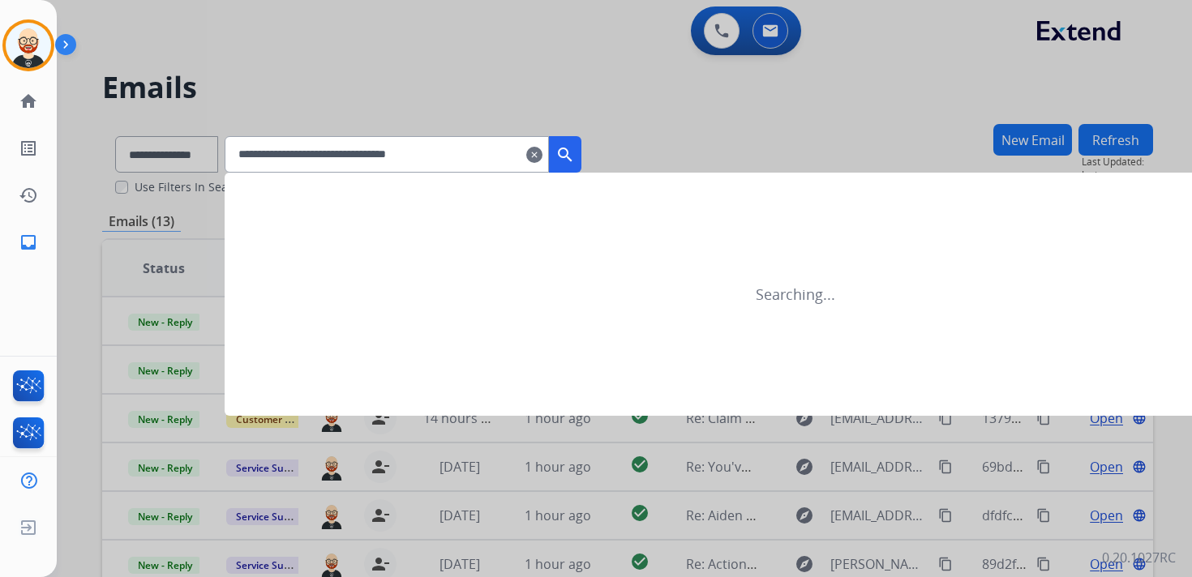
type input "**********"
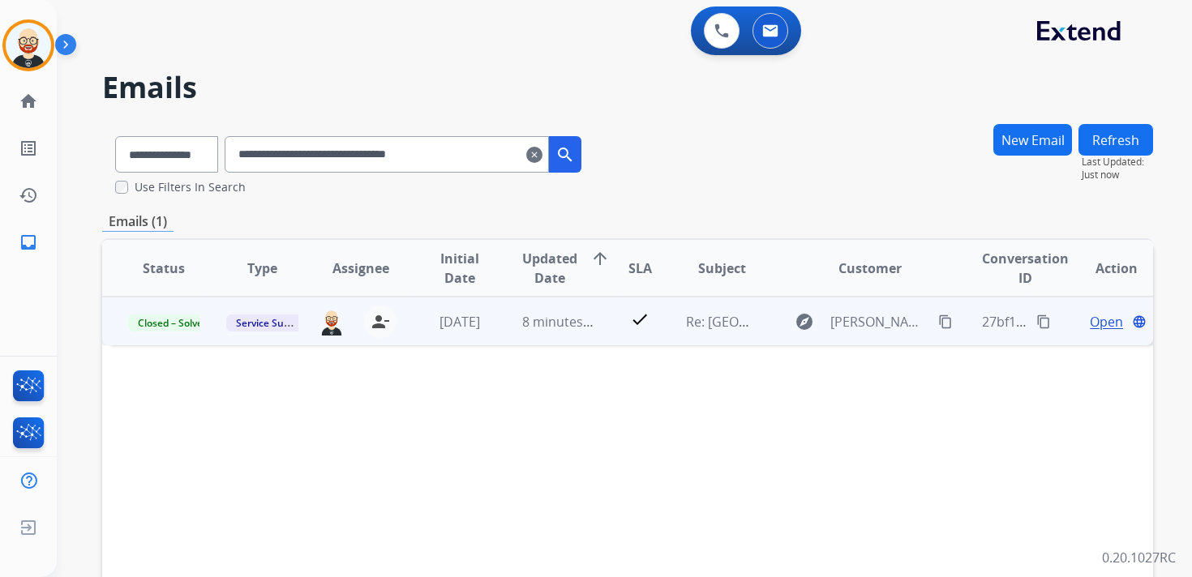
click at [1090, 321] on span "Open" at bounding box center [1106, 321] width 33 height 19
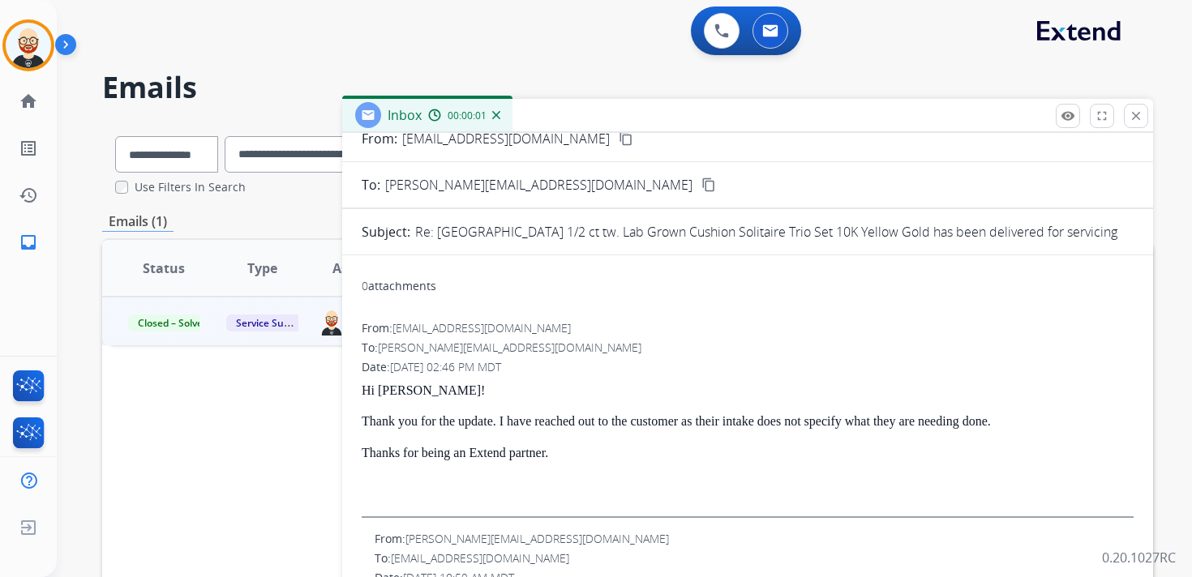
scroll to position [58, 0]
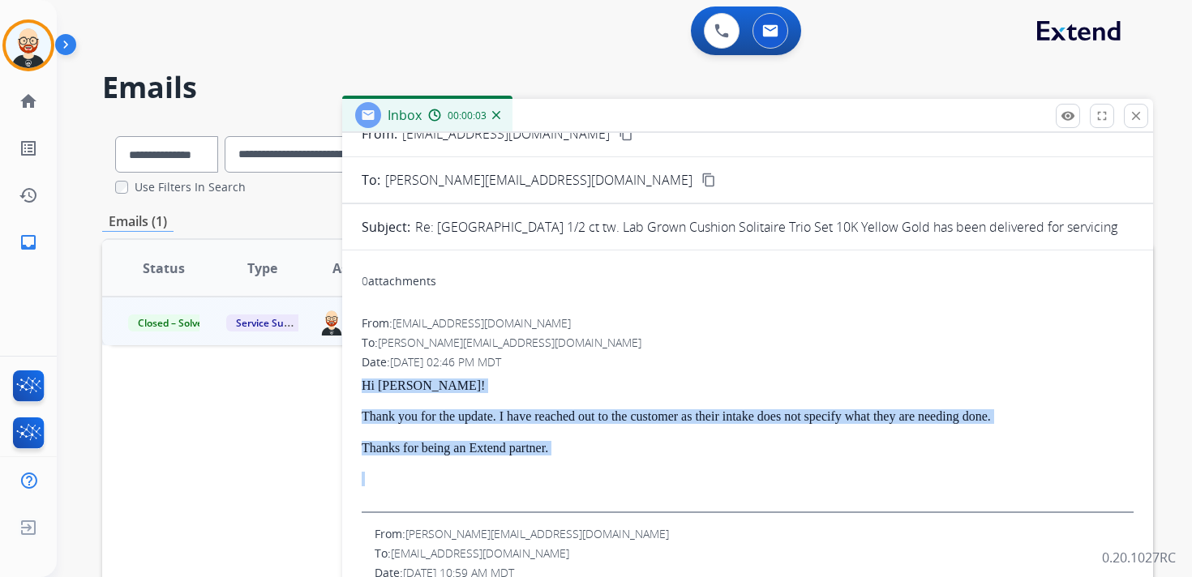
drag, startPoint x: 603, startPoint y: 461, endPoint x: 360, endPoint y: 389, distance: 252.7
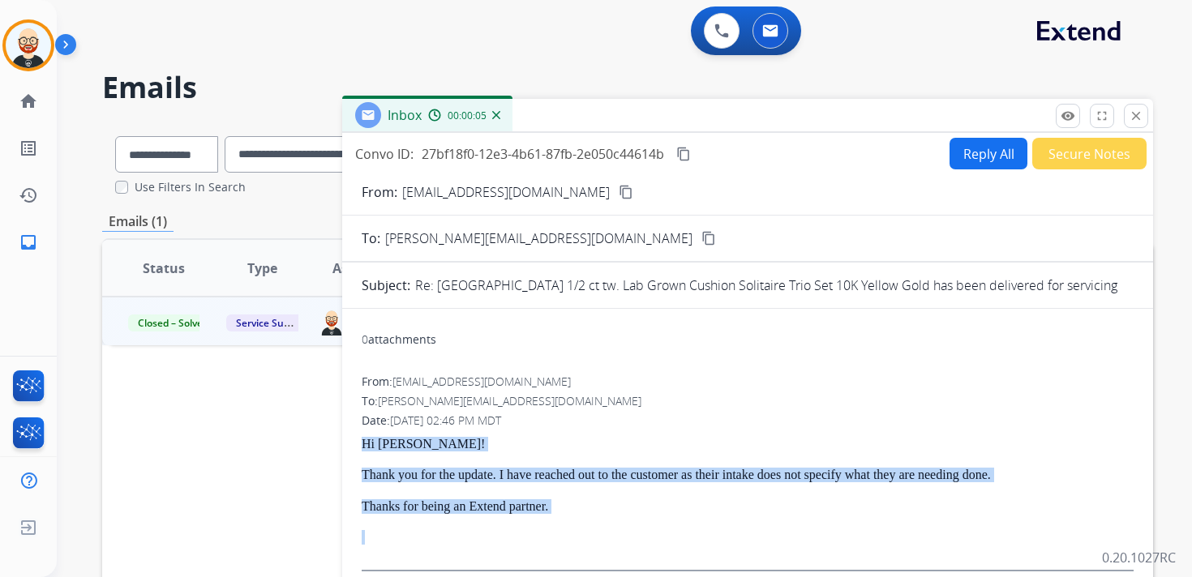
click at [959, 159] on button "Reply All" at bounding box center [989, 154] width 78 height 32
select select "**********"
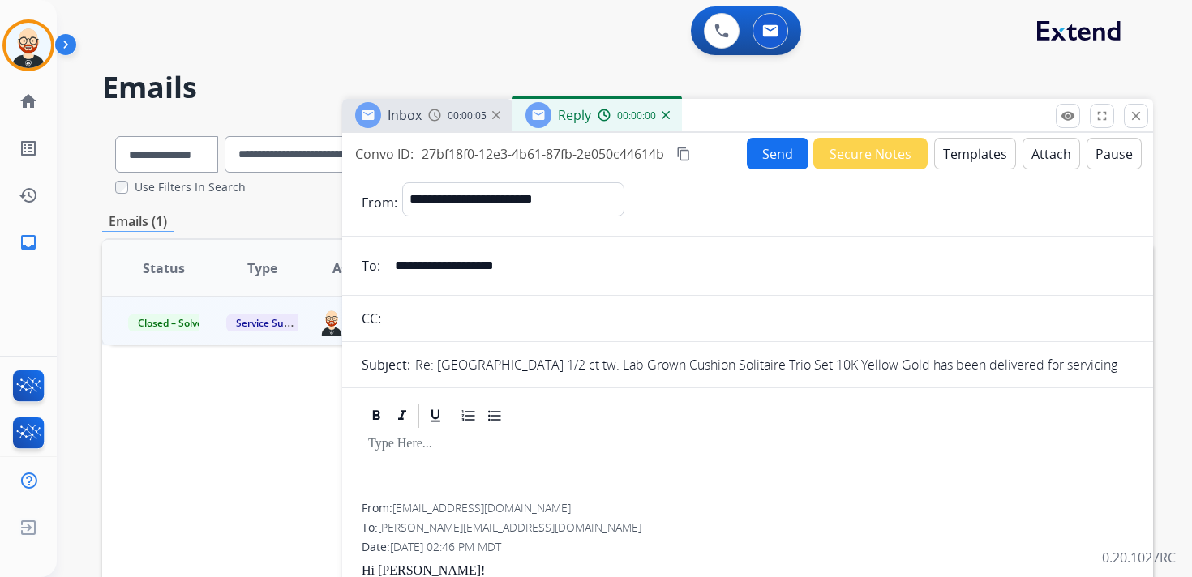
click at [414, 450] on p at bounding box center [747, 444] width 759 height 15
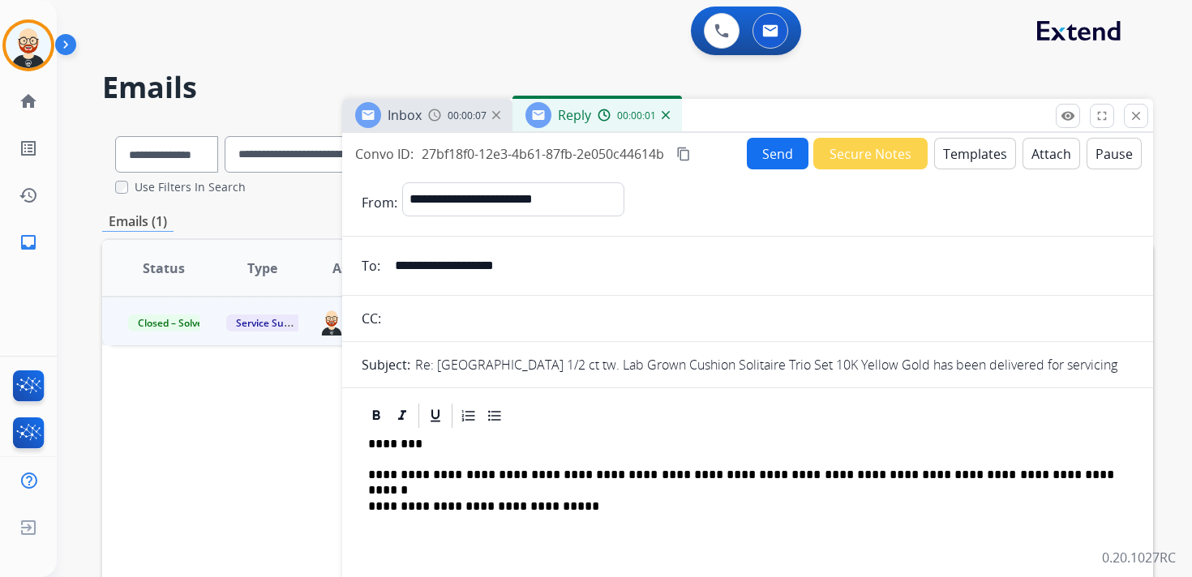
click at [418, 476] on p "**********" at bounding box center [741, 475] width 746 height 15
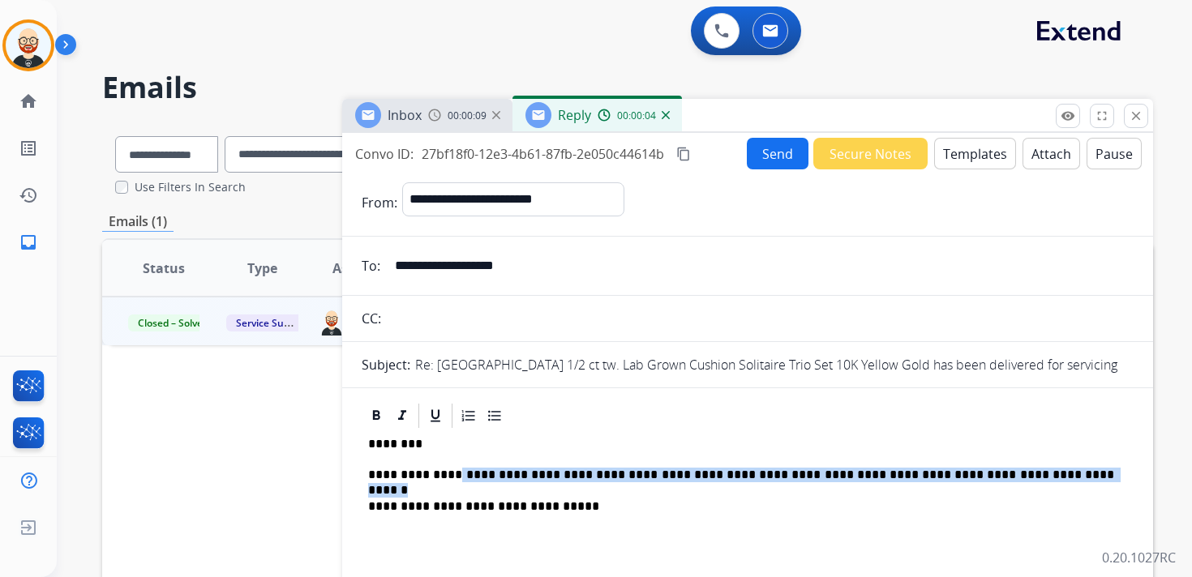
drag, startPoint x: 1071, startPoint y: 476, endPoint x: 450, endPoint y: 482, distance: 621.2
click at [450, 482] on p "**********" at bounding box center [741, 475] width 746 height 15
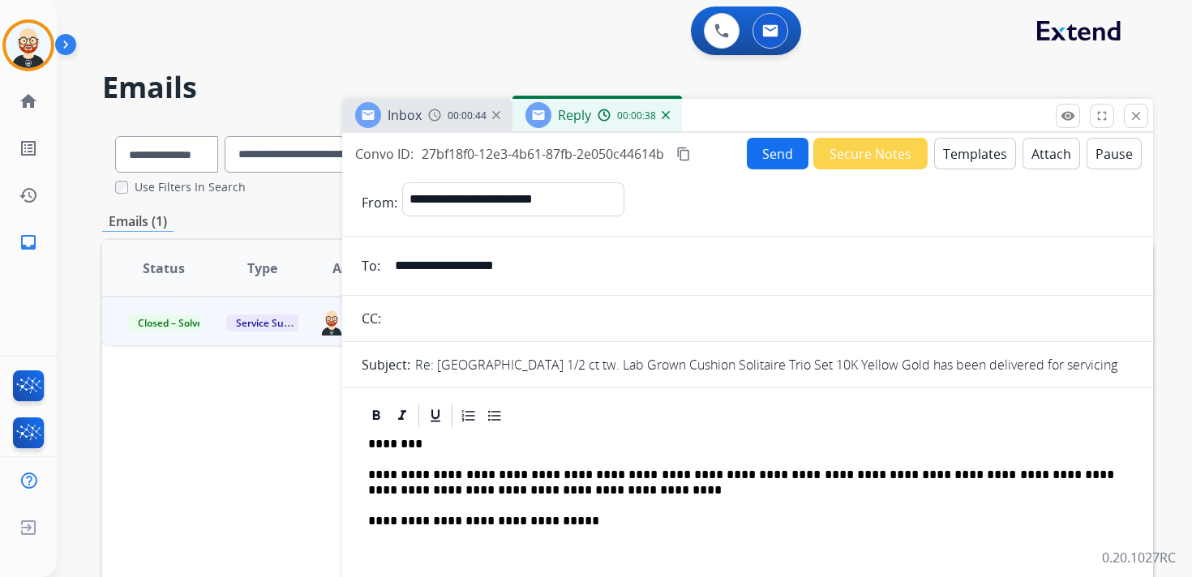
click at [764, 153] on button "Send" at bounding box center [778, 154] width 62 height 32
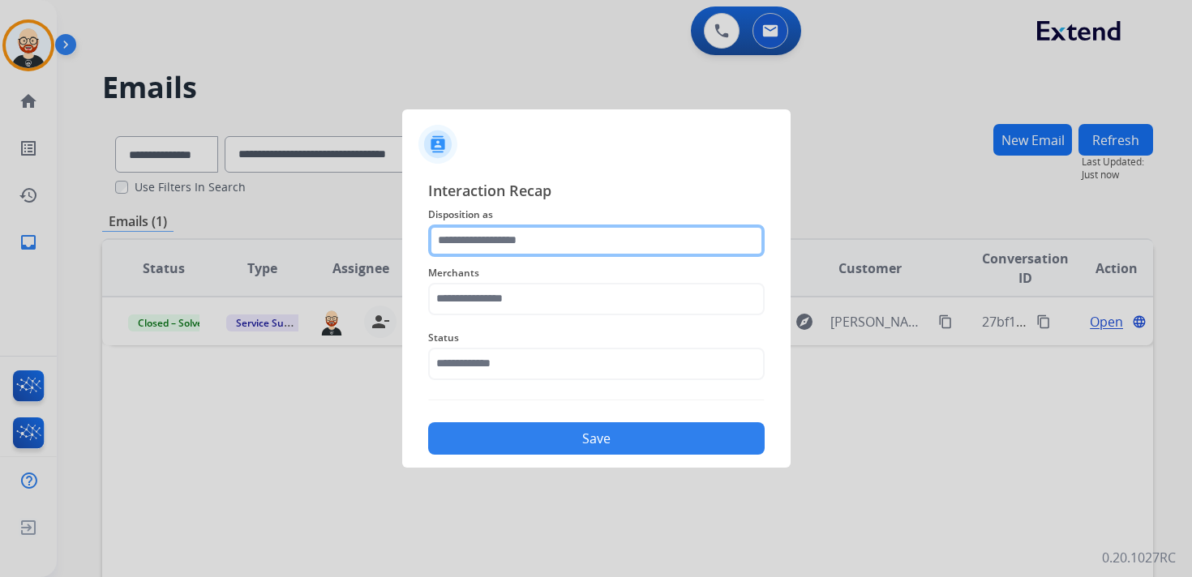
click at [525, 240] on input "text" at bounding box center [596, 241] width 337 height 32
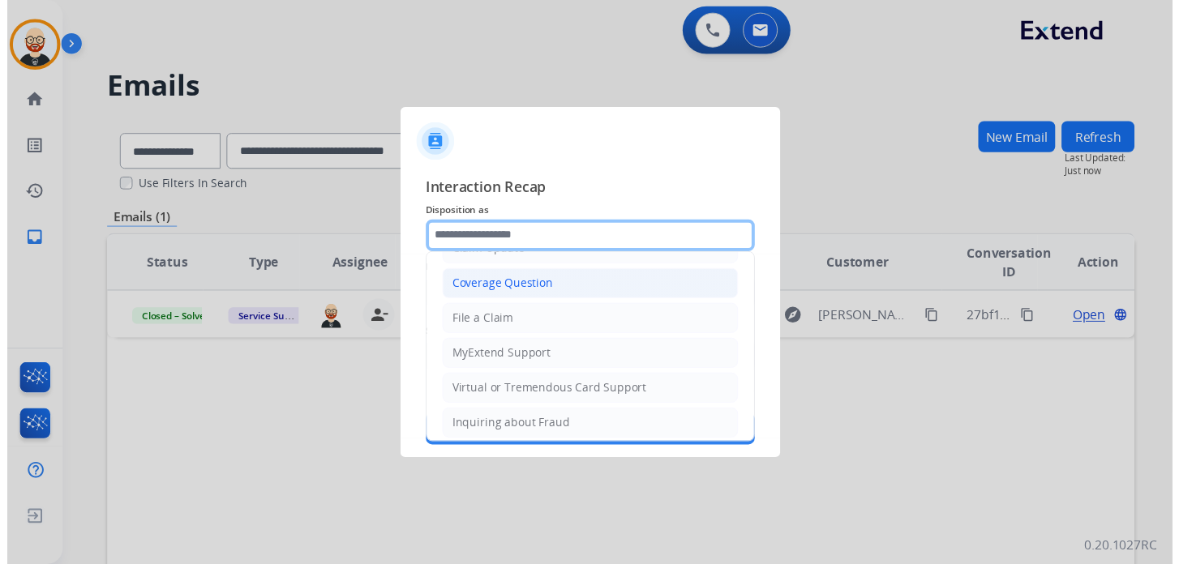
scroll to position [243, 0]
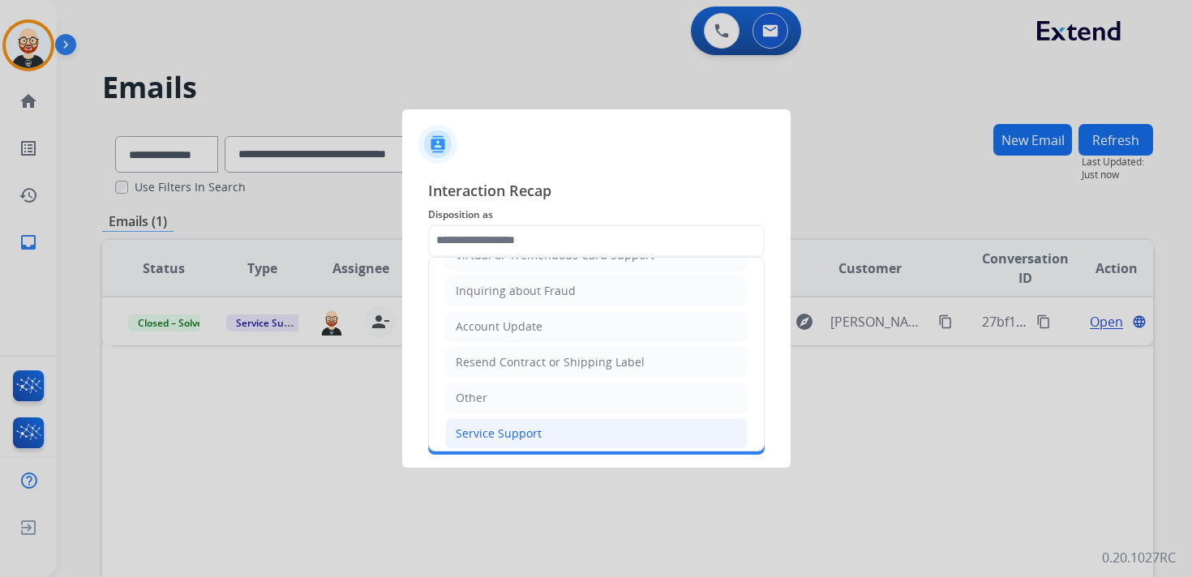
click at [506, 426] on div "Service Support" at bounding box center [499, 434] width 86 height 16
type input "**********"
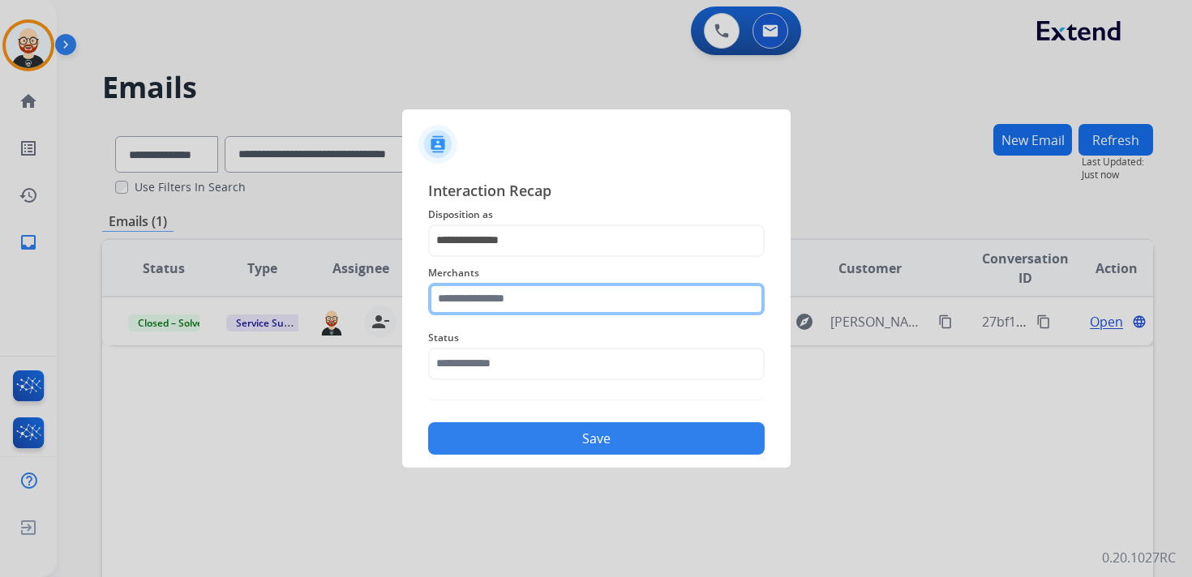
click at [497, 299] on input "text" at bounding box center [596, 299] width 337 height 32
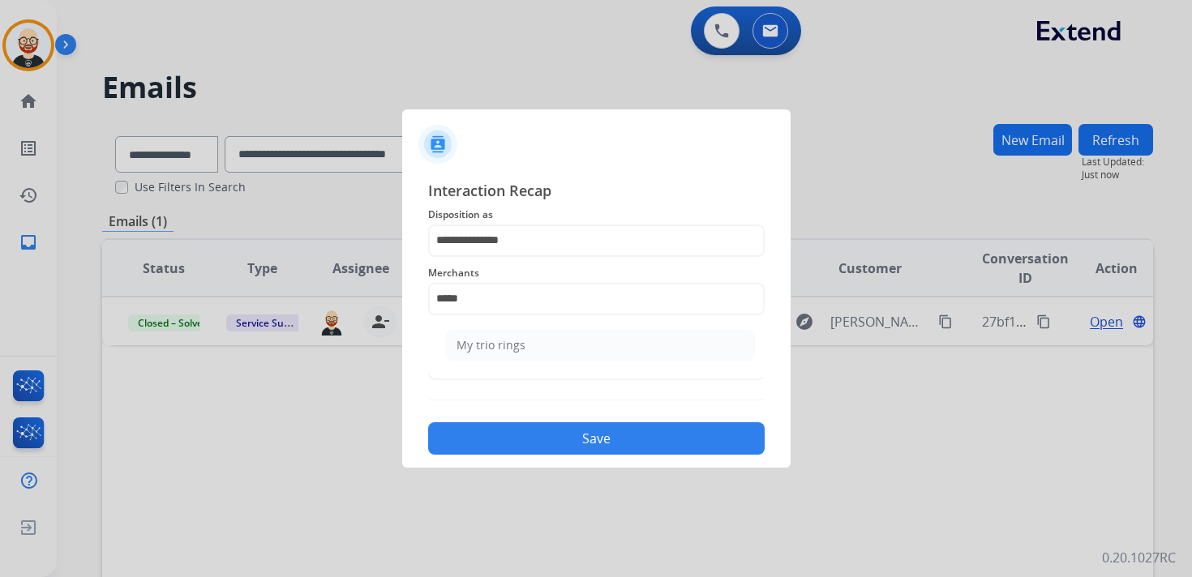
click at [495, 341] on div "My trio rings" at bounding box center [491, 345] width 69 height 16
type input "**********"
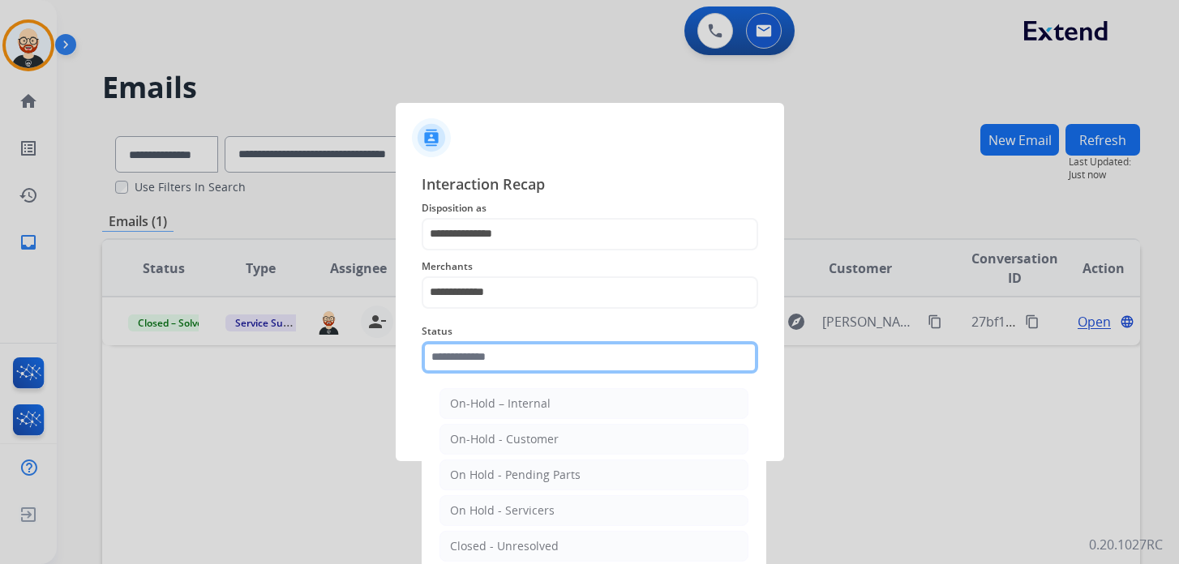
click at [493, 370] on input "text" at bounding box center [590, 357] width 337 height 32
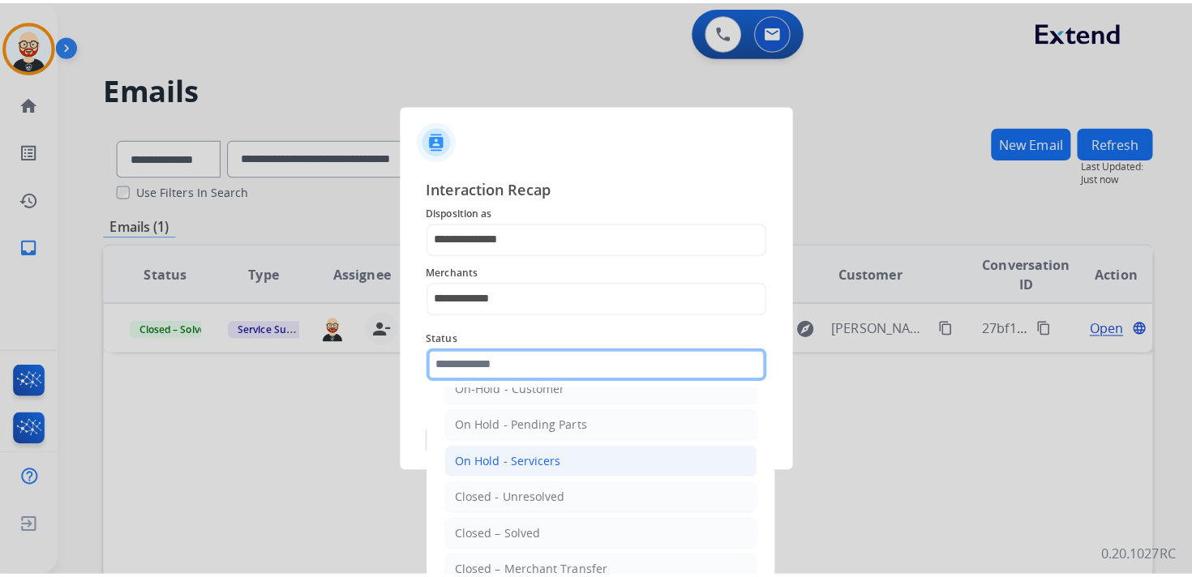
scroll to position [68, 0]
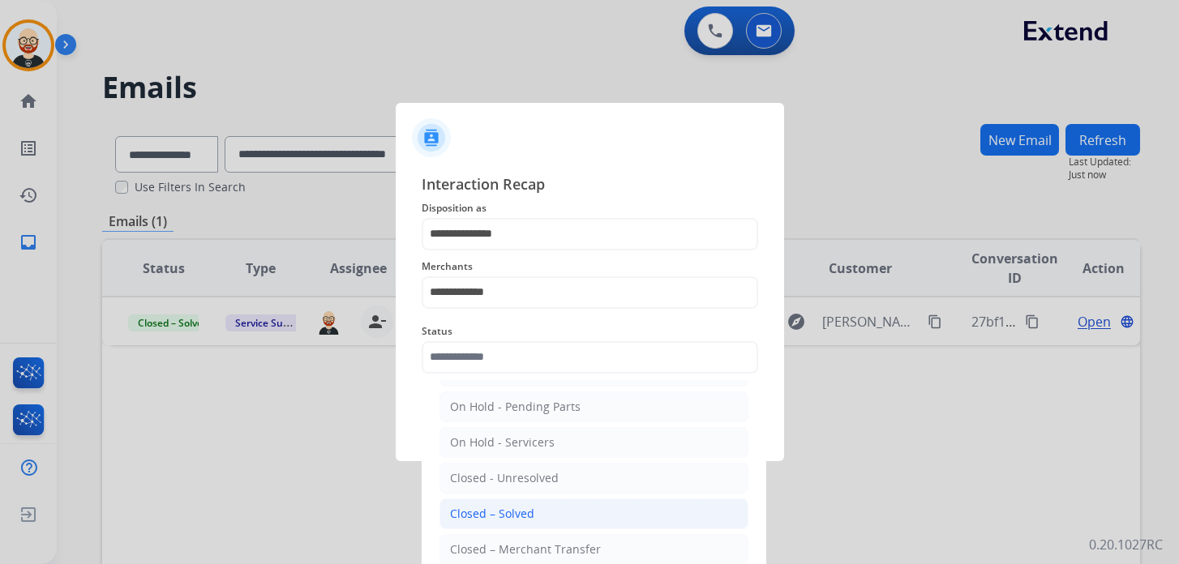
click at [524, 506] on div "Closed – Solved" at bounding box center [492, 514] width 84 height 16
type input "**********"
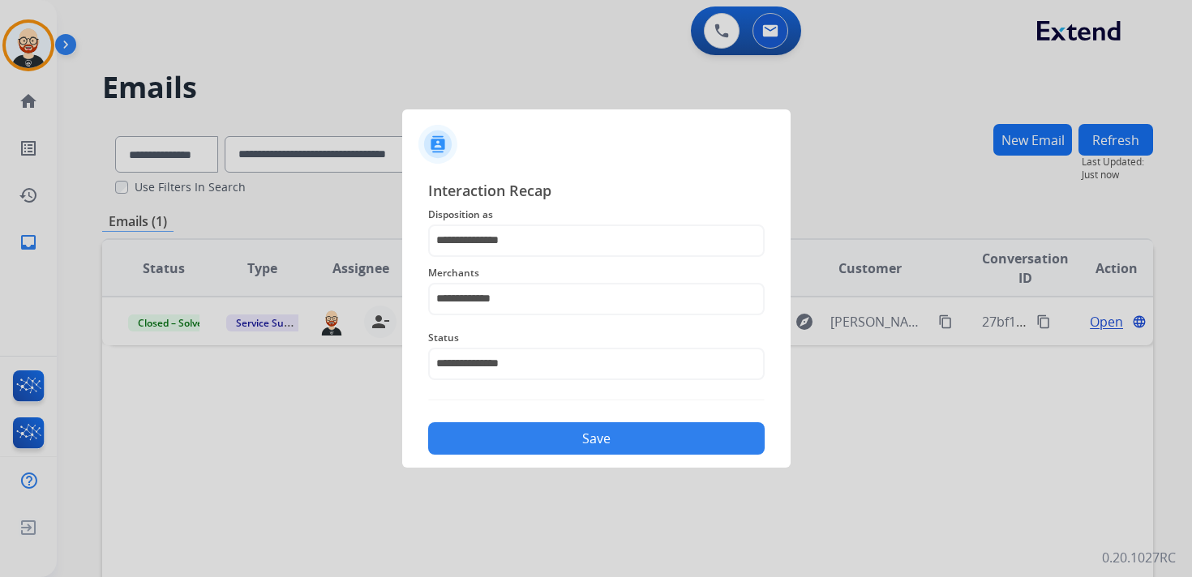
click at [525, 437] on button "Save" at bounding box center [596, 438] width 337 height 32
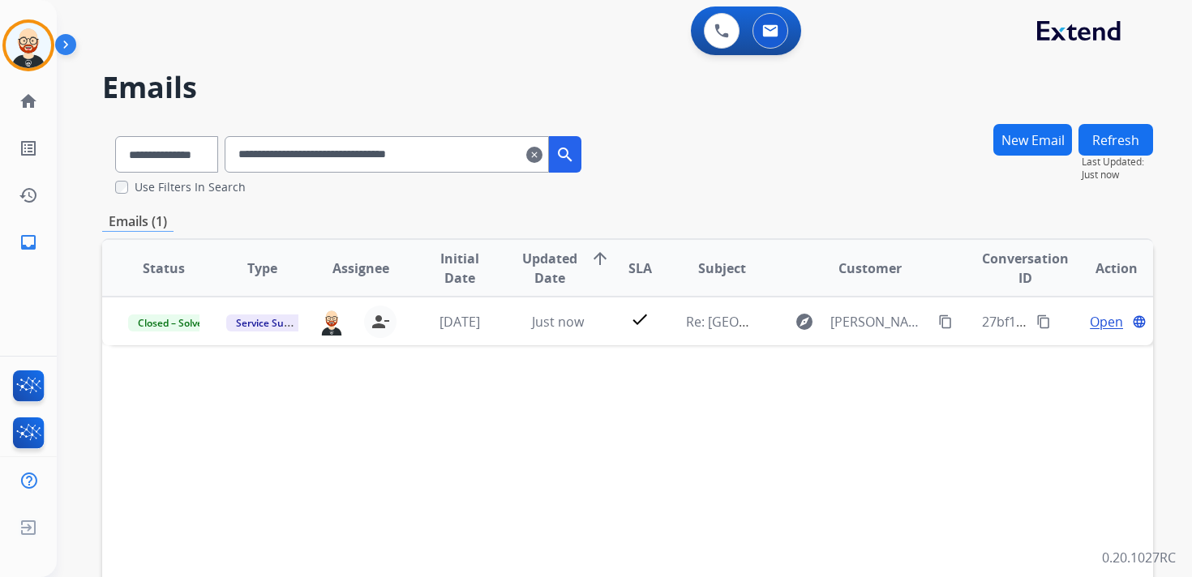
click at [543, 162] on mat-icon "clear" at bounding box center [534, 154] width 16 height 19
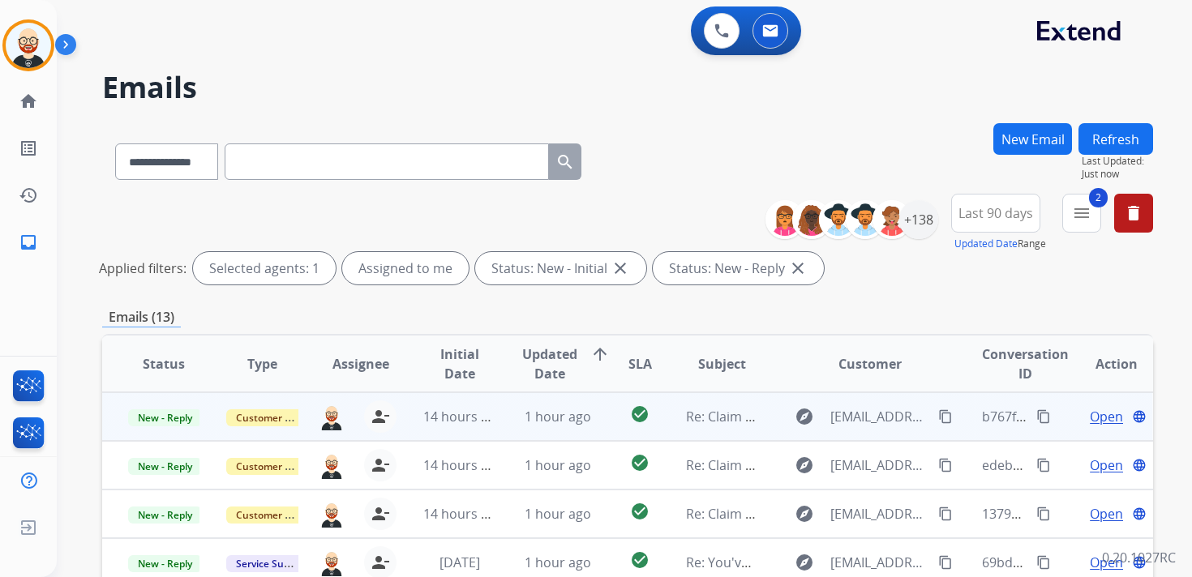
scroll to position [2, 0]
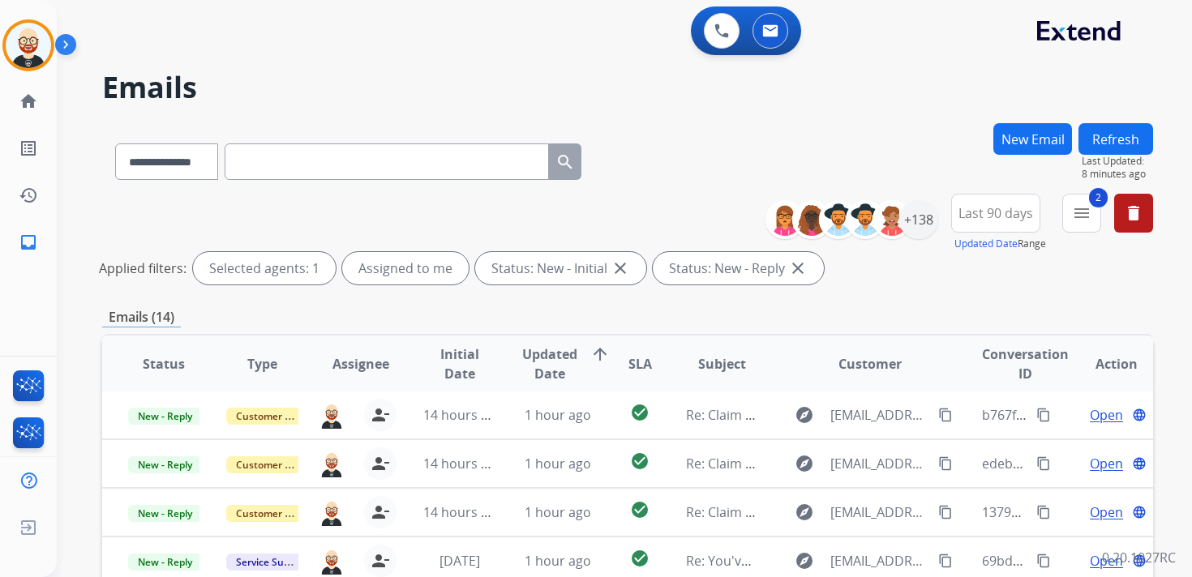
click at [1096, 142] on button "Refresh" at bounding box center [1116, 139] width 75 height 32
click at [29, 47] on img at bounding box center [28, 45] width 45 height 45
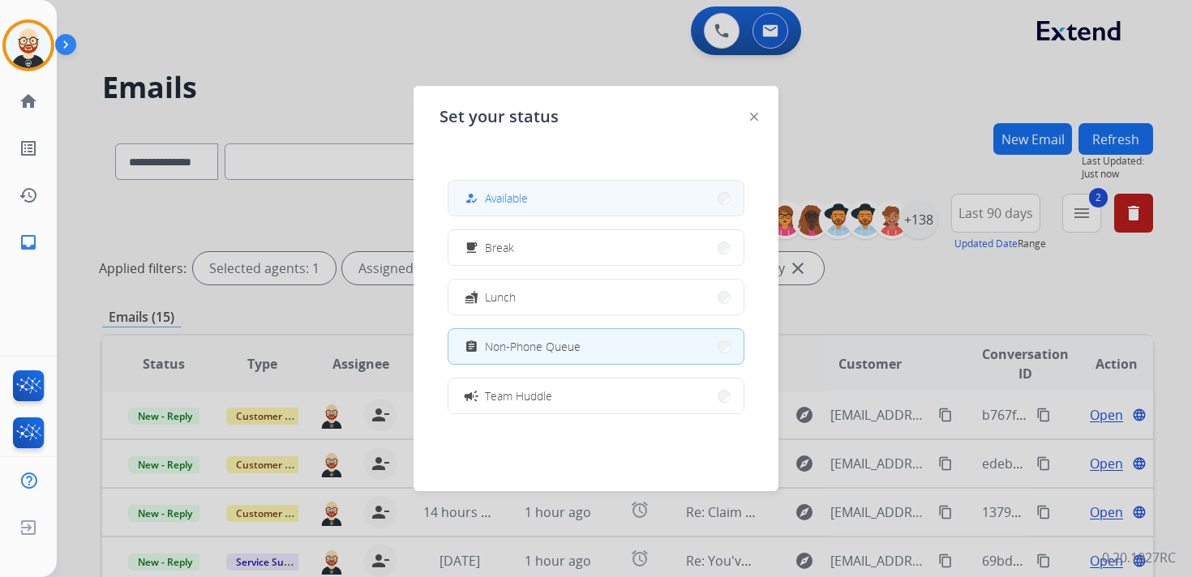
click at [547, 199] on button "how_to_reg Available" at bounding box center [595, 198] width 295 height 35
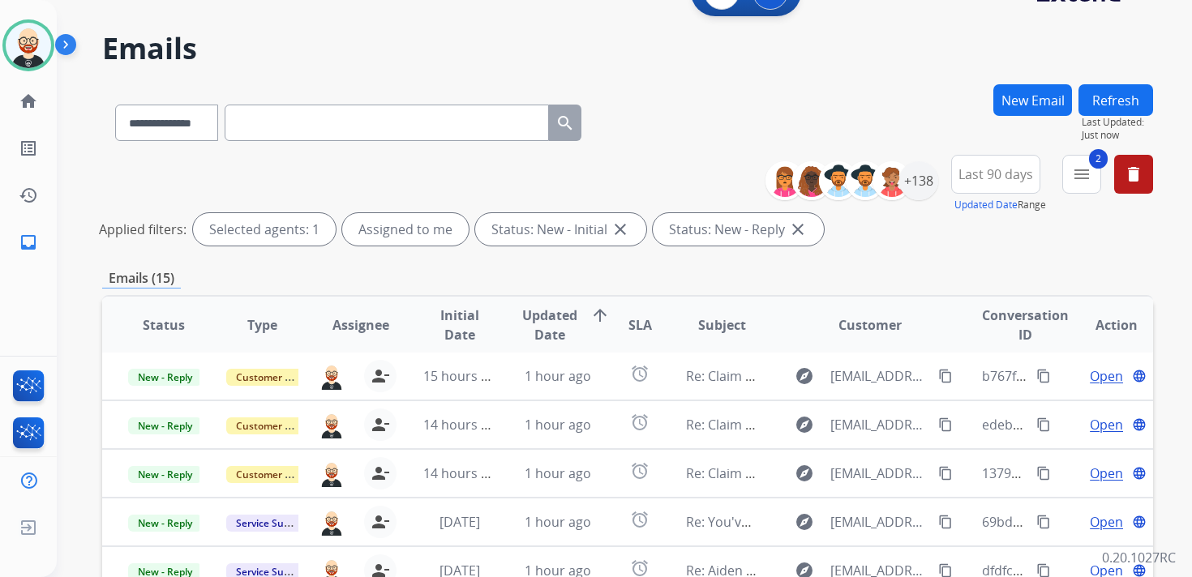
scroll to position [384, 0]
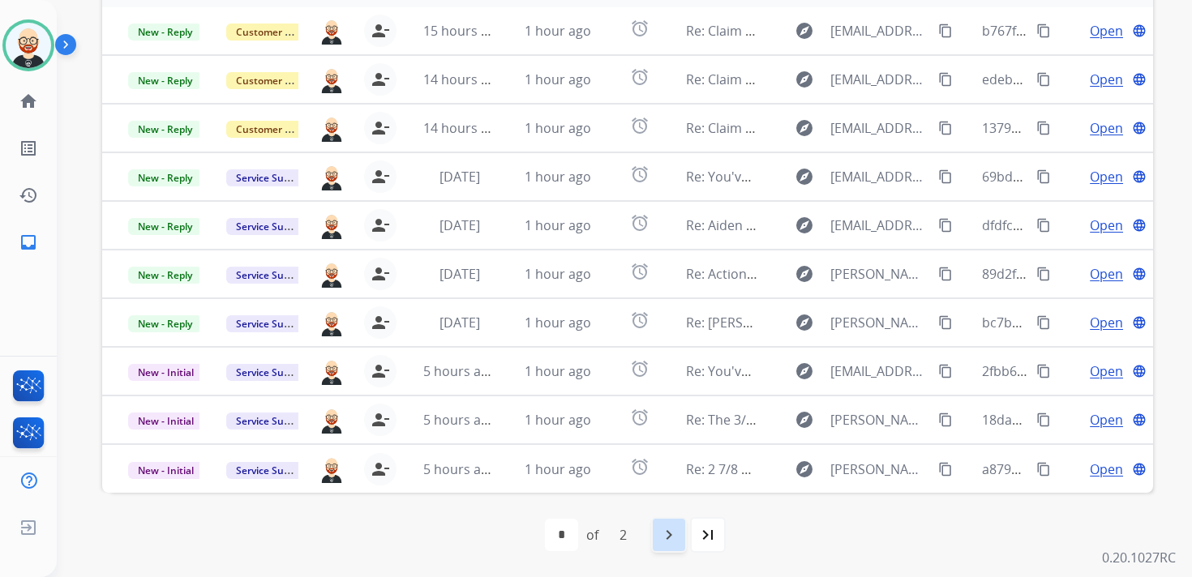
click at [681, 532] on div "navigate_next" at bounding box center [669, 535] width 36 height 36
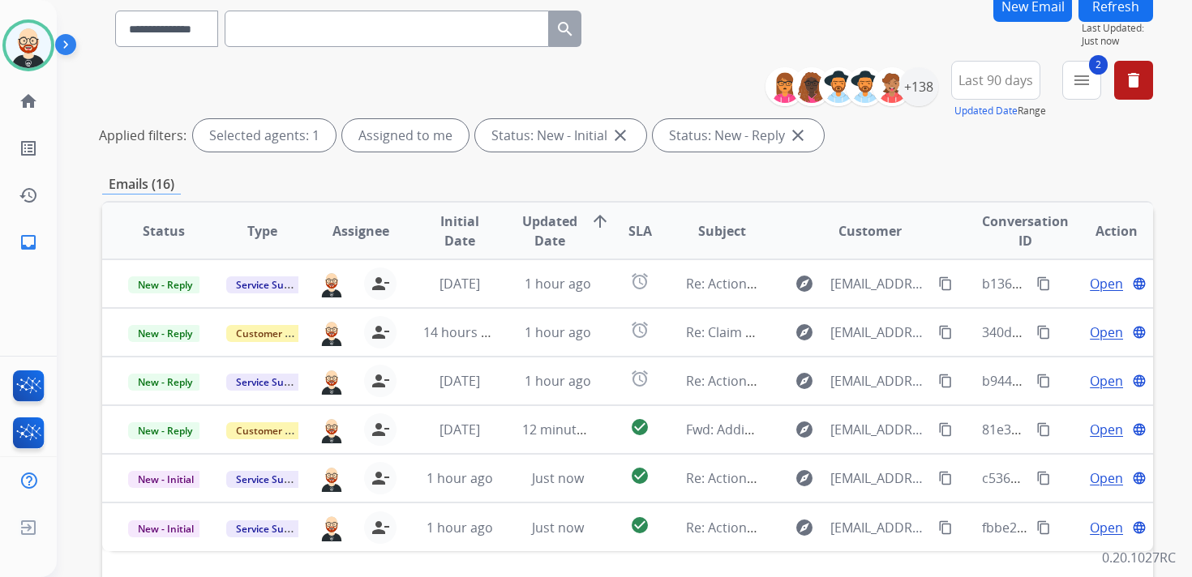
scroll to position [141, 0]
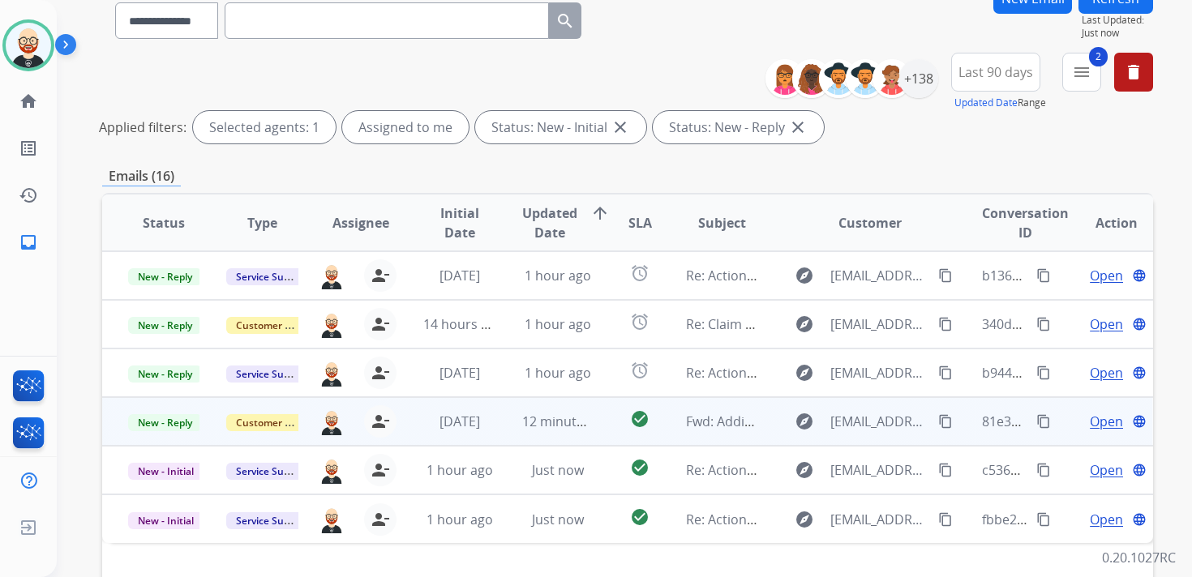
click at [1099, 424] on span "Open" at bounding box center [1106, 421] width 33 height 19
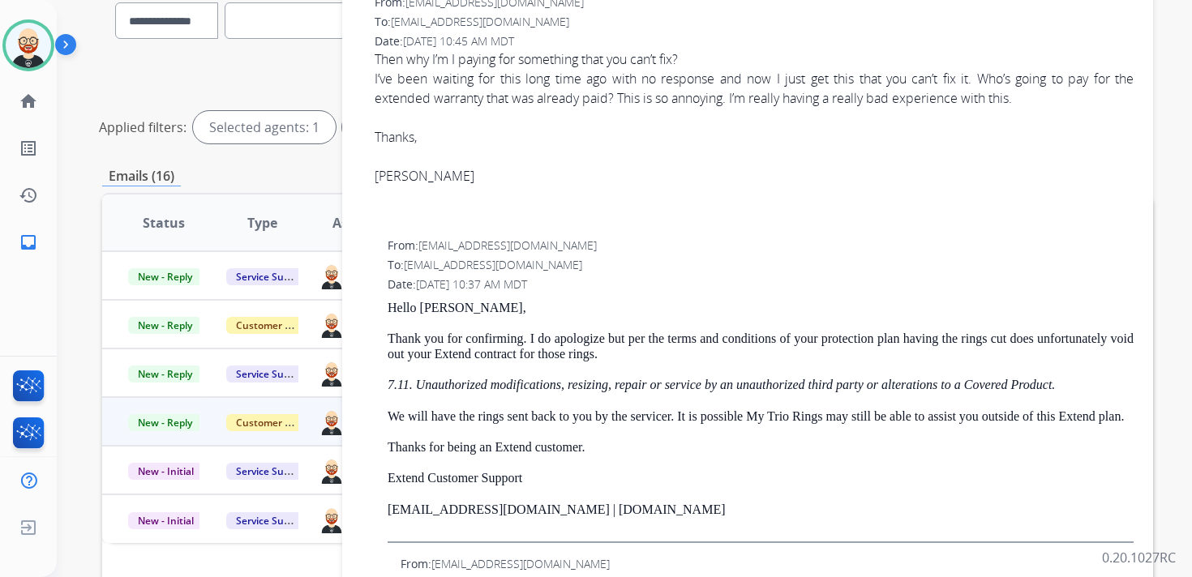
scroll to position [550, 0]
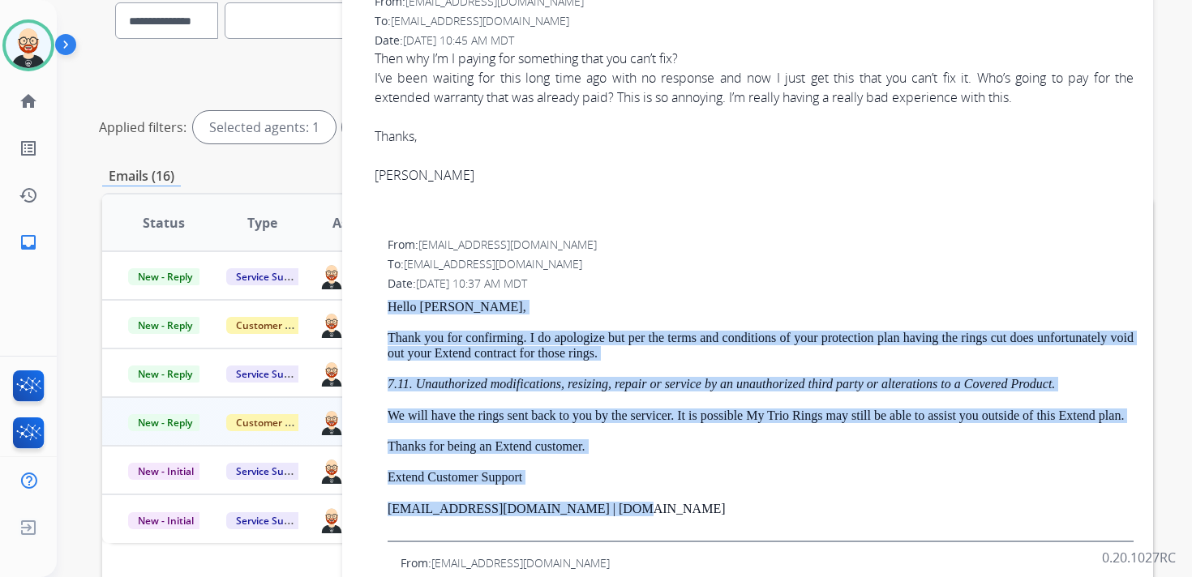
drag, startPoint x: 637, startPoint y: 525, endPoint x: 390, endPoint y: 312, distance: 325.4
click at [388, 311] on div "Hello [PERSON_NAME], Thank you for confirming. I do apologize but per the terms…" at bounding box center [761, 421] width 746 height 242
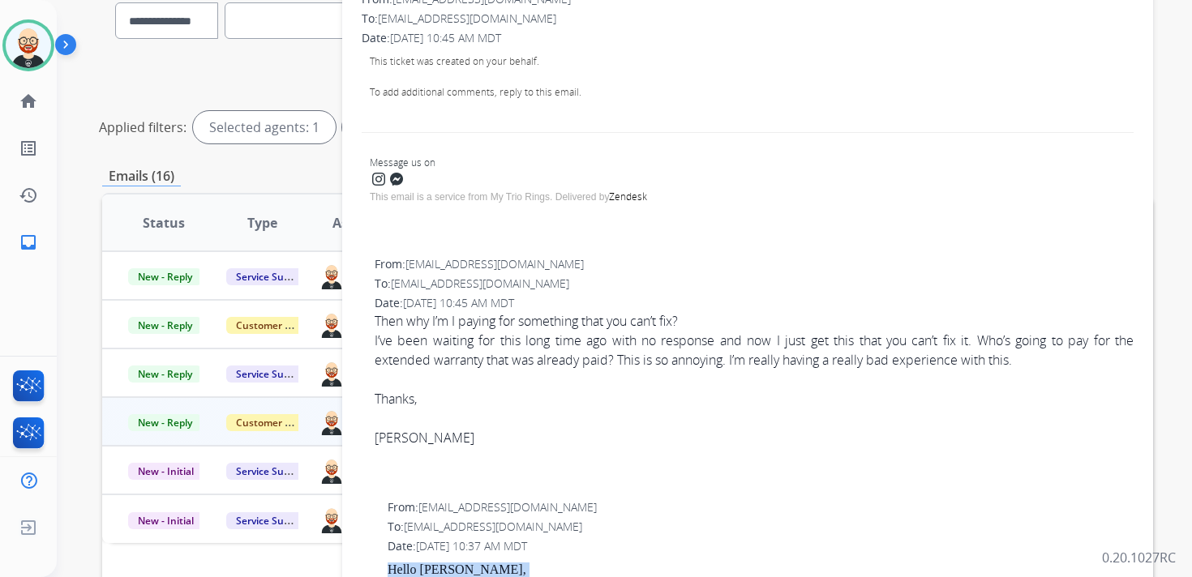
scroll to position [0, 0]
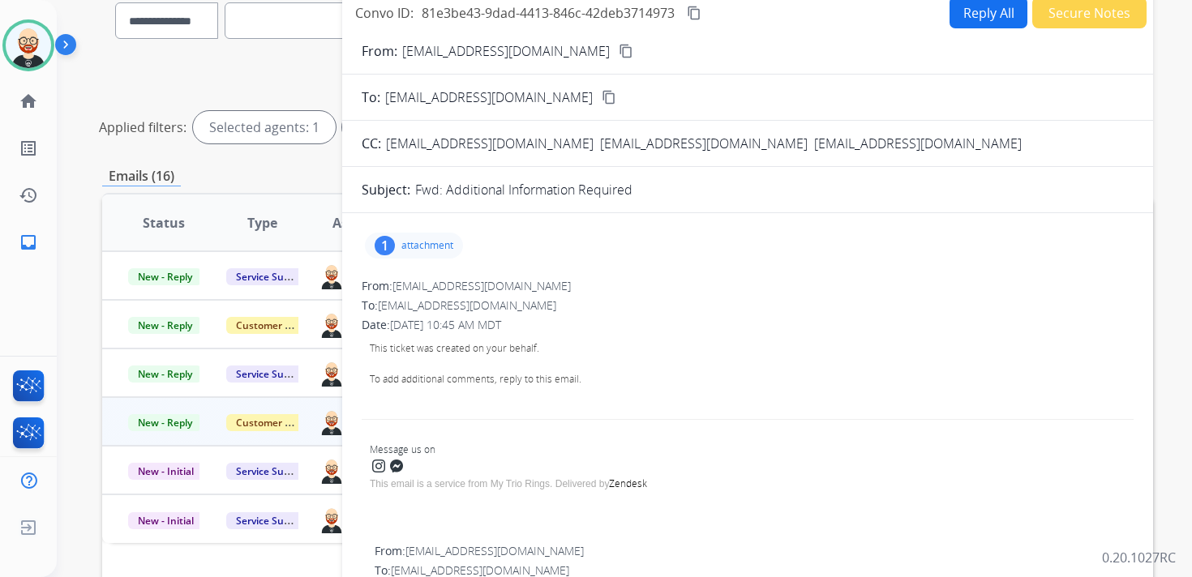
click at [954, 14] on button "Reply All" at bounding box center [989, 13] width 78 height 32
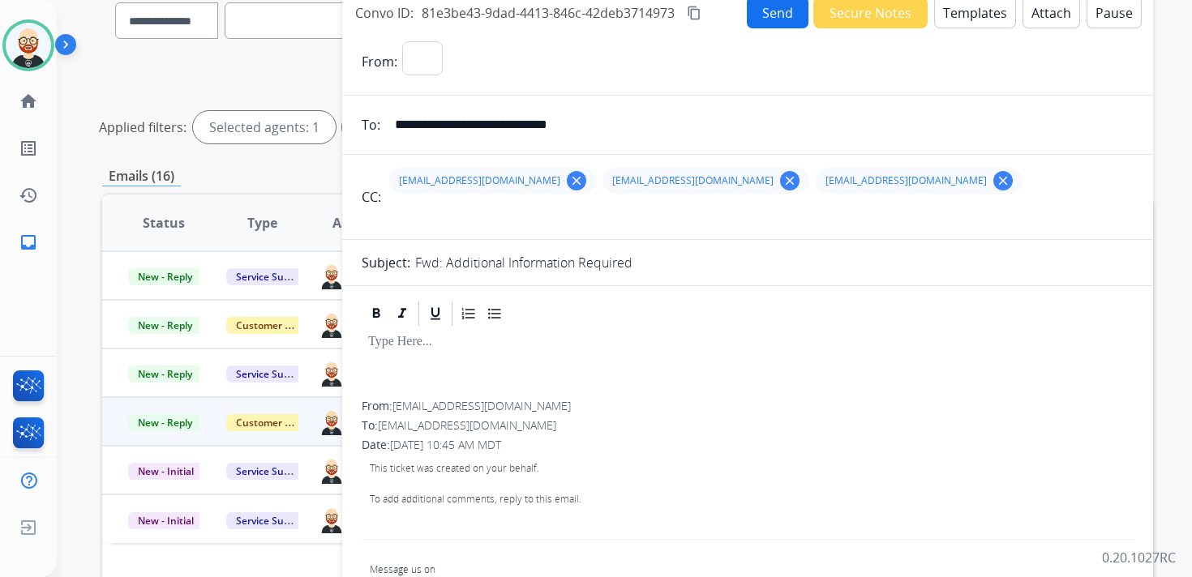
select select "**********"
click at [436, 380] on div at bounding box center [748, 364] width 772 height 73
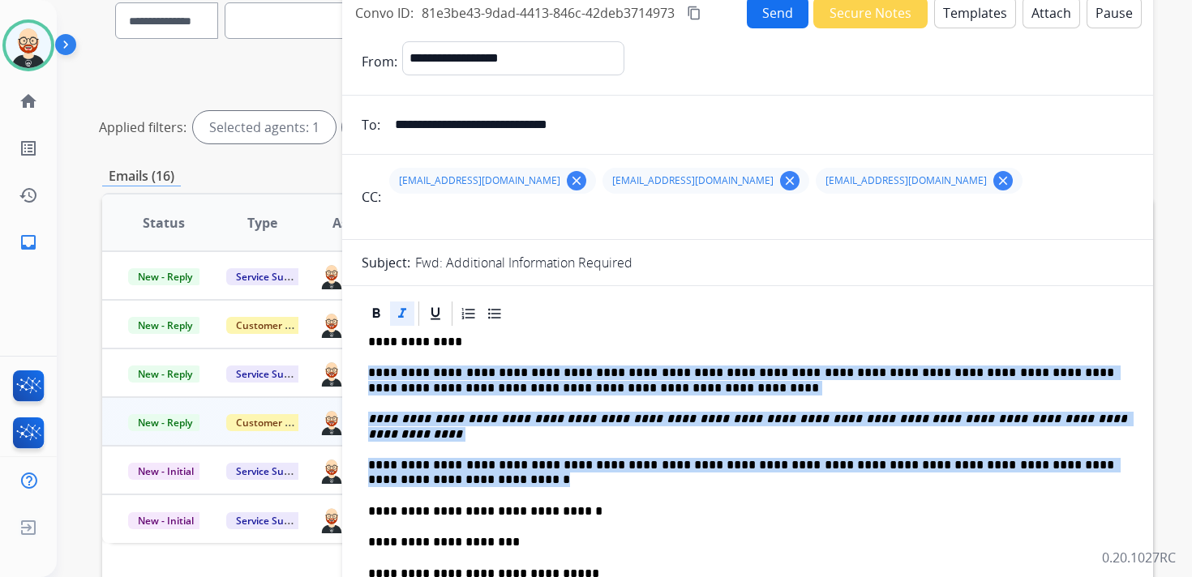
drag, startPoint x: 462, startPoint y: 460, endPoint x: 359, endPoint y: 377, distance: 132.1
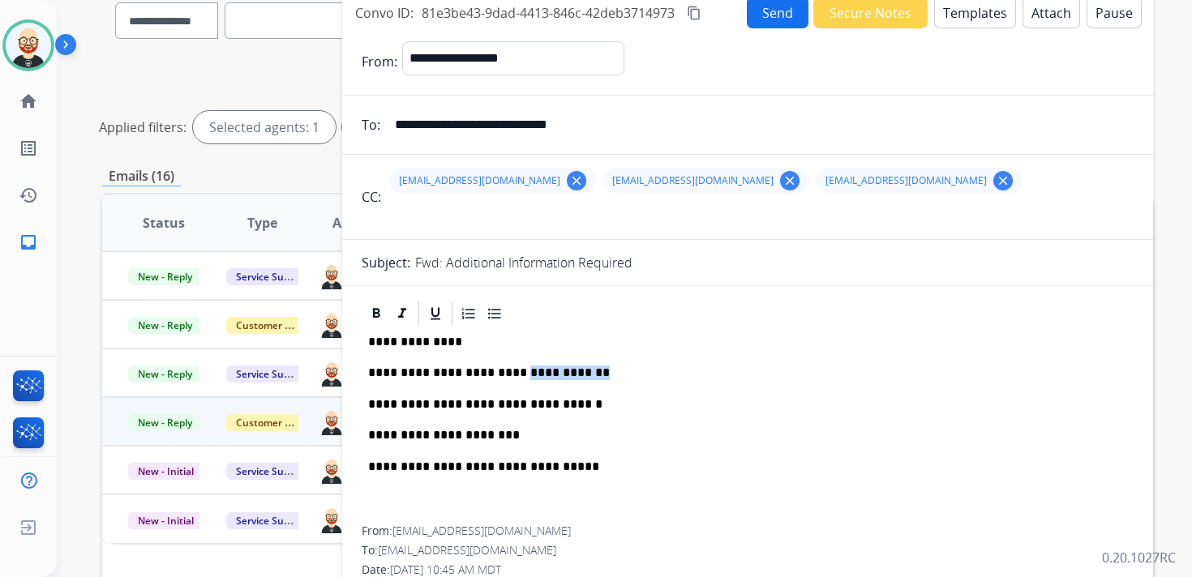
click at [529, 371] on p "**********" at bounding box center [741, 373] width 746 height 15
click at [783, 182] on mat-icon "clear" at bounding box center [790, 181] width 15 height 15
click at [621, 378] on p "**********" at bounding box center [741, 373] width 746 height 15
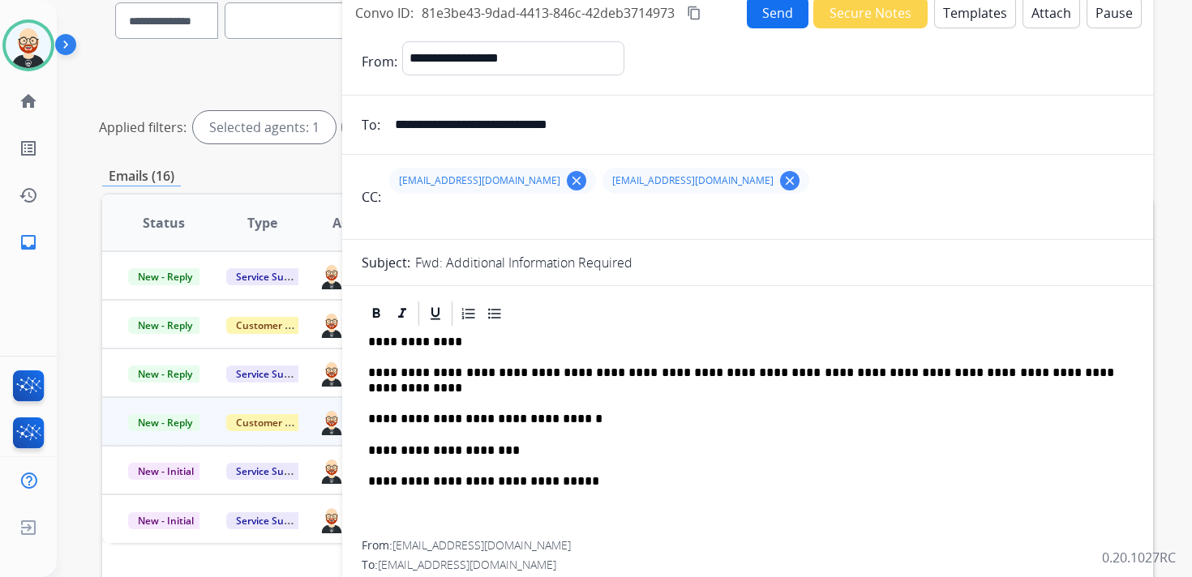
click at [569, 180] on mat-icon "clear" at bounding box center [576, 181] width 15 height 15
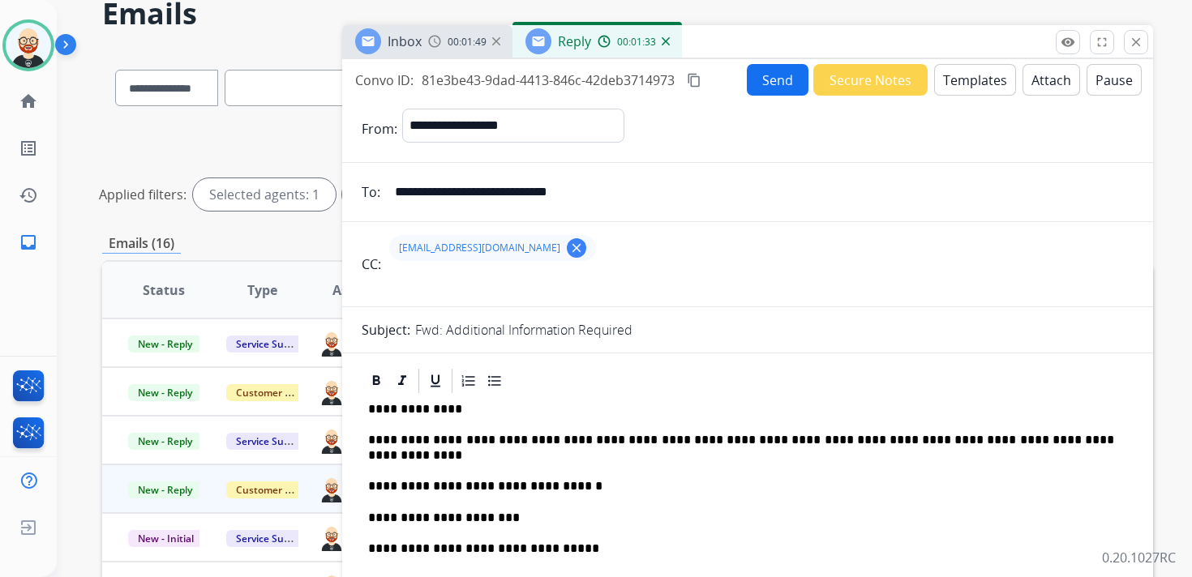
scroll to position [79, 0]
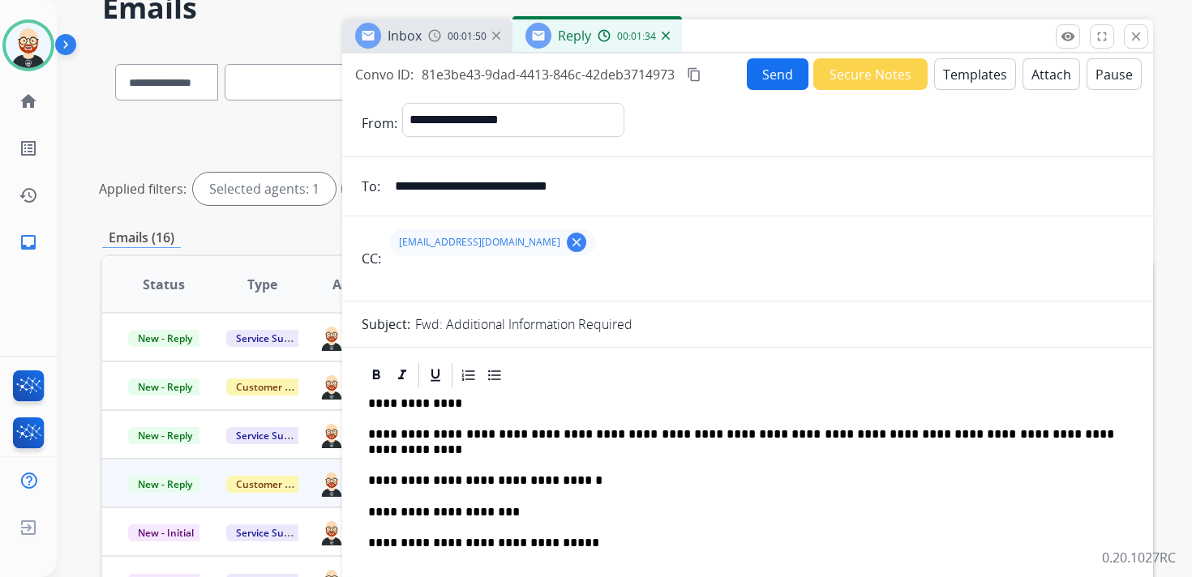
click at [609, 184] on input "**********" at bounding box center [759, 186] width 748 height 32
type input "**********"
click at [564, 187] on input "**********" at bounding box center [759, 186] width 748 height 32
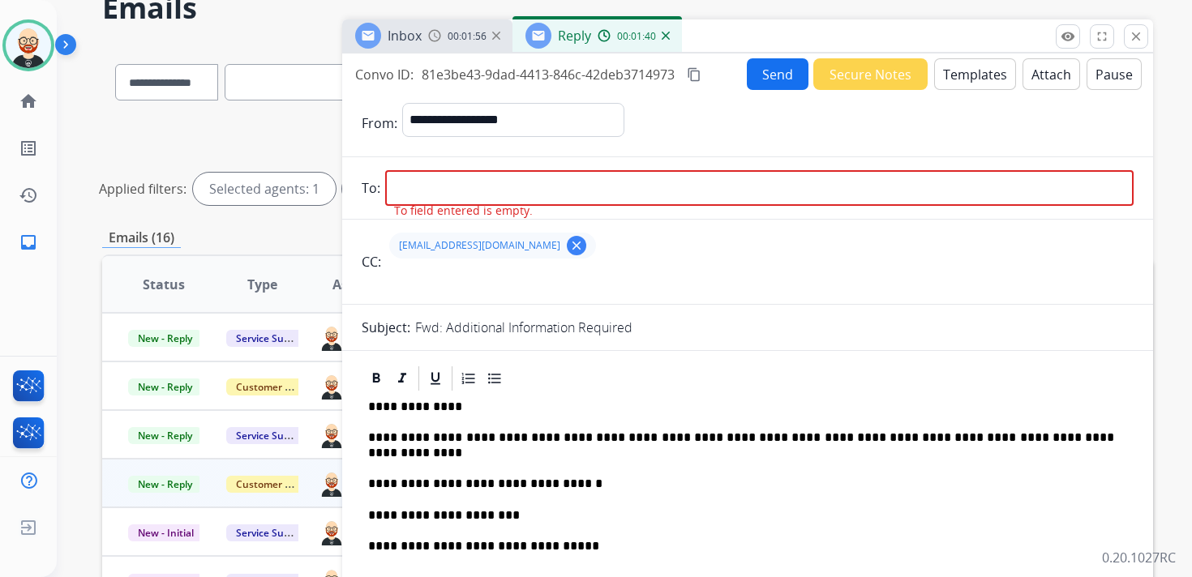
click at [584, 245] on mat-icon "clear" at bounding box center [576, 245] width 15 height 15
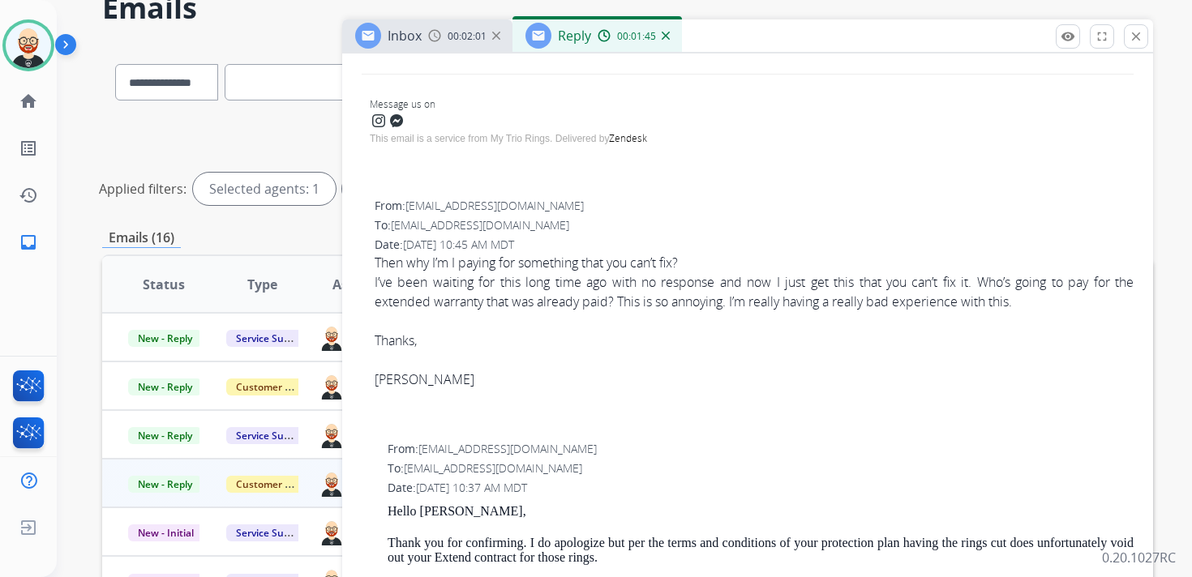
scroll to position [635, 0]
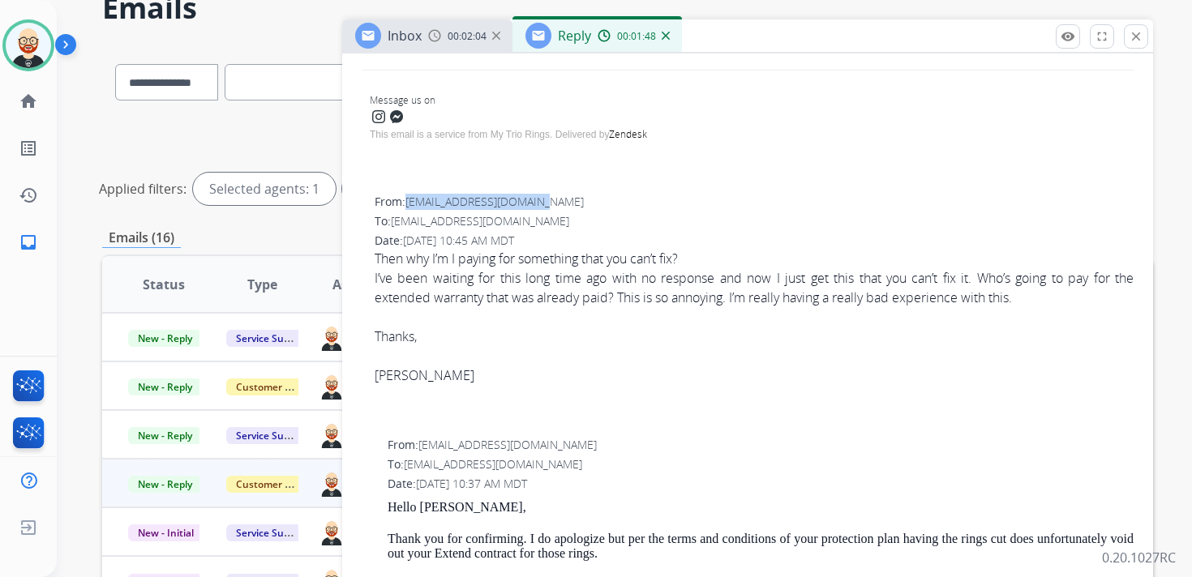
drag, startPoint x: 554, startPoint y: 205, endPoint x: 410, endPoint y: 203, distance: 144.4
click at [410, 203] on div "From: [EMAIL_ADDRESS][DOMAIN_NAME]" at bounding box center [754, 202] width 759 height 16
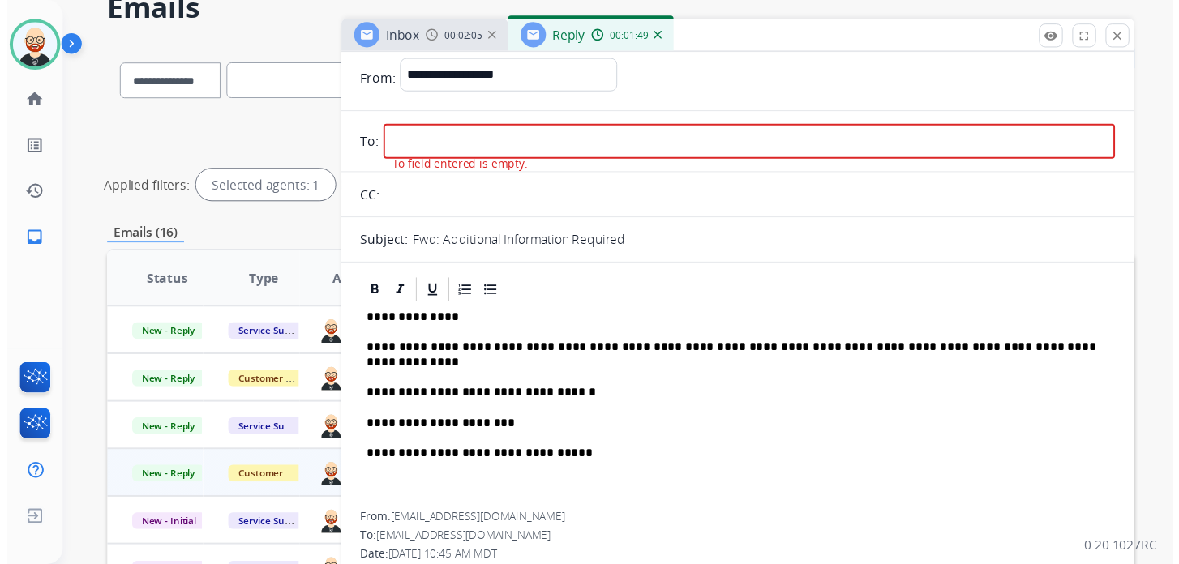
scroll to position [0, 0]
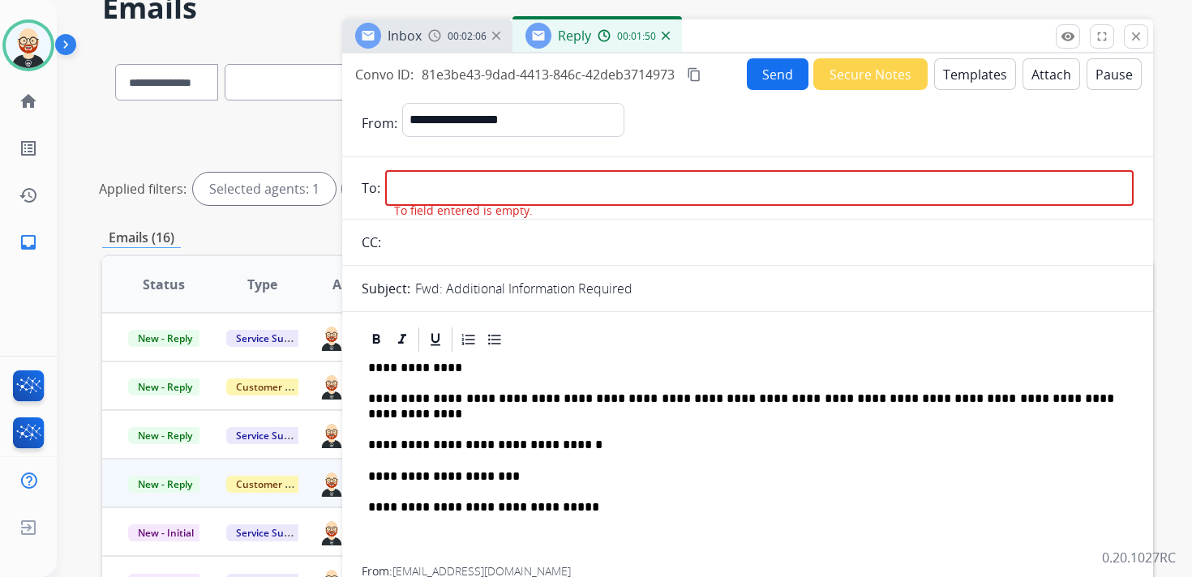
click at [424, 190] on input "email" at bounding box center [759, 188] width 748 height 36
paste input "**********"
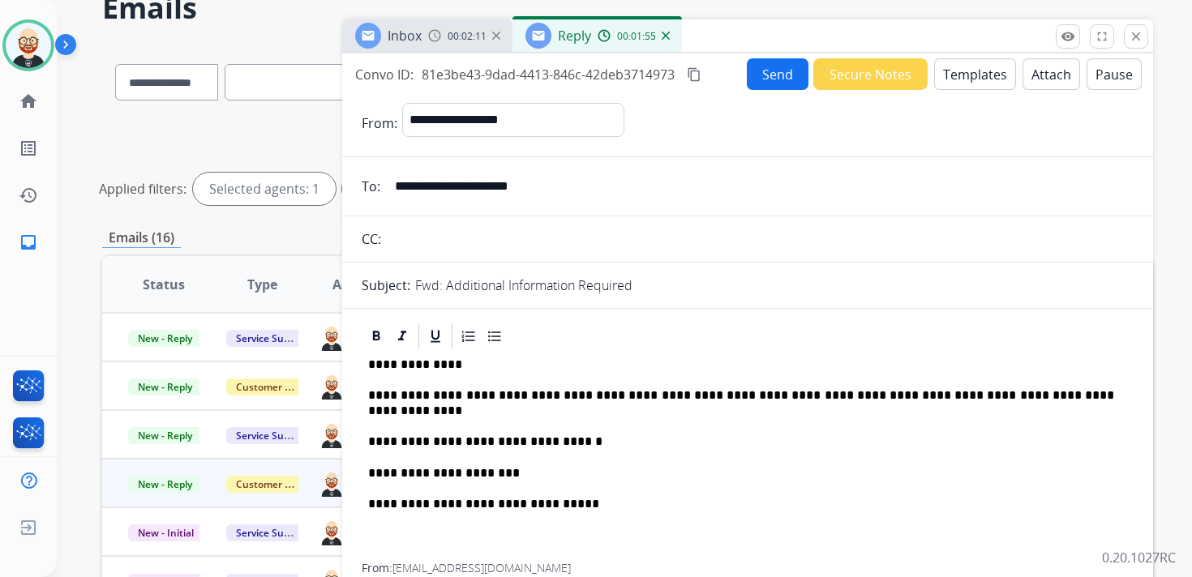
type input "**********"
click at [467, 408] on p "**********" at bounding box center [741, 403] width 746 height 30
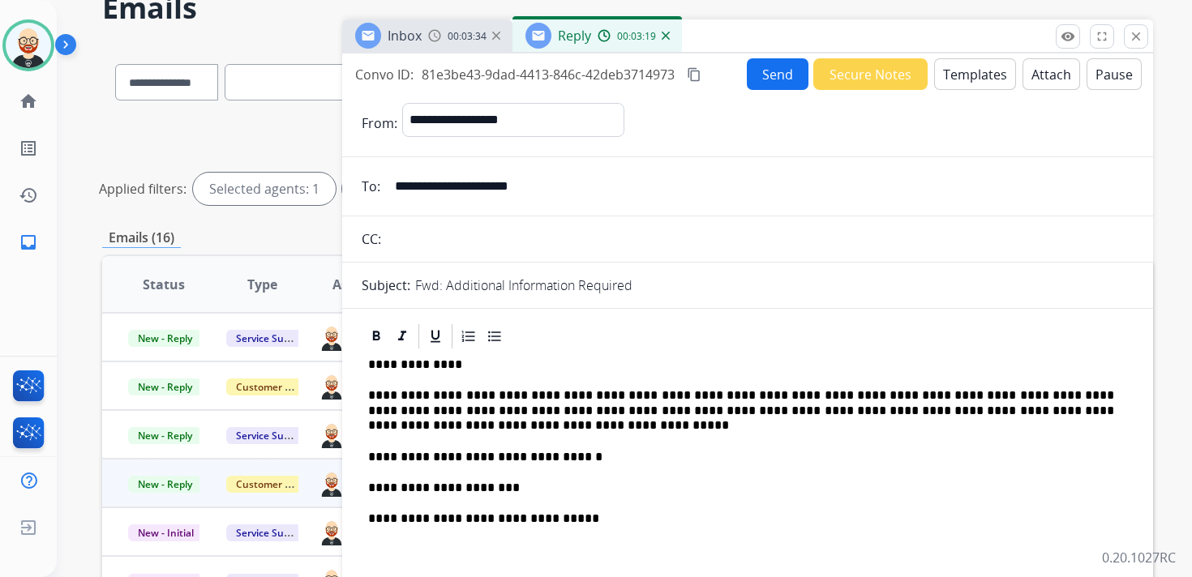
click at [530, 398] on p "**********" at bounding box center [741, 410] width 746 height 45
click at [571, 392] on p "**********" at bounding box center [741, 410] width 746 height 45
click at [851, 395] on p "**********" at bounding box center [741, 410] width 746 height 45
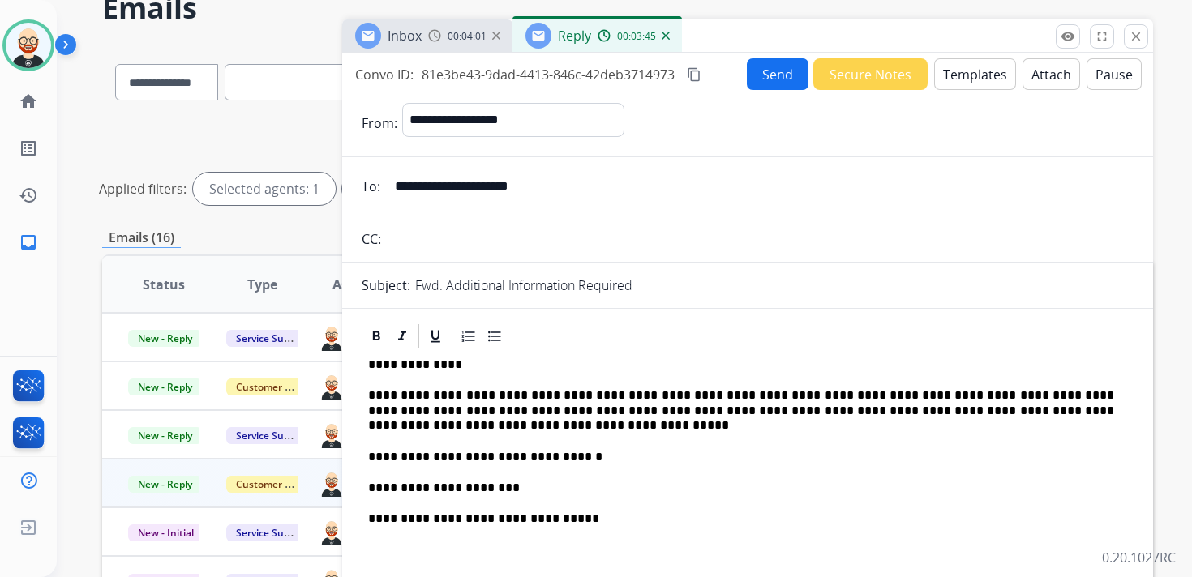
click at [1052, 410] on p "**********" at bounding box center [741, 410] width 746 height 45
click at [628, 429] on p "**********" at bounding box center [741, 410] width 746 height 45
click at [586, 423] on p "**********" at bounding box center [741, 410] width 746 height 45
click at [747, 425] on p "**********" at bounding box center [741, 410] width 746 height 45
click at [546, 450] on p "**********" at bounding box center [741, 457] width 746 height 15
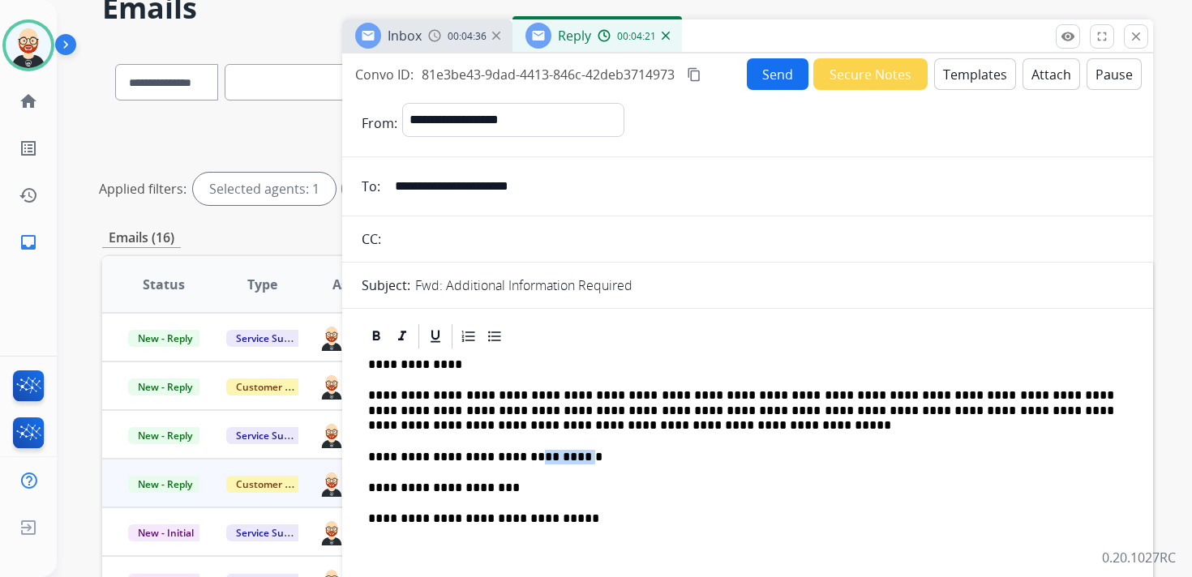
click at [546, 450] on p "**********" at bounding box center [741, 457] width 746 height 15
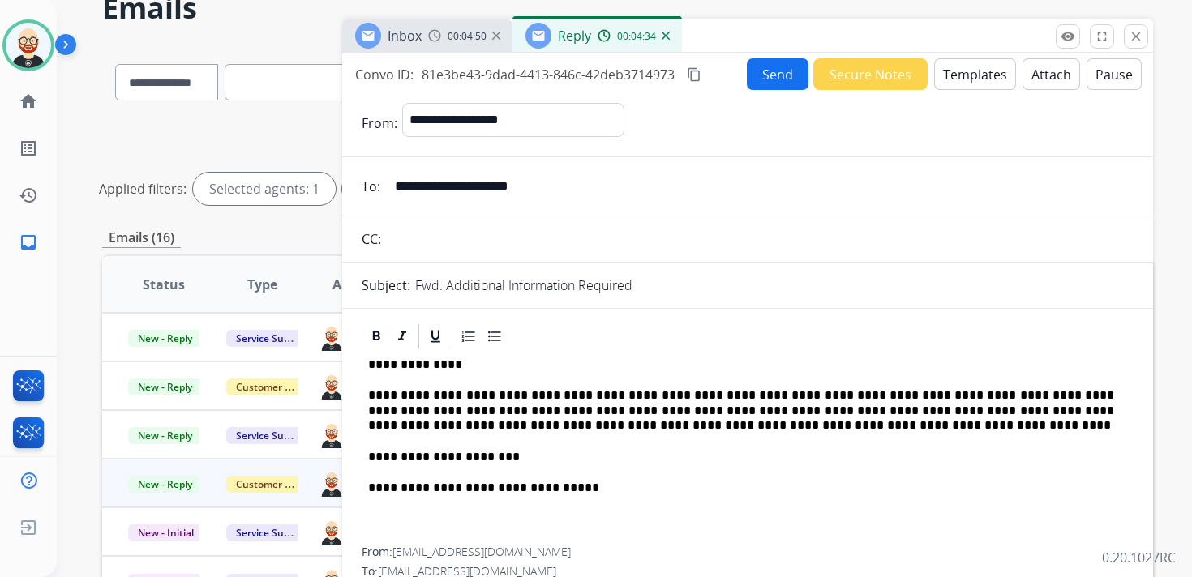
click at [770, 74] on button "Send" at bounding box center [778, 74] width 62 height 32
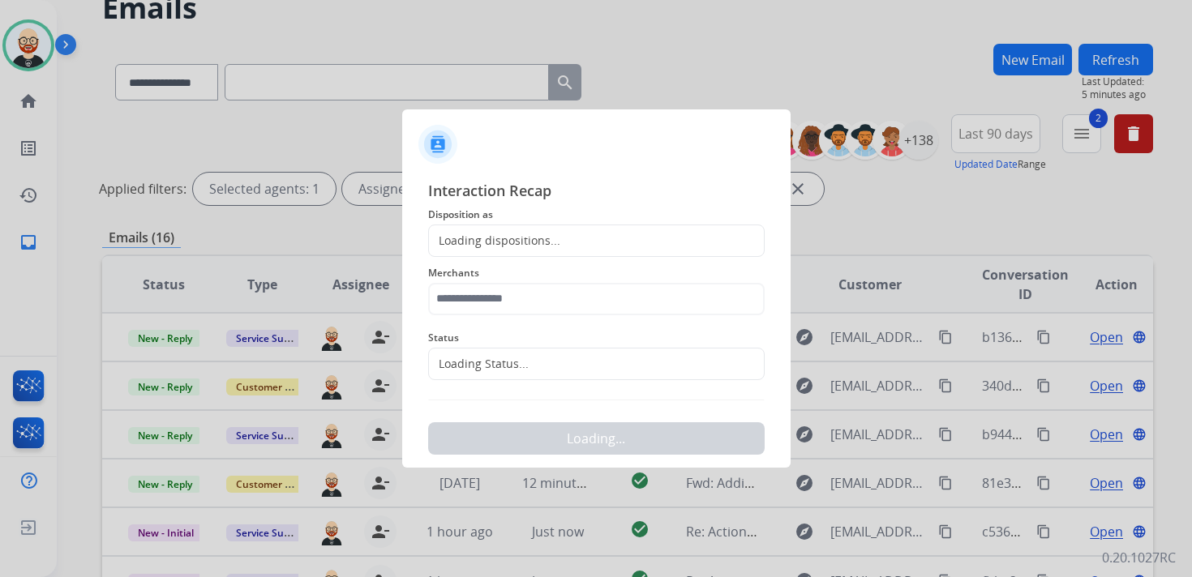
click at [517, 255] on div "Loading dispositions..." at bounding box center [596, 241] width 337 height 32
click at [519, 243] on div "Loading dispositions..." at bounding box center [494, 241] width 131 height 16
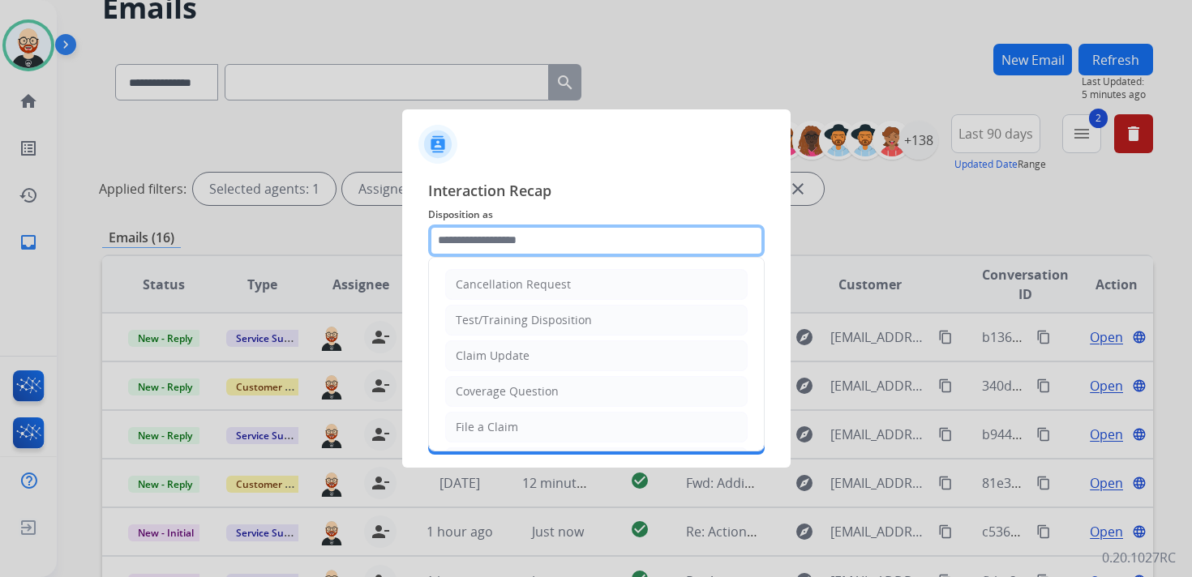
click at [483, 240] on input "text" at bounding box center [596, 241] width 337 height 32
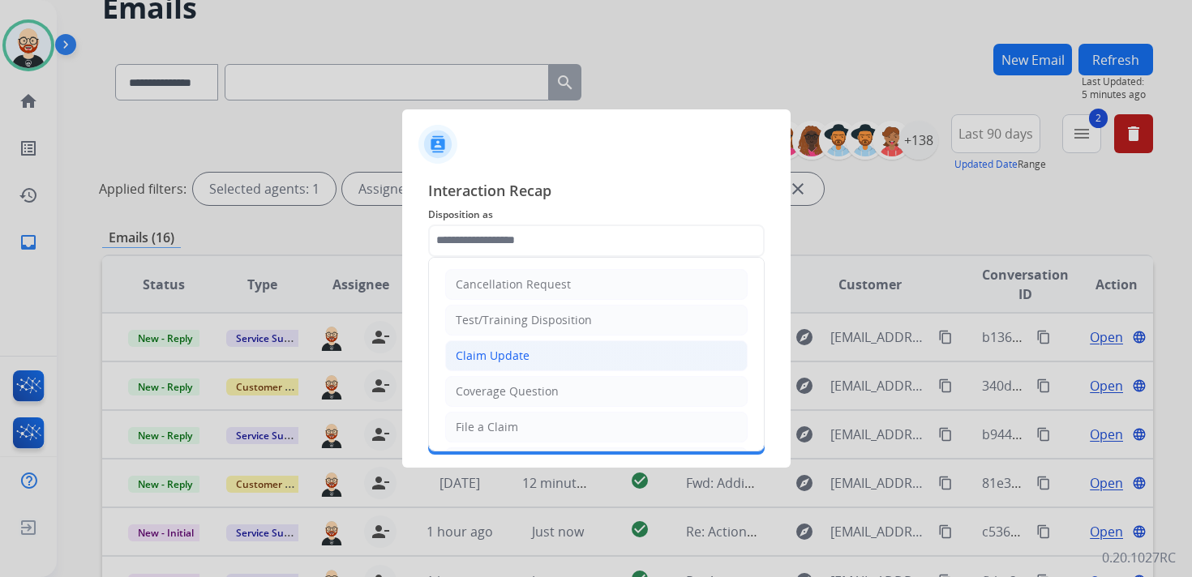
click at [483, 353] on div "Claim Update" at bounding box center [493, 356] width 74 height 16
type input "**********"
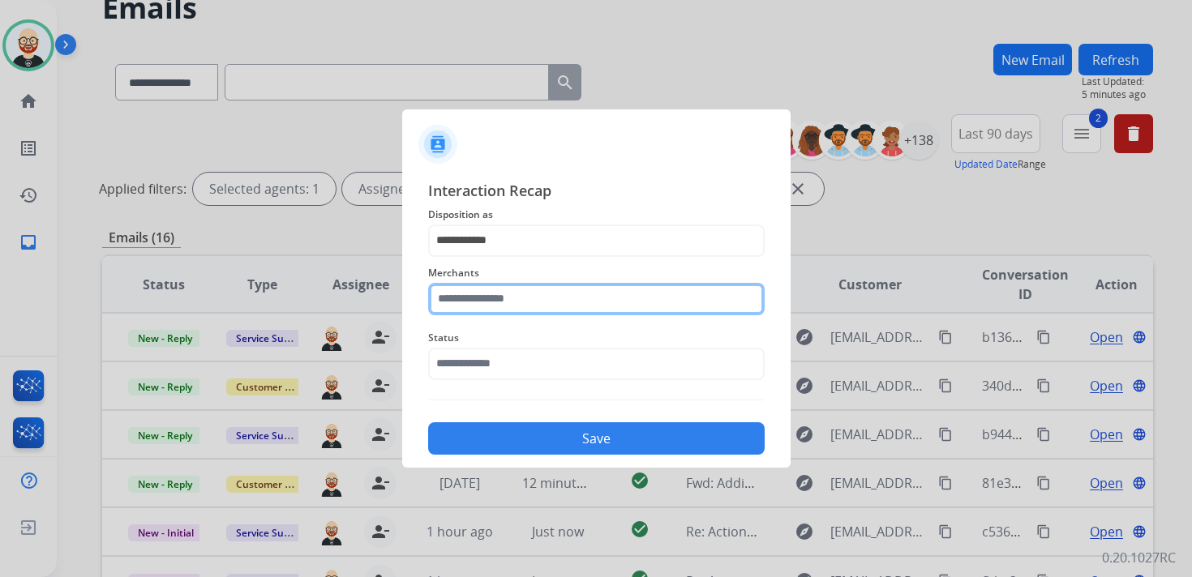
click at [482, 306] on input "text" at bounding box center [596, 299] width 337 height 32
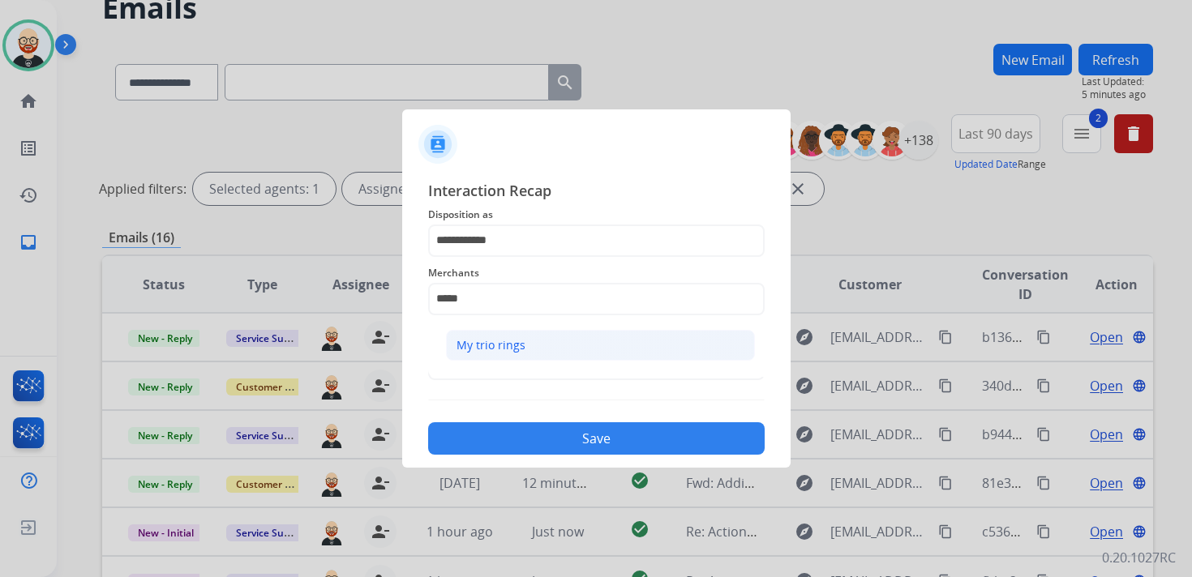
click at [484, 340] on div "My trio rings" at bounding box center [491, 345] width 69 height 16
type input "**********"
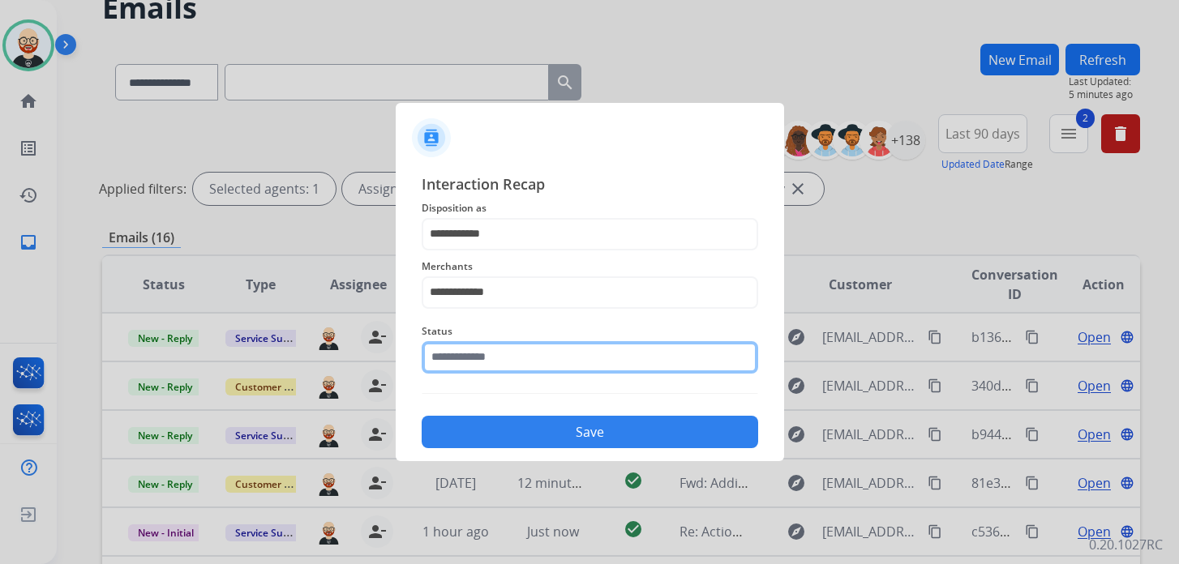
click at [474, 364] on input "text" at bounding box center [590, 357] width 337 height 32
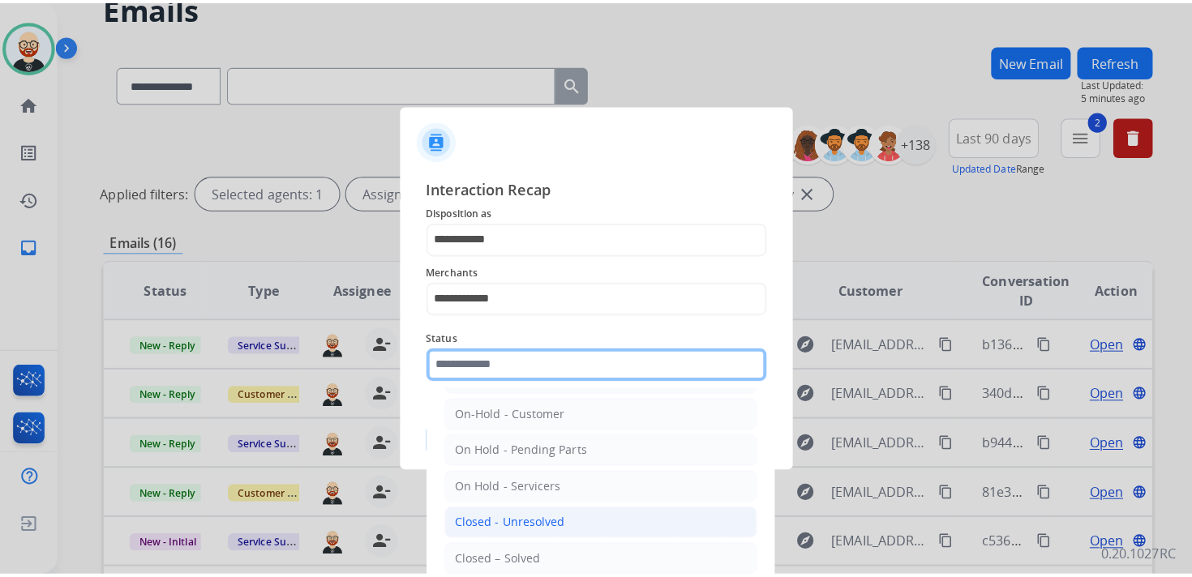
scroll to position [36, 0]
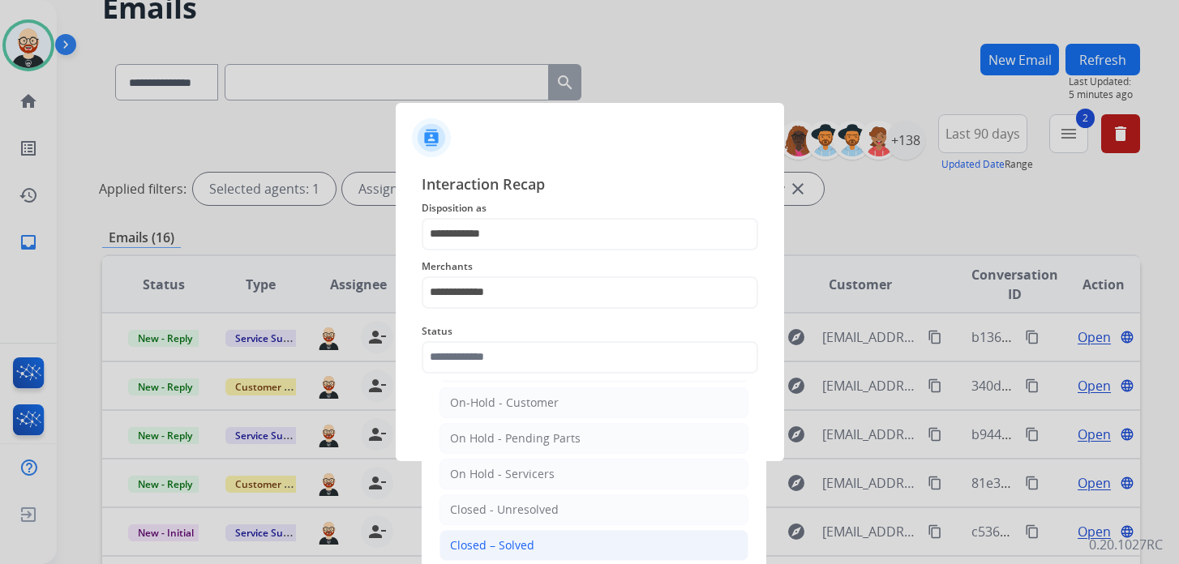
click at [491, 546] on div "Closed – Solved" at bounding box center [492, 546] width 84 height 16
type input "**********"
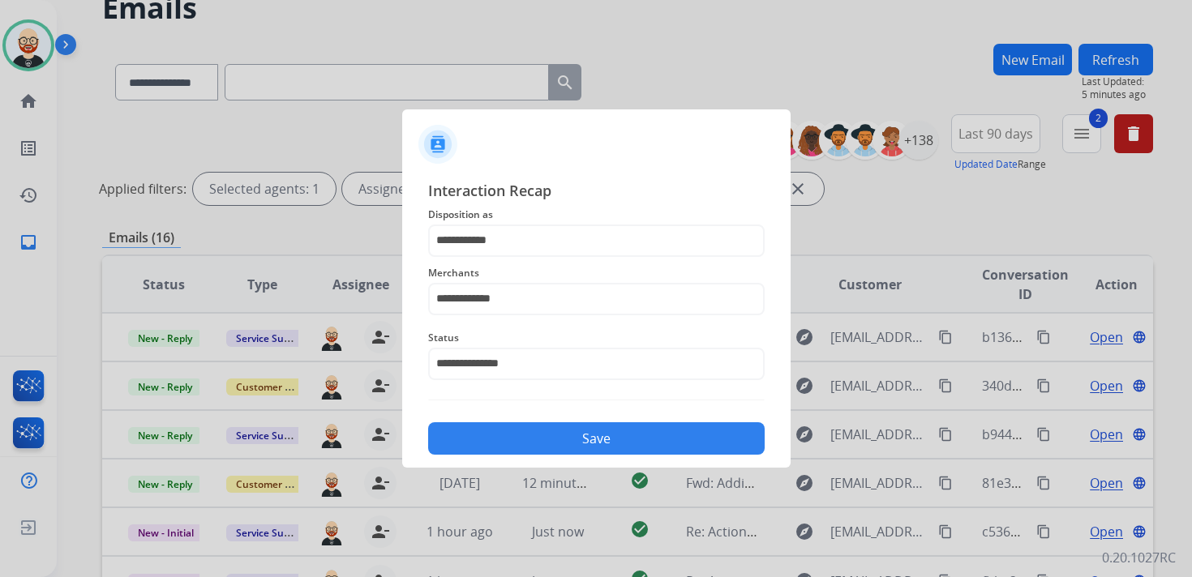
click at [512, 436] on button "Save" at bounding box center [596, 438] width 337 height 32
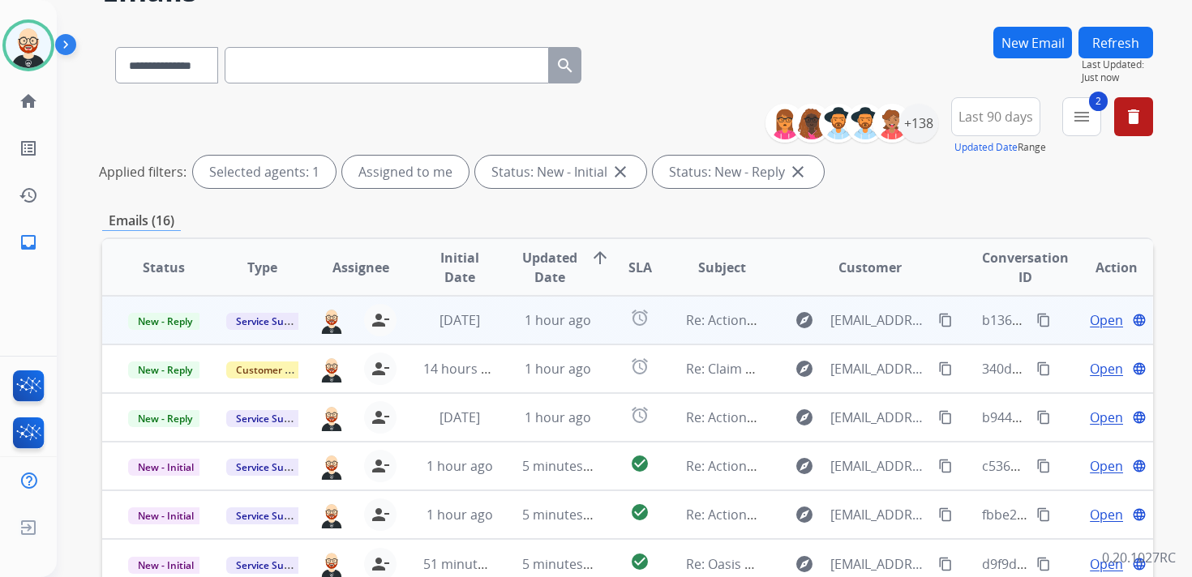
scroll to position [384, 0]
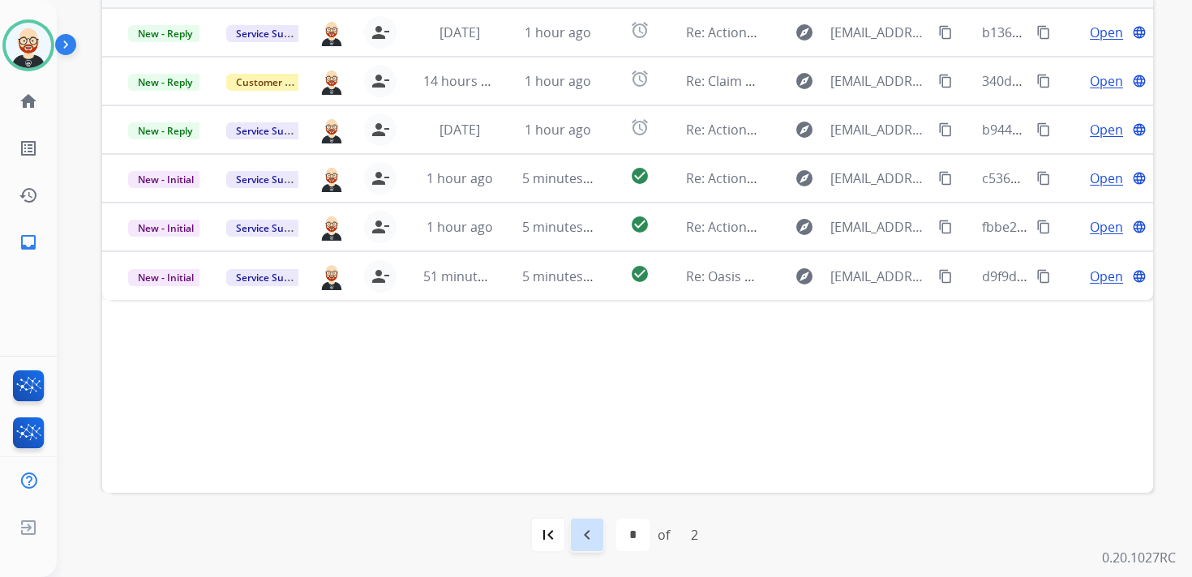
click at [590, 537] on mat-icon "navigate_before" at bounding box center [586, 534] width 19 height 19
select select "*"
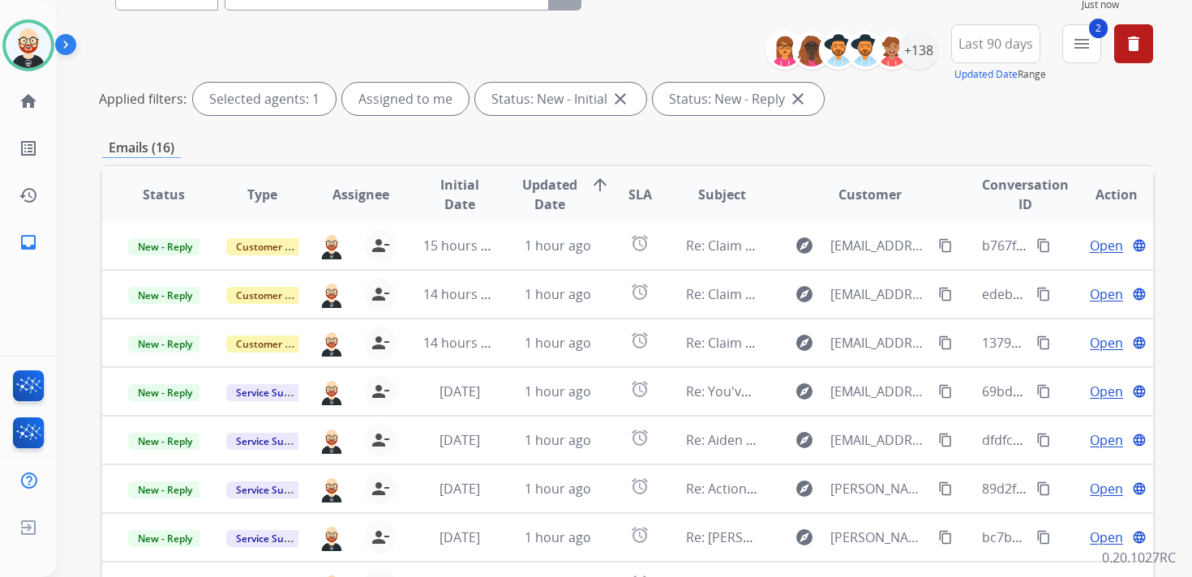
scroll to position [172, 0]
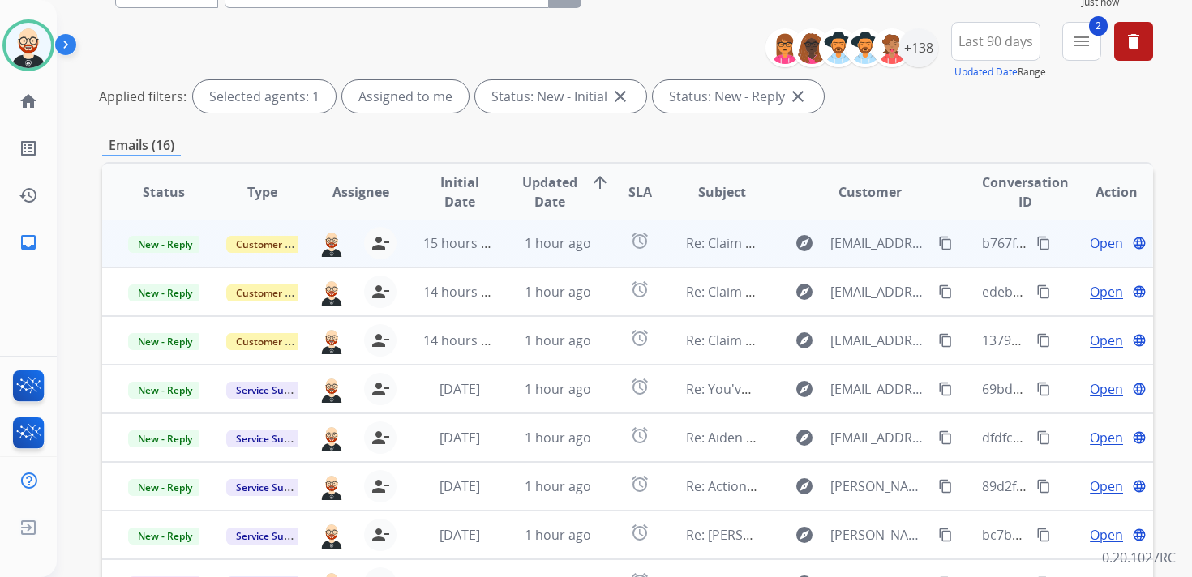
click at [1090, 237] on span "Open" at bounding box center [1106, 243] width 33 height 19
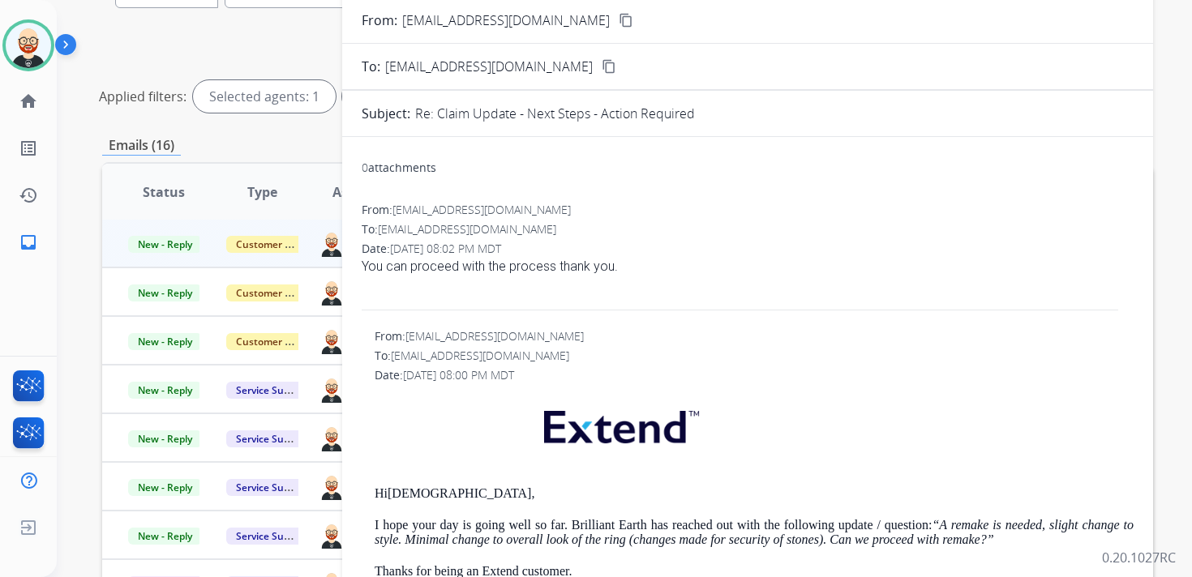
click at [619, 15] on mat-icon "content_copy" at bounding box center [626, 20] width 15 height 15
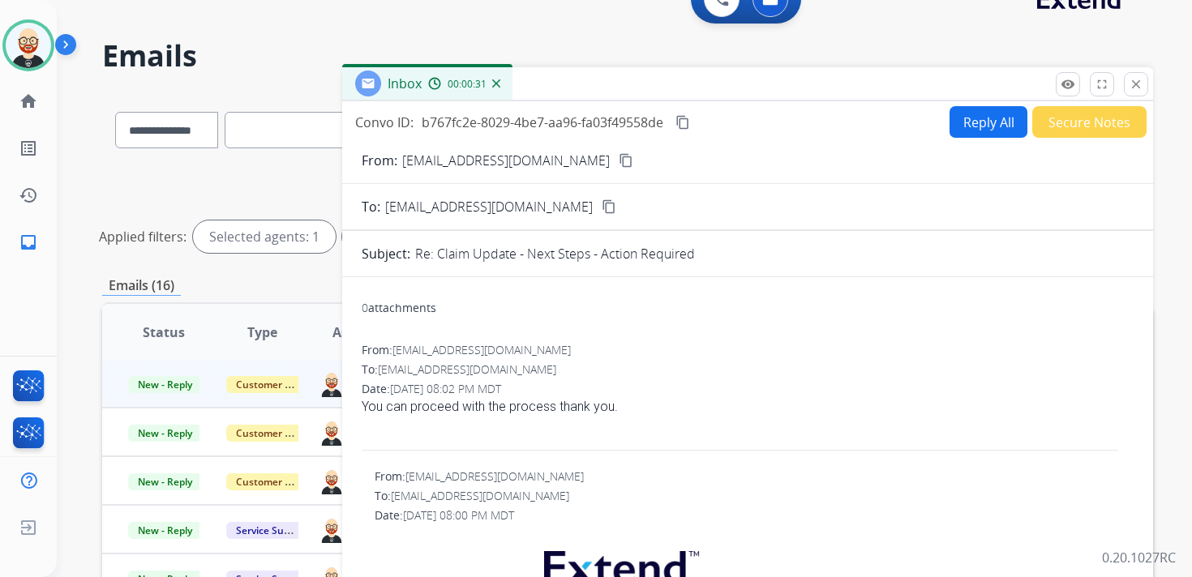
scroll to position [0, 0]
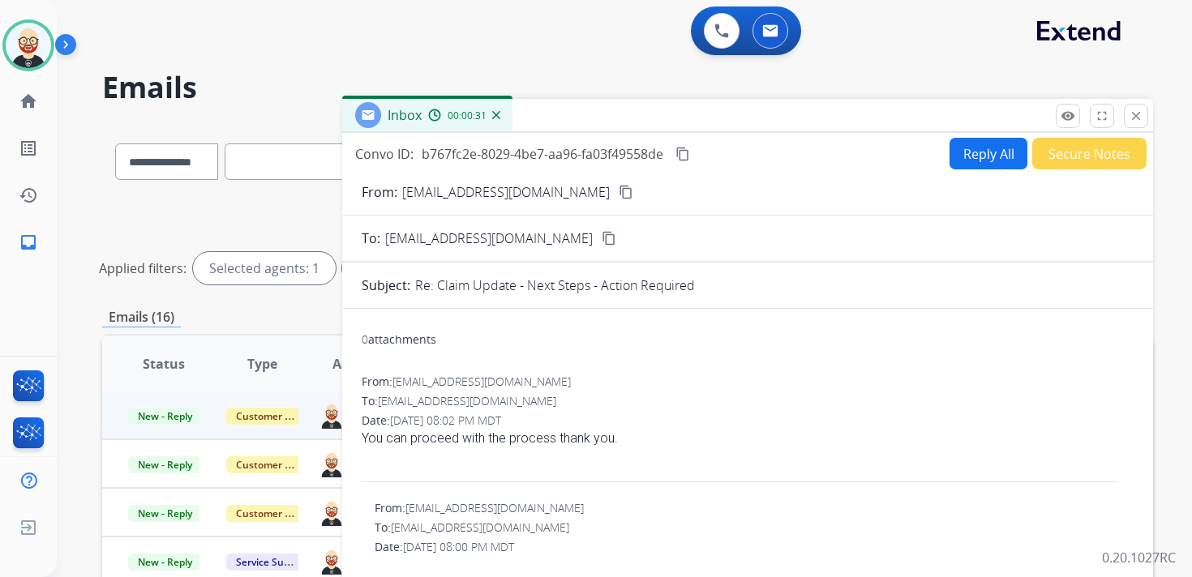
click at [983, 151] on button "Reply All" at bounding box center [989, 154] width 78 height 32
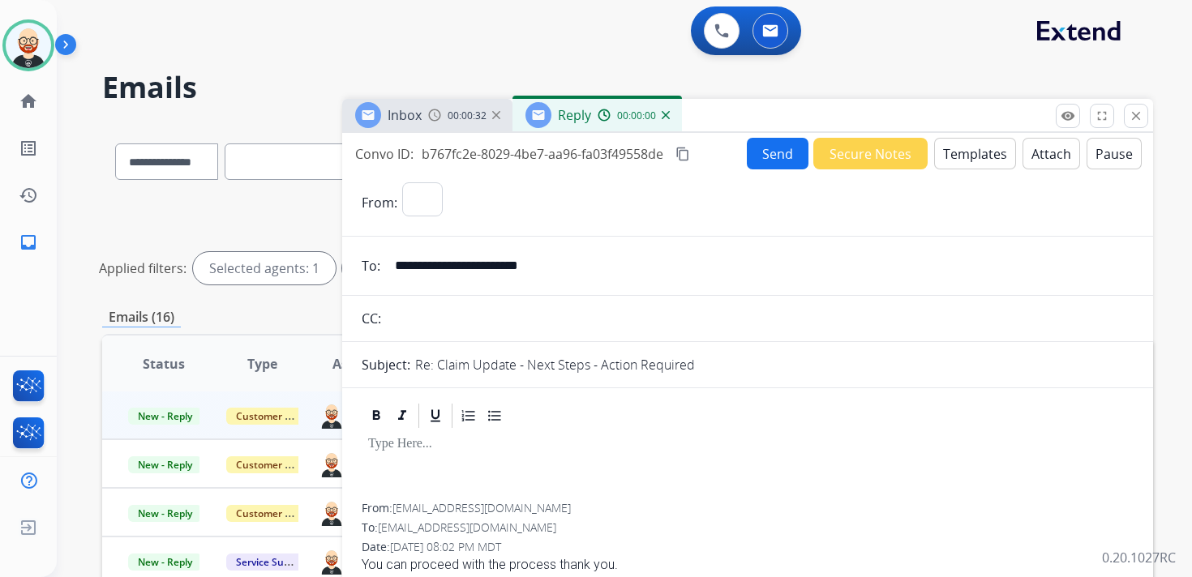
select select "**********"
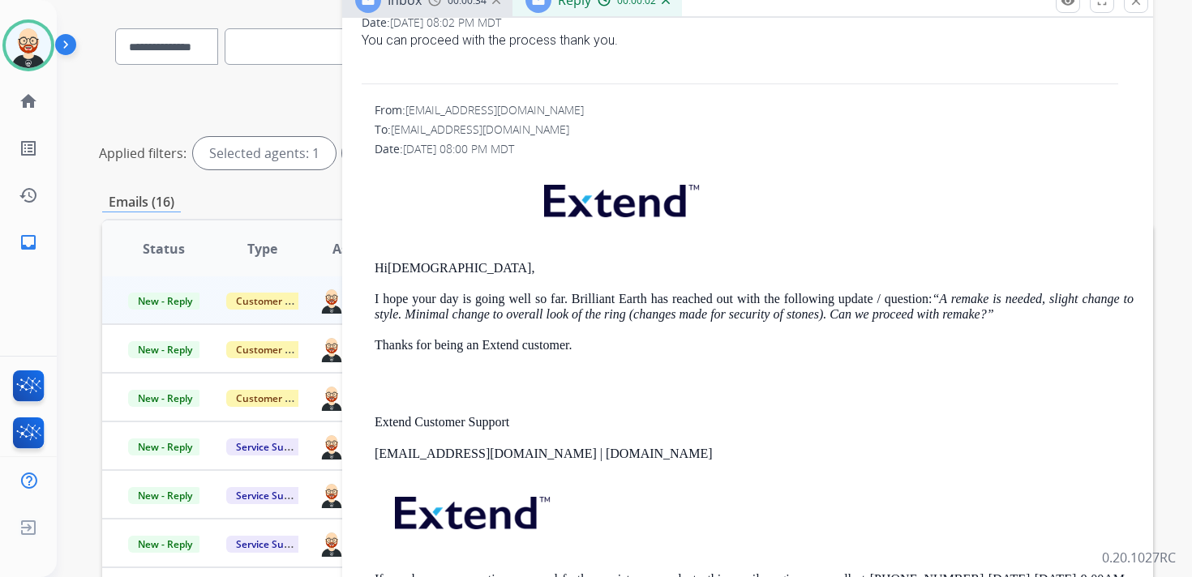
scroll to position [124, 0]
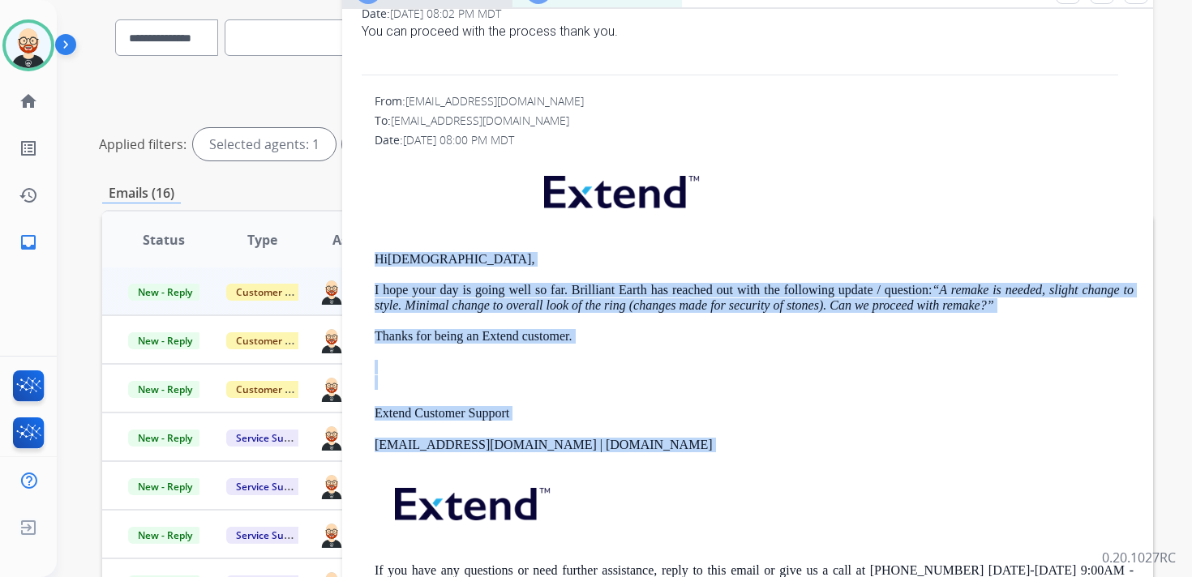
drag, startPoint x: 624, startPoint y: 452, endPoint x: 375, endPoint y: 234, distance: 332.1
click at [375, 234] on div "Hi [PERSON_NAME], I hope your day is going well so far. Brilliant Earth has rea…" at bounding box center [754, 388] width 759 height 463
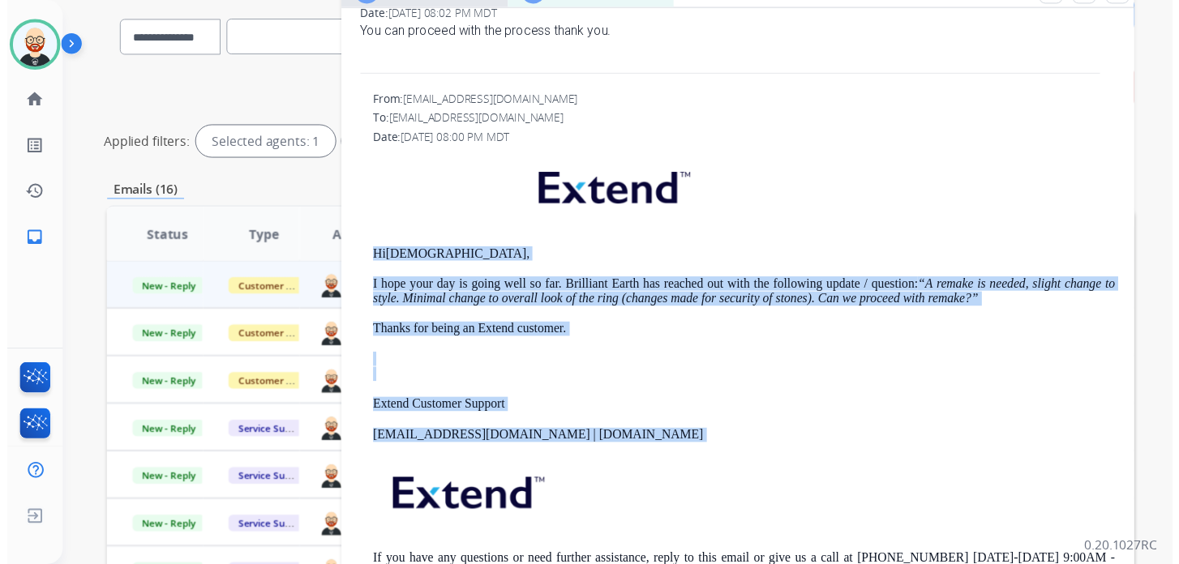
scroll to position [0, 0]
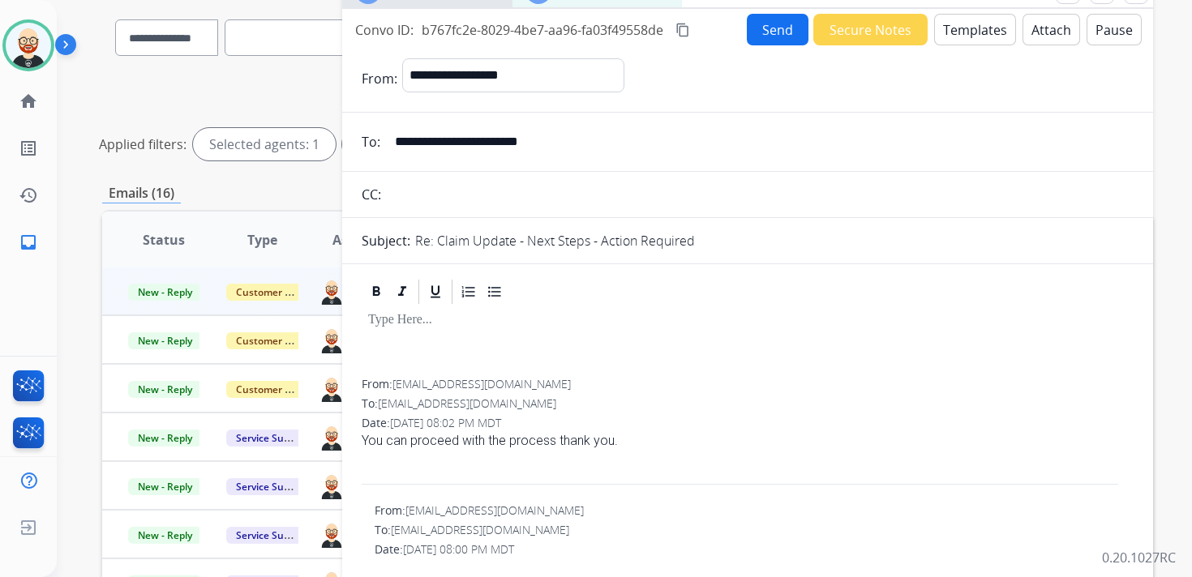
click at [409, 337] on div at bounding box center [748, 343] width 772 height 73
paste div
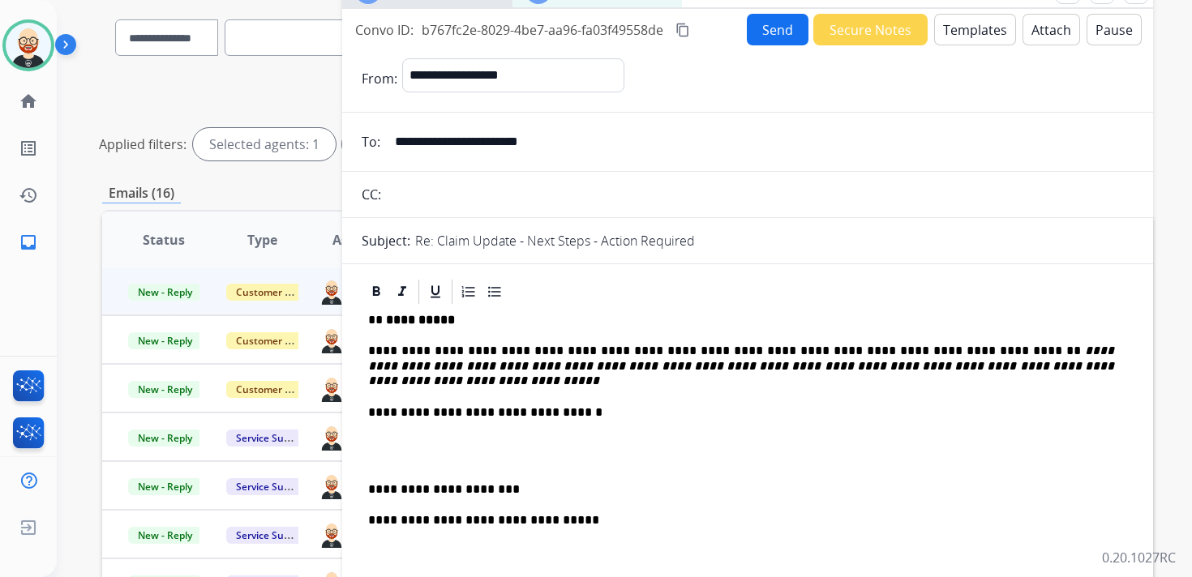
click at [411, 351] on p "**********" at bounding box center [741, 366] width 746 height 45
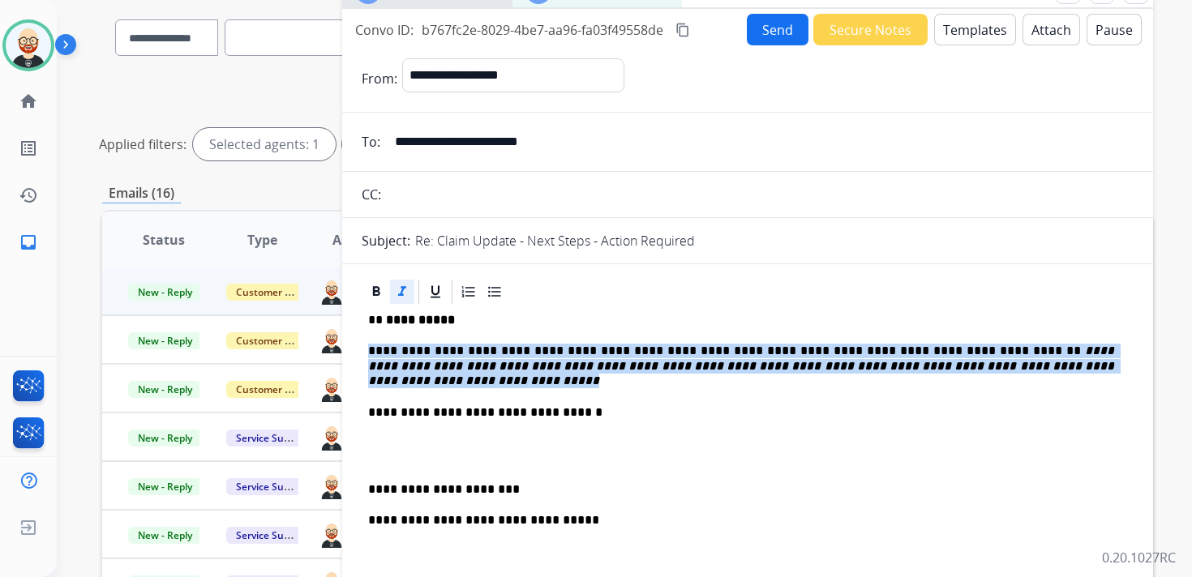
click at [411, 351] on p "**********" at bounding box center [741, 366] width 746 height 45
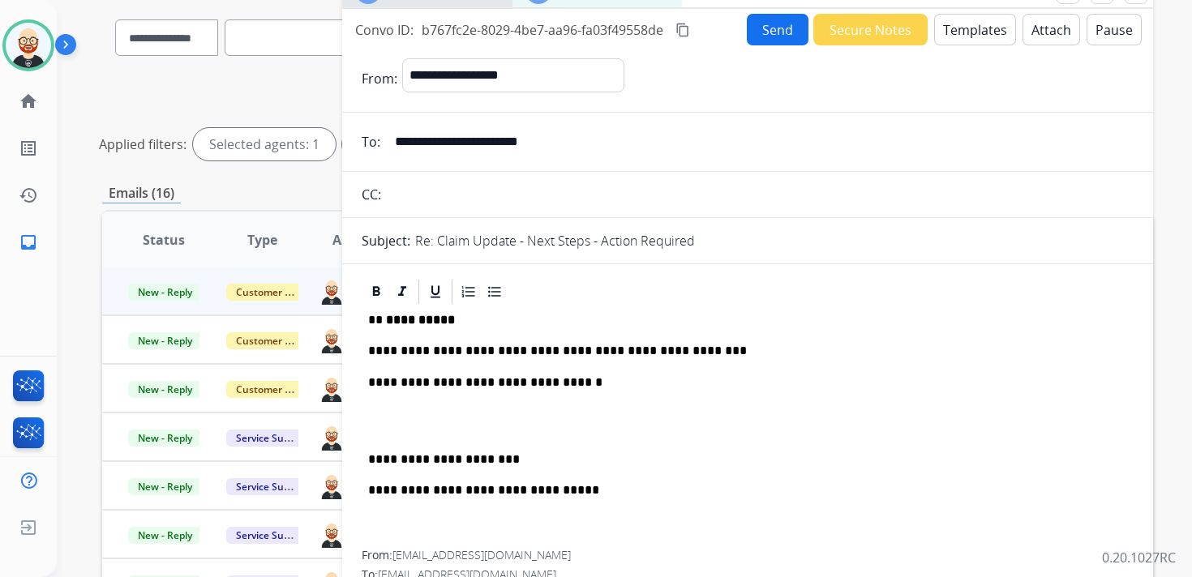
click at [766, 31] on button "Send" at bounding box center [778, 30] width 62 height 32
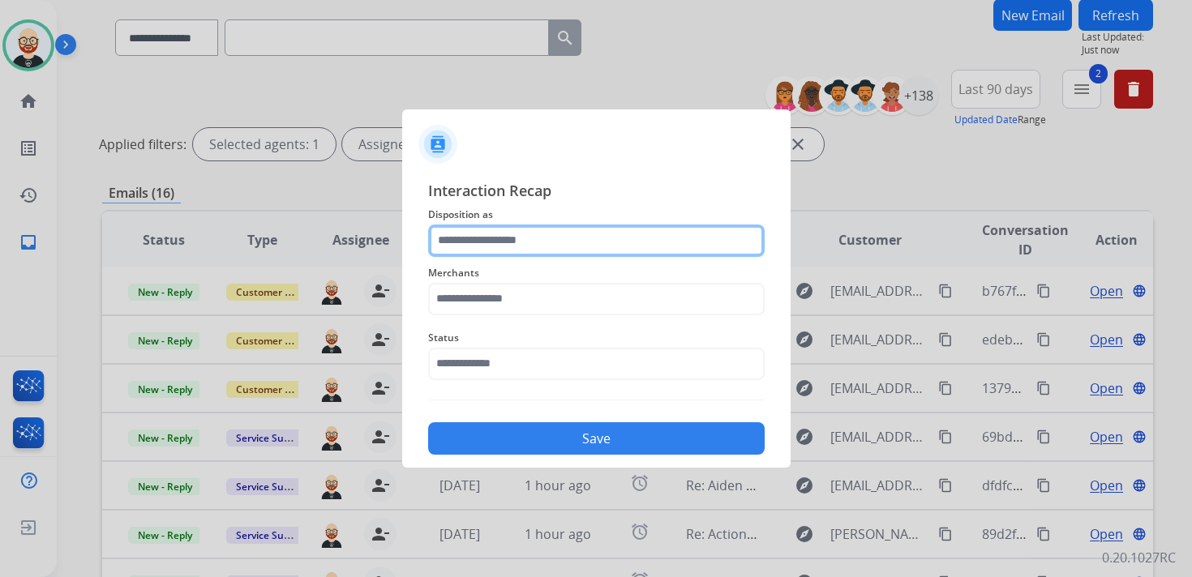
click at [532, 238] on input "text" at bounding box center [596, 241] width 337 height 32
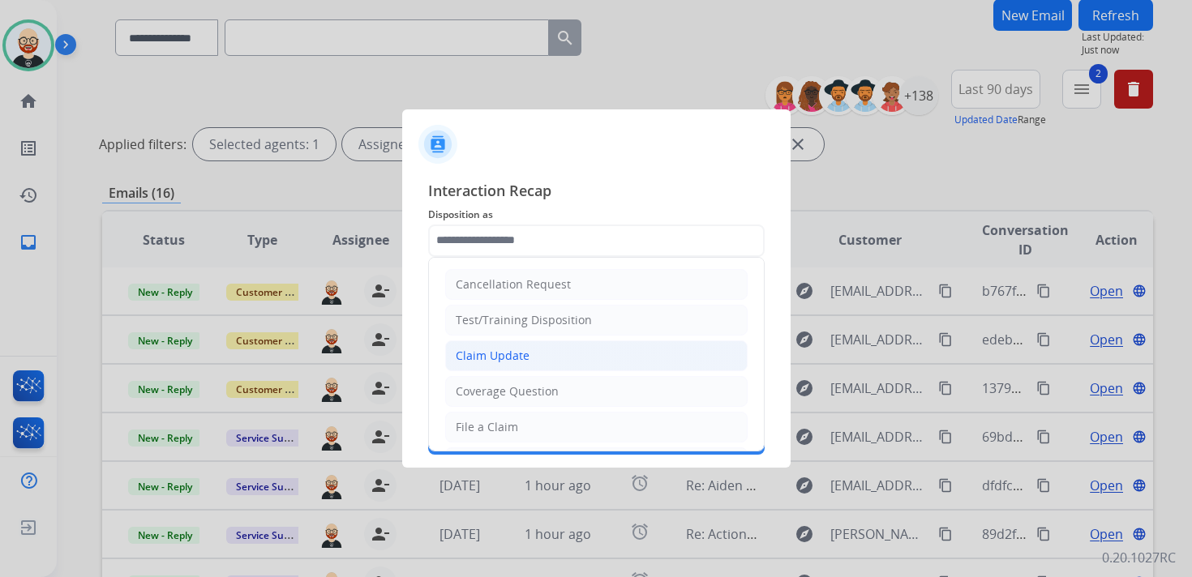
click at [516, 357] on div "Claim Update" at bounding box center [493, 356] width 74 height 16
type input "**********"
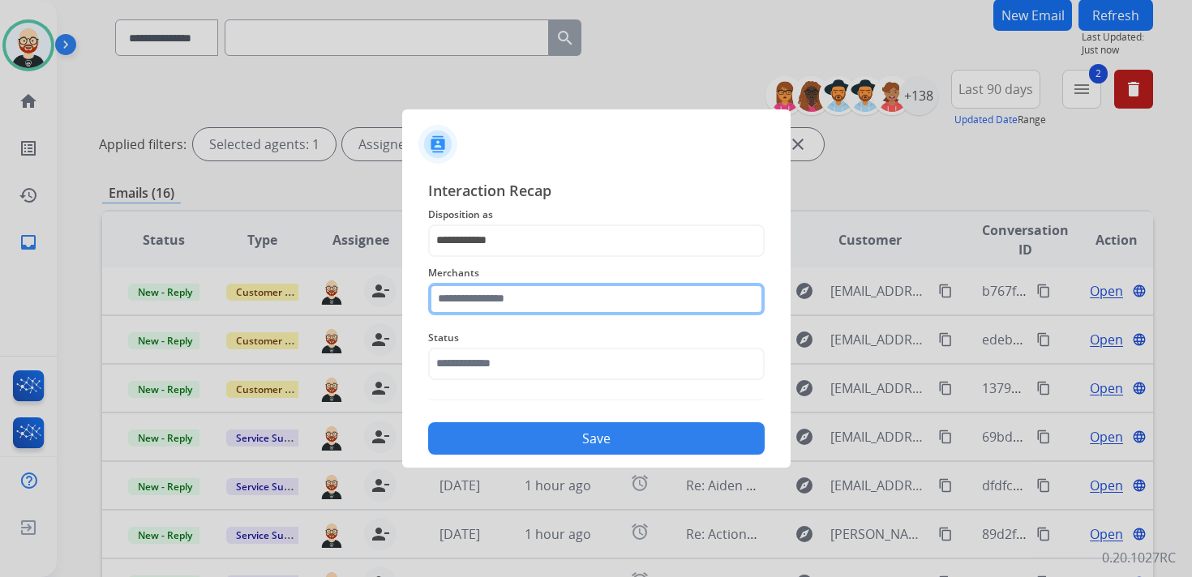
click at [488, 295] on input "text" at bounding box center [596, 299] width 337 height 32
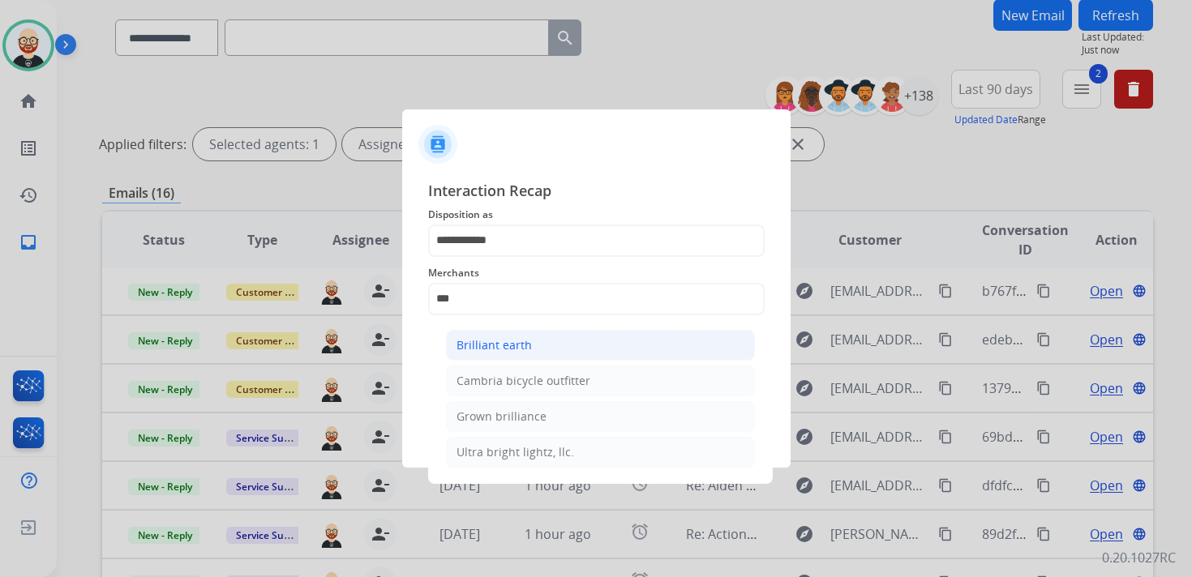
click at [495, 342] on div "Brilliant earth" at bounding box center [494, 345] width 75 height 16
type input "**********"
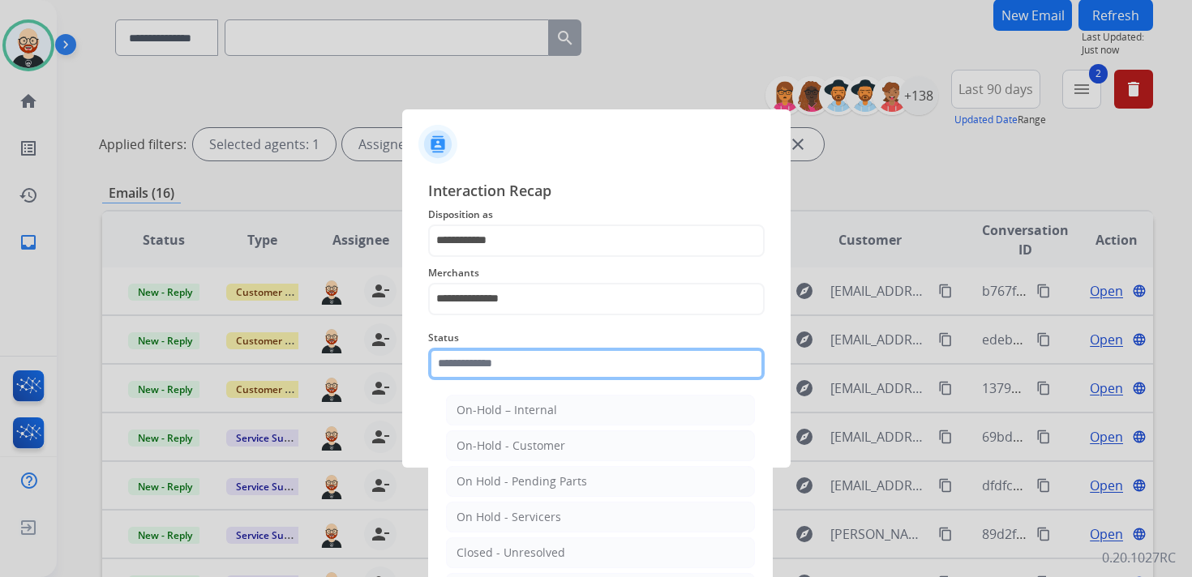
click at [485, 363] on input "text" at bounding box center [596, 364] width 337 height 32
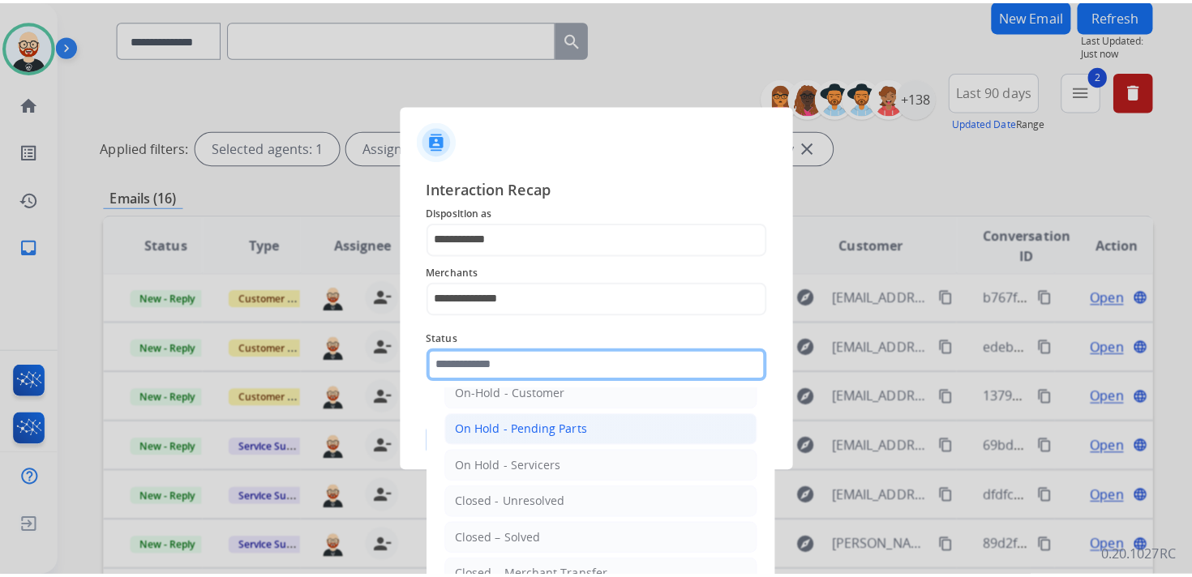
scroll to position [71, 0]
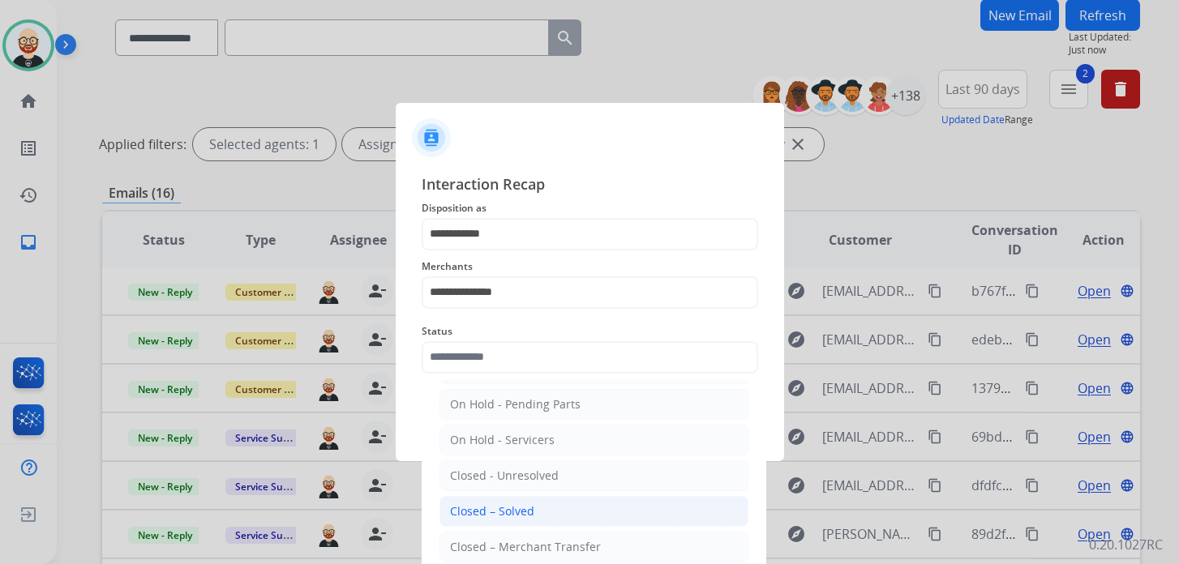
click at [488, 504] on div "Closed – Solved" at bounding box center [492, 512] width 84 height 16
type input "**********"
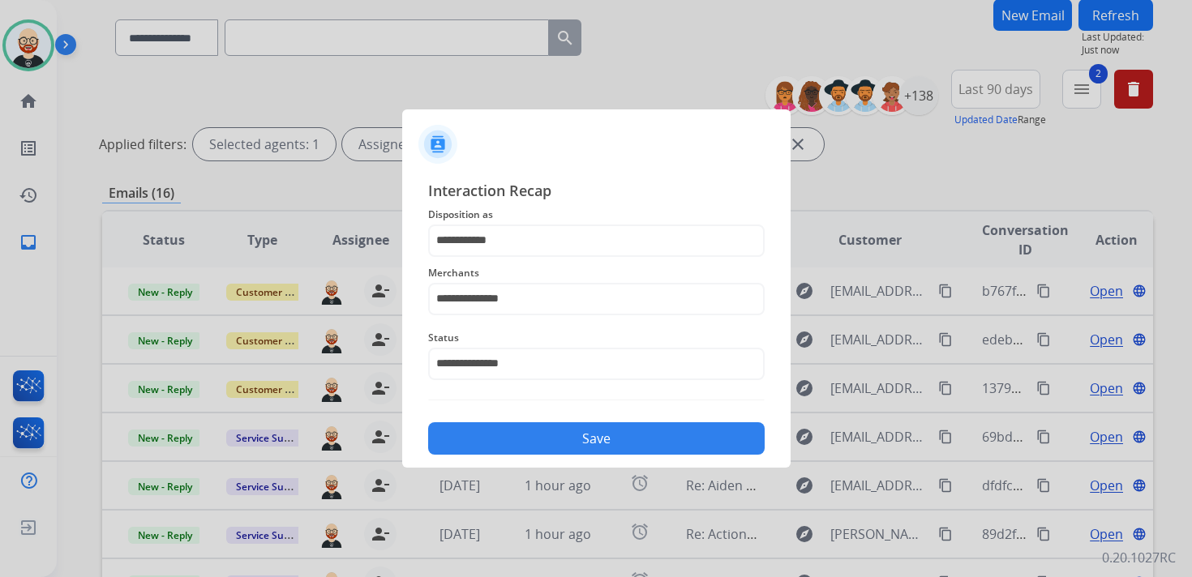
click at [488, 433] on button "Save" at bounding box center [596, 438] width 337 height 32
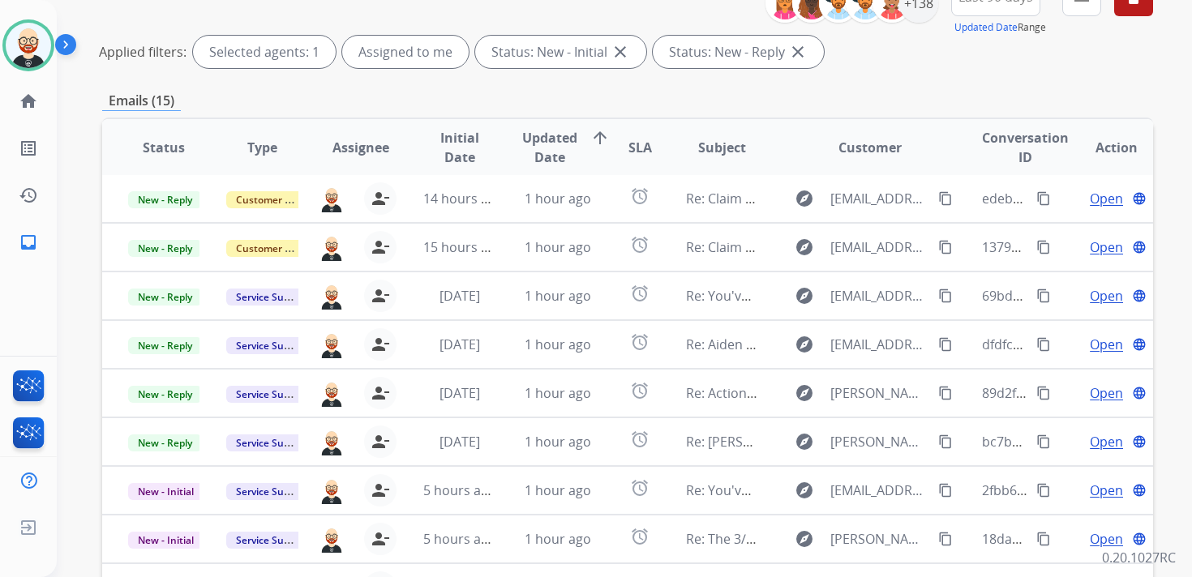
scroll to position [384, 0]
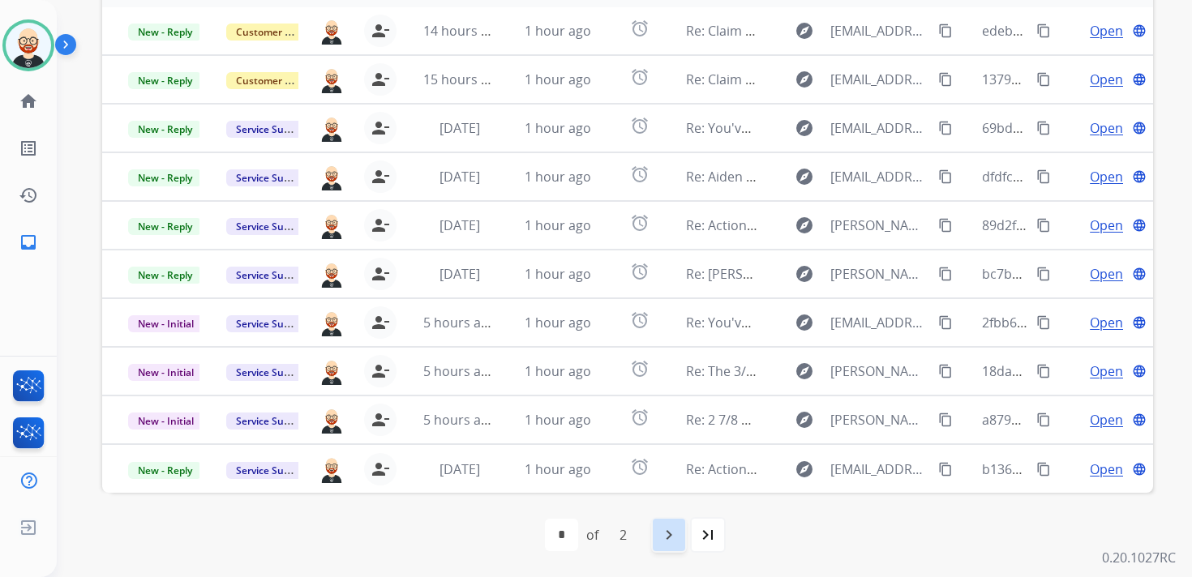
click at [656, 538] on div "navigate_next" at bounding box center [669, 535] width 36 height 36
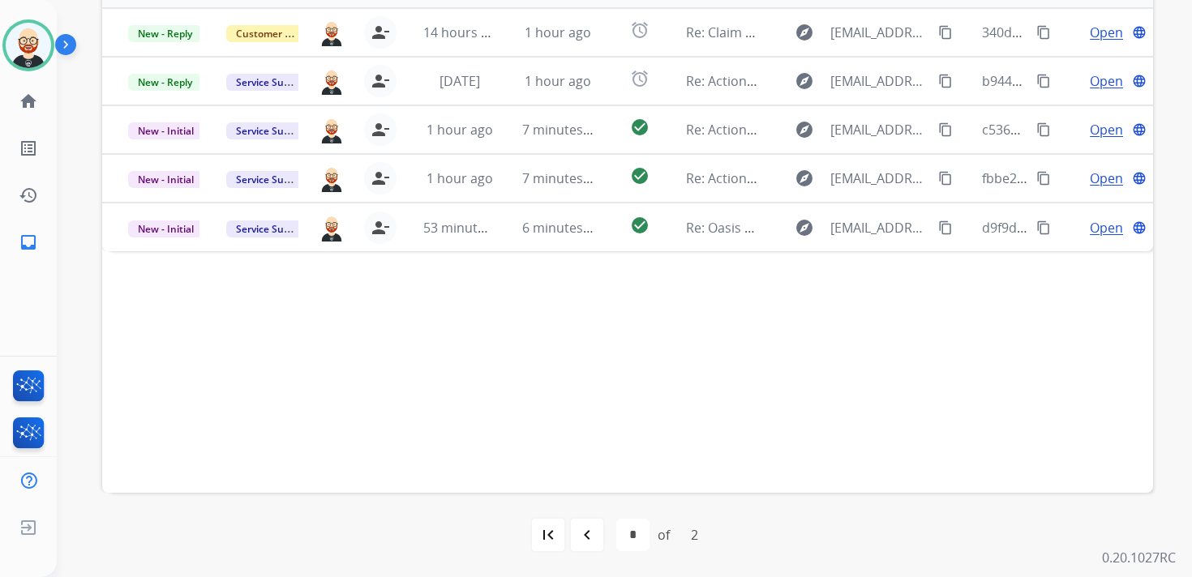
scroll to position [366, 0]
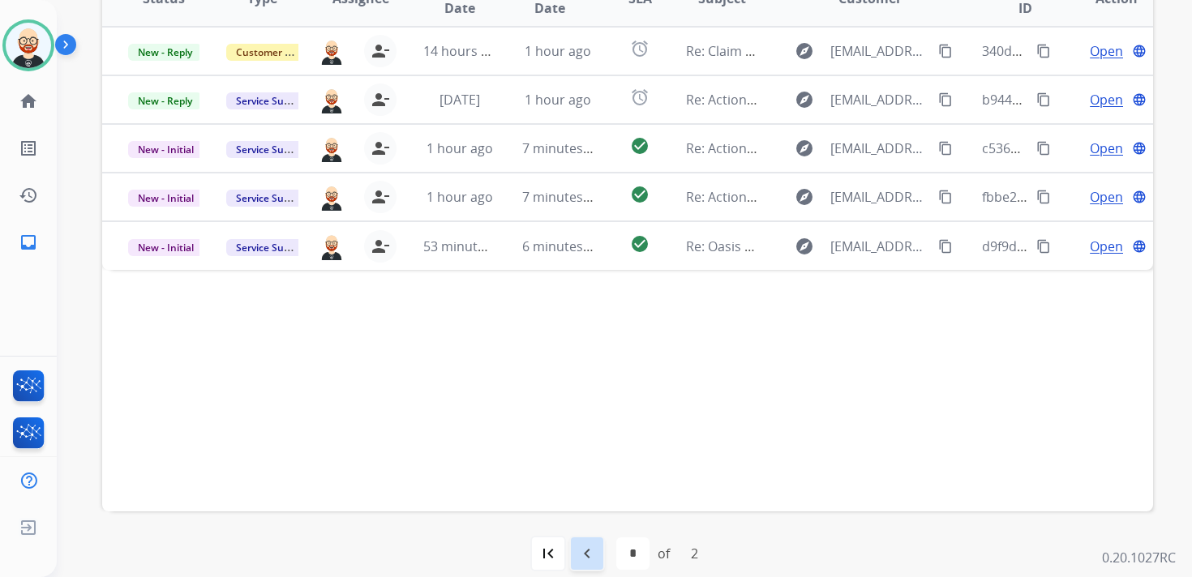
click at [593, 558] on mat-icon "navigate_before" at bounding box center [586, 553] width 19 height 19
select select "*"
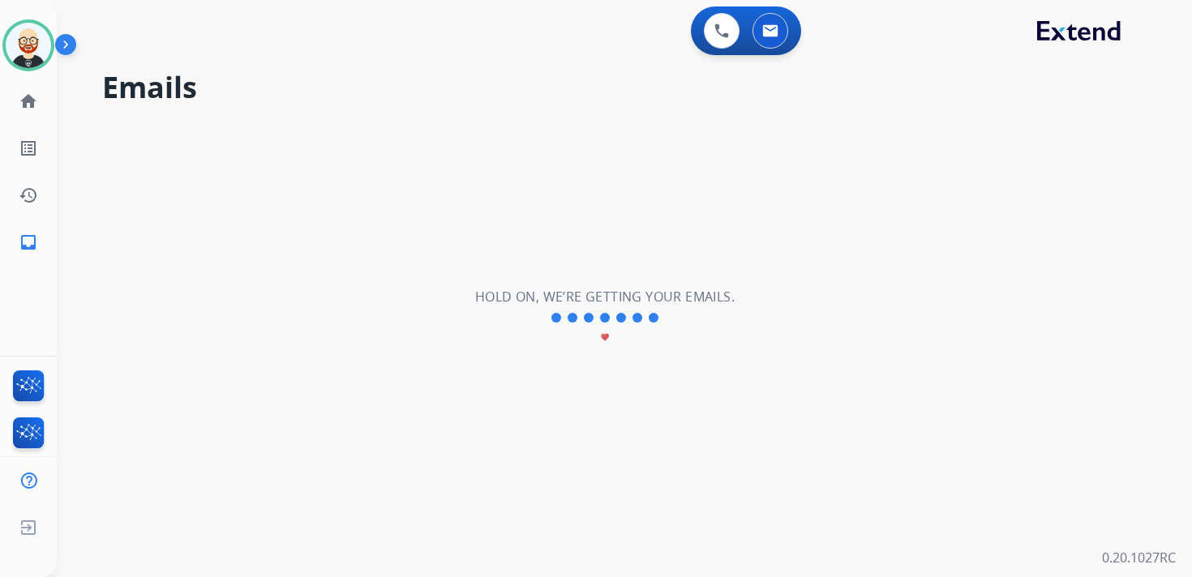
scroll to position [0, 0]
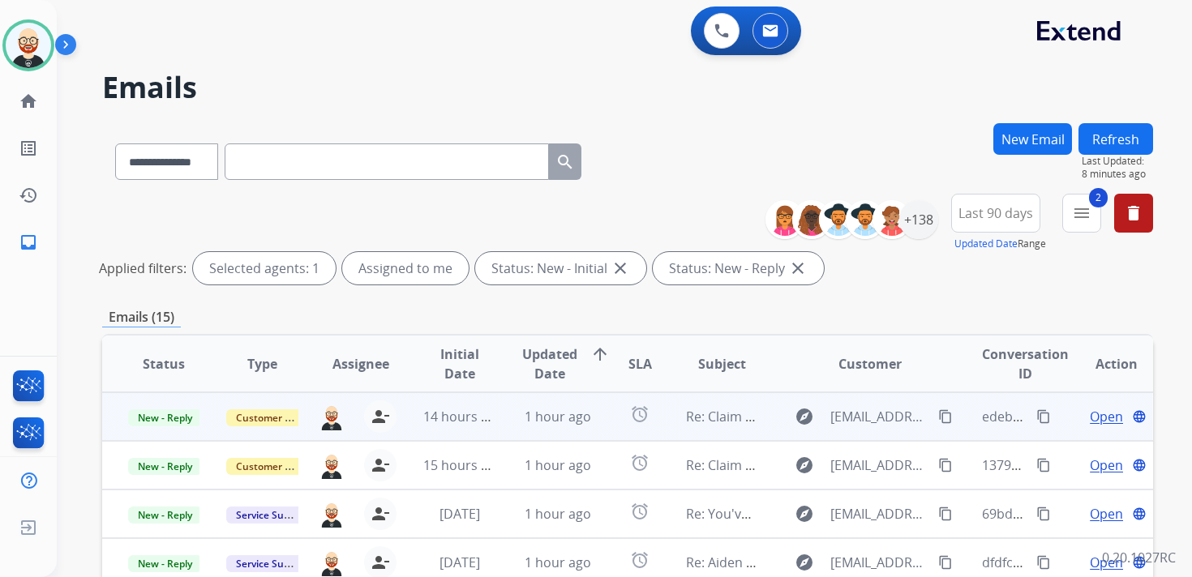
click at [1090, 422] on span "Open" at bounding box center [1106, 416] width 33 height 19
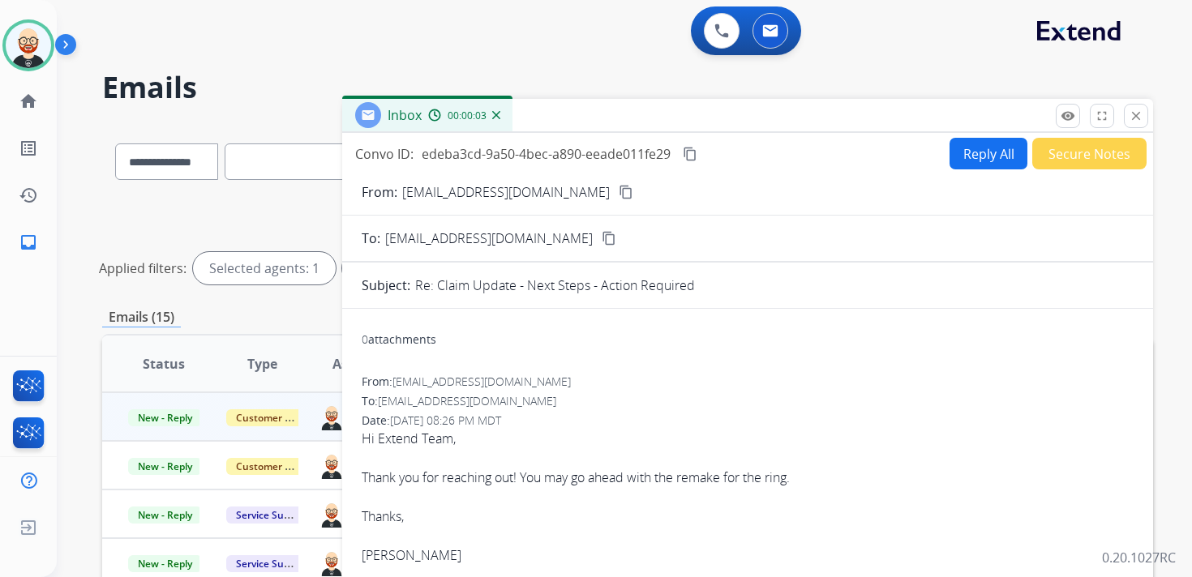
click at [619, 198] on mat-icon "content_copy" at bounding box center [626, 192] width 15 height 15
click at [950, 159] on button "Reply All" at bounding box center [989, 154] width 78 height 32
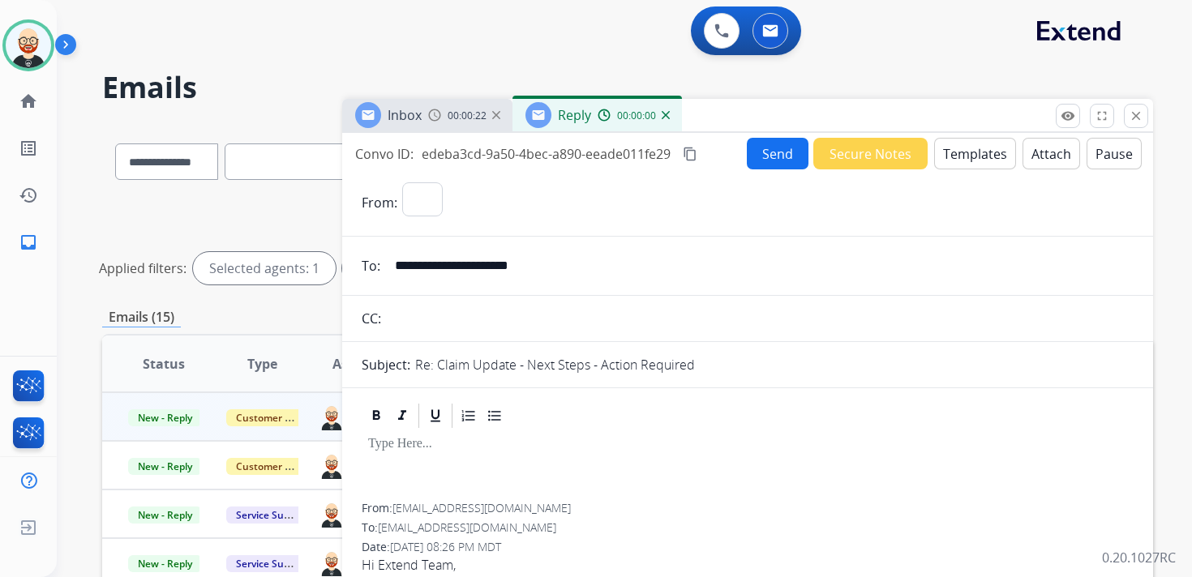
select select "**********"
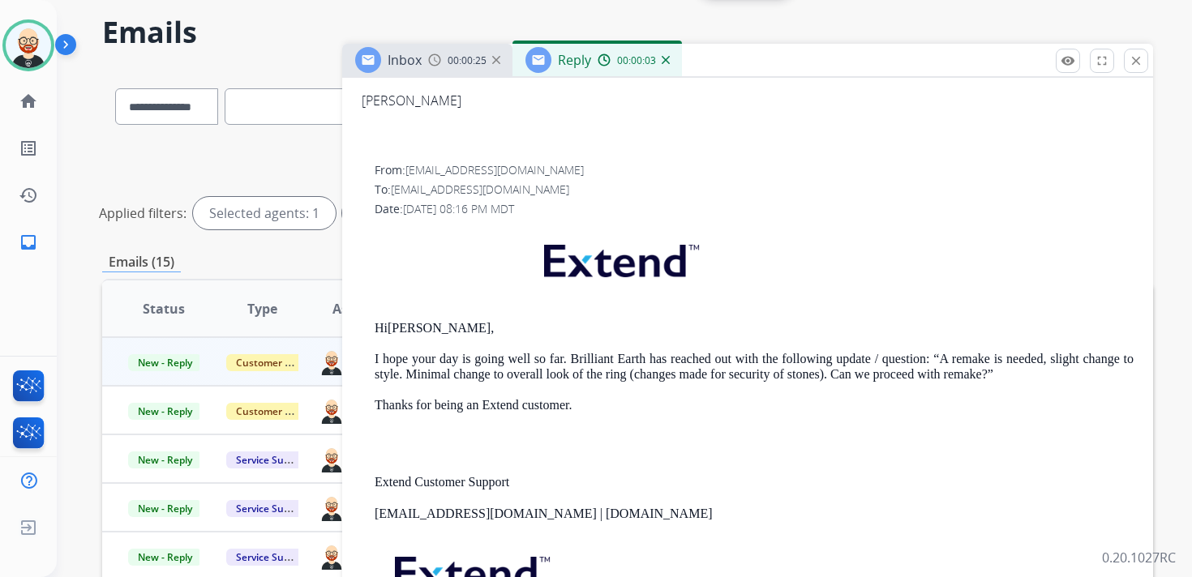
scroll to position [62, 0]
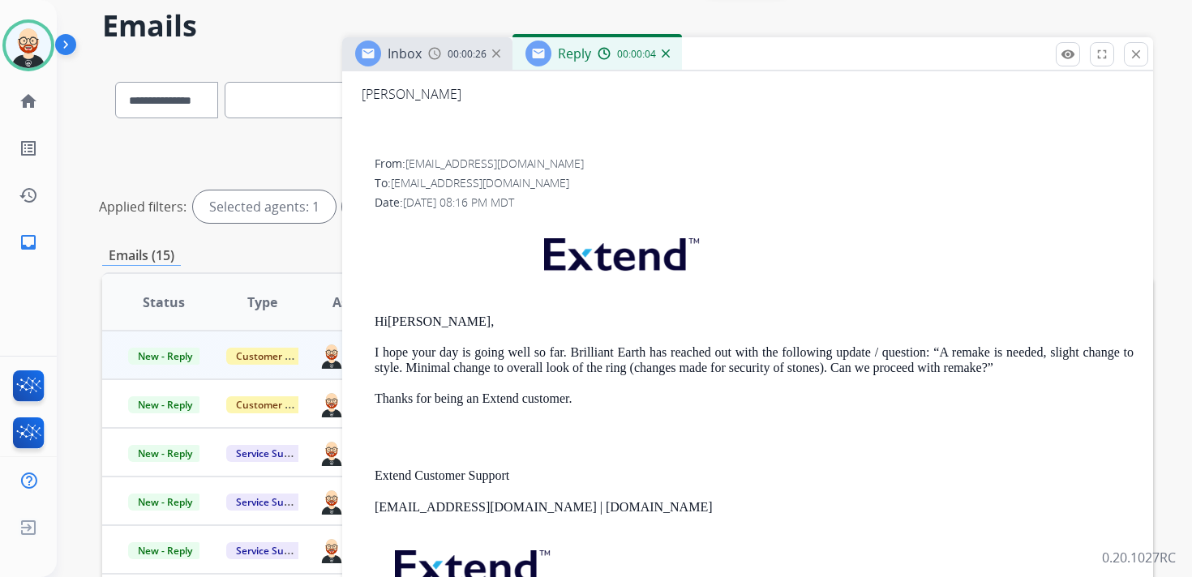
click at [628, 505] on p "[EMAIL_ADDRESS][DOMAIN_NAME] | [DOMAIN_NAME]" at bounding box center [754, 507] width 759 height 15
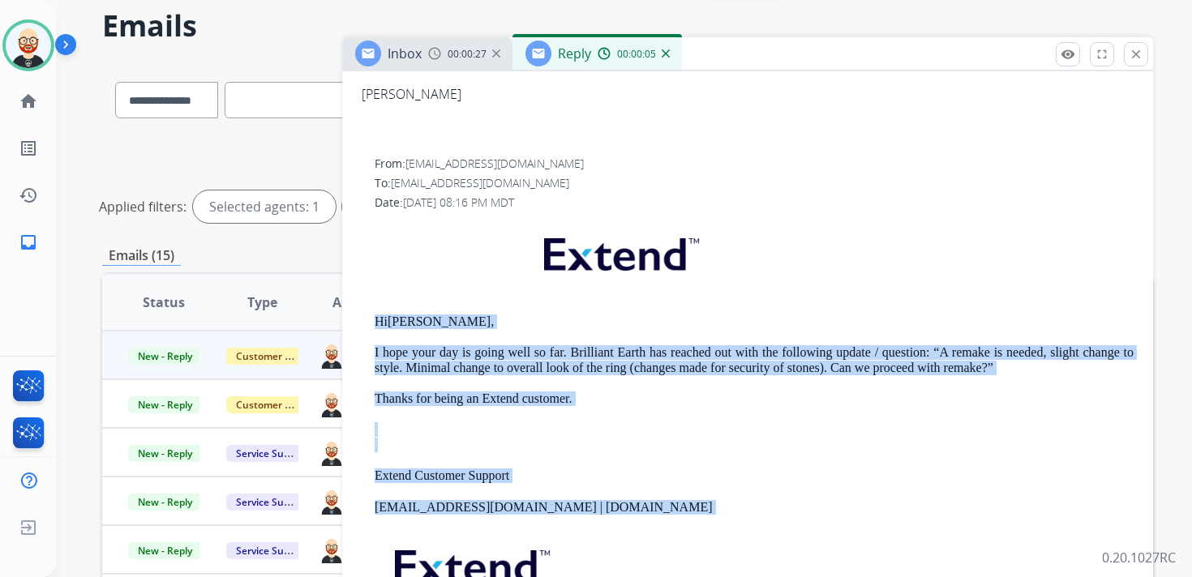
drag, startPoint x: 627, startPoint y: 505, endPoint x: 369, endPoint y: 303, distance: 327.5
click at [369, 303] on div "From: [EMAIL_ADDRESS][DOMAIN_NAME] To: [EMAIL_ADDRESS][DOMAIN_NAME] Date: [DATE…" at bounding box center [748, 419] width 772 height 526
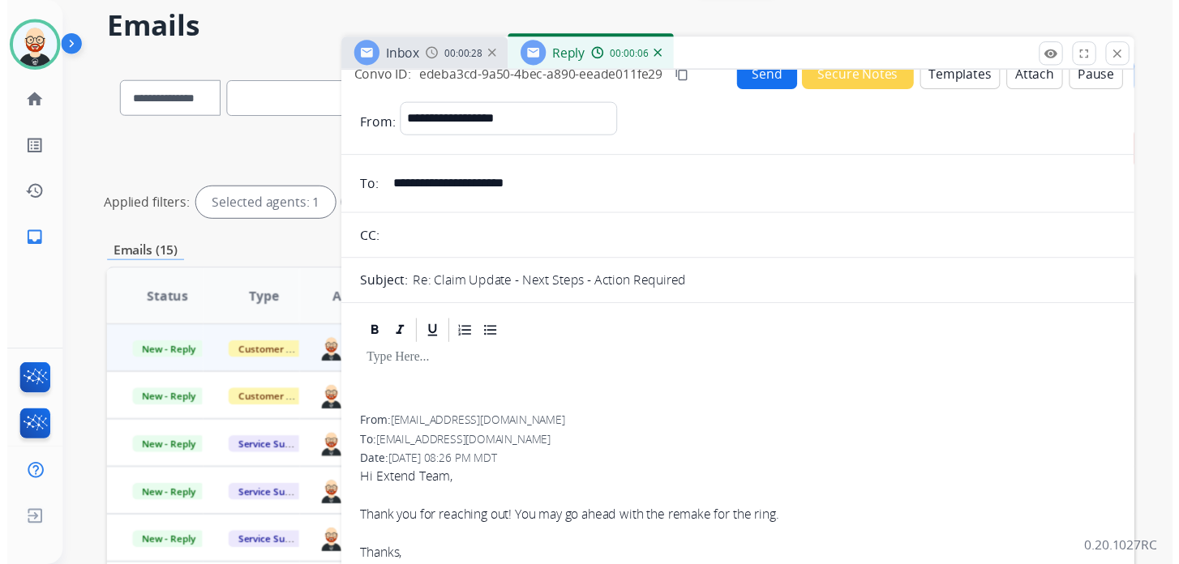
scroll to position [0, 0]
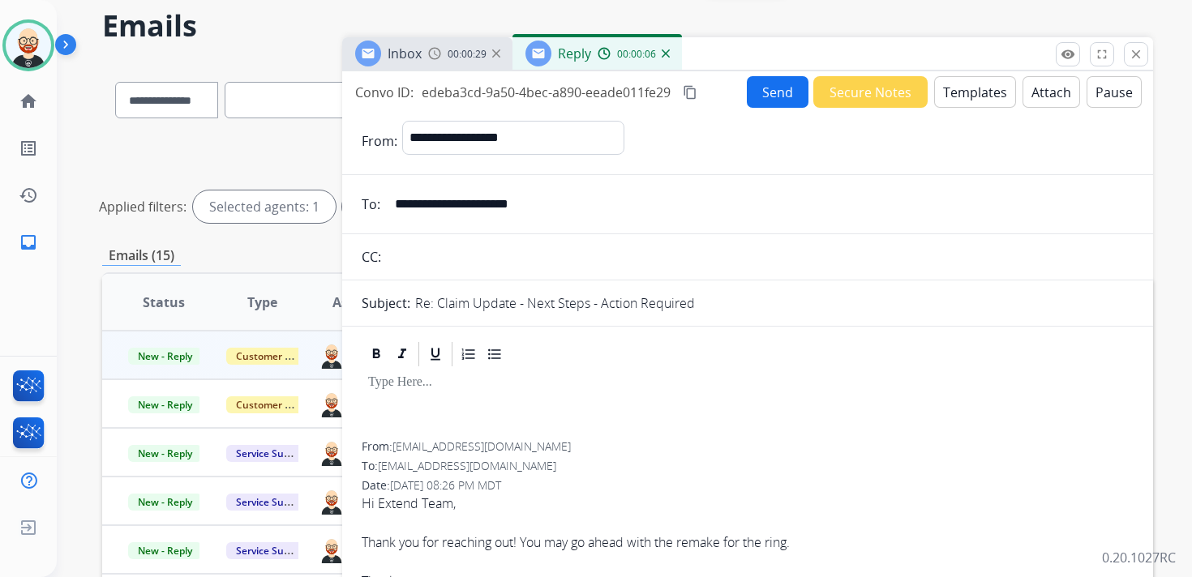
click at [427, 407] on div at bounding box center [748, 405] width 772 height 73
paste div
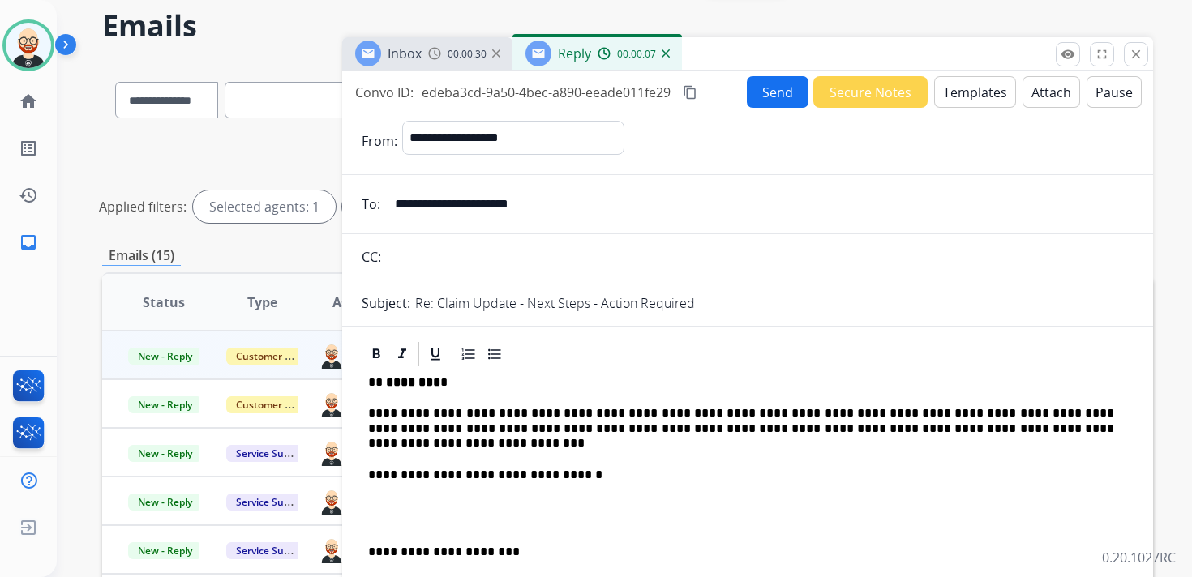
click at [423, 418] on p "**********" at bounding box center [741, 428] width 746 height 45
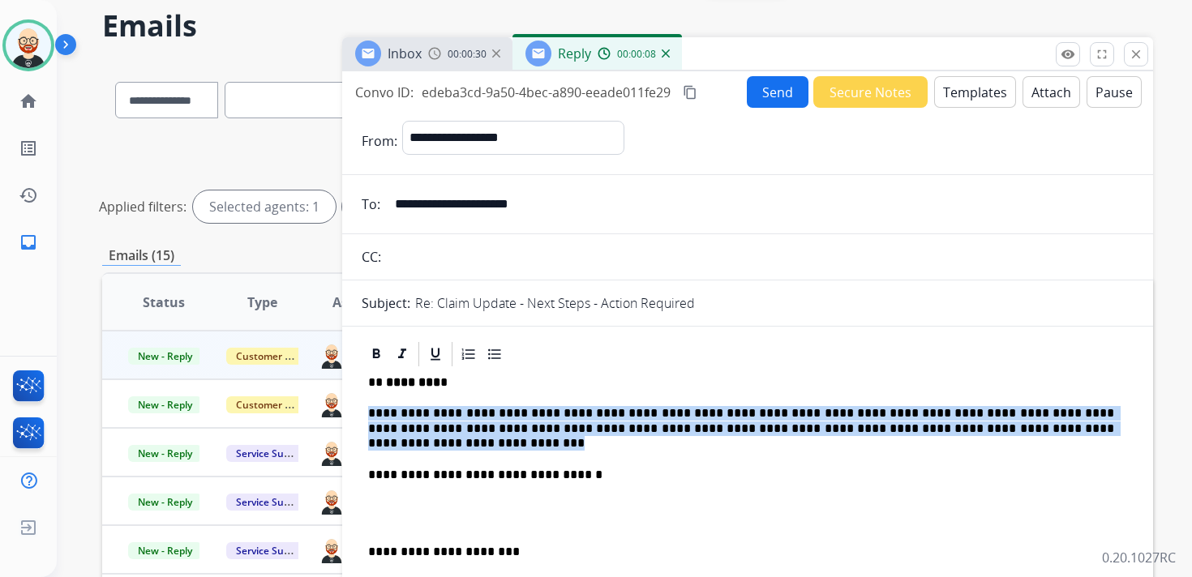
click at [423, 418] on p "**********" at bounding box center [741, 428] width 746 height 45
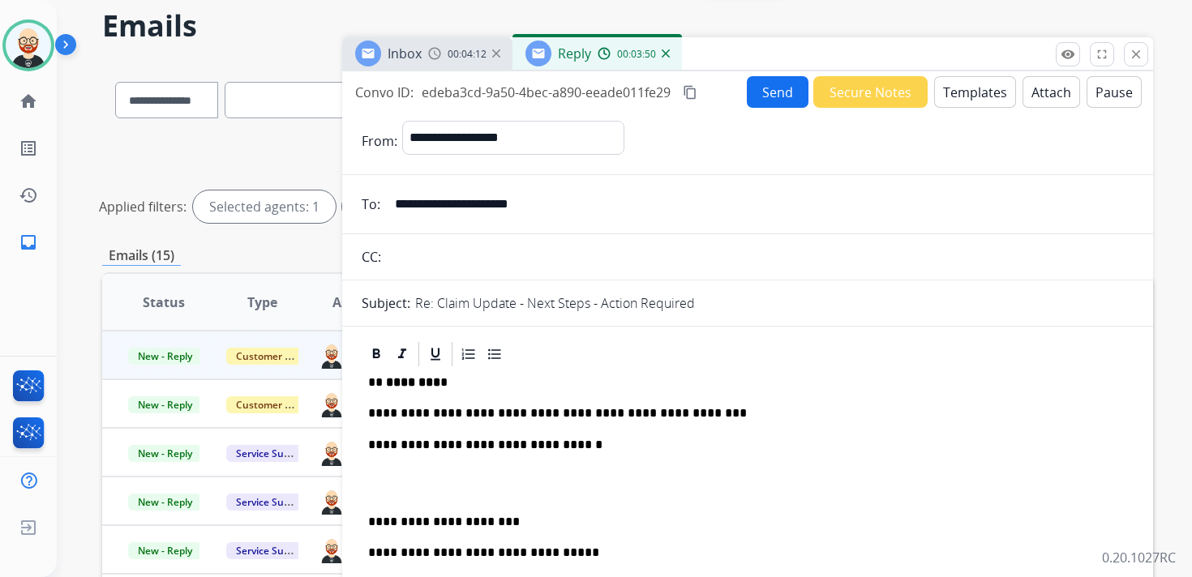
click at [774, 94] on button "Send" at bounding box center [778, 92] width 62 height 32
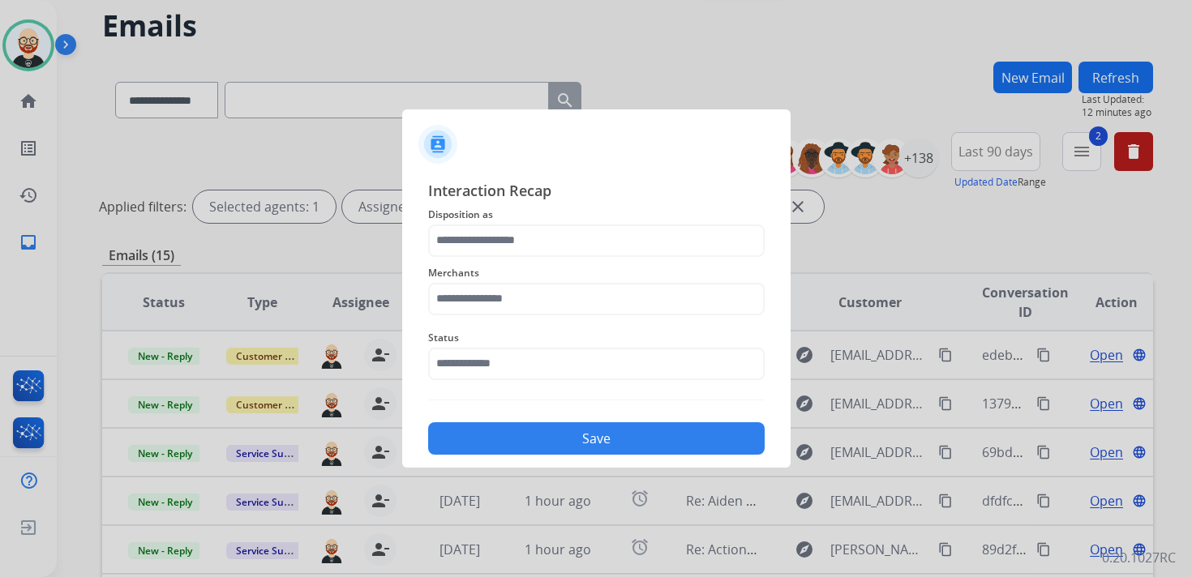
click at [475, 222] on span "Disposition as" at bounding box center [596, 214] width 337 height 19
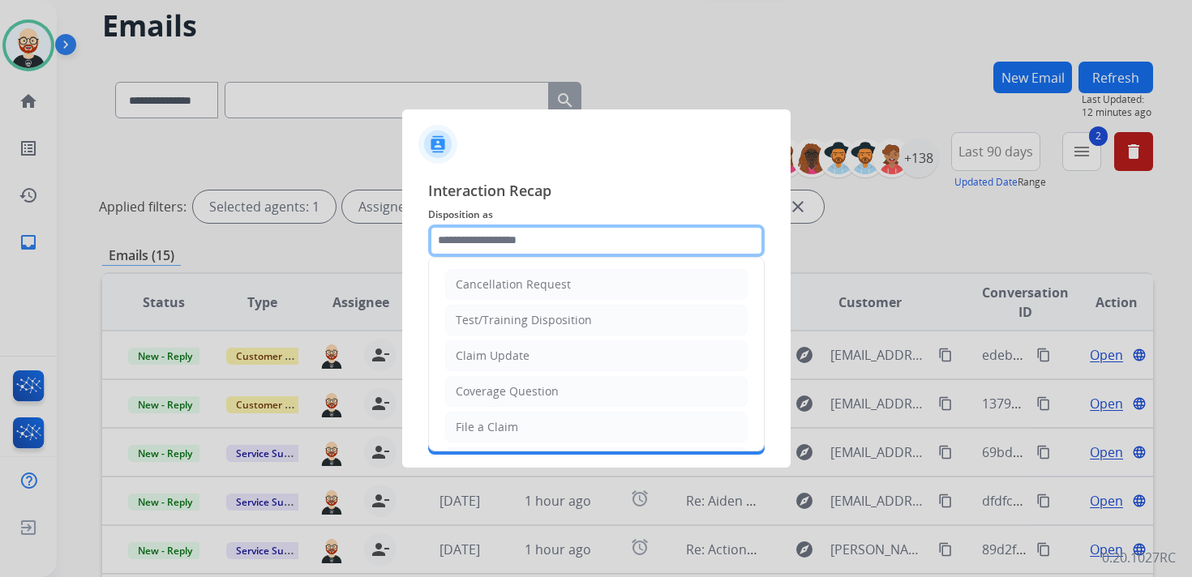
click at [474, 230] on input "text" at bounding box center [596, 241] width 337 height 32
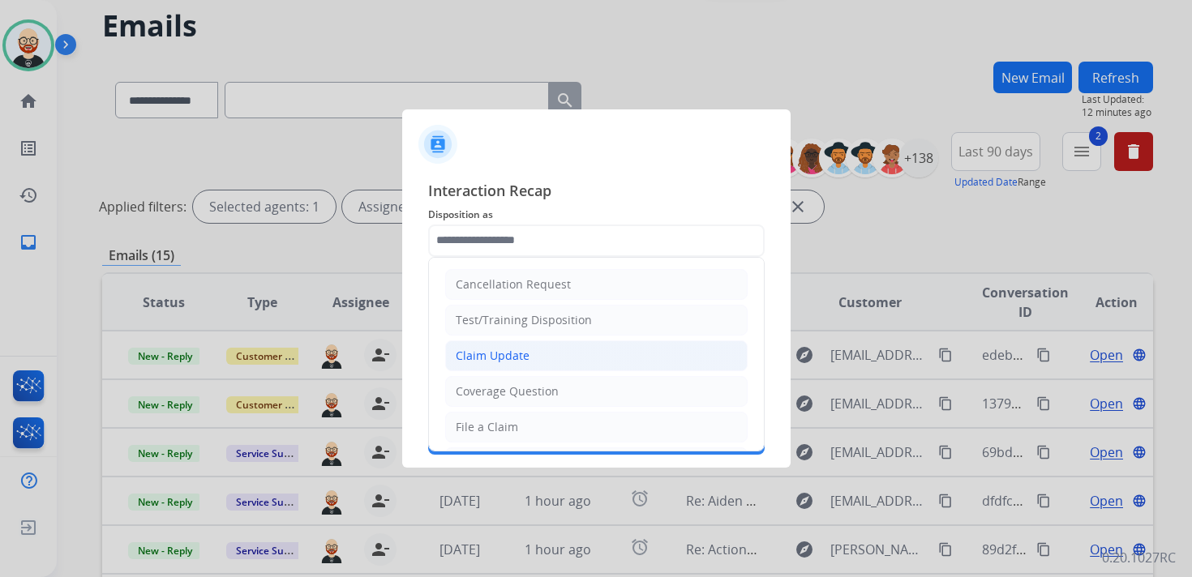
click at [525, 350] on div "Claim Update" at bounding box center [493, 356] width 74 height 16
type input "**********"
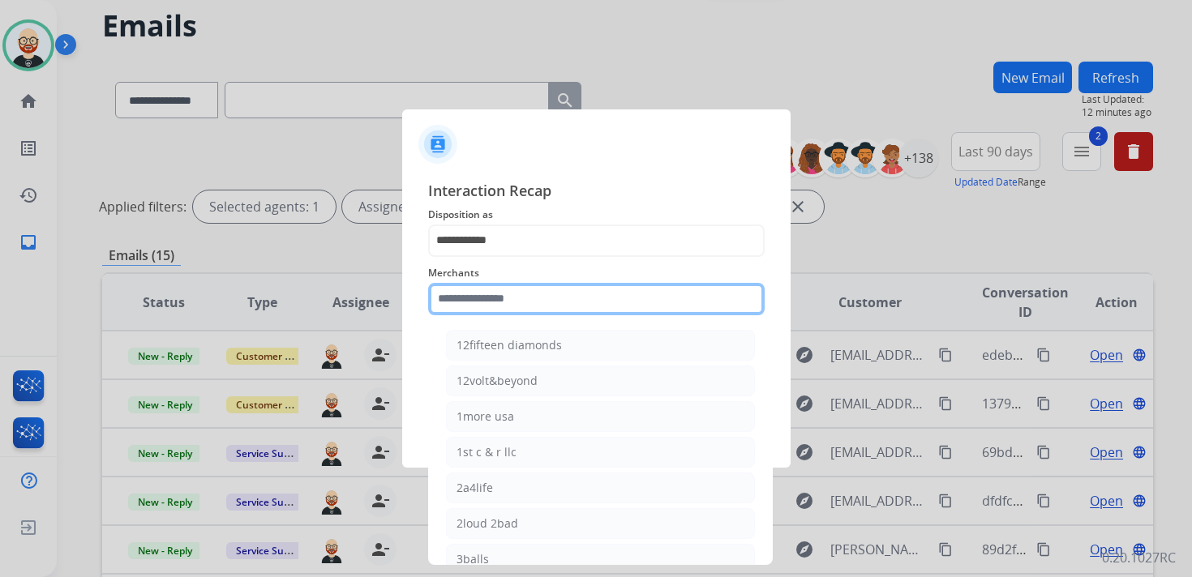
click at [487, 302] on input "text" at bounding box center [596, 299] width 337 height 32
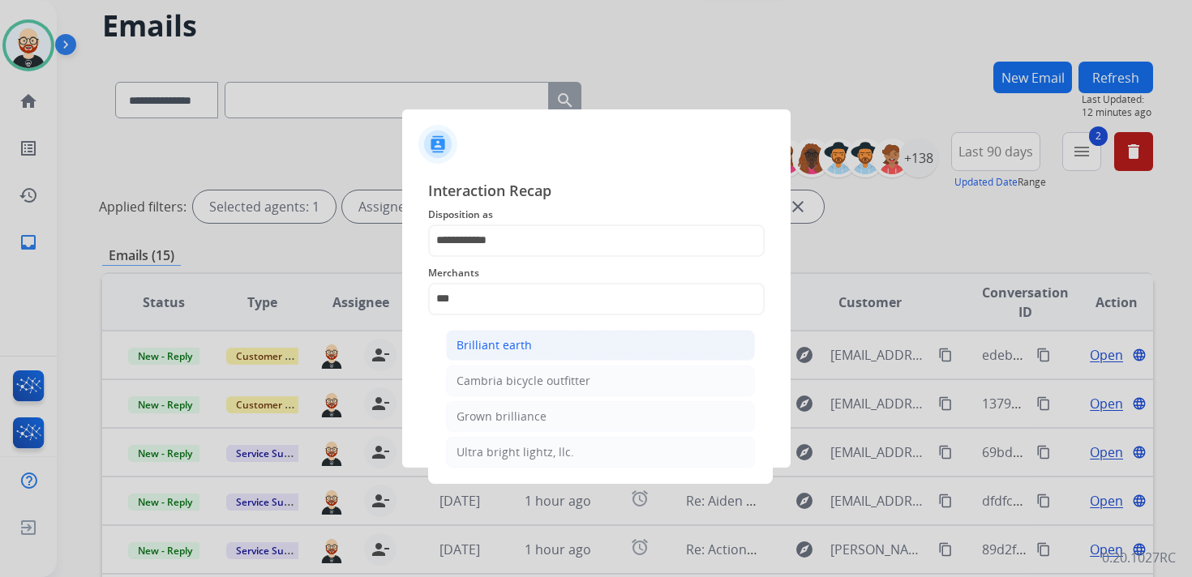
click at [482, 338] on div "Brilliant earth" at bounding box center [494, 345] width 75 height 16
type input "**********"
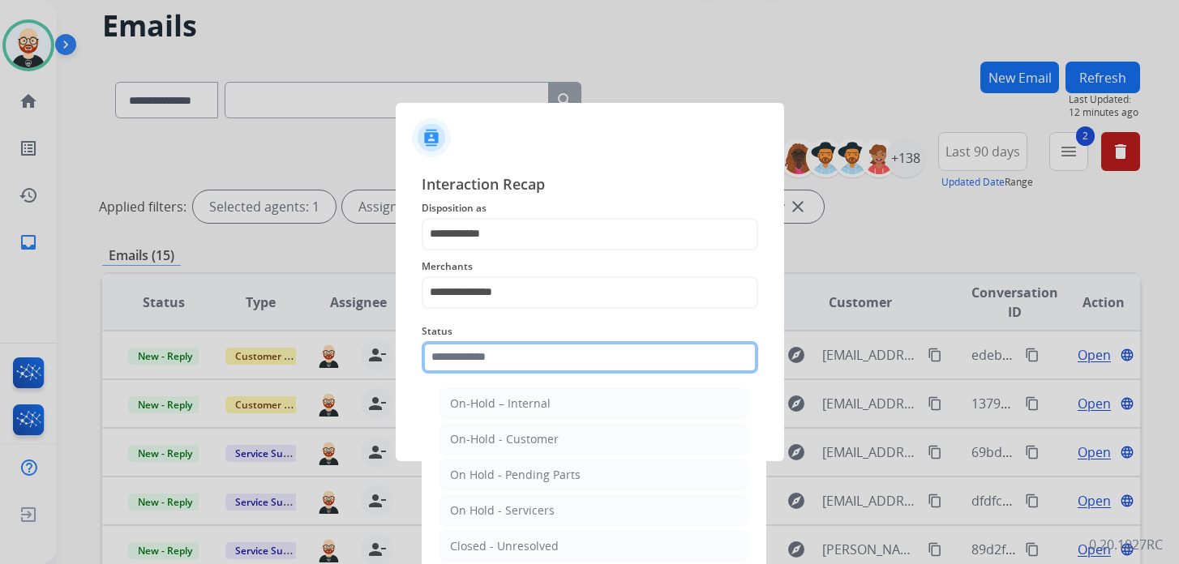
click at [482, 362] on input "text" at bounding box center [590, 357] width 337 height 32
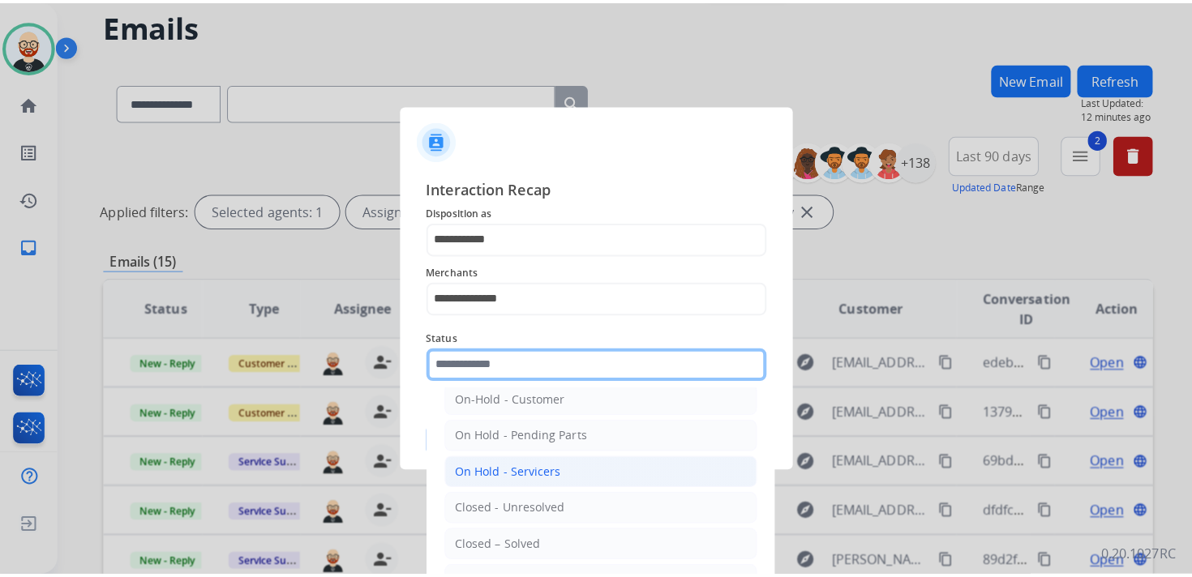
scroll to position [49, 0]
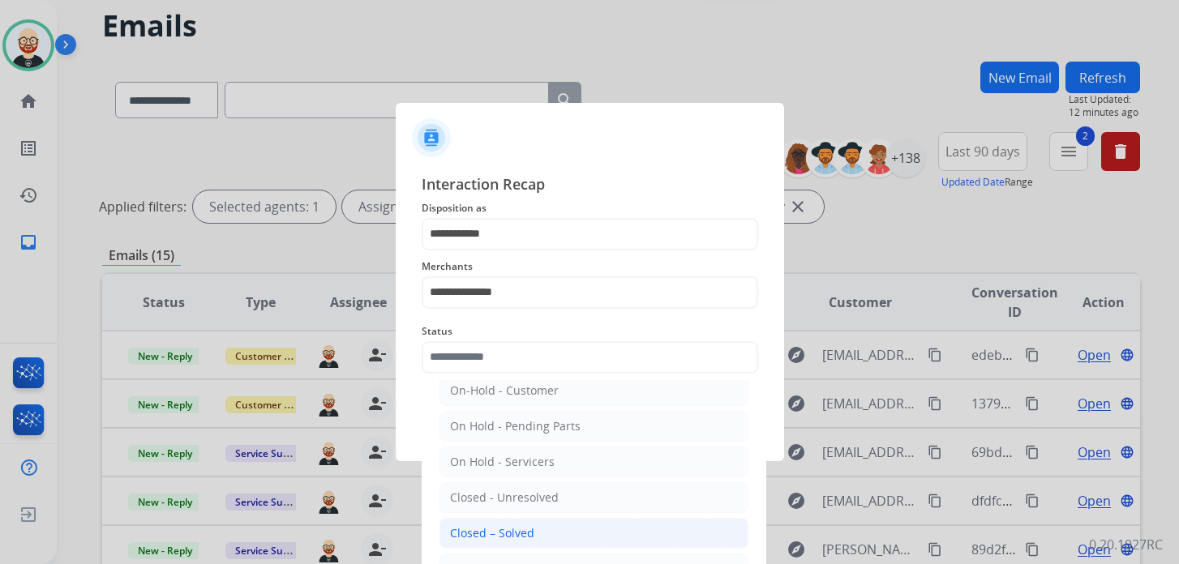
click at [517, 529] on div "Closed – Solved" at bounding box center [492, 533] width 84 height 16
type input "**********"
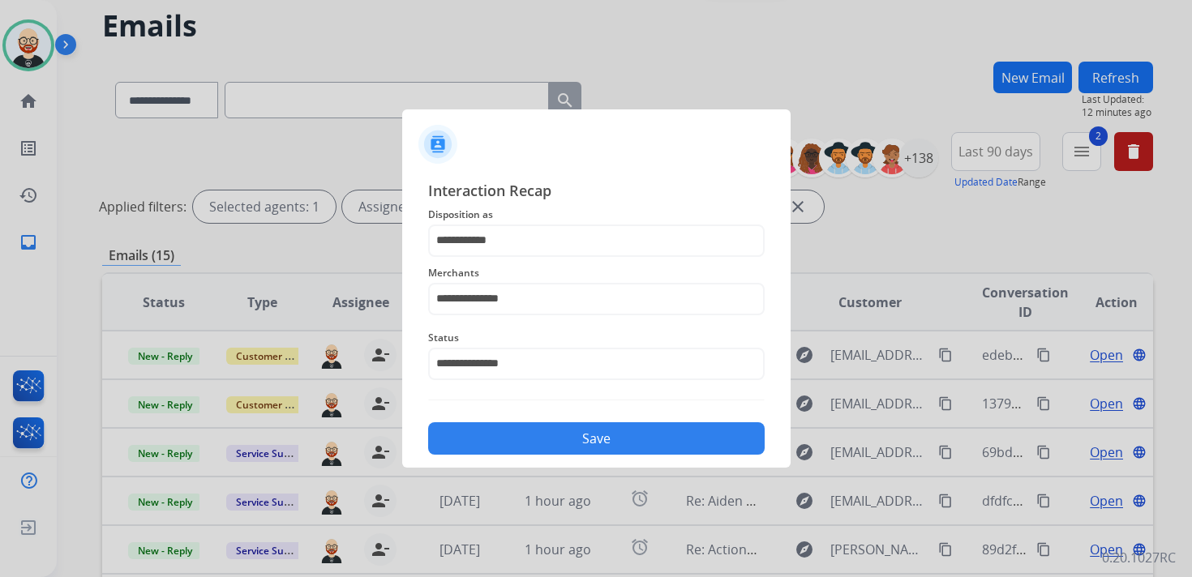
click at [564, 439] on button "Save" at bounding box center [596, 438] width 337 height 32
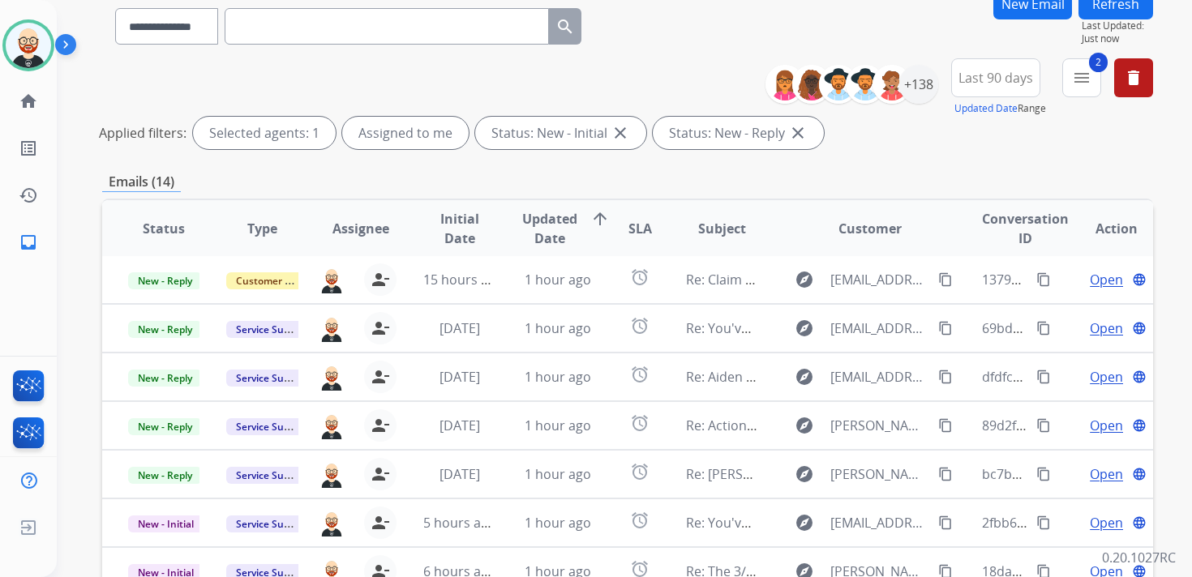
scroll to position [384, 0]
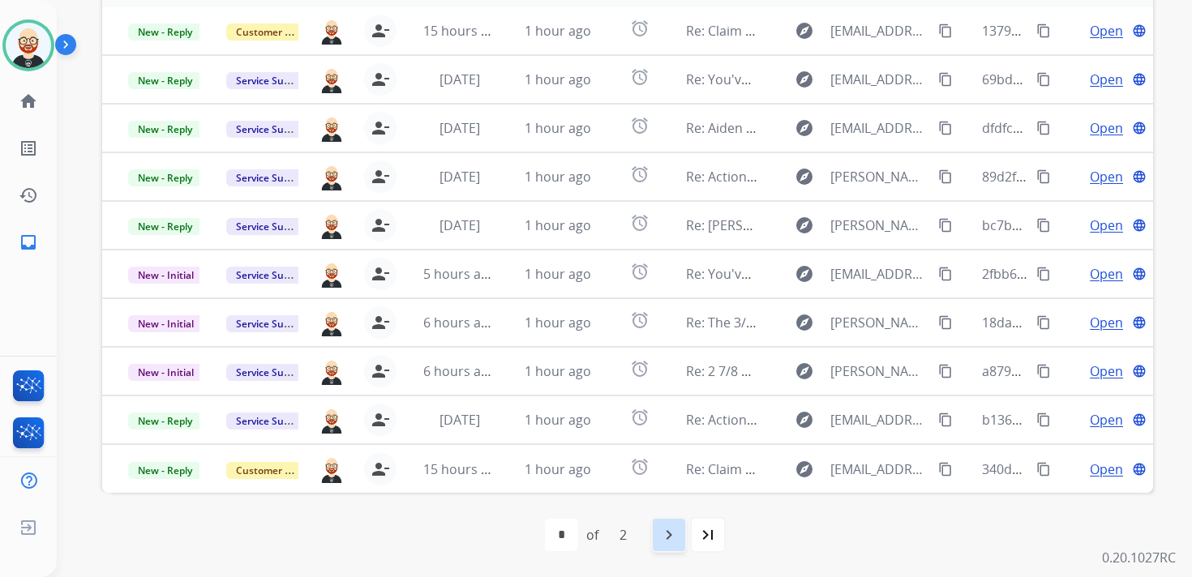
click at [678, 536] on mat-icon "navigate_next" at bounding box center [668, 534] width 19 height 19
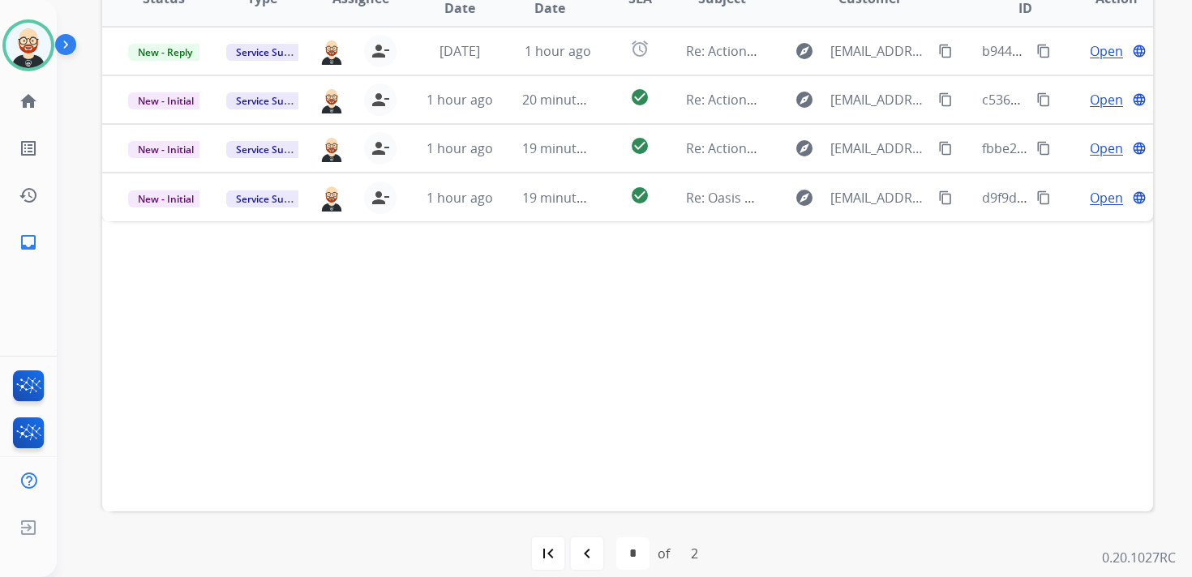
scroll to position [365, 0]
click at [596, 560] on mat-icon "navigate_before" at bounding box center [586, 554] width 19 height 19
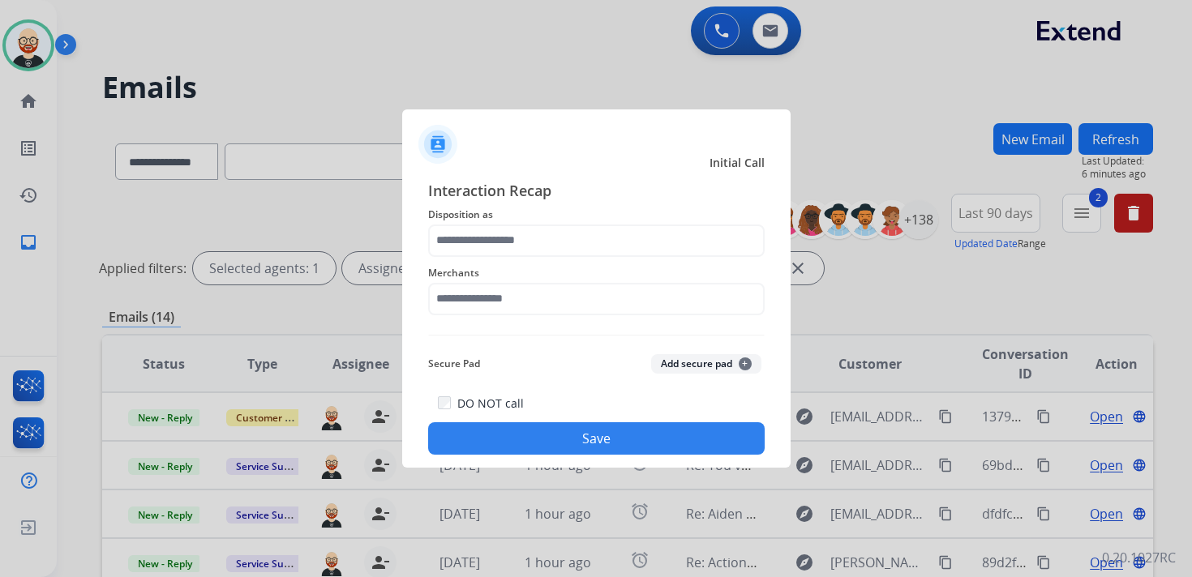
click at [851, 225] on div at bounding box center [596, 288] width 1192 height 577
click at [29, 54] on div at bounding box center [596, 288] width 1192 height 577
click at [521, 201] on span "Interaction Recap" at bounding box center [596, 192] width 337 height 26
click at [491, 252] on input "text" at bounding box center [596, 241] width 337 height 32
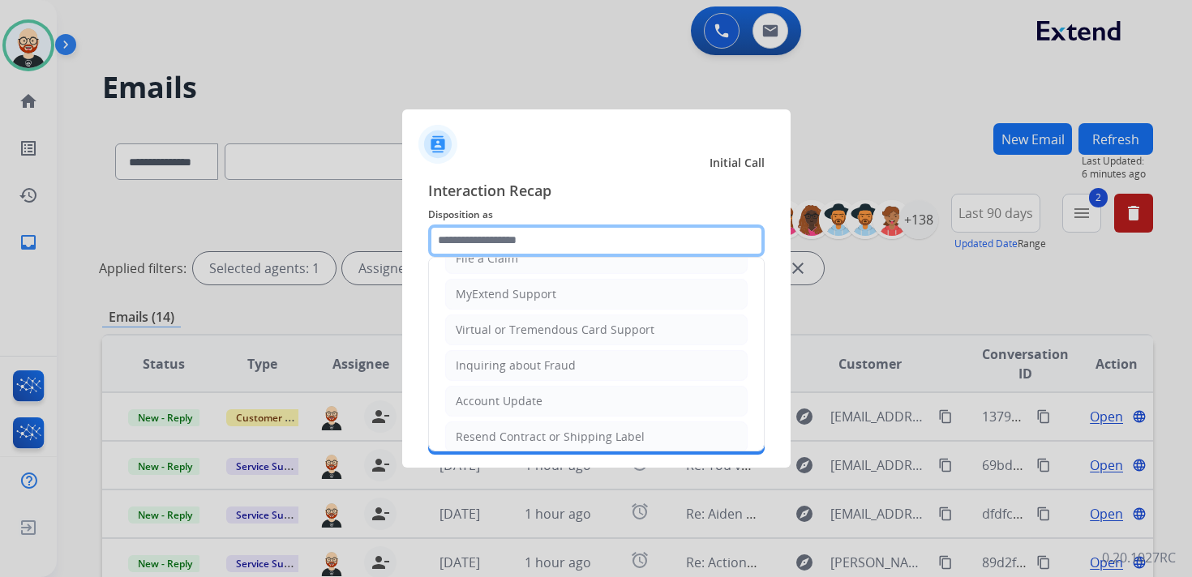
scroll to position [243, 0]
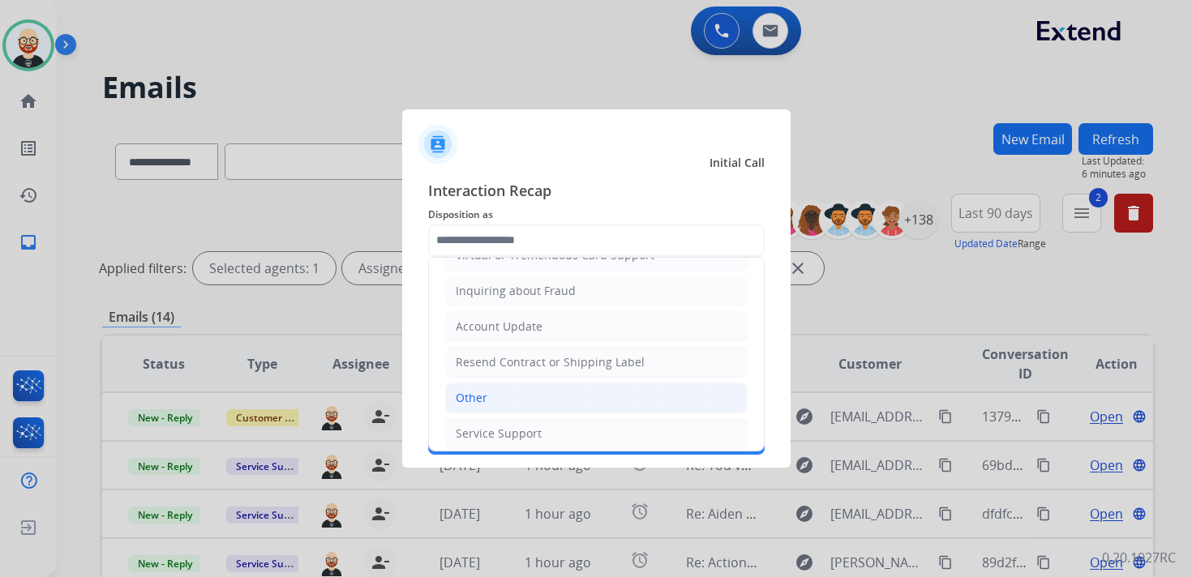
click at [503, 392] on li "Other" at bounding box center [596, 398] width 302 height 31
type input "*****"
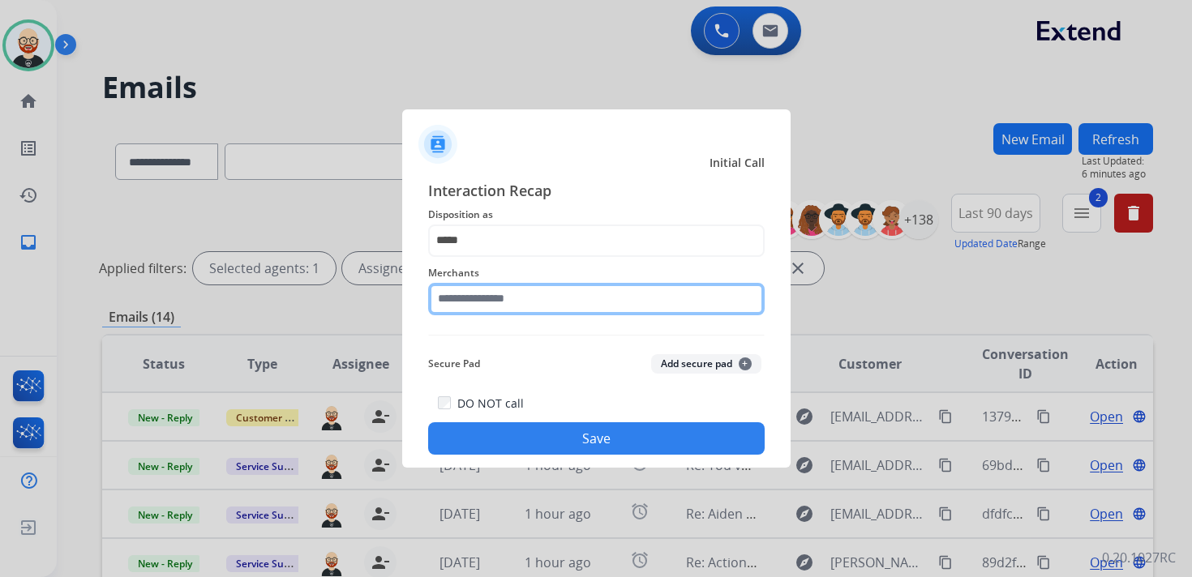
click at [497, 313] on input "text" at bounding box center [596, 299] width 337 height 32
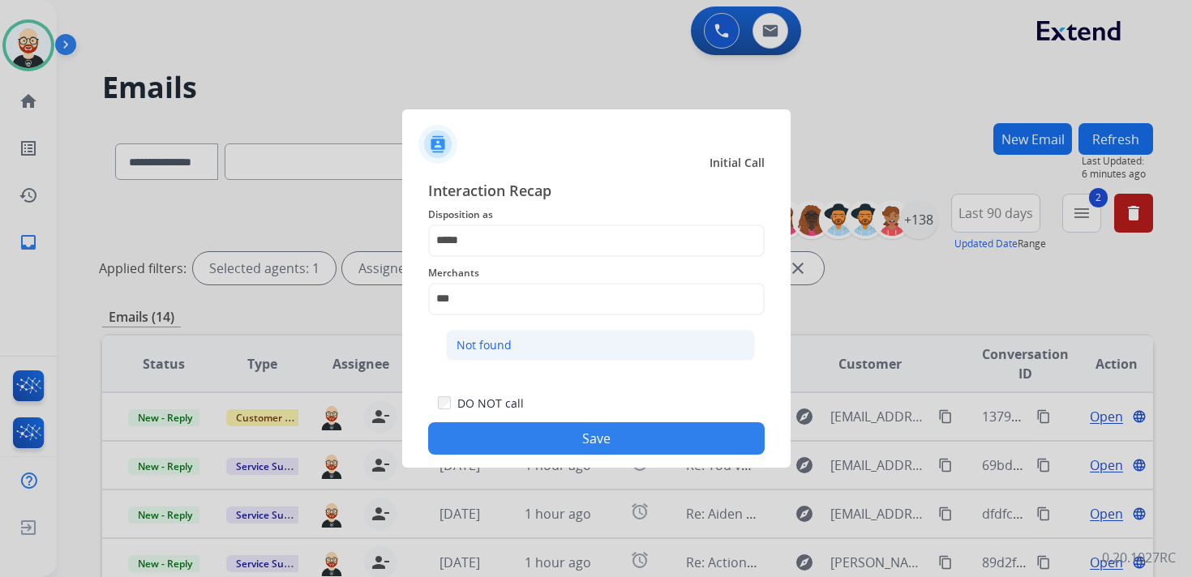
click at [498, 351] on div "Not found" at bounding box center [484, 345] width 55 height 16
type input "*********"
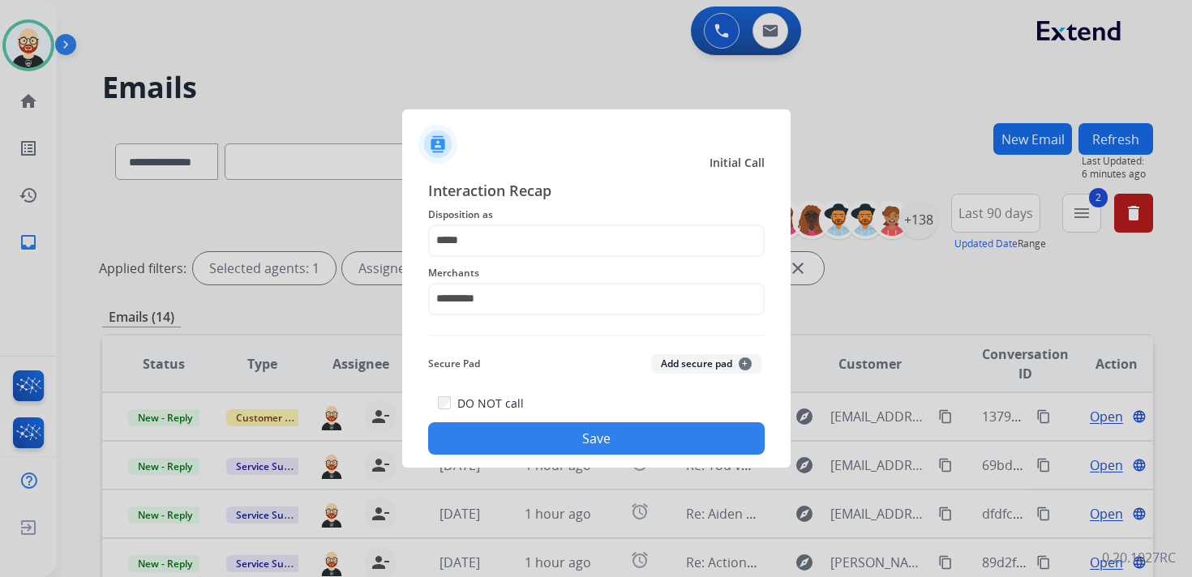
click at [530, 433] on button "Save" at bounding box center [596, 438] width 337 height 32
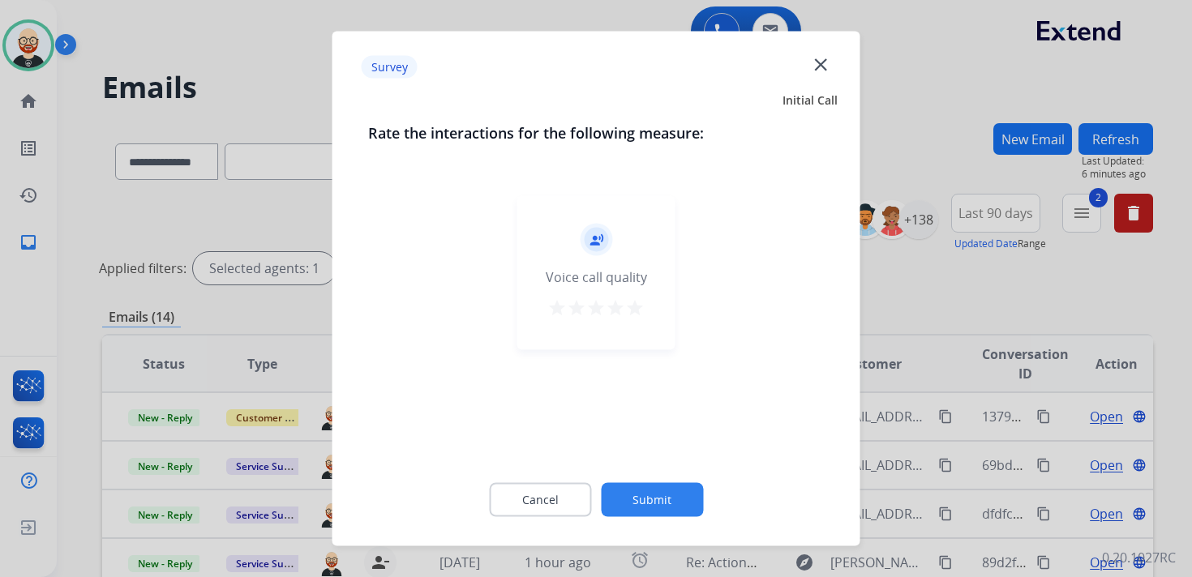
click at [823, 72] on mat-icon "close" at bounding box center [820, 64] width 21 height 21
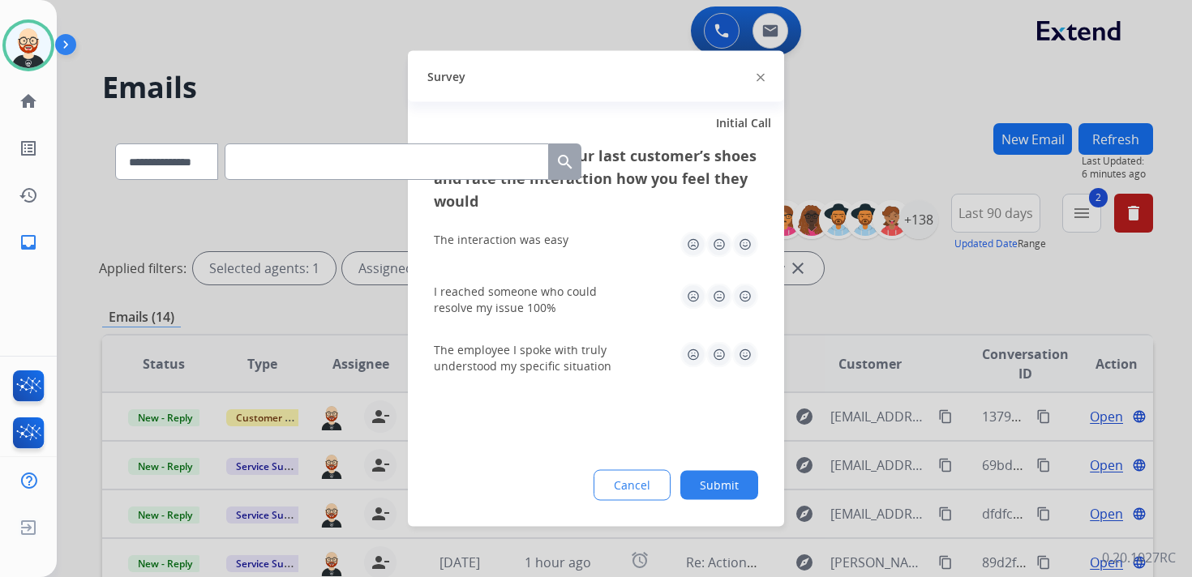
click at [763, 74] on img at bounding box center [761, 77] width 8 height 8
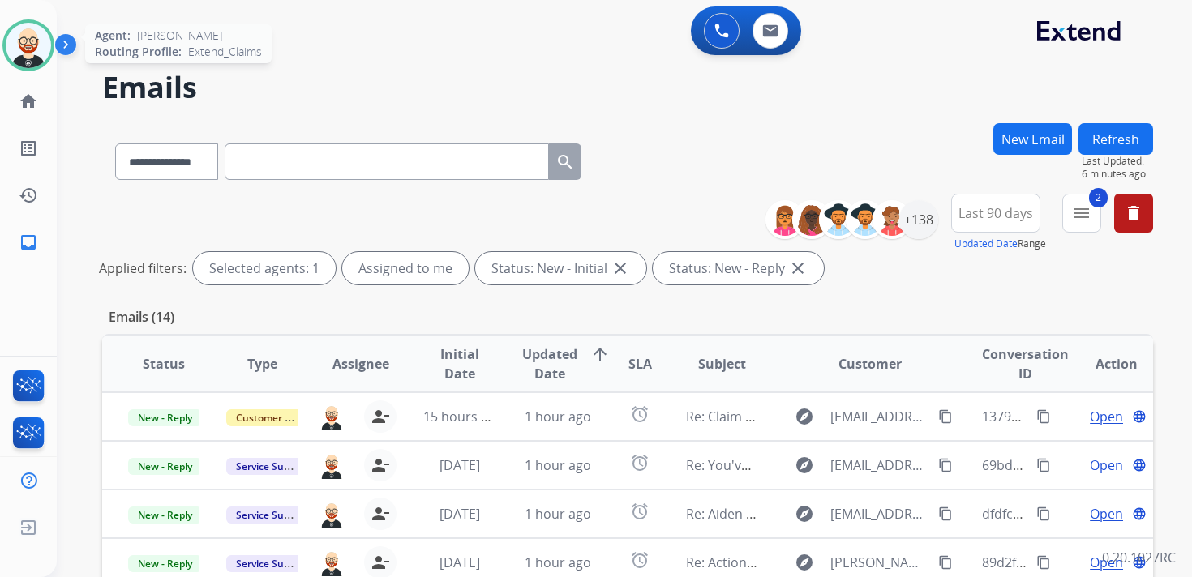
click at [43, 52] on img at bounding box center [28, 45] width 45 height 45
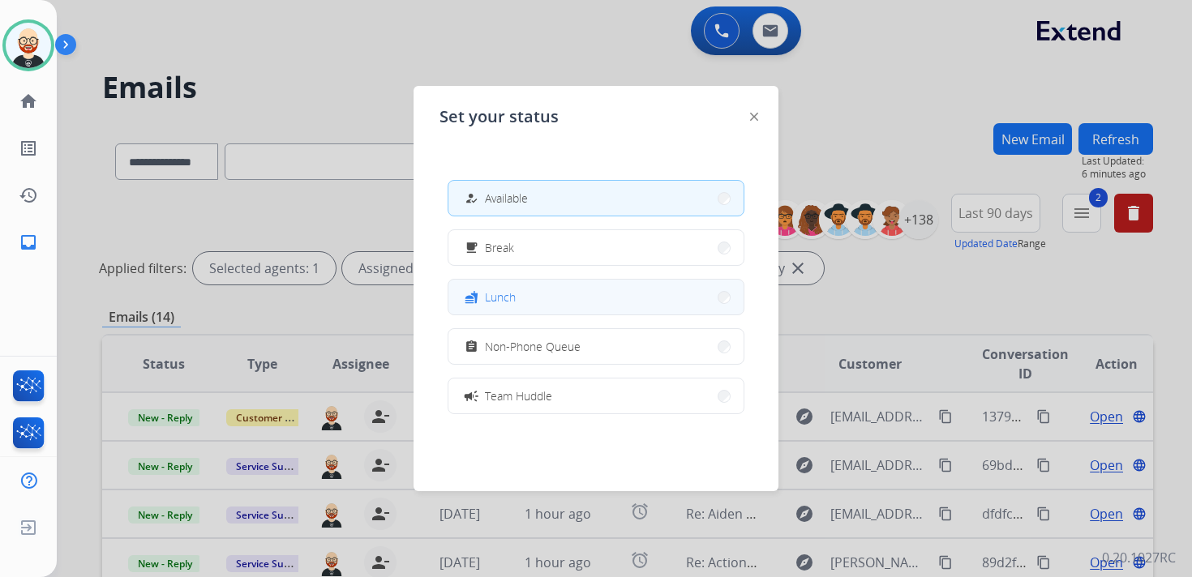
click at [500, 293] on span "Lunch" at bounding box center [500, 297] width 31 height 17
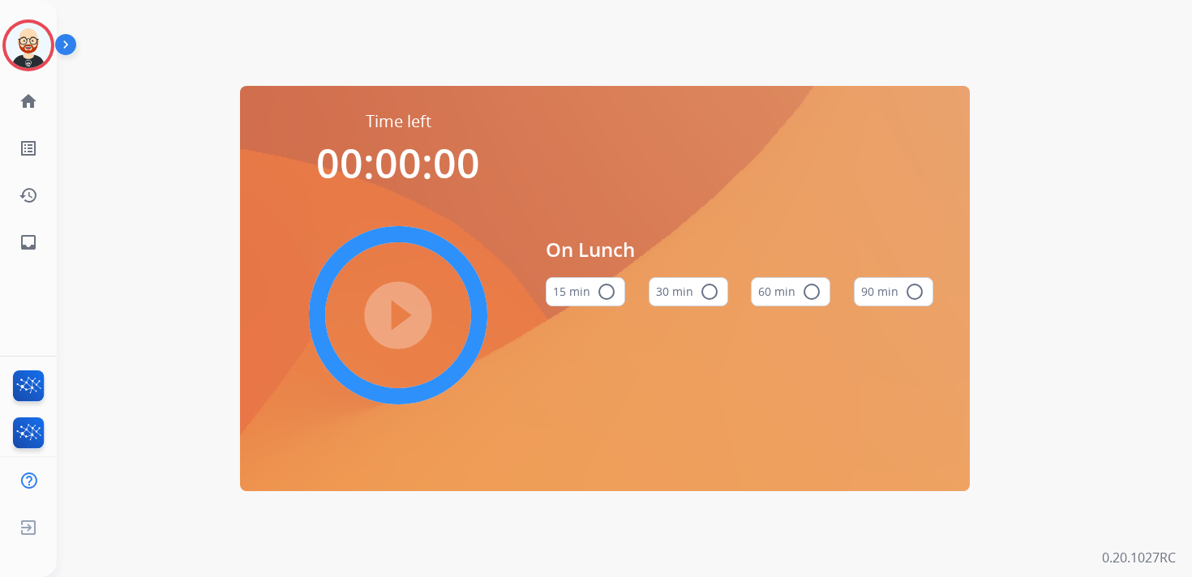
click at [704, 289] on mat-icon "radio_button_unchecked" at bounding box center [709, 291] width 19 height 19
click at [403, 319] on mat-icon "play_circle_filled" at bounding box center [397, 315] width 19 height 19
